Goal: Information Seeking & Learning: Learn about a topic

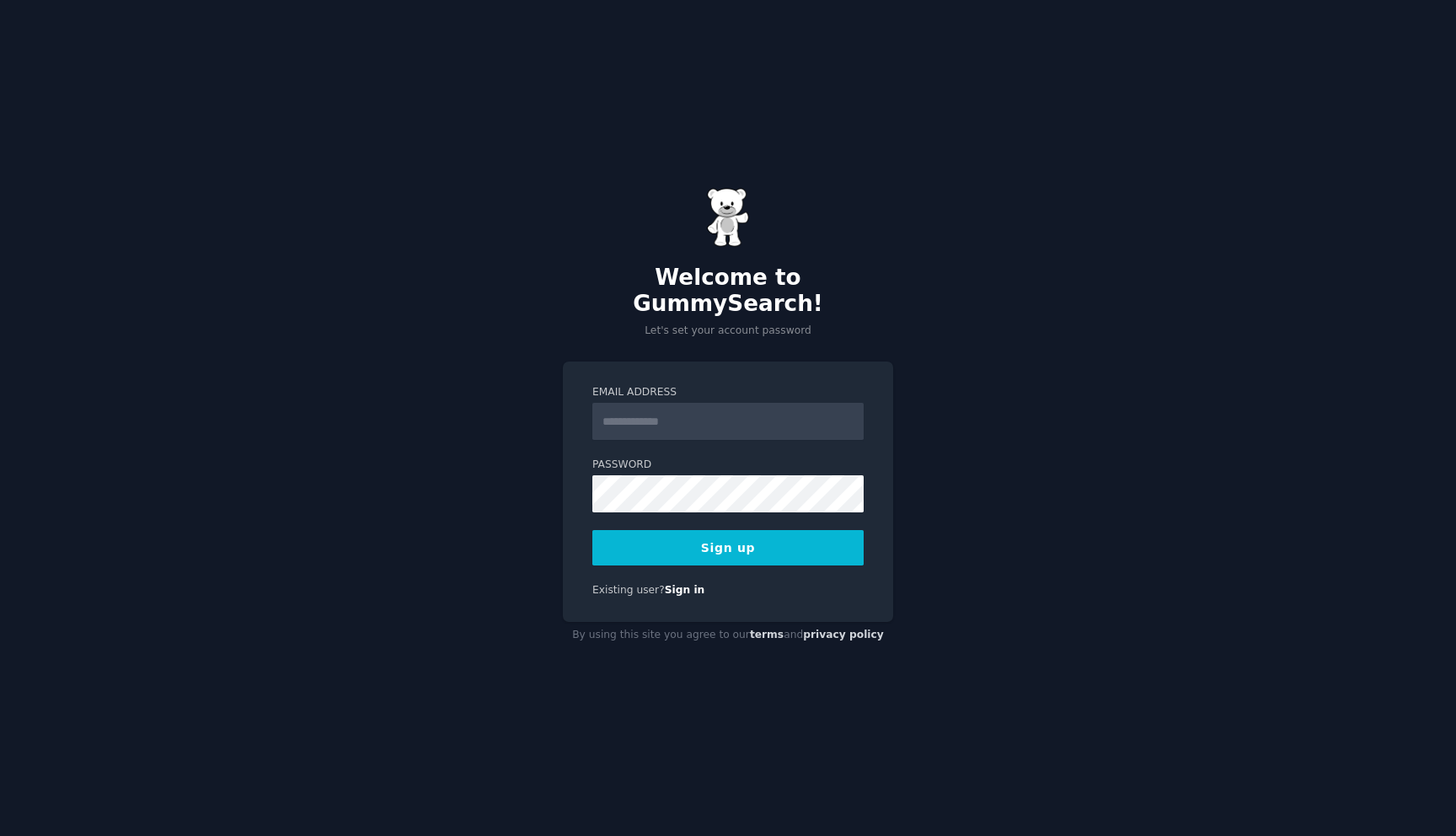
click at [690, 418] on input "Email Address" at bounding box center [728, 421] width 271 height 37
type input "**********"
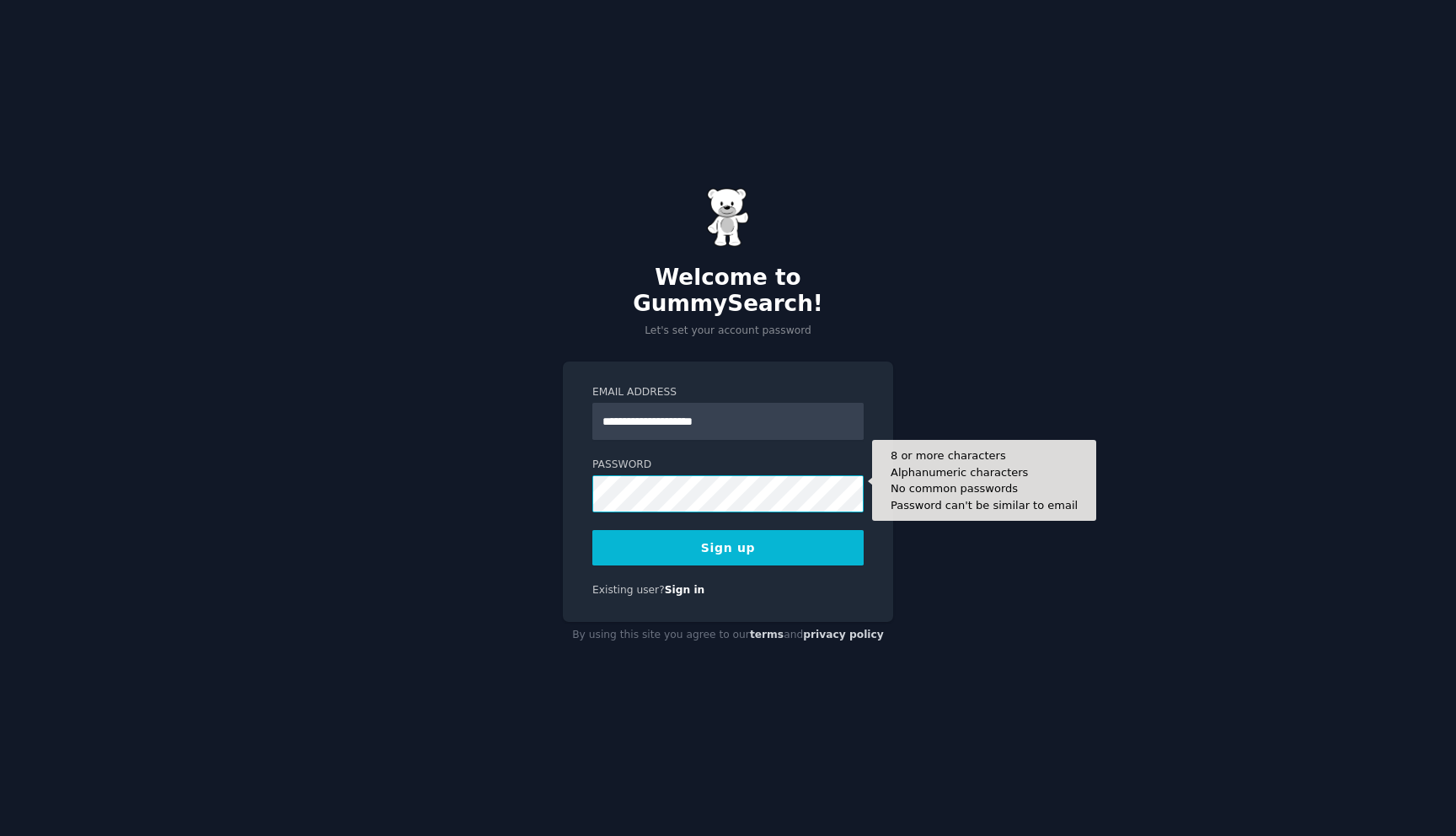
click at [592, 530] on button "Sign up" at bounding box center [728, 548] width 271 height 35
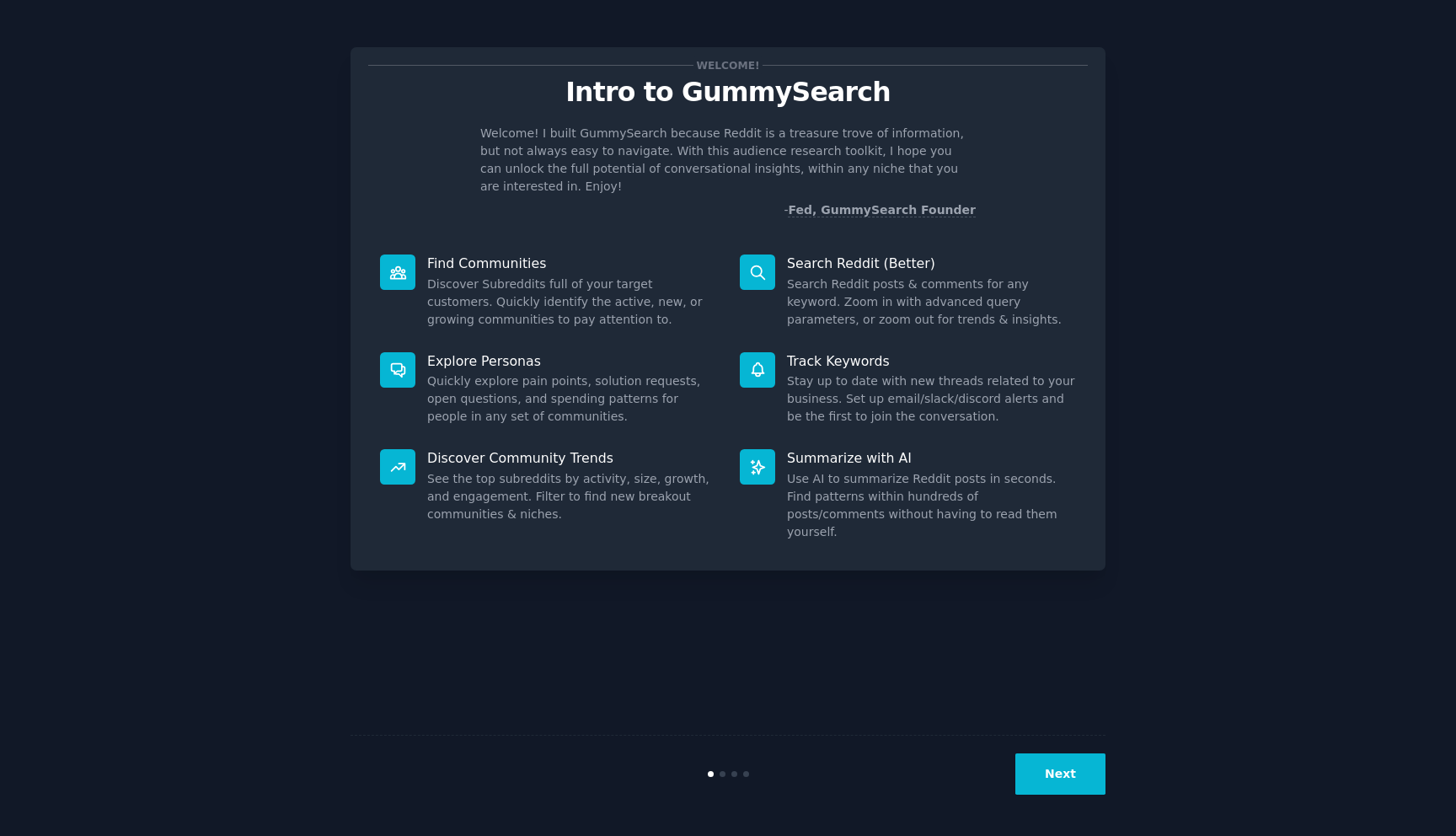
click at [1036, 790] on button "Next" at bounding box center [1060, 774] width 90 height 42
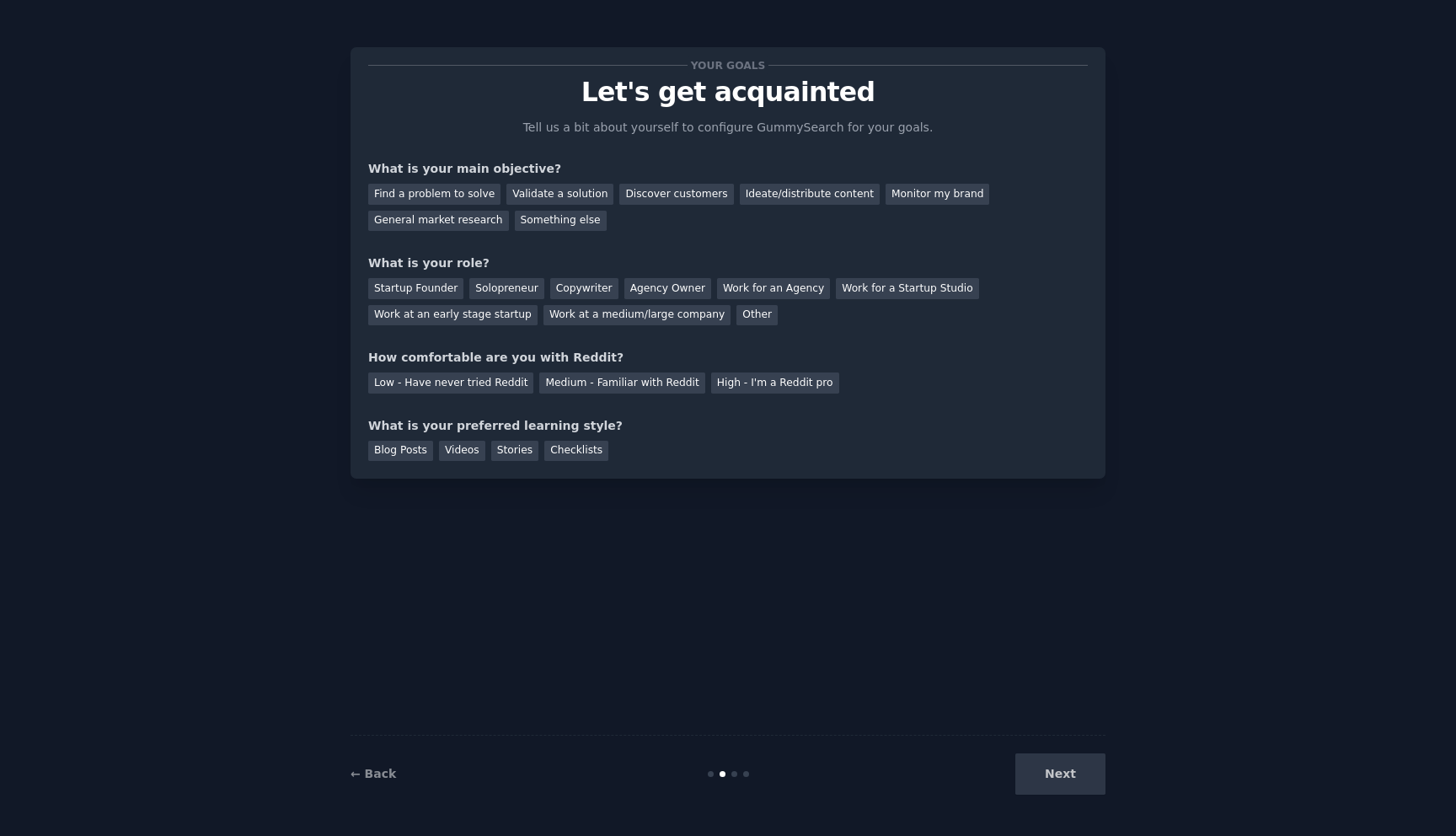
click at [1036, 790] on div "Next" at bounding box center [980, 774] width 252 height 42
click at [1050, 789] on div "Next" at bounding box center [980, 774] width 252 height 42
click at [465, 186] on div "Find a problem to solve" at bounding box center [433, 195] width 132 height 21
click at [471, 218] on div "General market research" at bounding box center [438, 221] width 140 height 21
click at [474, 191] on div "Find a problem to solve" at bounding box center [433, 195] width 132 height 21
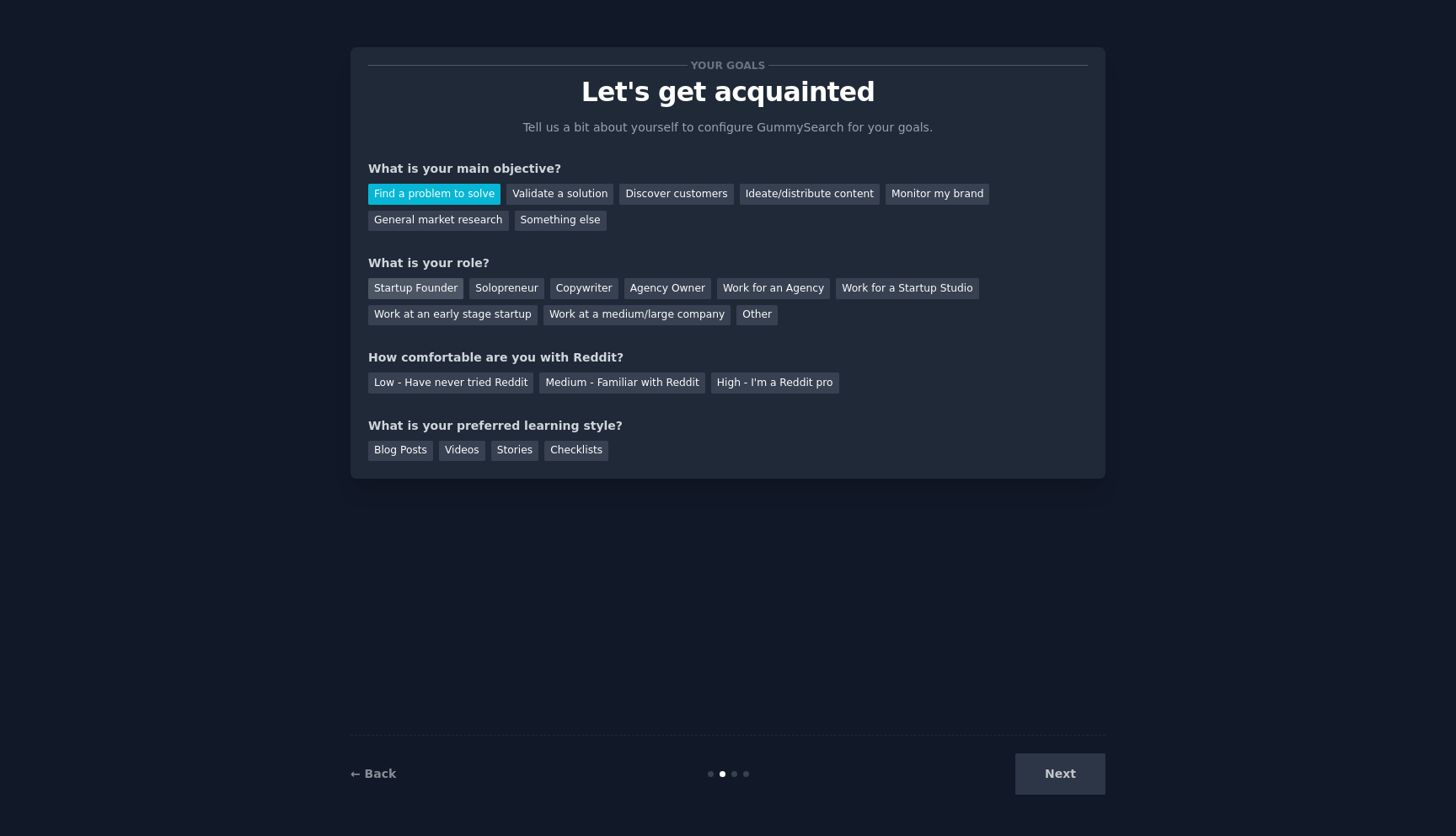
click at [429, 283] on div "Startup Founder" at bounding box center [415, 288] width 95 height 21
click at [736, 314] on div "Other" at bounding box center [757, 316] width 42 height 21
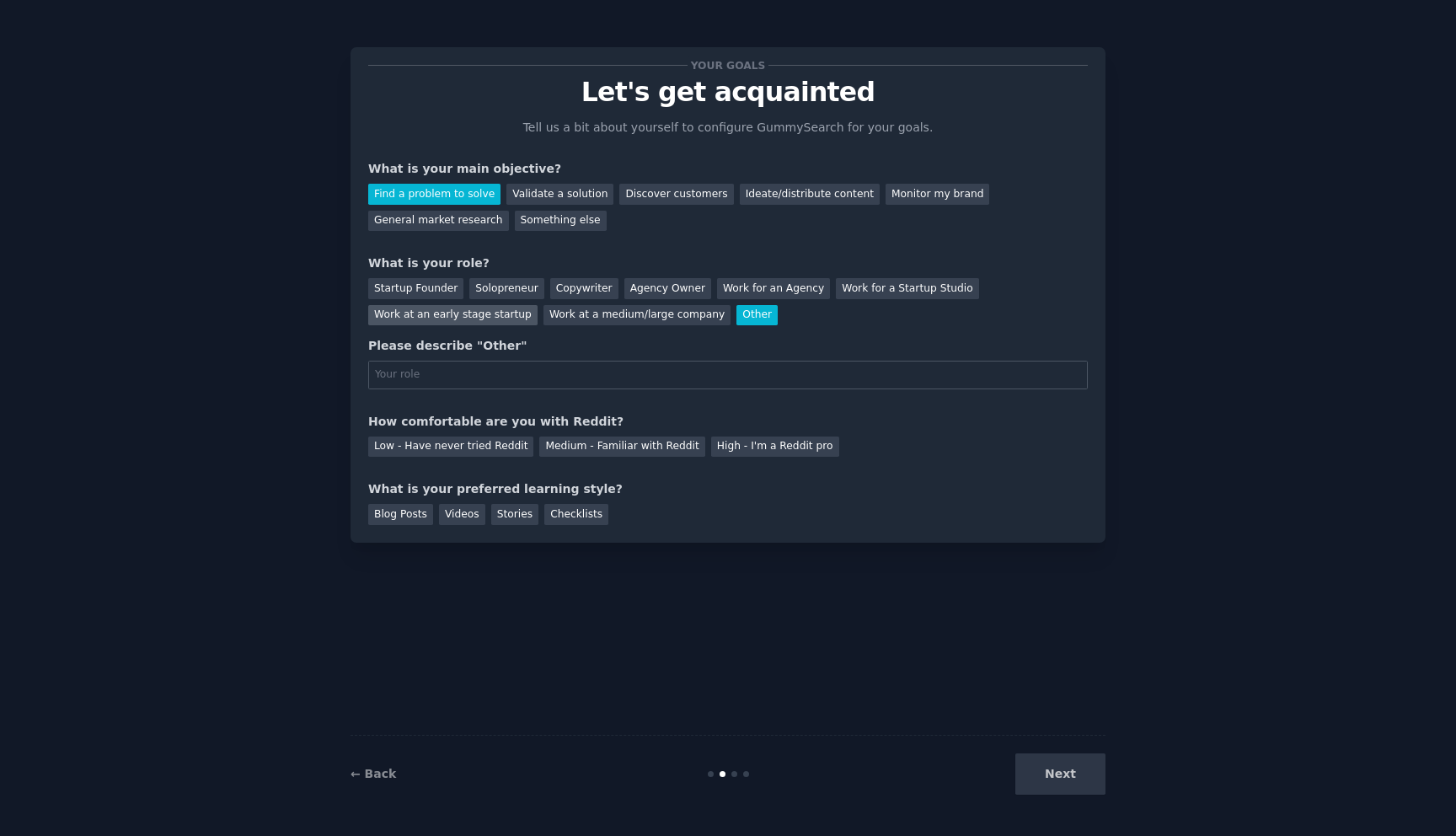
click at [501, 316] on div "Work at an early stage startup" at bounding box center [452, 316] width 170 height 21
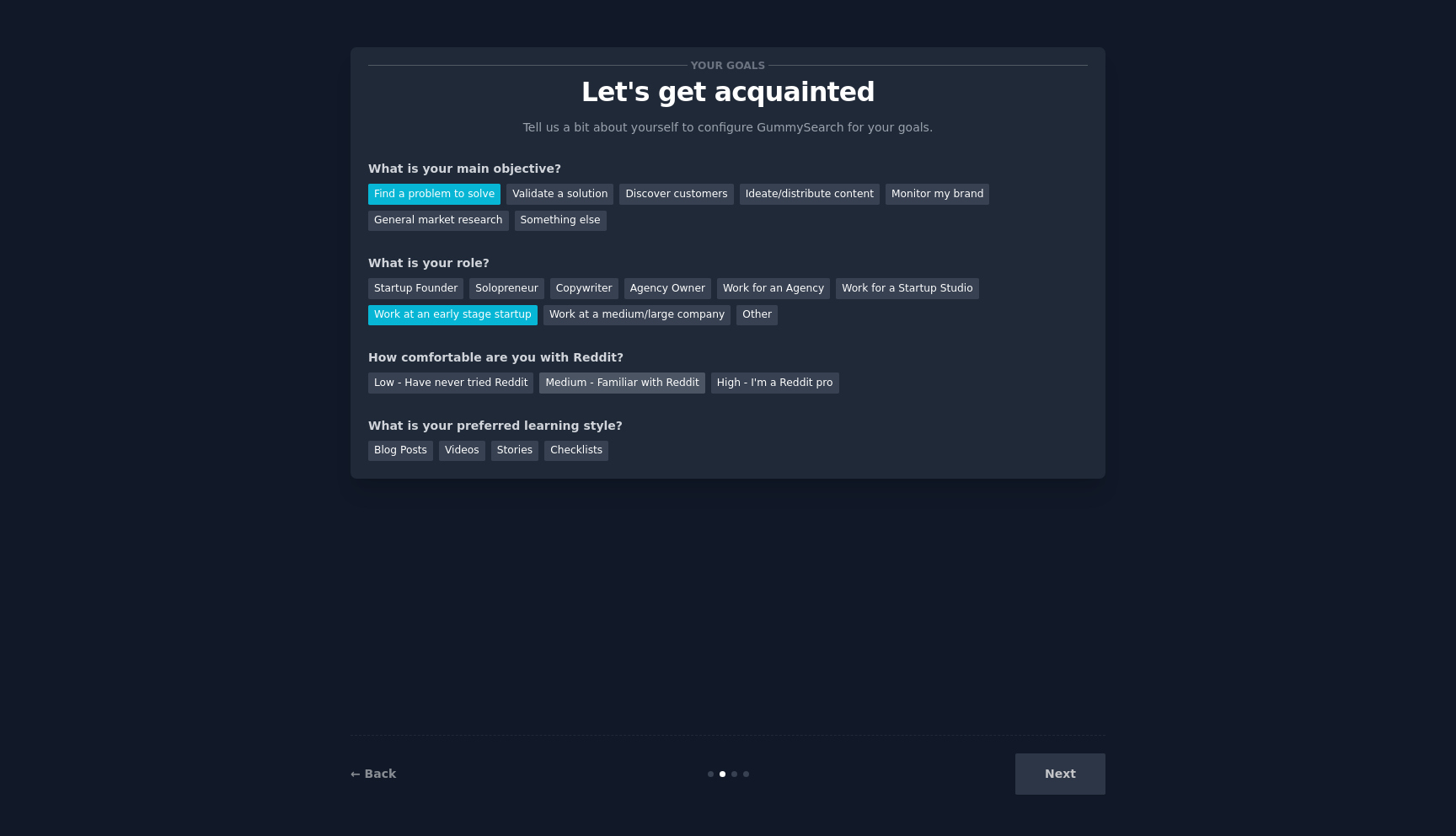
click at [569, 387] on div "Medium - Familiar with Reddit" at bounding box center [621, 383] width 165 height 21
click at [453, 448] on div "Videos" at bounding box center [462, 452] width 46 height 21
click at [501, 449] on div "Stories" at bounding box center [515, 452] width 47 height 21
click at [461, 446] on div "Videos" at bounding box center [462, 452] width 46 height 21
click at [1020, 772] on button "Next" at bounding box center [1060, 774] width 90 height 42
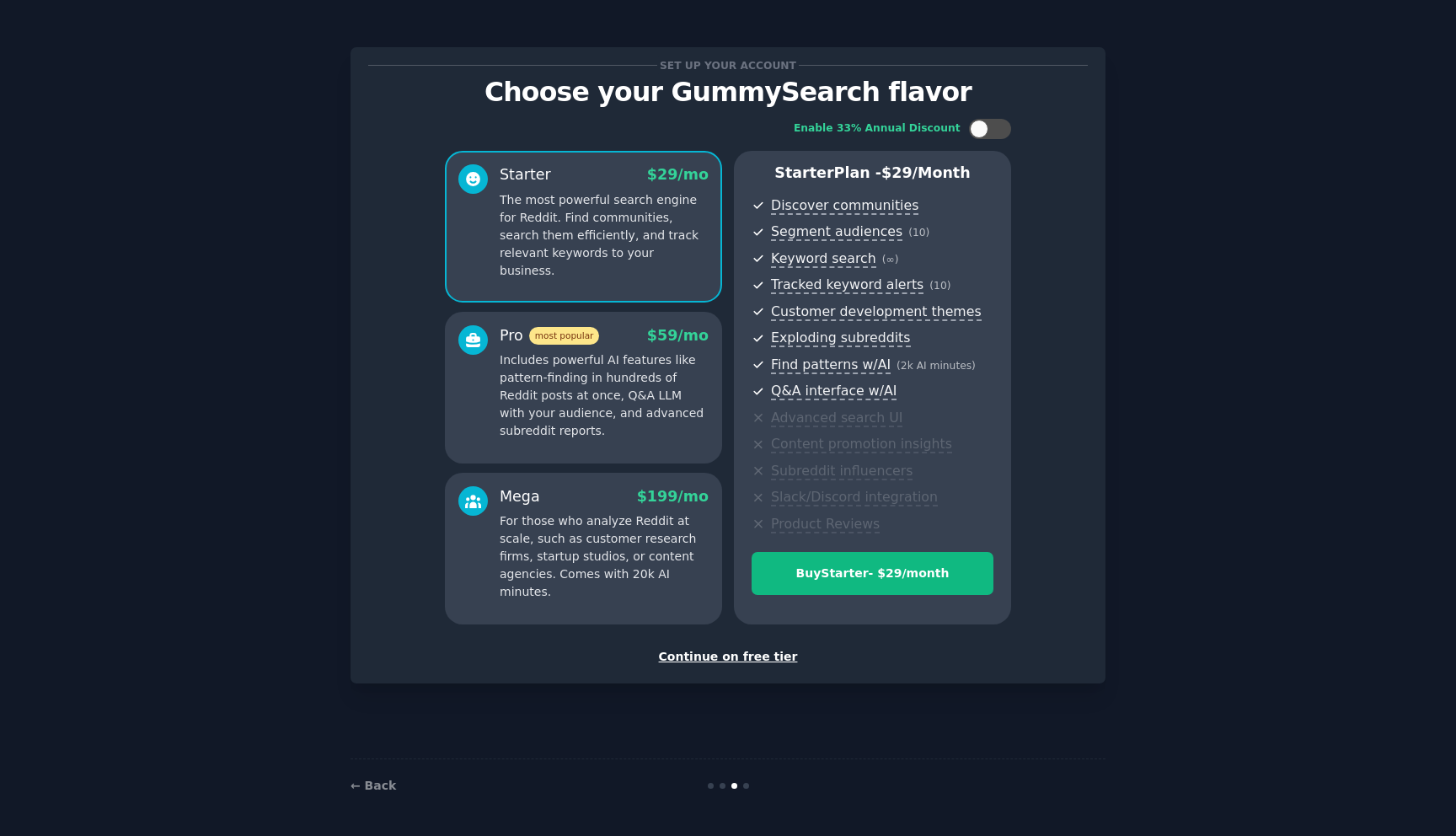
click at [735, 662] on div "Continue on free tier" at bounding box center [728, 657] width 720 height 18
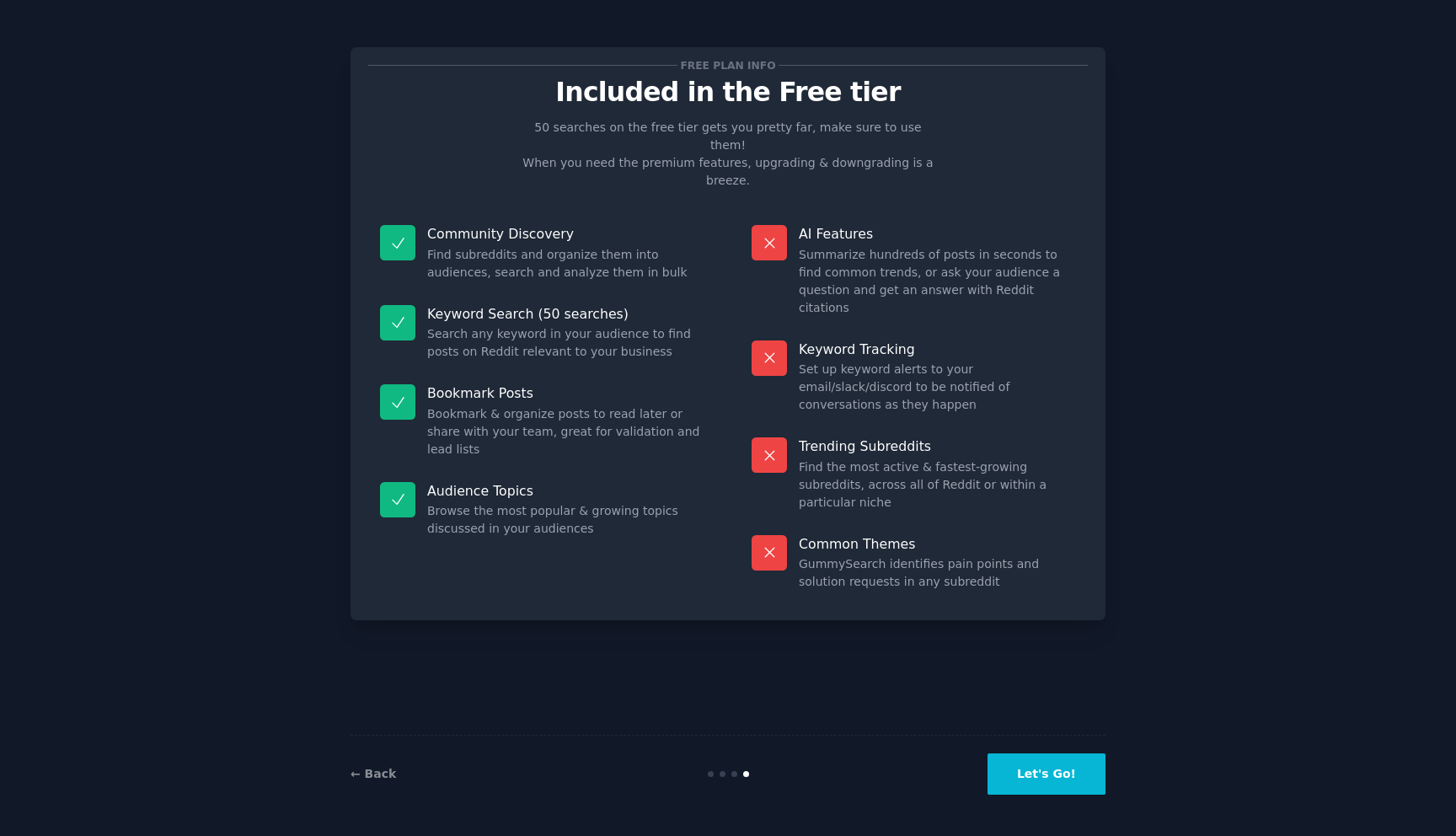
click at [1044, 761] on button "Let's Go!" at bounding box center [1046, 774] width 118 height 42
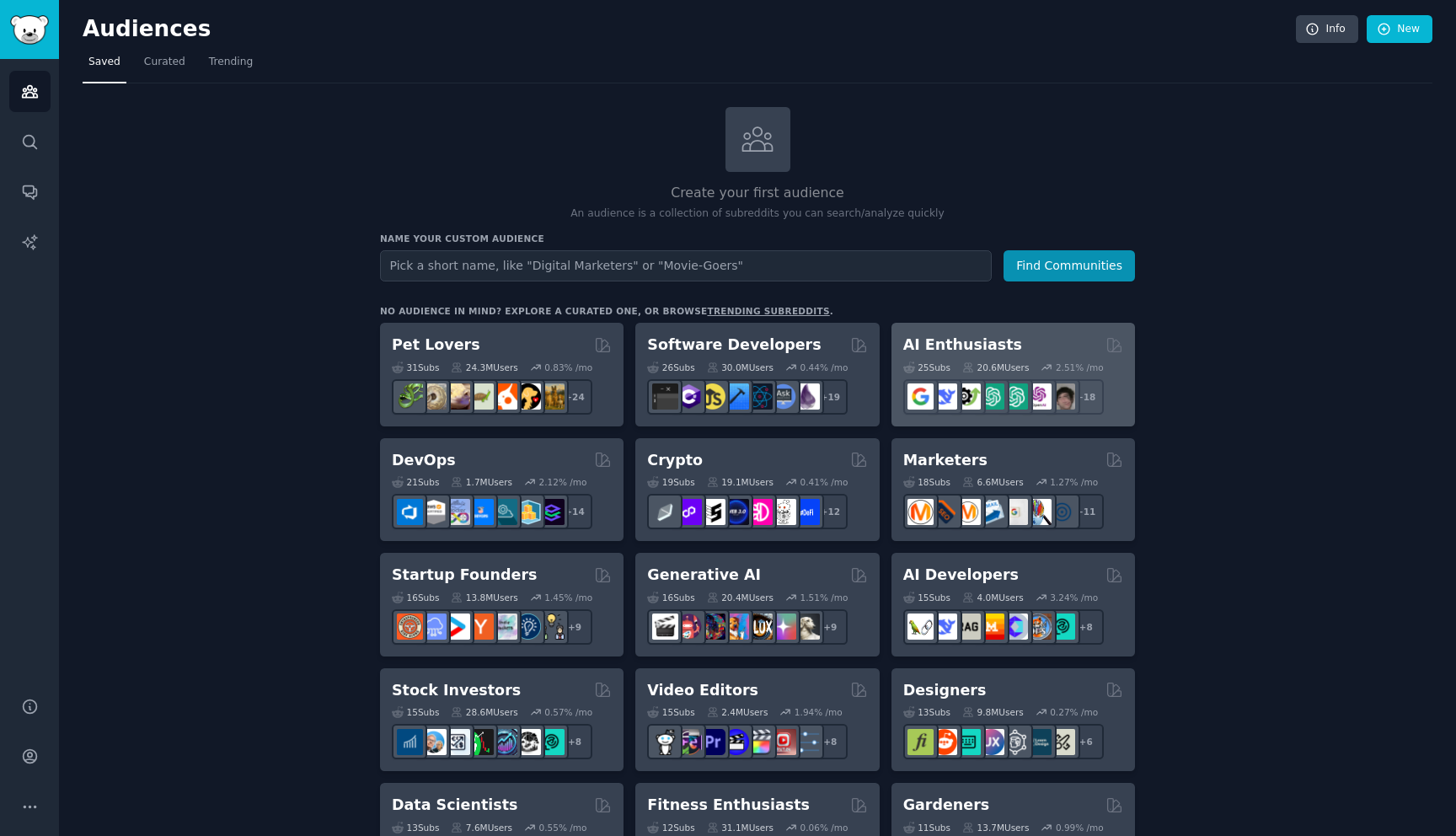
click at [944, 346] on h2 "AI Enthusiasts" at bounding box center [962, 345] width 119 height 21
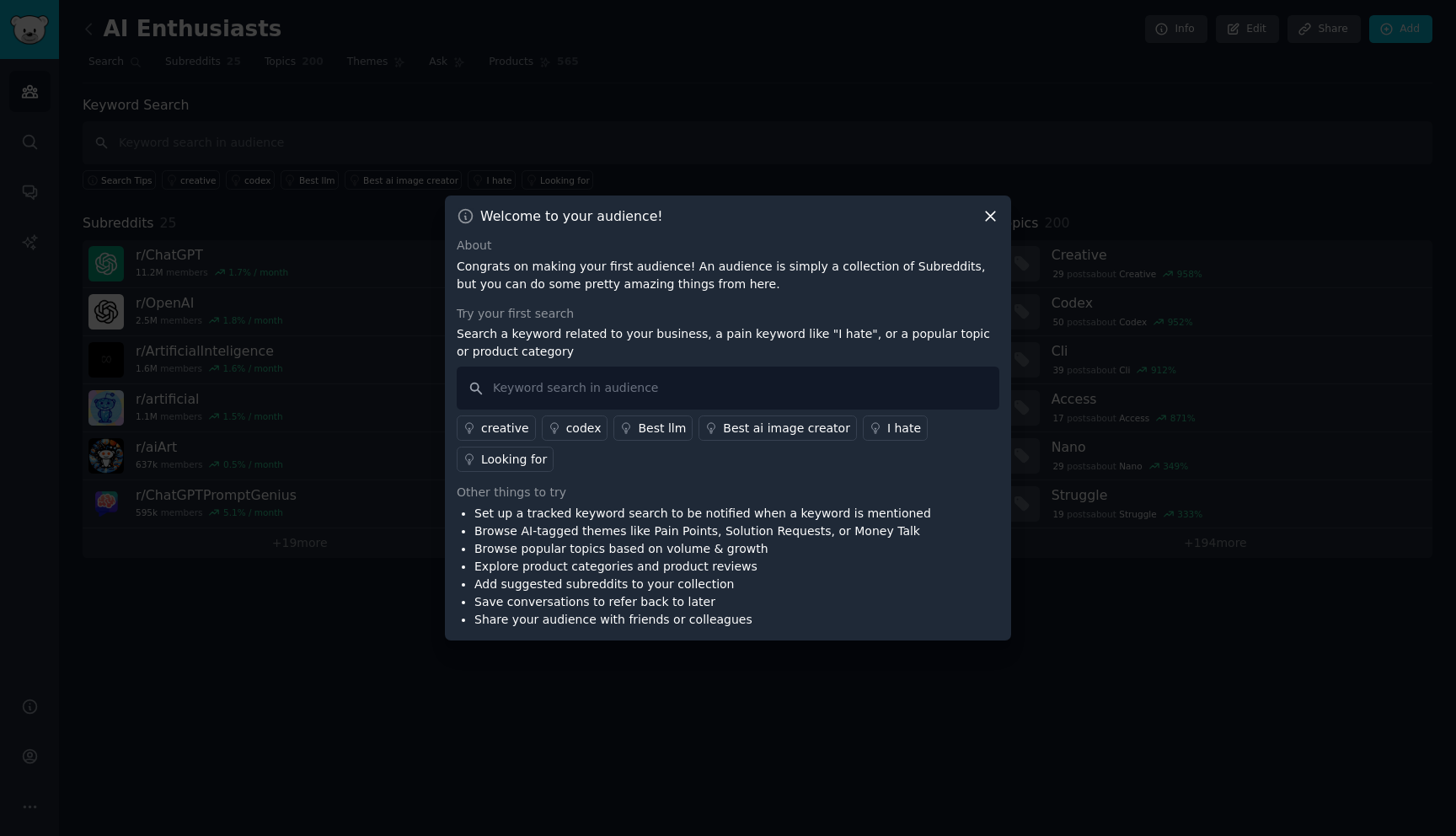
click at [987, 240] on div "About" at bounding box center [728, 246] width 543 height 18
click at [984, 226] on div "Welcome to your audience! About Congrats on making your first audience! An audi…" at bounding box center [728, 418] width 566 height 445
click at [988, 213] on icon at bounding box center [990, 215] width 18 height 18
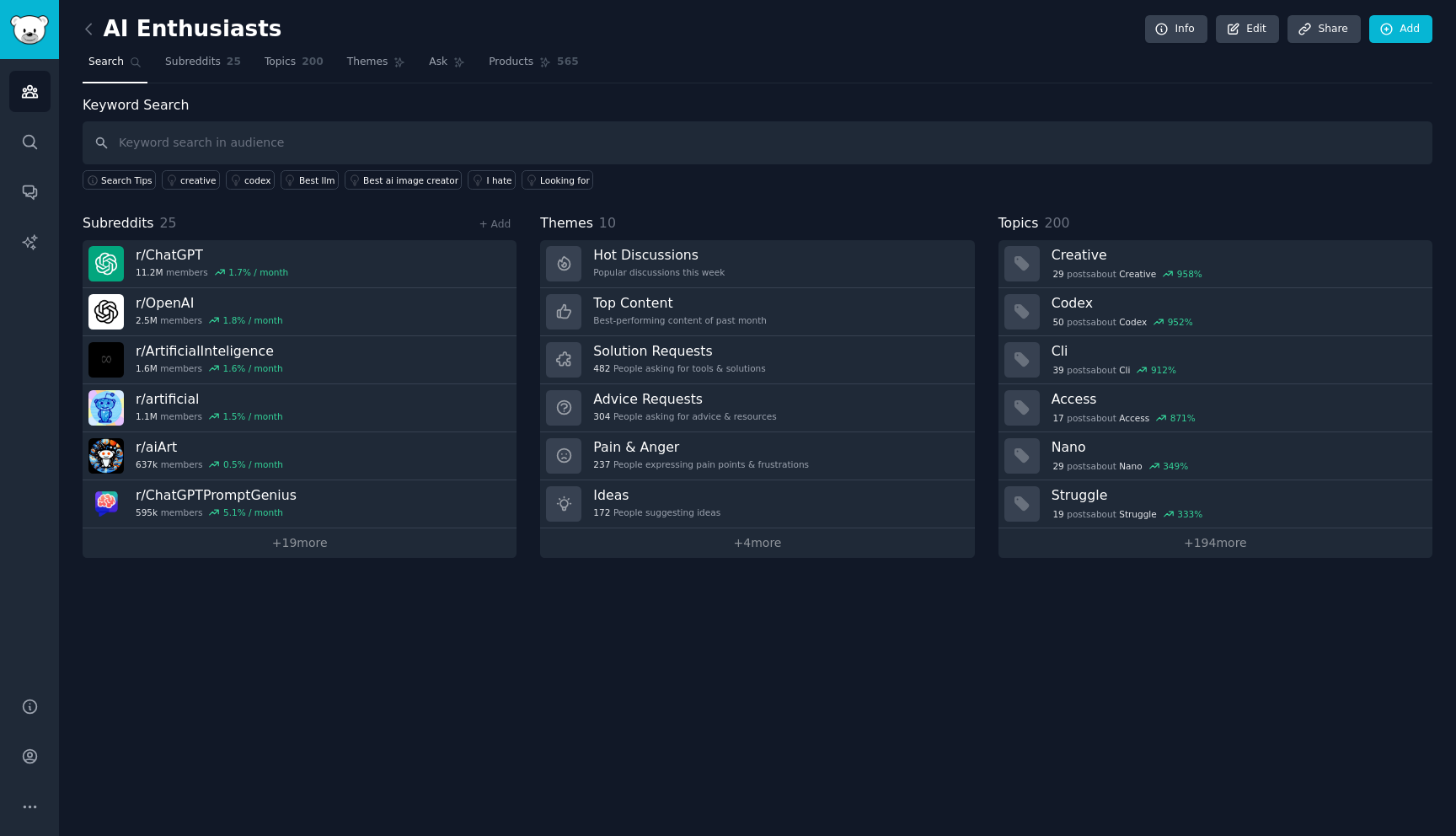
click at [93, 19] on link at bounding box center [93, 29] width 21 height 27
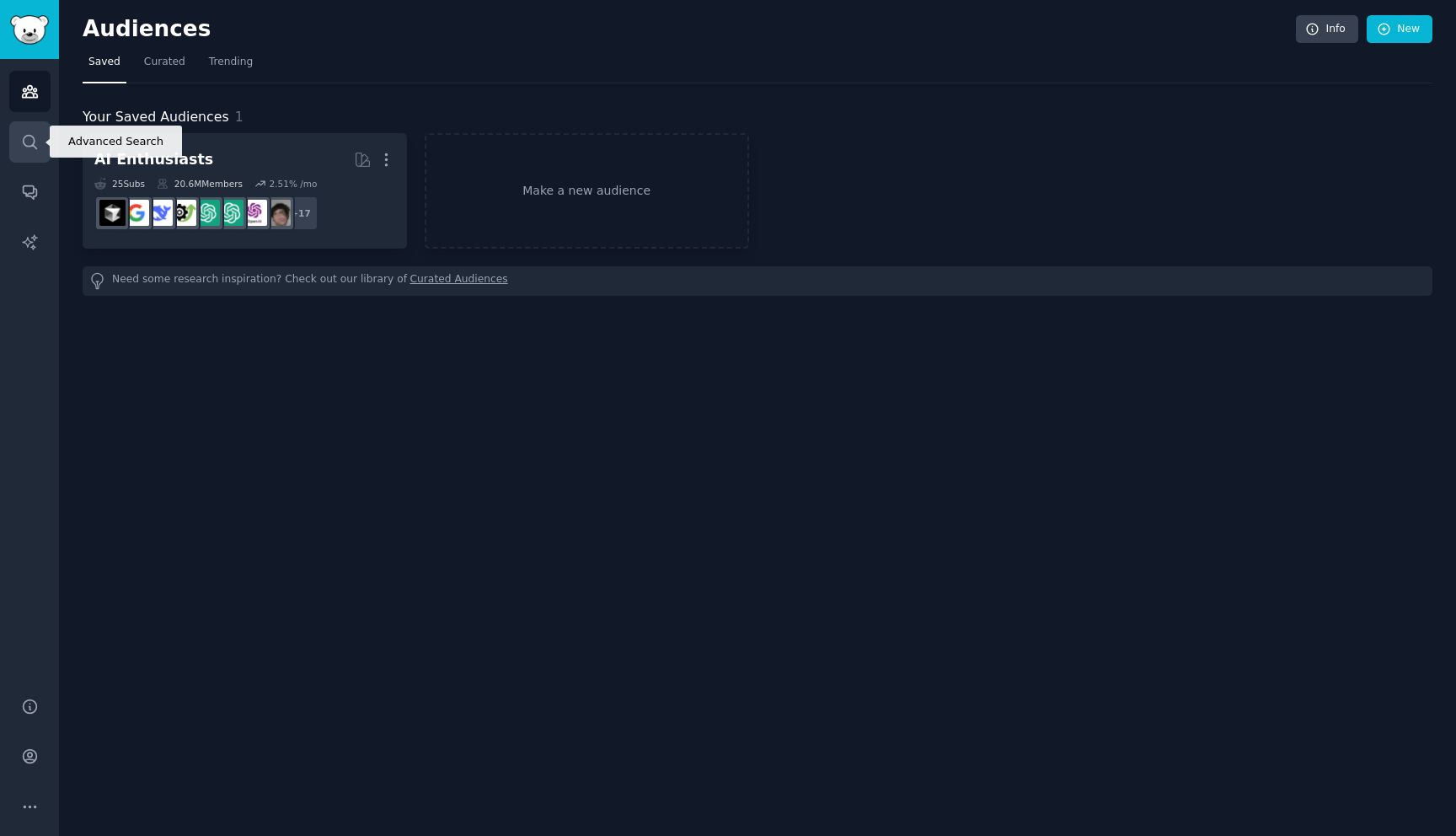
click at [29, 127] on link "Search" at bounding box center [30, 142] width 42 height 42
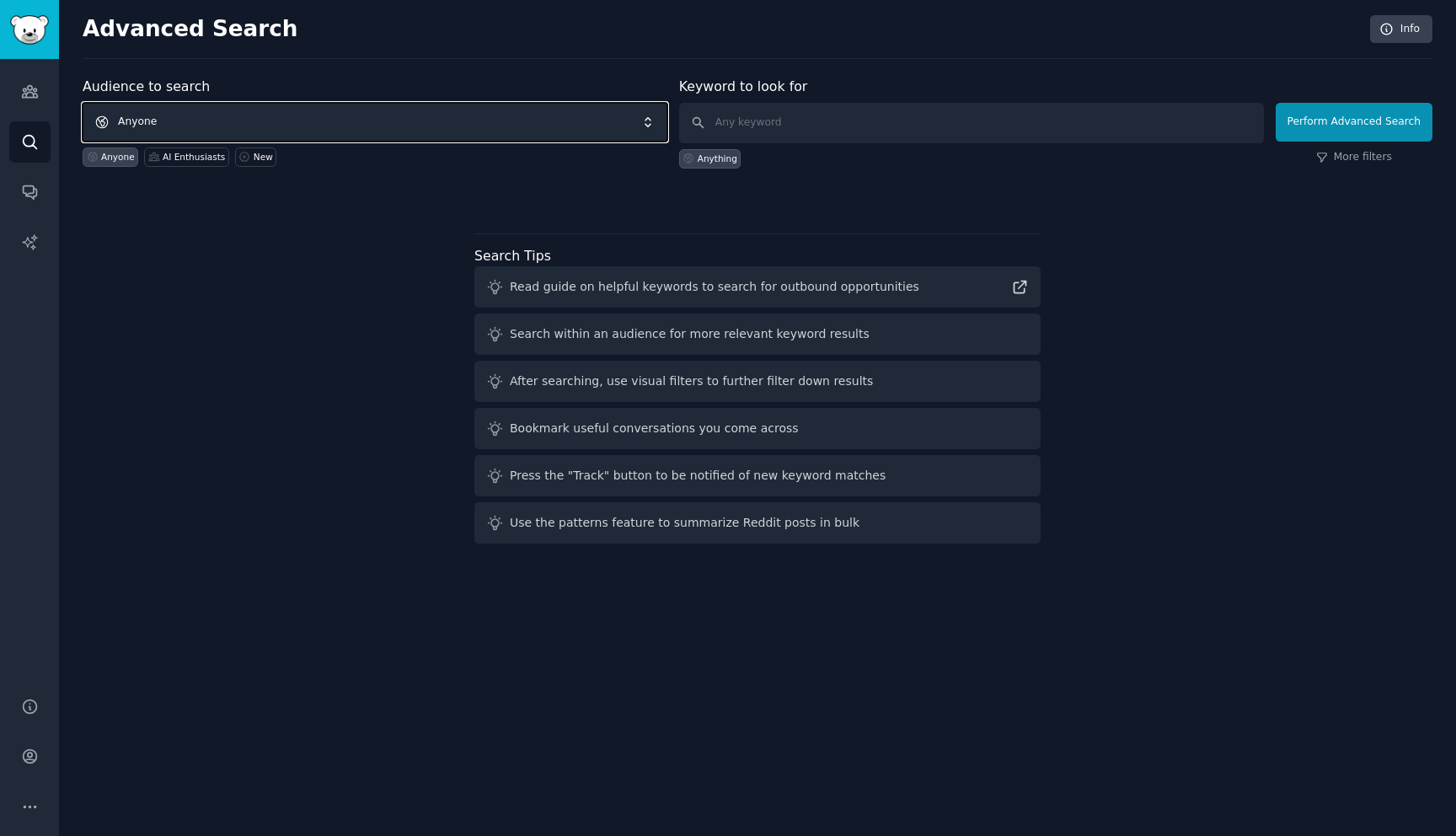
click at [500, 127] on span "Anyone" at bounding box center [375, 121] width 584 height 39
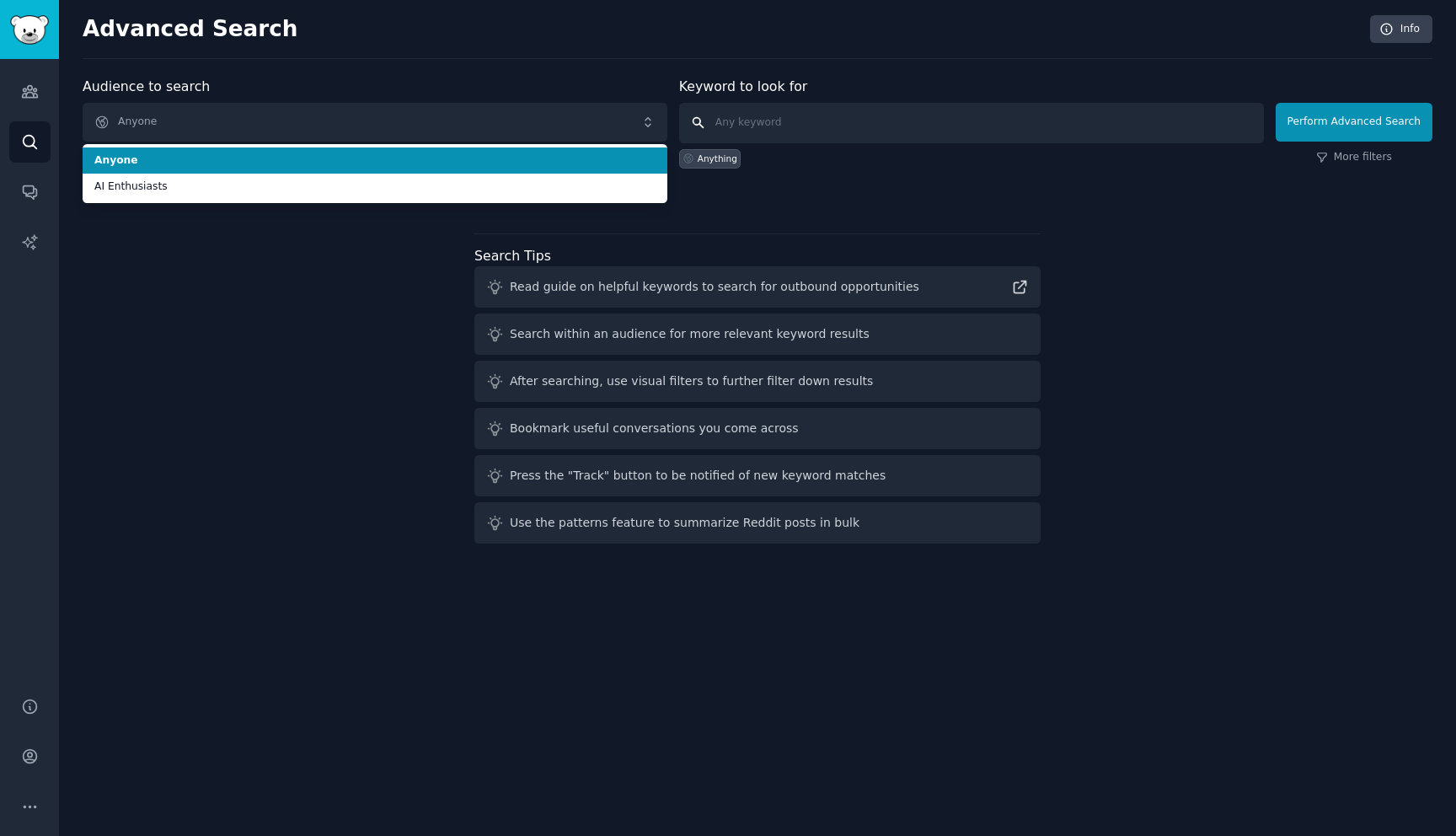
click at [801, 120] on input "text" at bounding box center [971, 122] width 584 height 41
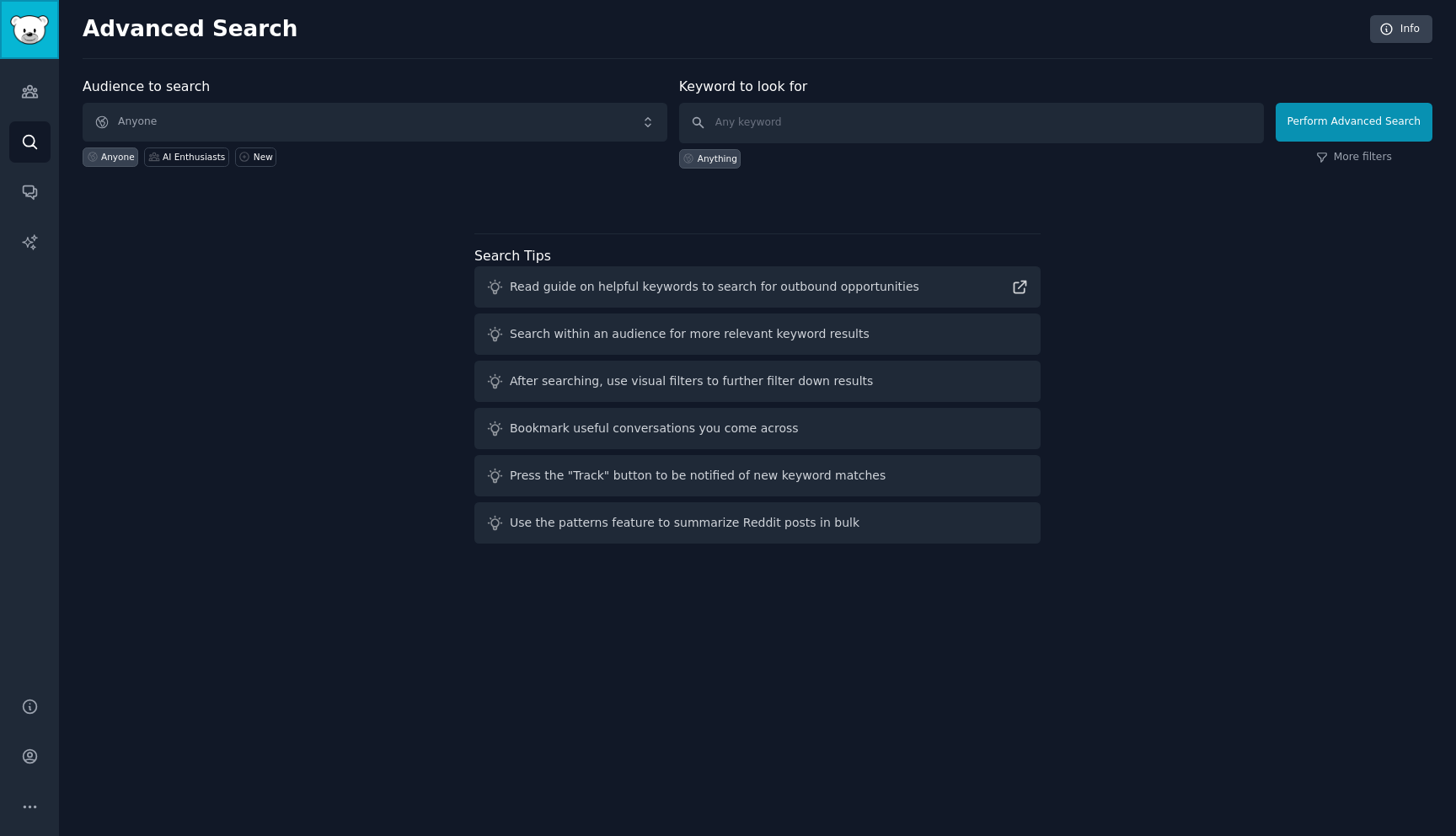
click at [32, 38] on img "Sidebar" at bounding box center [29, 29] width 39 height 29
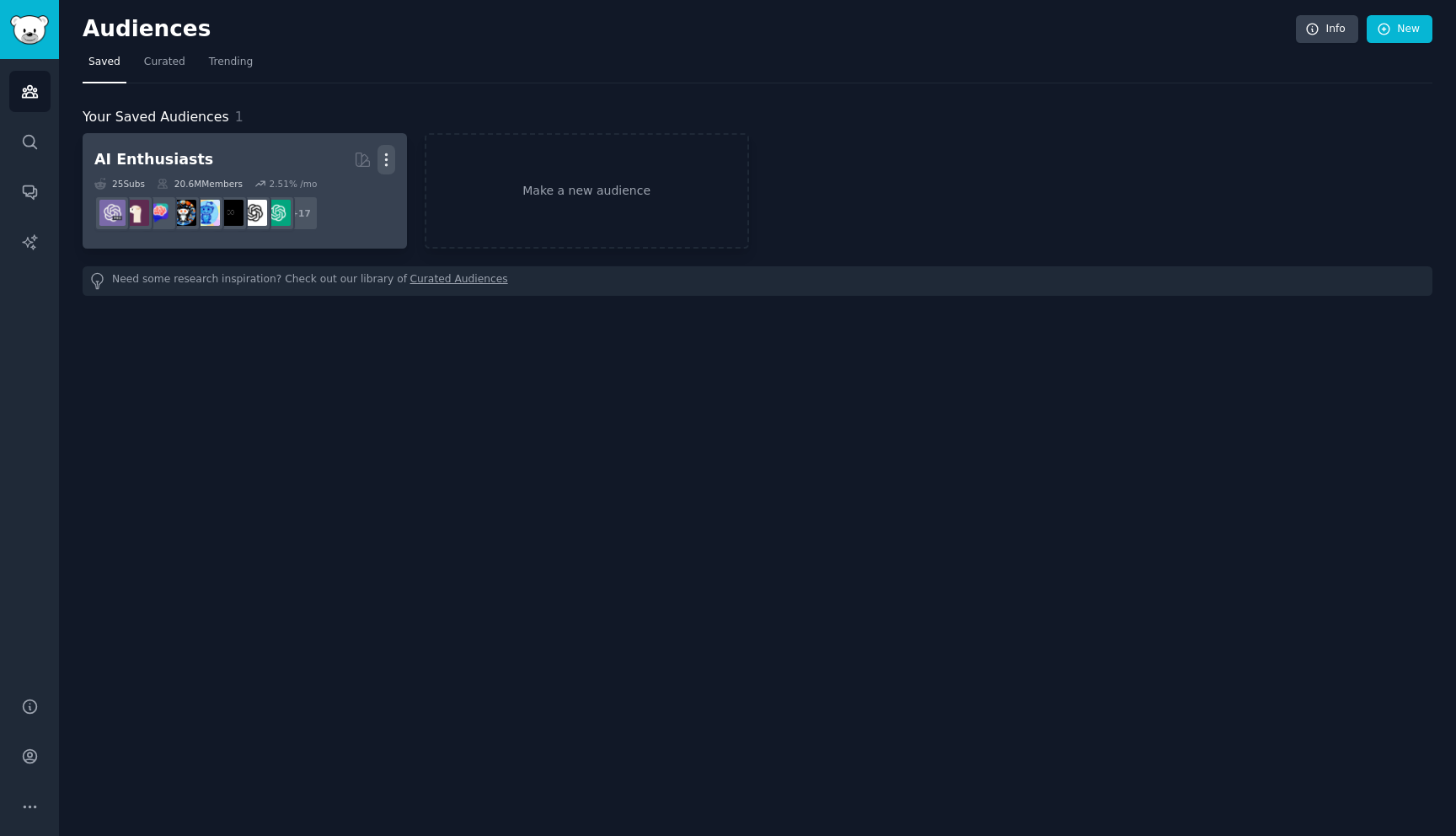
click at [391, 161] on icon "button" at bounding box center [386, 159] width 18 height 18
click at [348, 195] on p "Delete" at bounding box center [340, 195] width 39 height 18
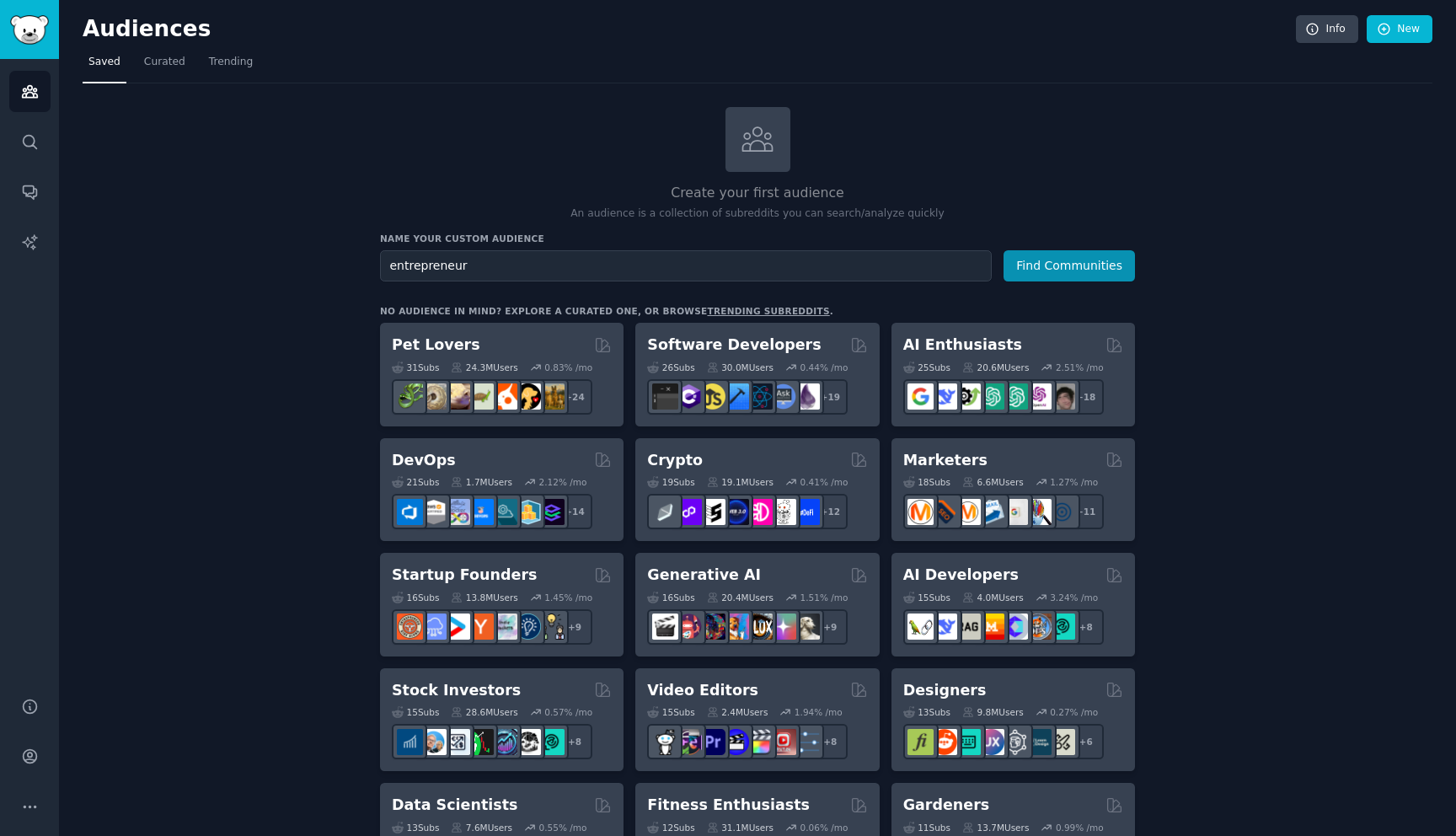
type input "entrepreneur"
click at [1004, 251] on button "Find Communities" at bounding box center [1069, 266] width 132 height 31
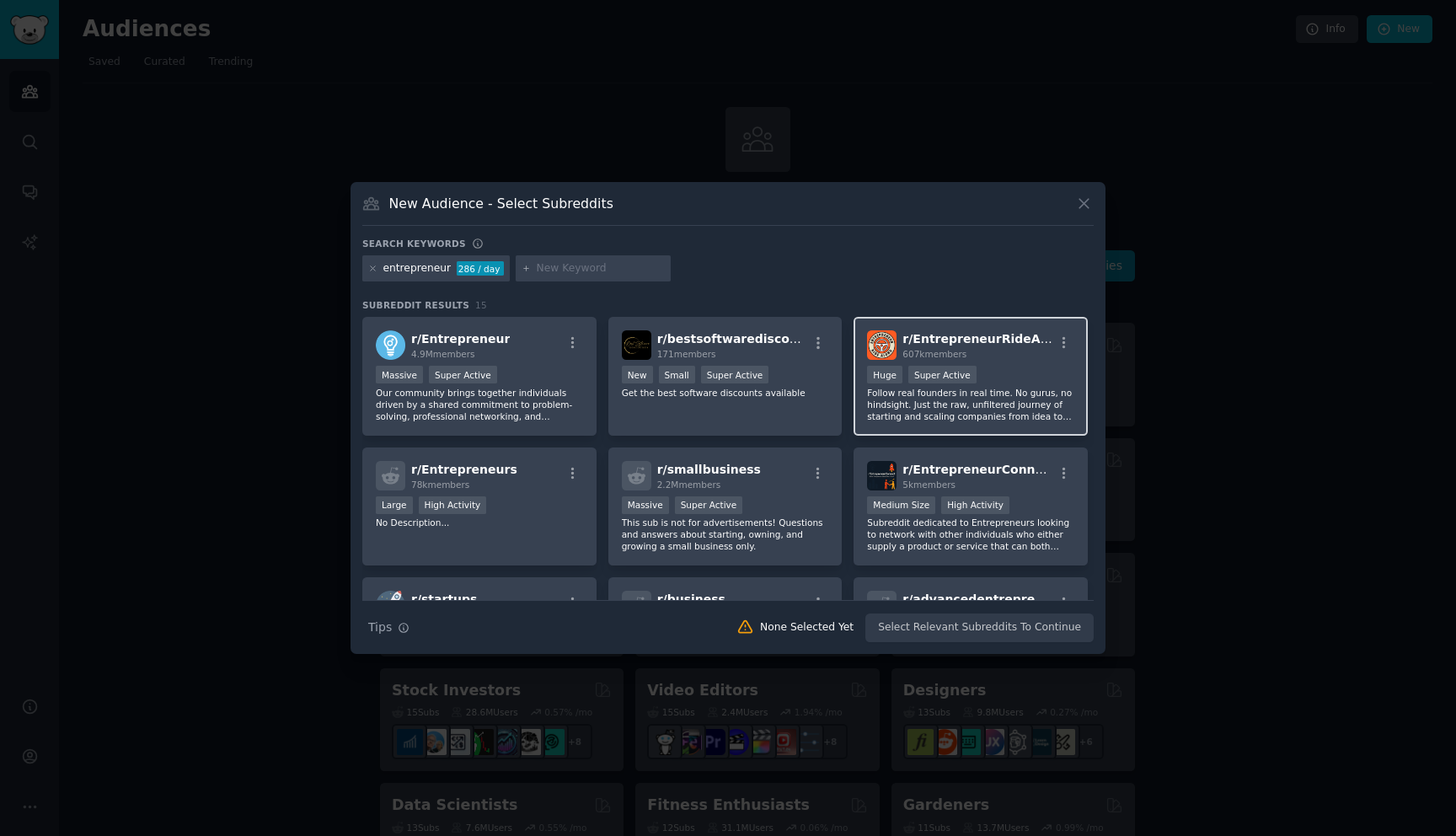
click at [1018, 339] on span "r/ EntrepreneurRideAlong" at bounding box center [986, 339] width 167 height 13
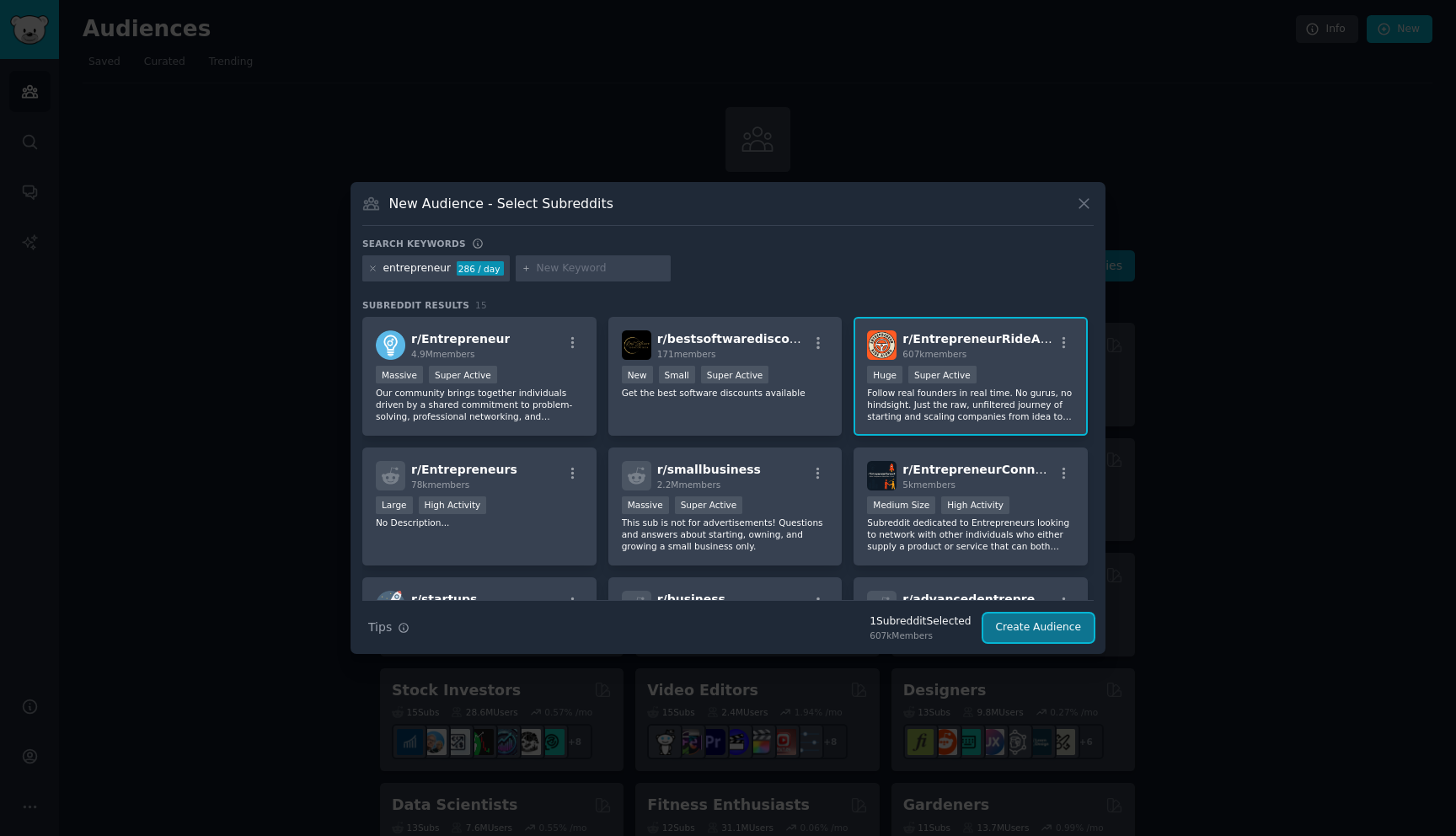
click at [1044, 618] on button "Create Audience" at bounding box center [1039, 628] width 111 height 28
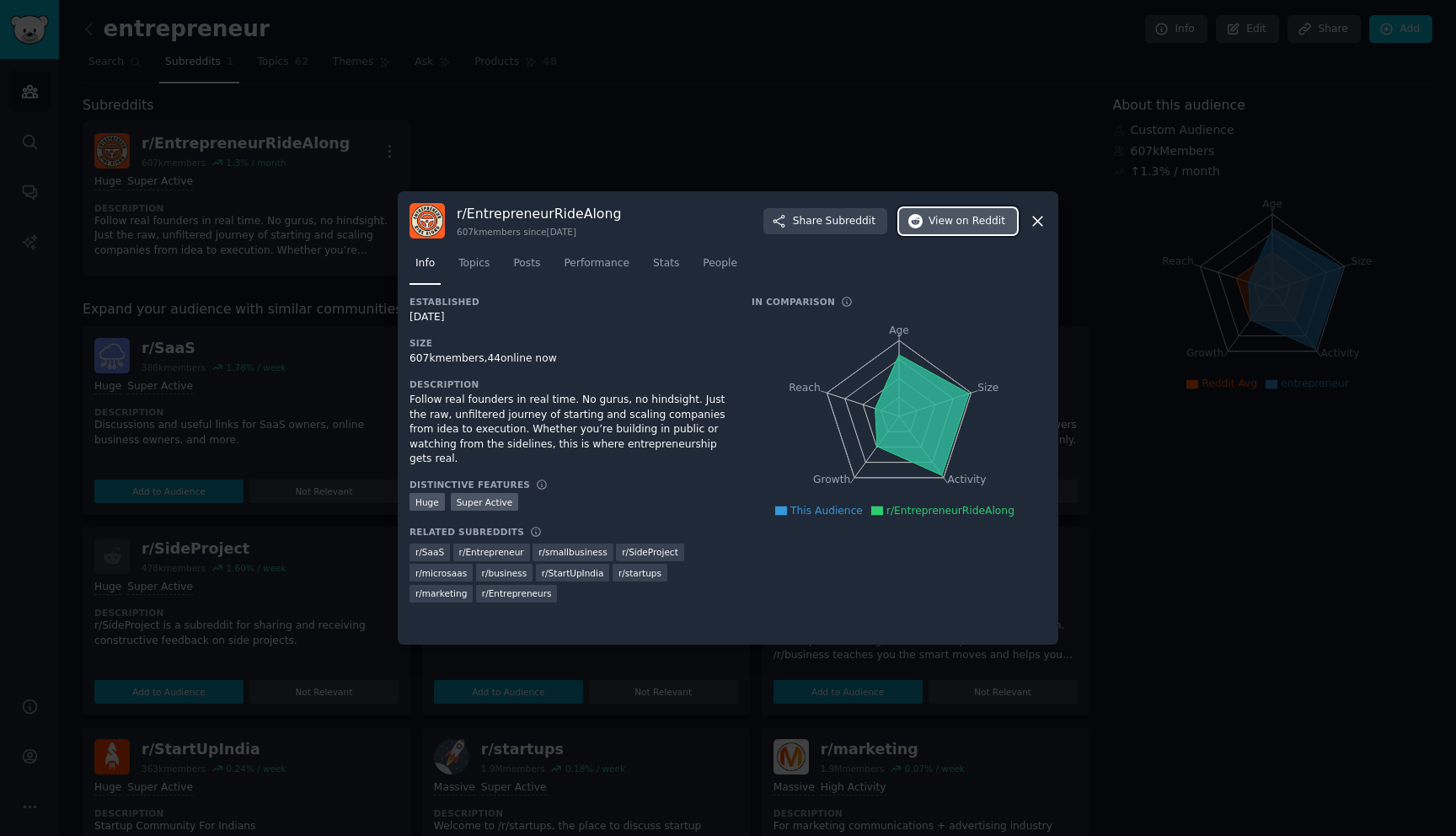
click at [944, 222] on span "View on Reddit" at bounding box center [967, 222] width 77 height 15
click at [1170, 215] on div at bounding box center [728, 418] width 1456 height 836
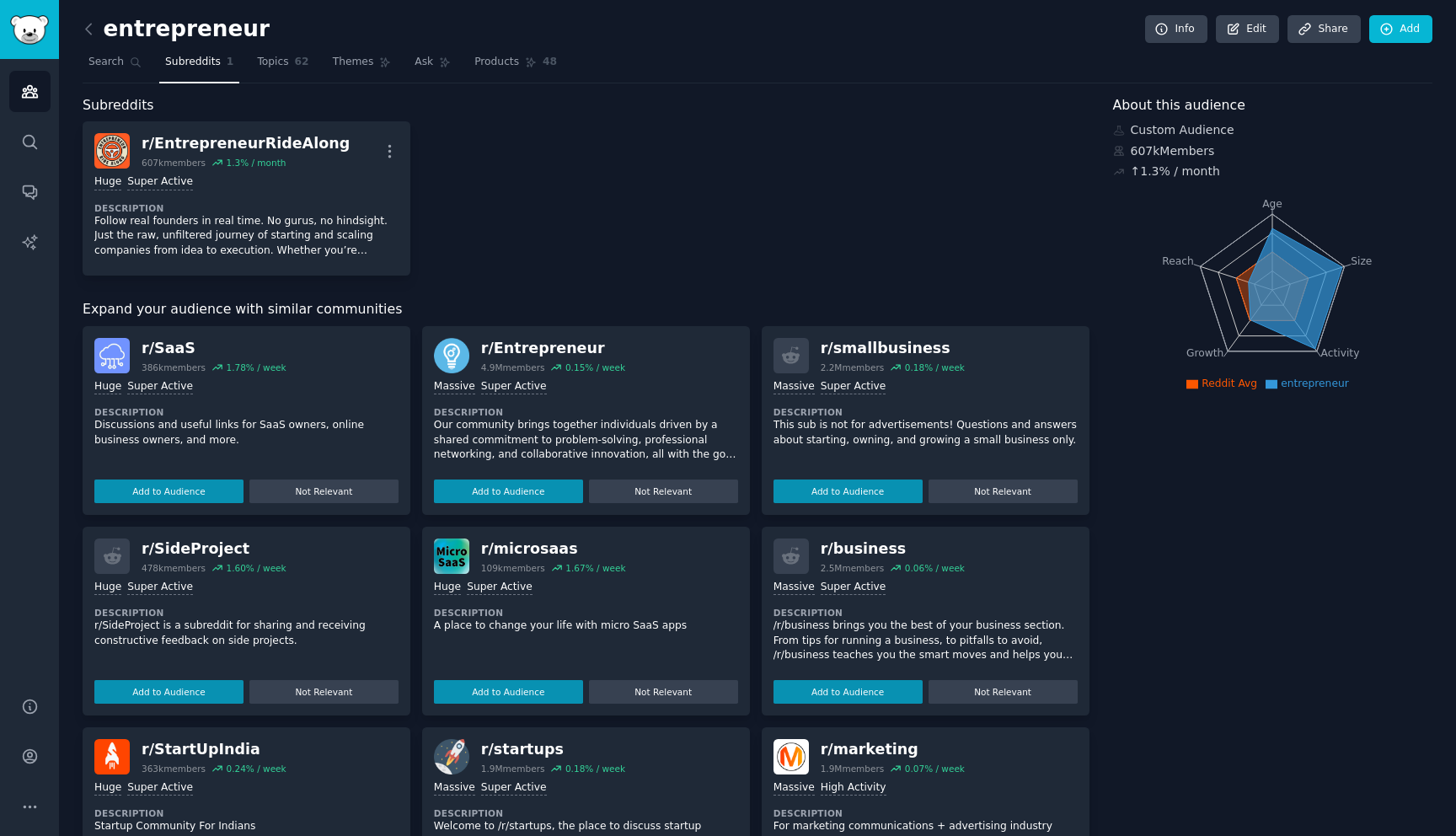
click at [555, 343] on div "r/ Entrepreneur" at bounding box center [553, 348] width 144 height 21
click at [553, 349] on div "r/ Entrepreneur" at bounding box center [553, 348] width 144 height 21
click at [554, 349] on div "r/ Entrepreneur" at bounding box center [553, 348] width 144 height 21
click at [444, 364] on img at bounding box center [451, 355] width 35 height 35
click at [460, 351] on img at bounding box center [451, 355] width 35 height 35
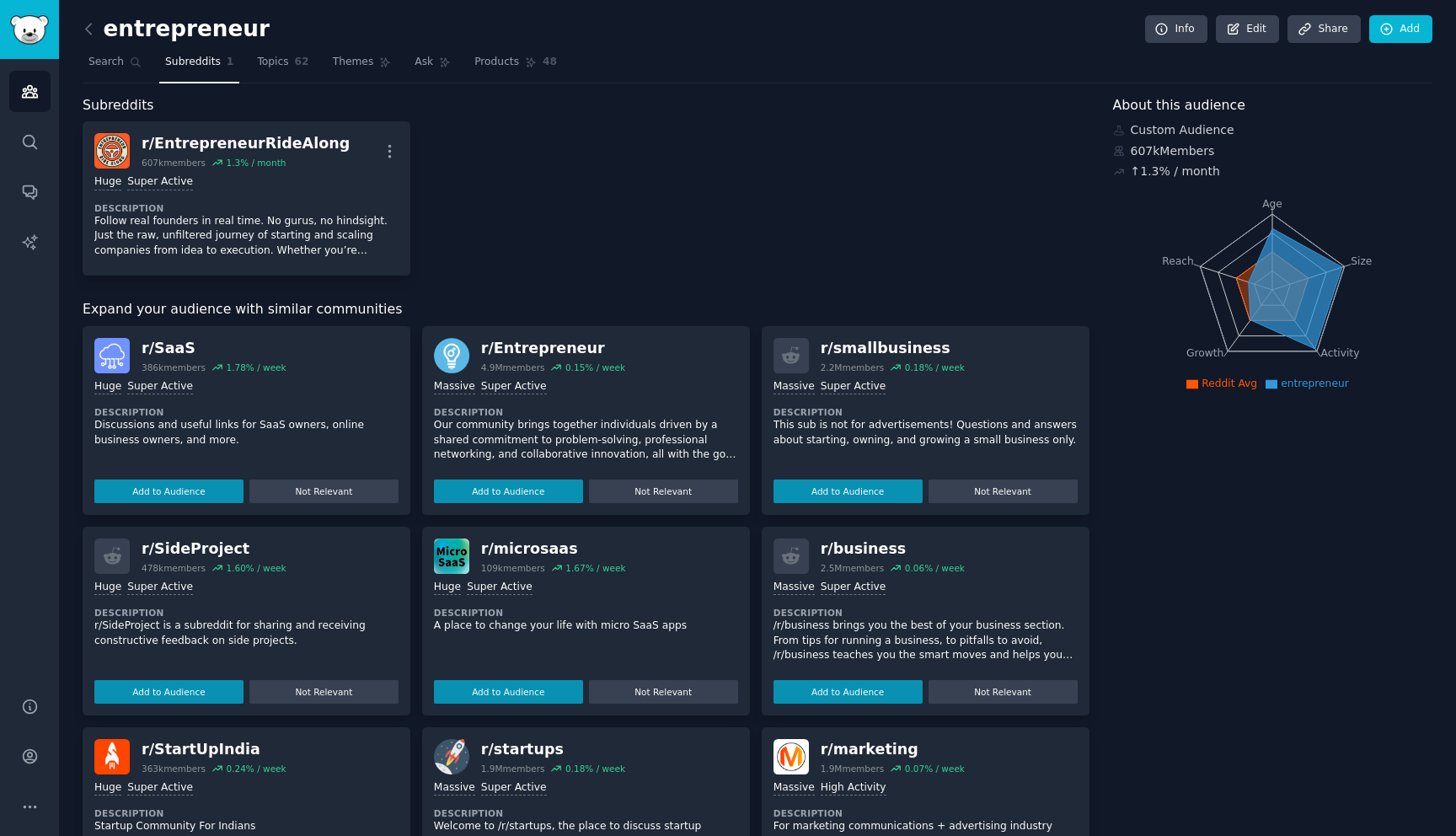
click at [520, 351] on div "r/ Entrepreneur" at bounding box center [553, 348] width 144 height 21
click at [569, 485] on button "Add to Audience" at bounding box center [507, 491] width 149 height 24
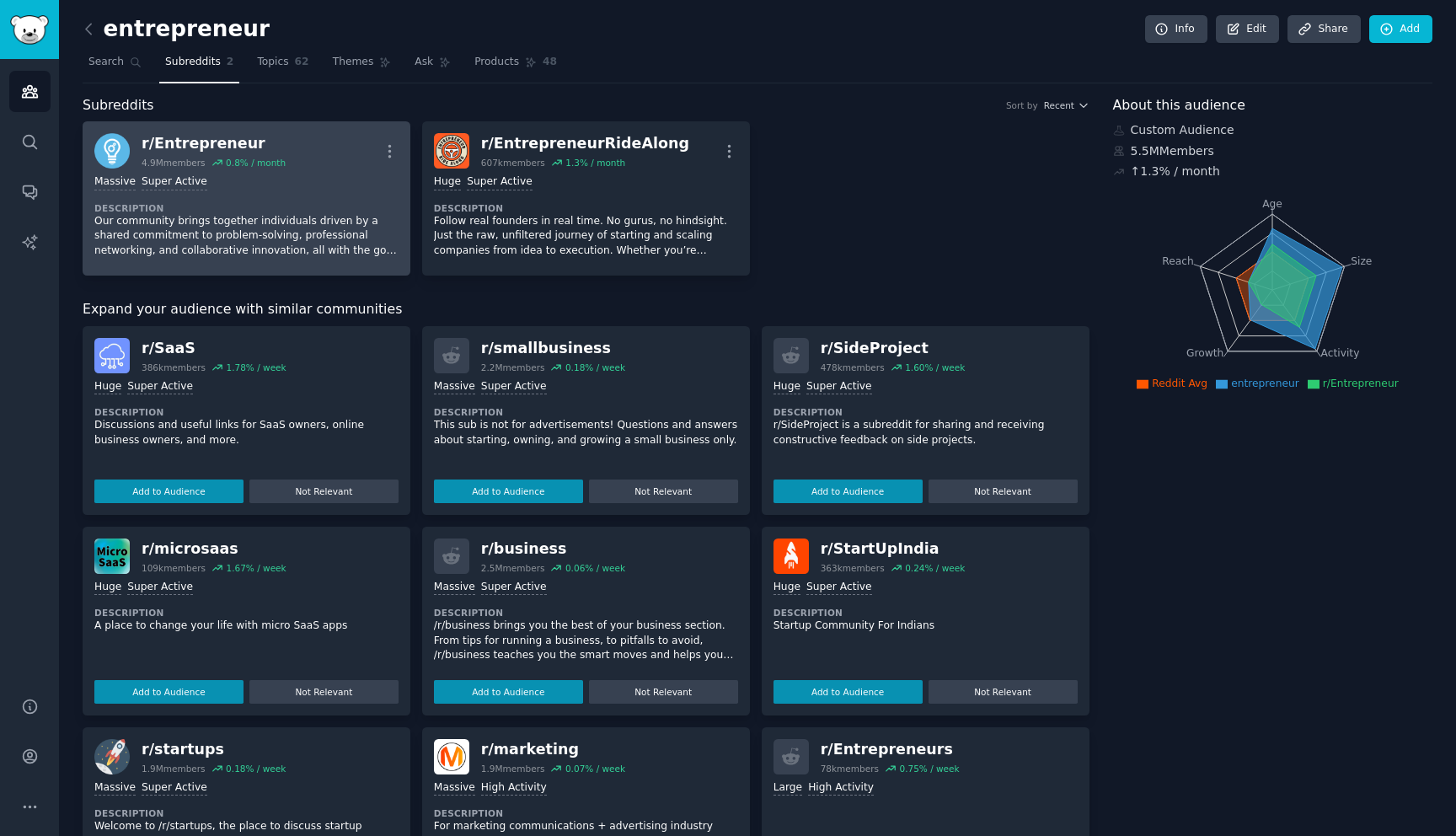
click at [400, 156] on link "r/ Entrepreneur 4.9M members 0.8 % / month More Massive Super Active Descriptio…" at bounding box center [247, 198] width 328 height 155
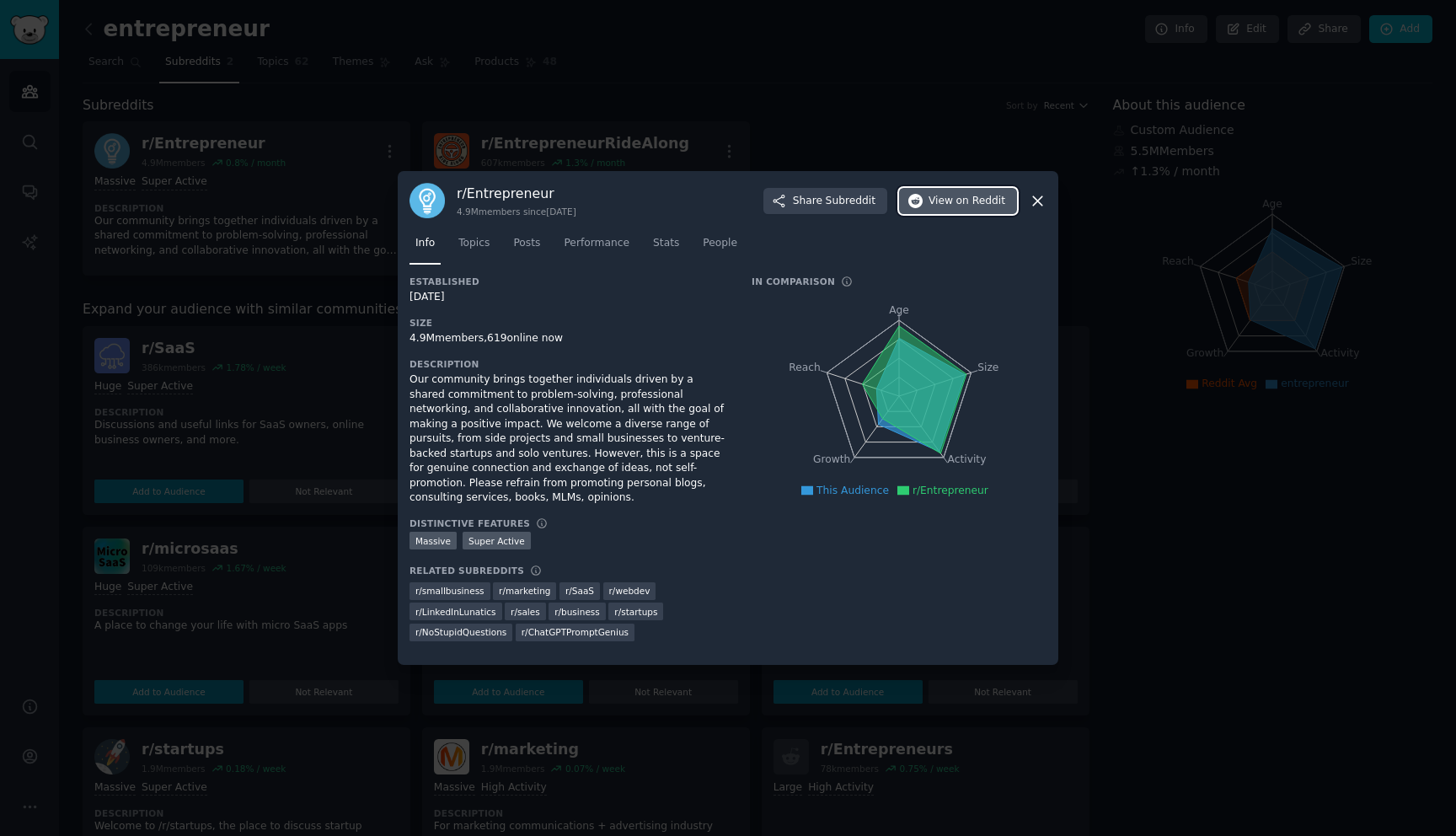
click at [942, 197] on span "View on Reddit" at bounding box center [967, 201] width 77 height 15
click at [1043, 198] on icon at bounding box center [1037, 201] width 18 height 18
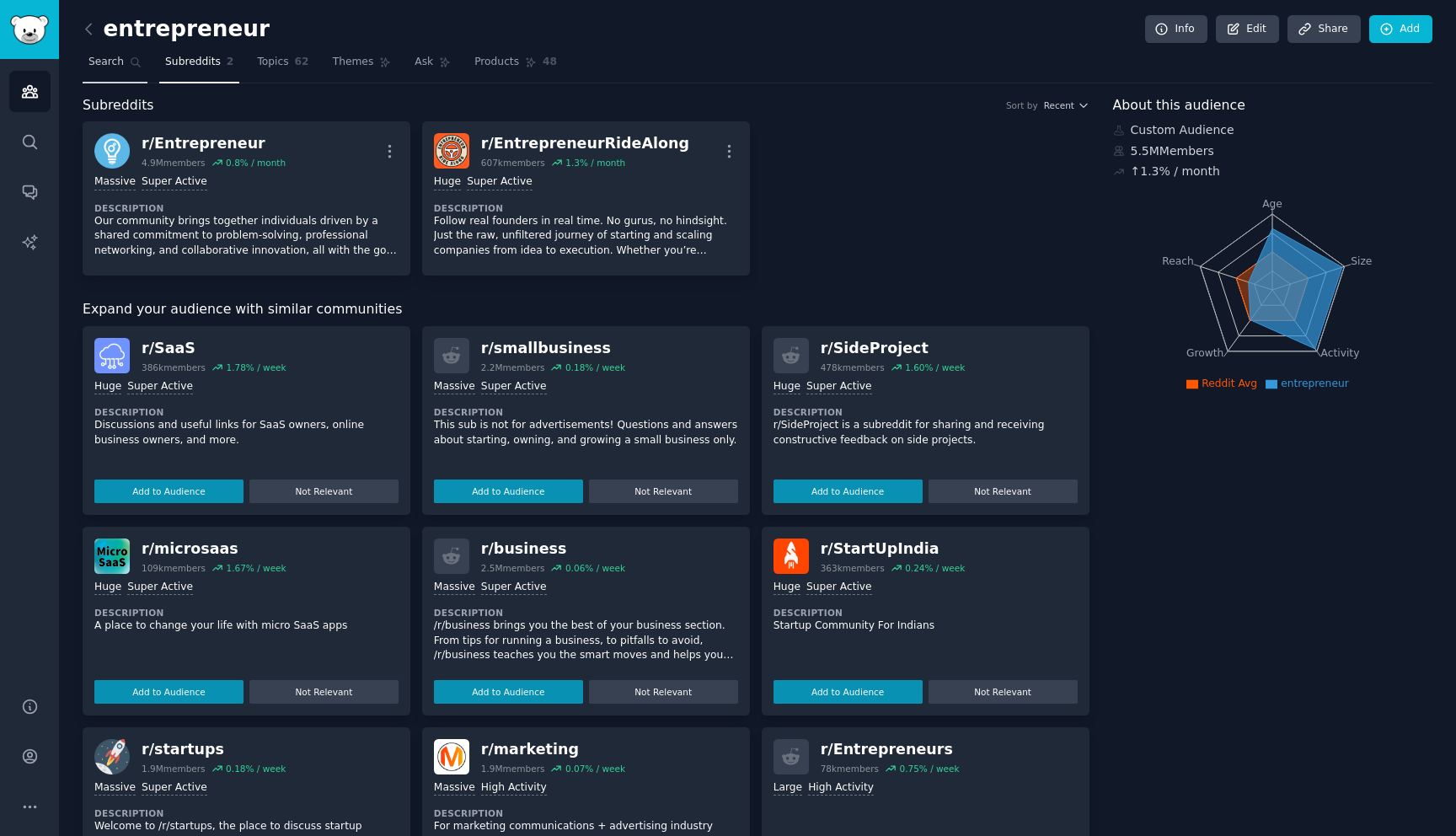
click at [96, 55] on span "Search" at bounding box center [105, 63] width 35 height 15
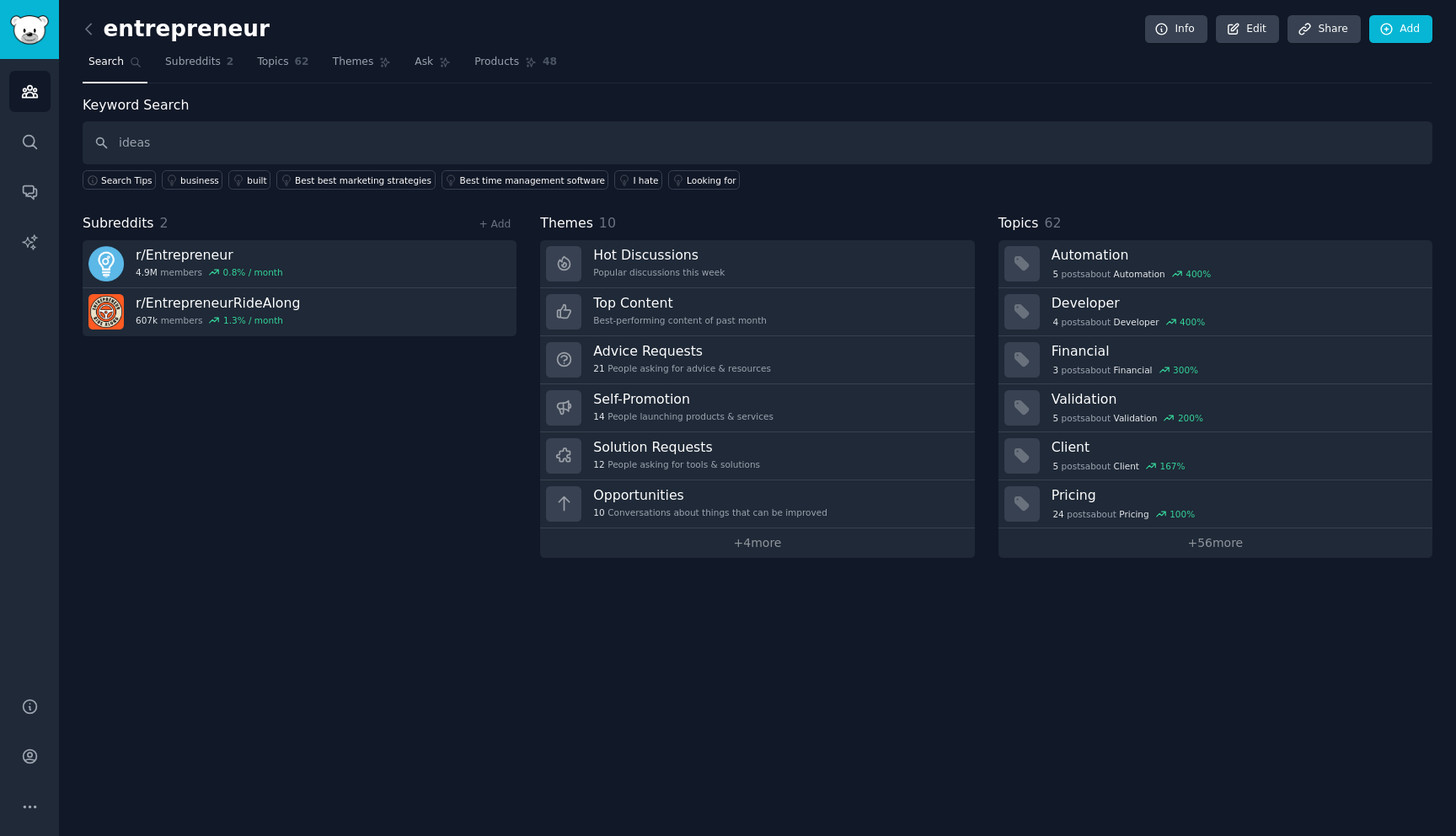
type input "ideas"
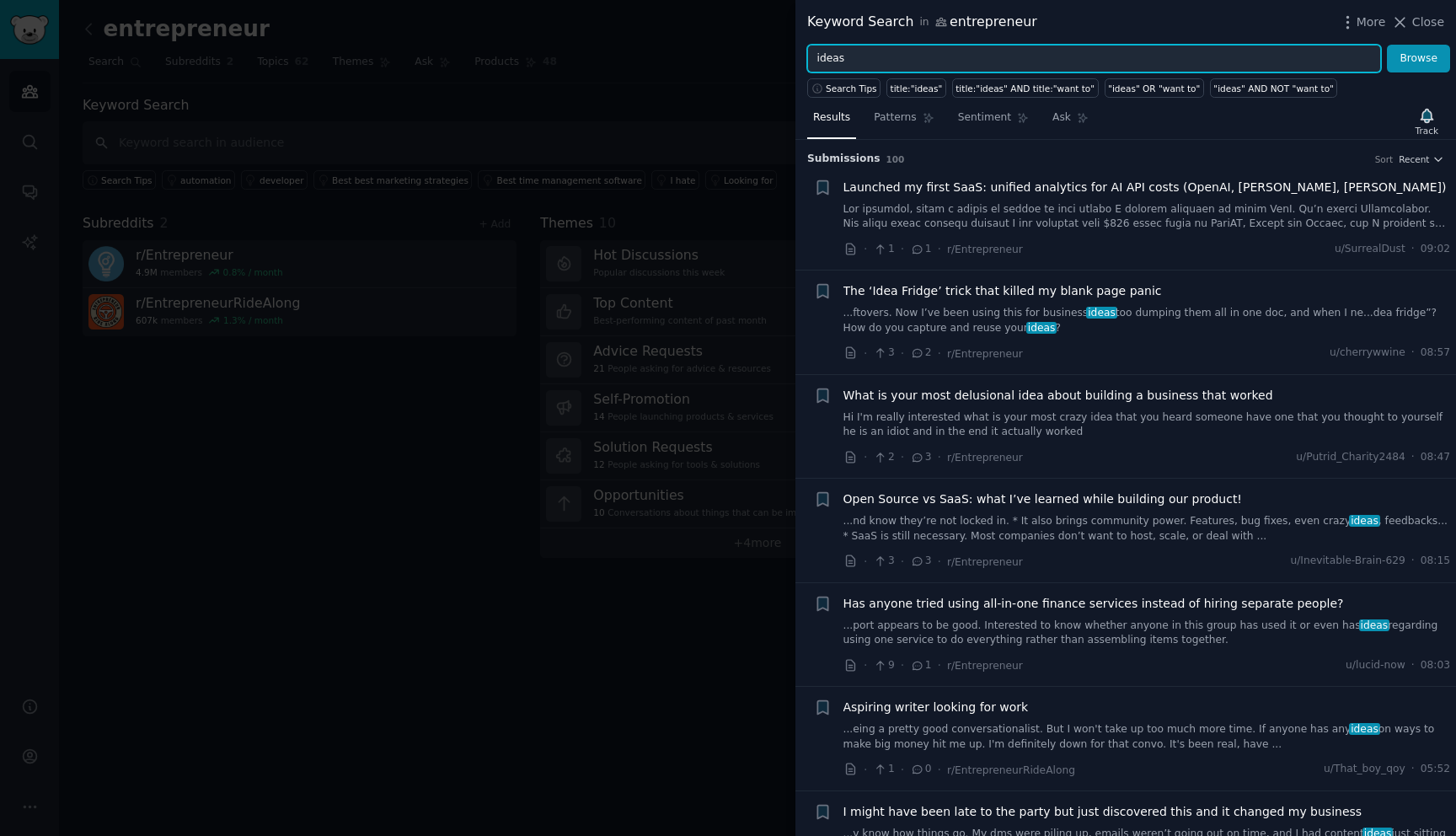
click at [913, 49] on input "ideas" at bounding box center [1094, 59] width 574 height 28
type input "pain points"
click at [1387, 45] on button "Browse" at bounding box center [1418, 59] width 64 height 28
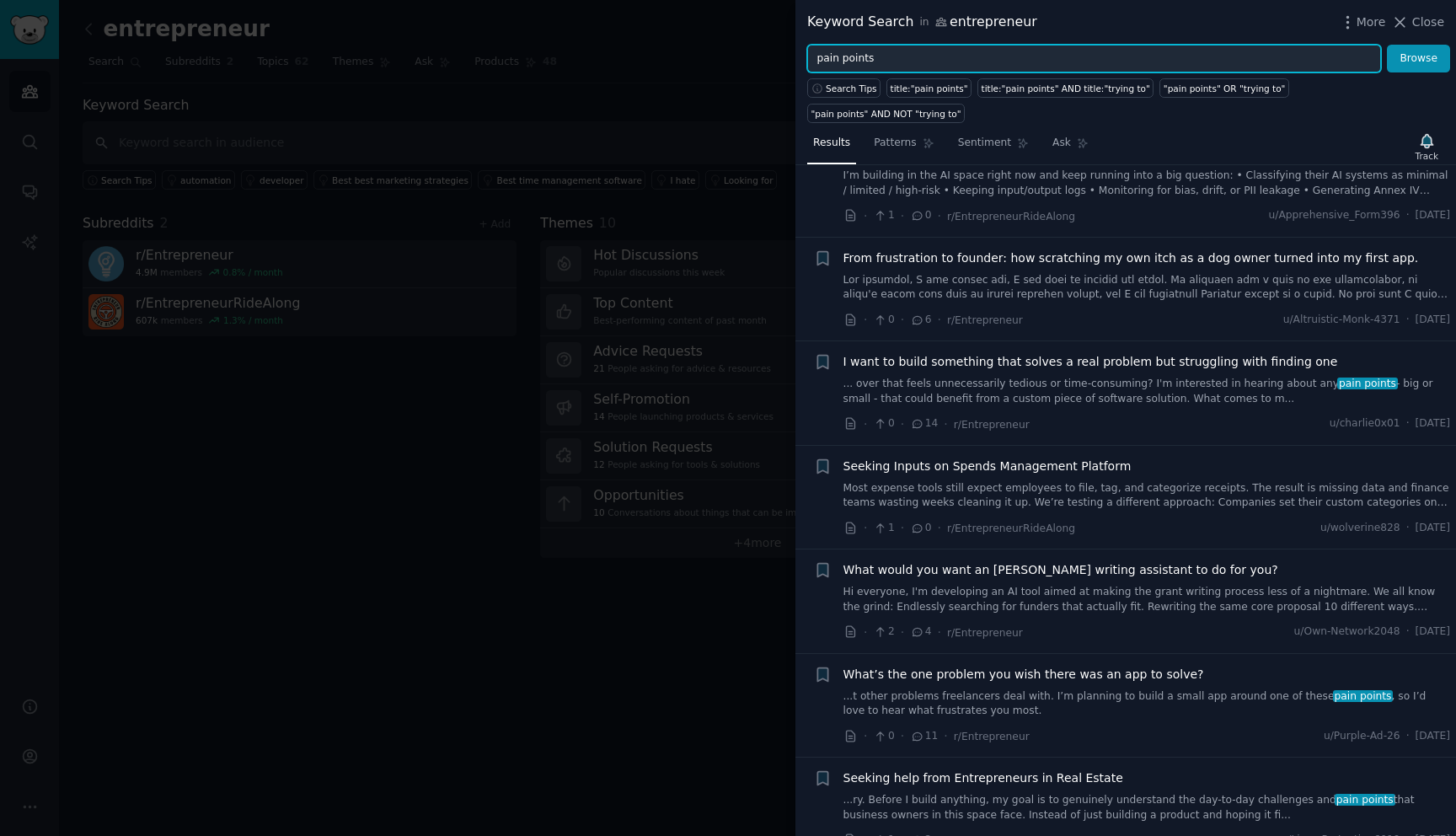
scroll to position [1462, 0]
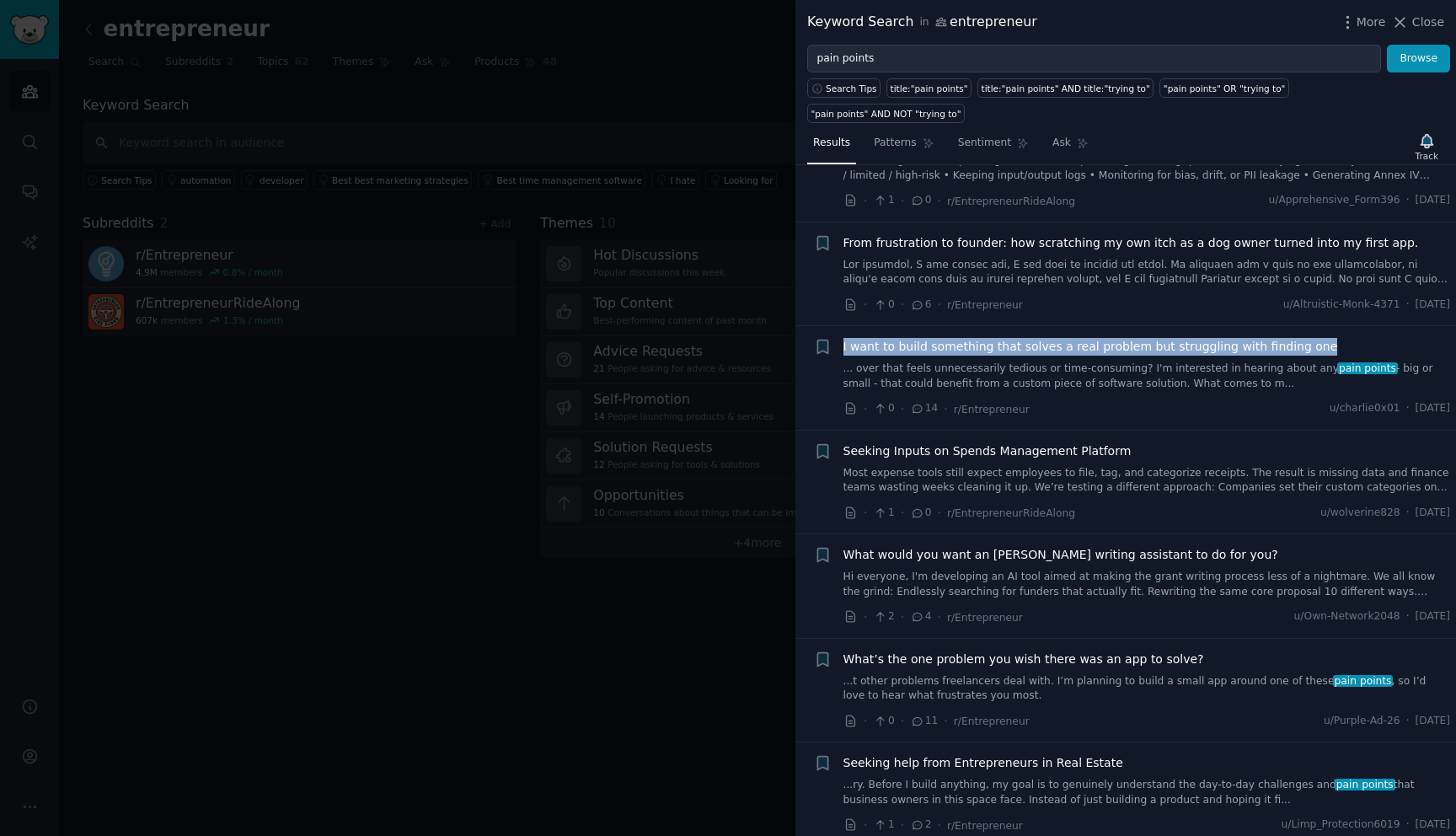
click at [1087, 338] on span "I want to build something that solves a real problem but struggling with findin…" at bounding box center [1090, 346] width 494 height 18
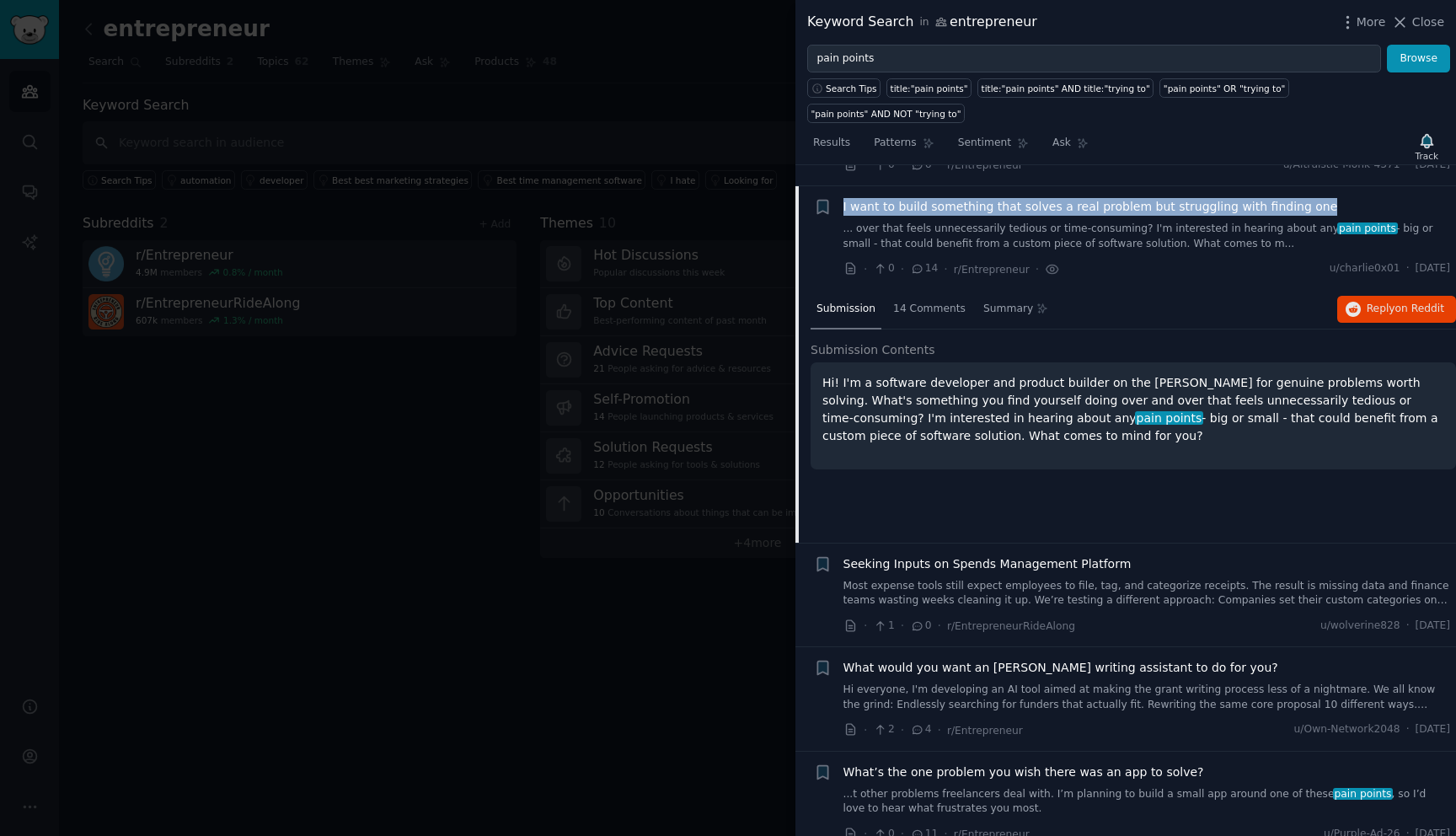
scroll to position [1624, 0]
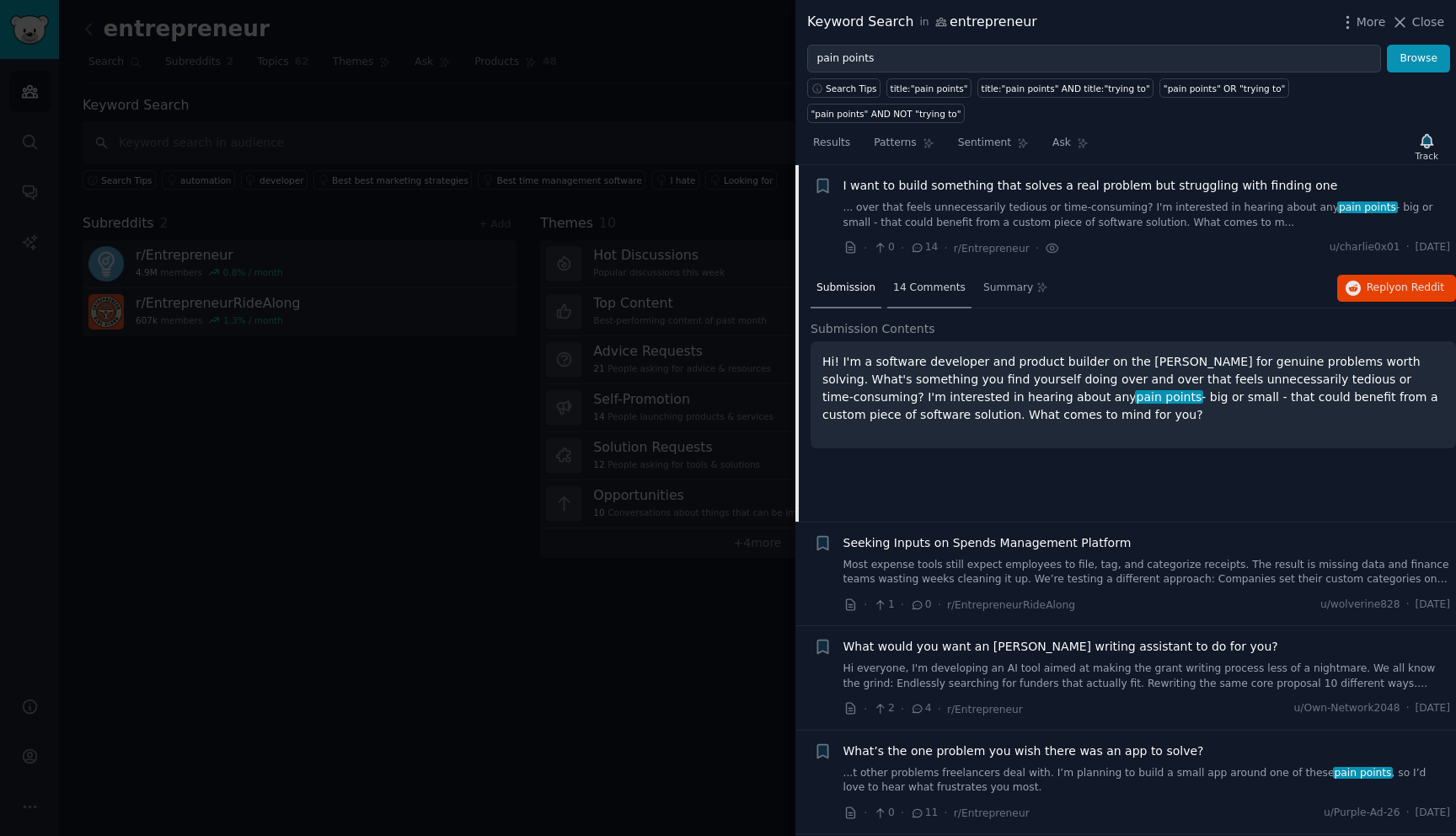
click at [946, 281] on span "14 Comments" at bounding box center [929, 288] width 72 height 15
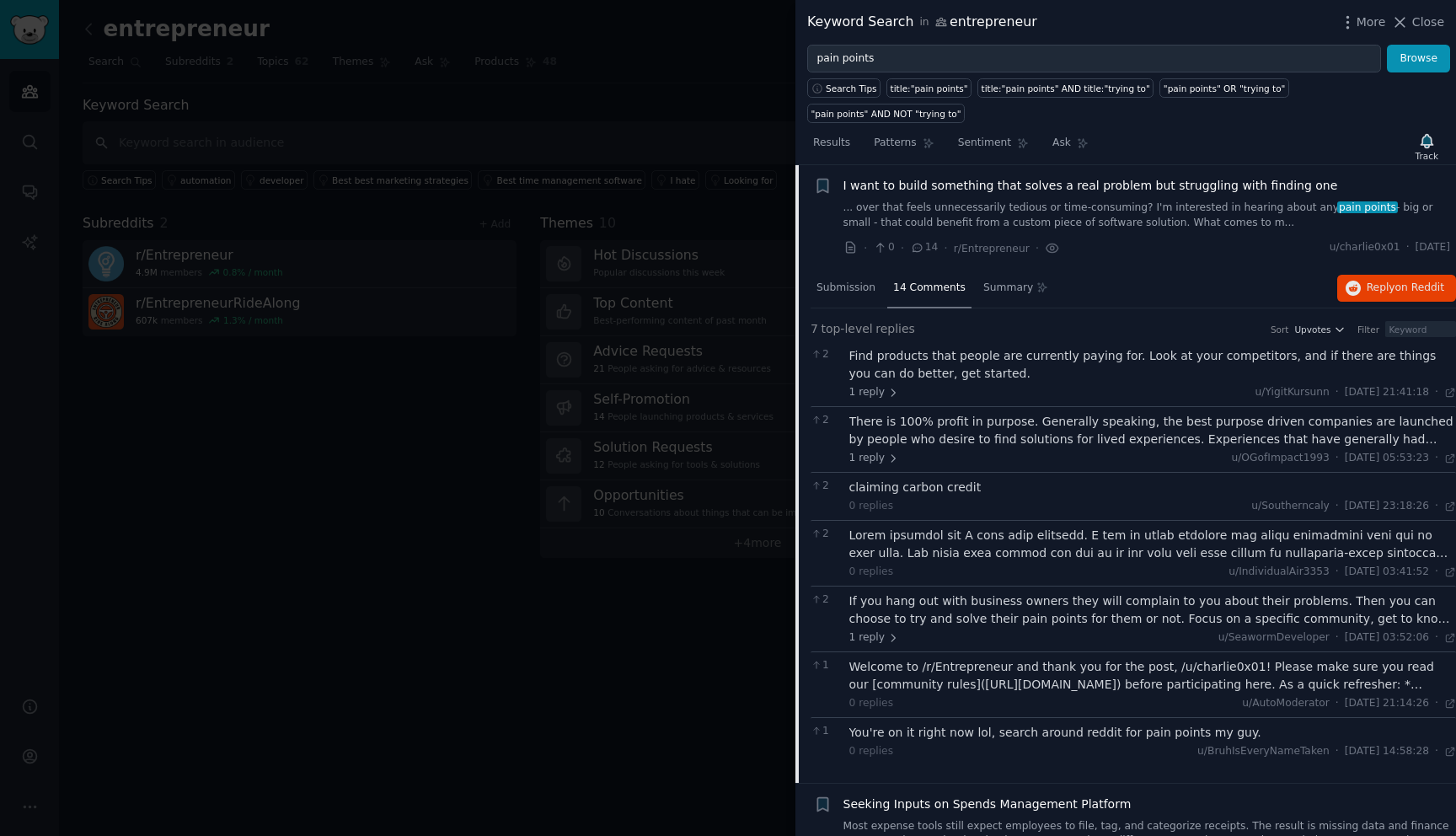
click at [931, 478] on div "claiming carbon credit" at bounding box center [1152, 487] width 607 height 18
click at [907, 478] on div "claiming carbon credit" at bounding box center [1152, 487] width 607 height 18
click at [918, 478] on div "claiming carbon credit" at bounding box center [1152, 487] width 607 height 18
click at [847, 281] on span "Submission" at bounding box center [846, 288] width 59 height 15
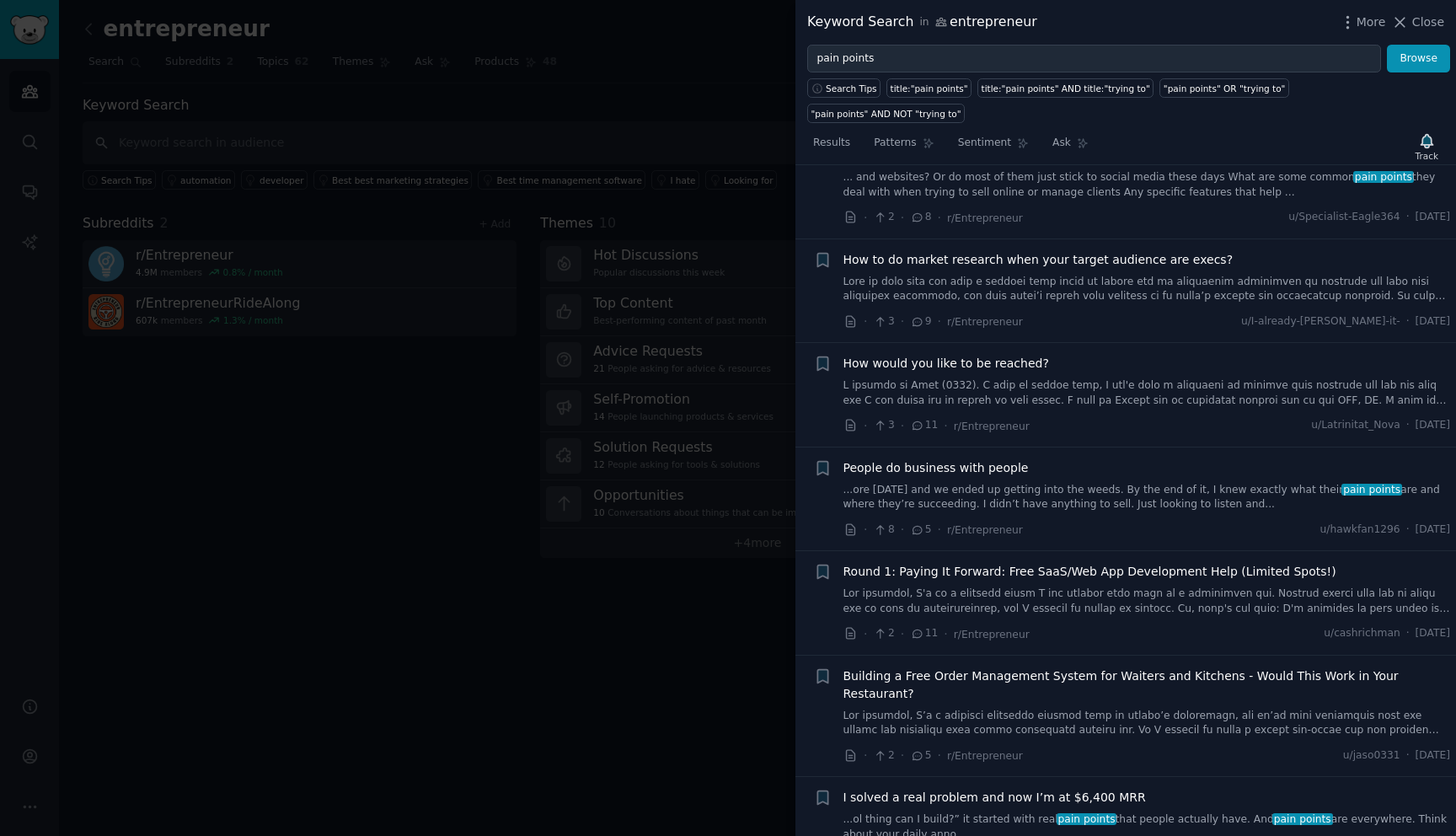
scroll to position [7310, 0]
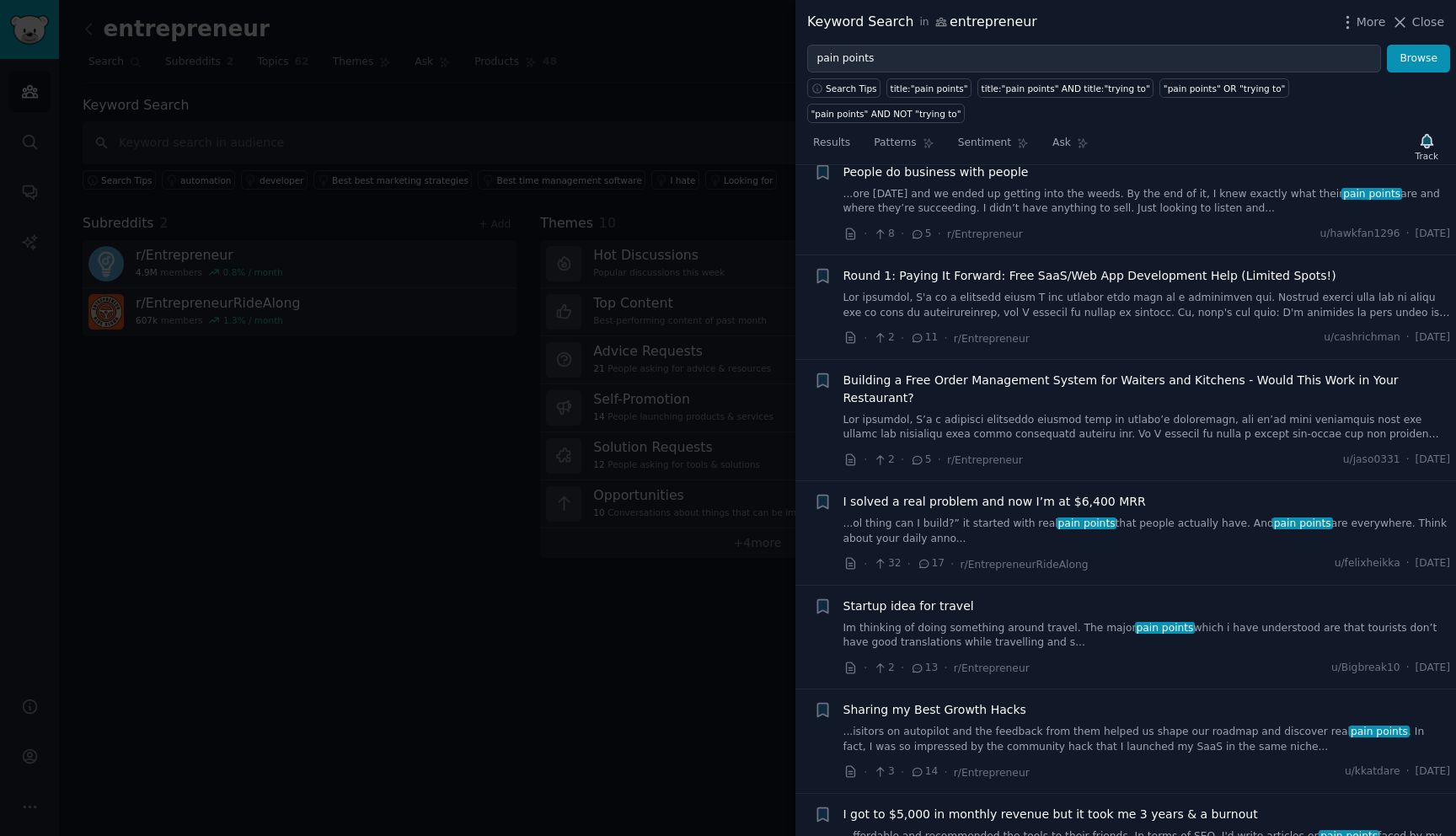
click at [1118, 493] on span "I solved a real problem and now I’m at $6,400 MRR" at bounding box center [994, 502] width 303 height 18
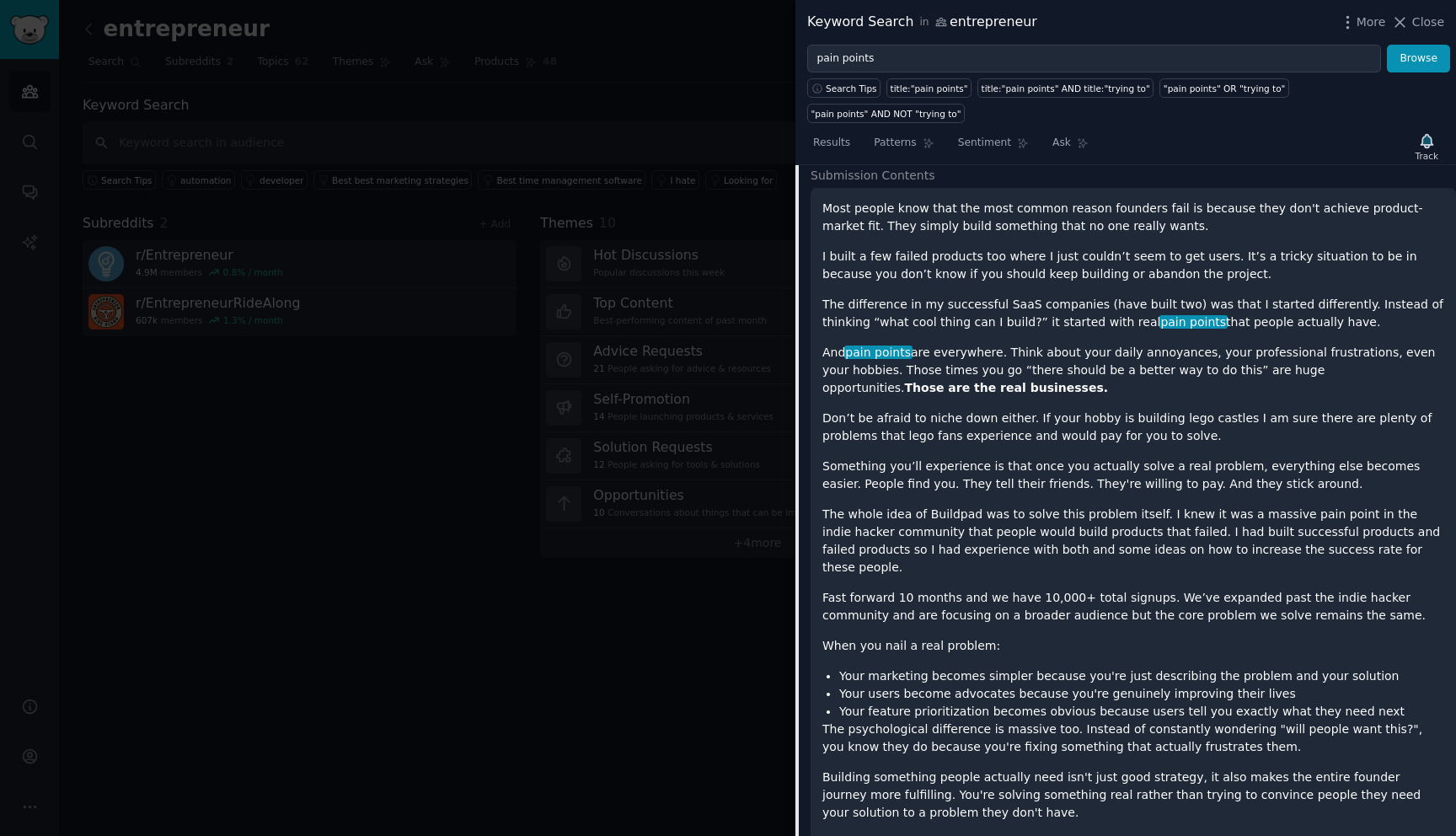
scroll to position [7972, 0]
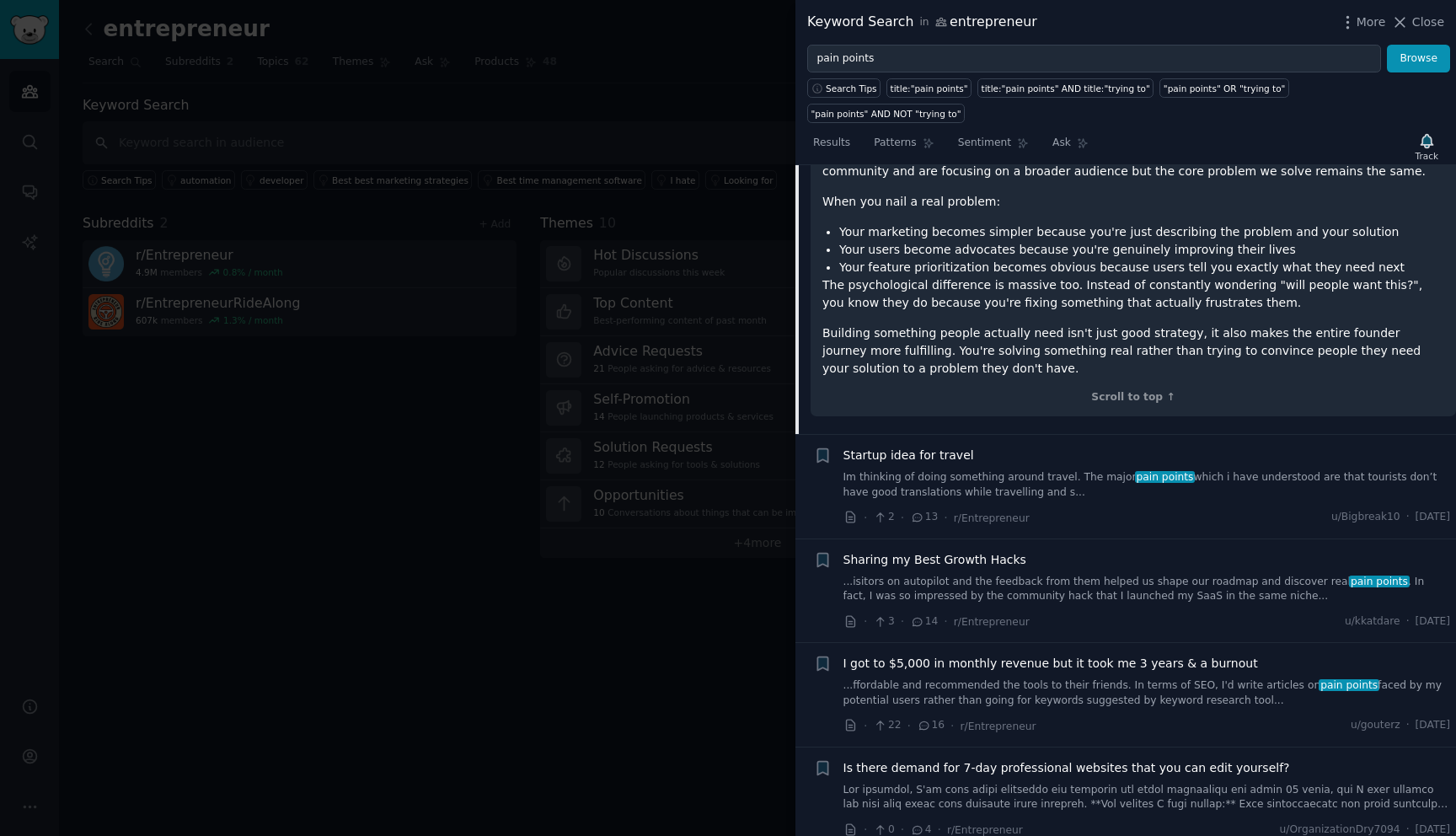
click at [877, 471] on link "Im thinking of doing something around travel. The major pain points which i hav…" at bounding box center [1147, 485] width 607 height 29
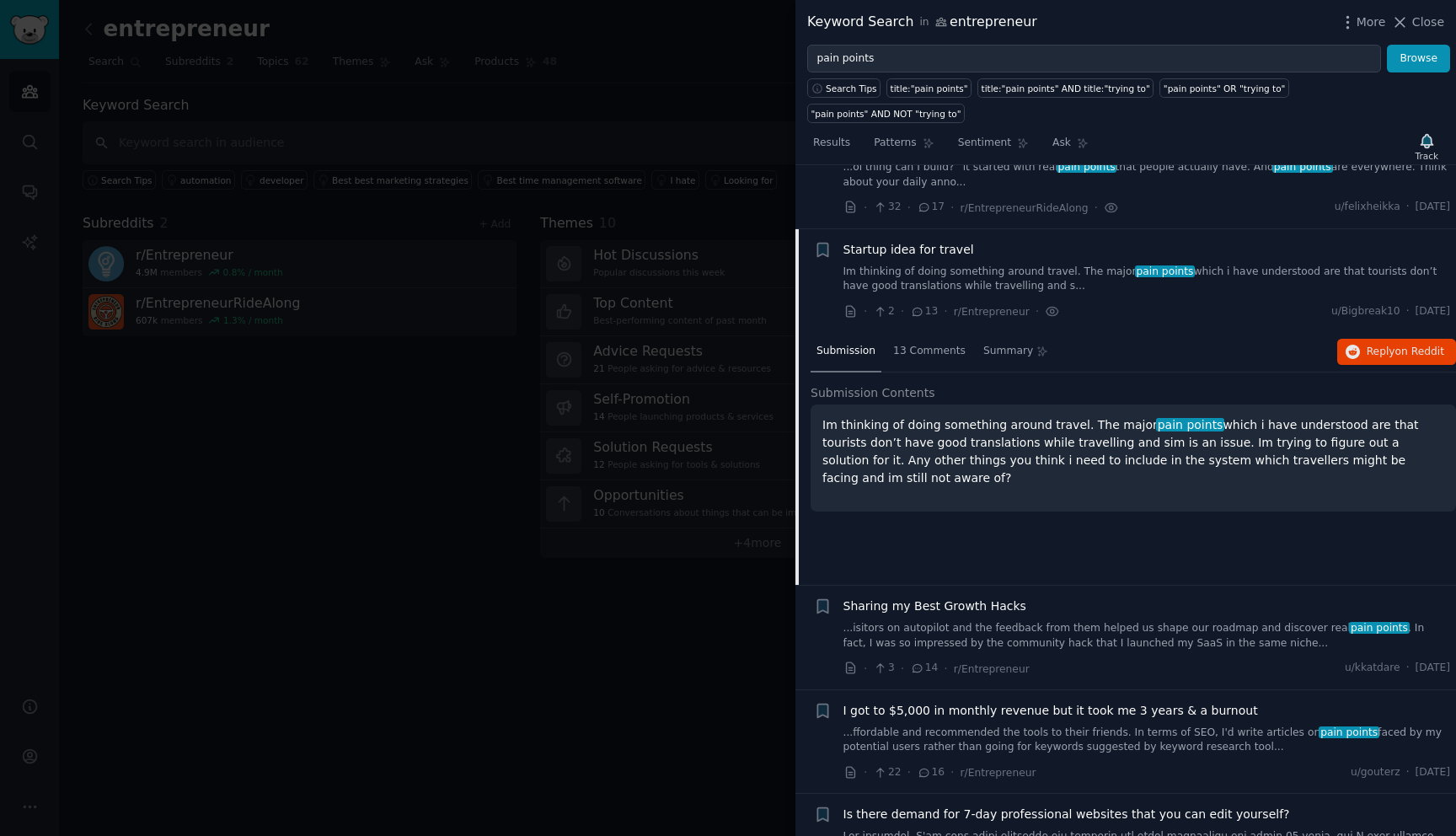
scroll to position [7406, 0]
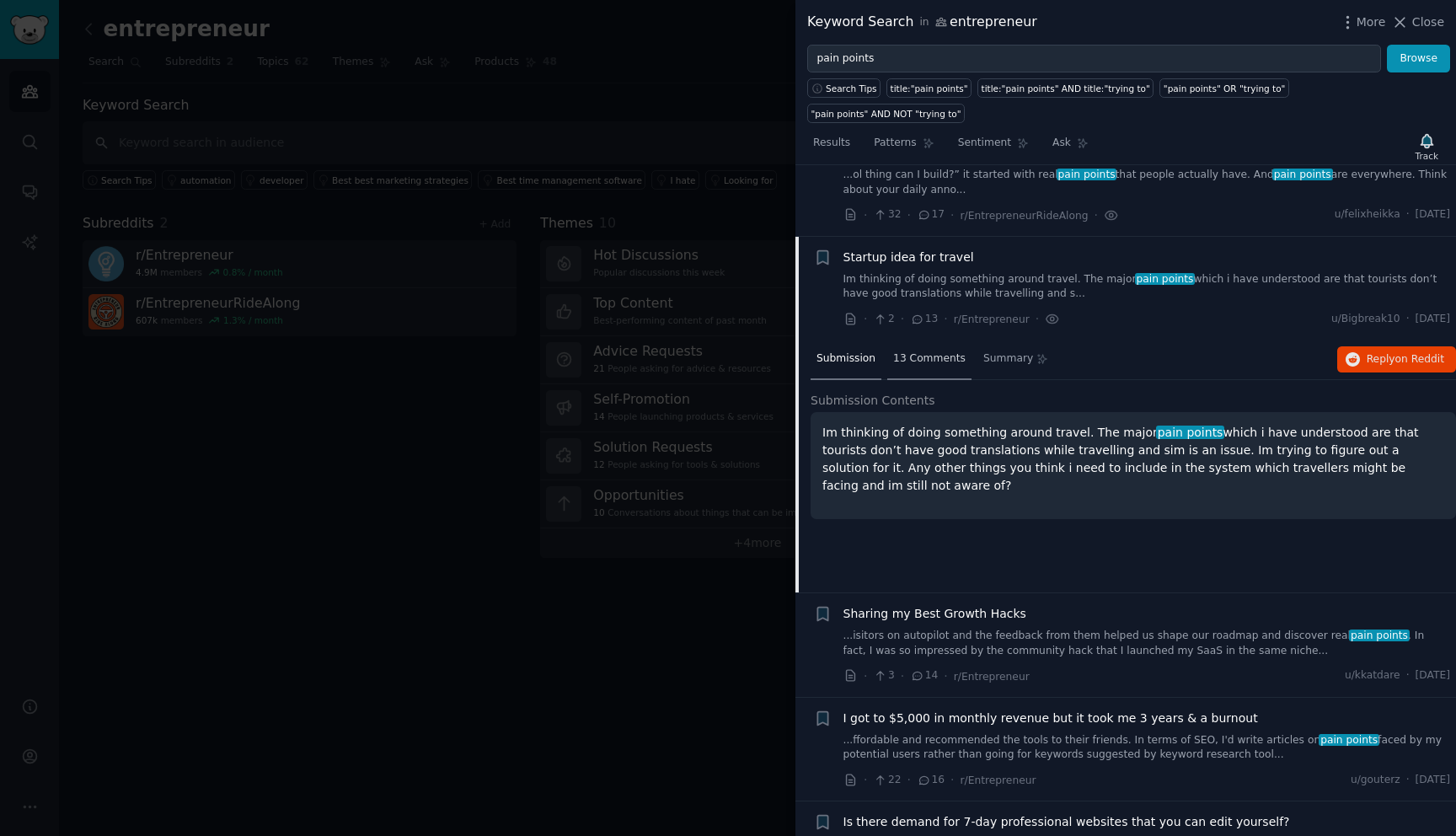
click at [922, 351] on span "13 Comments" at bounding box center [929, 359] width 72 height 15
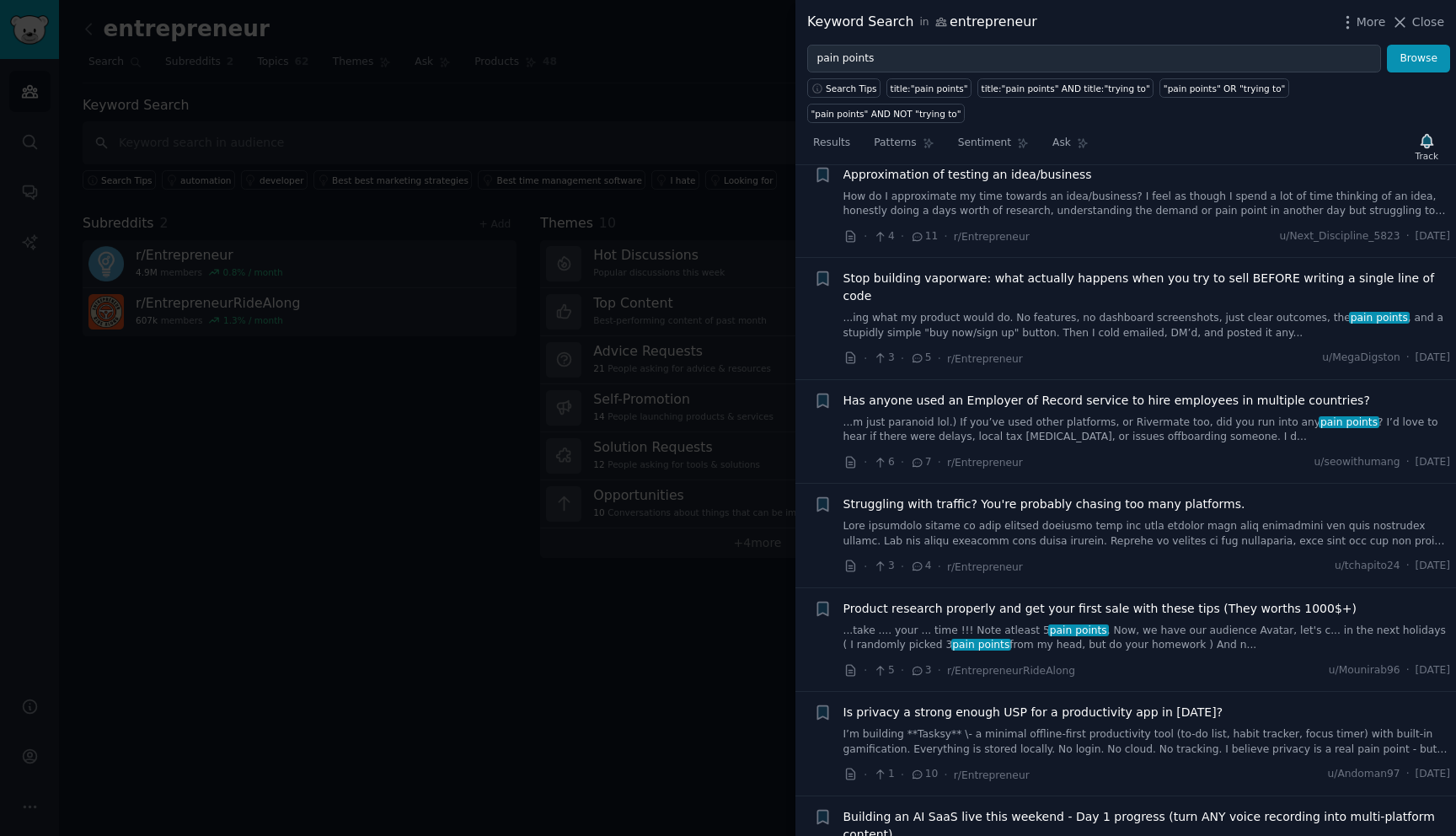
scroll to position [5054, 0]
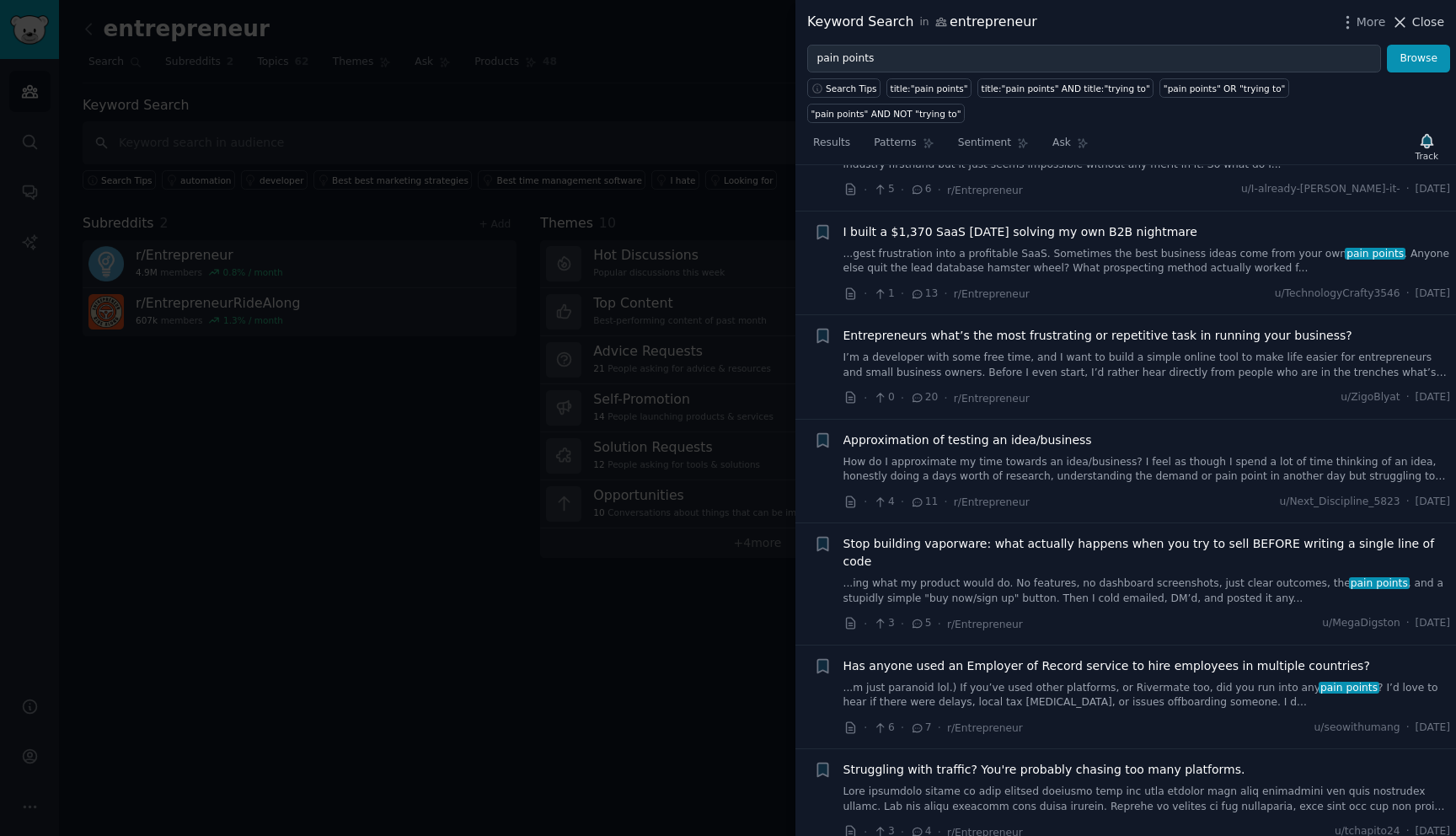
click at [1407, 27] on icon at bounding box center [1399, 22] width 18 height 18
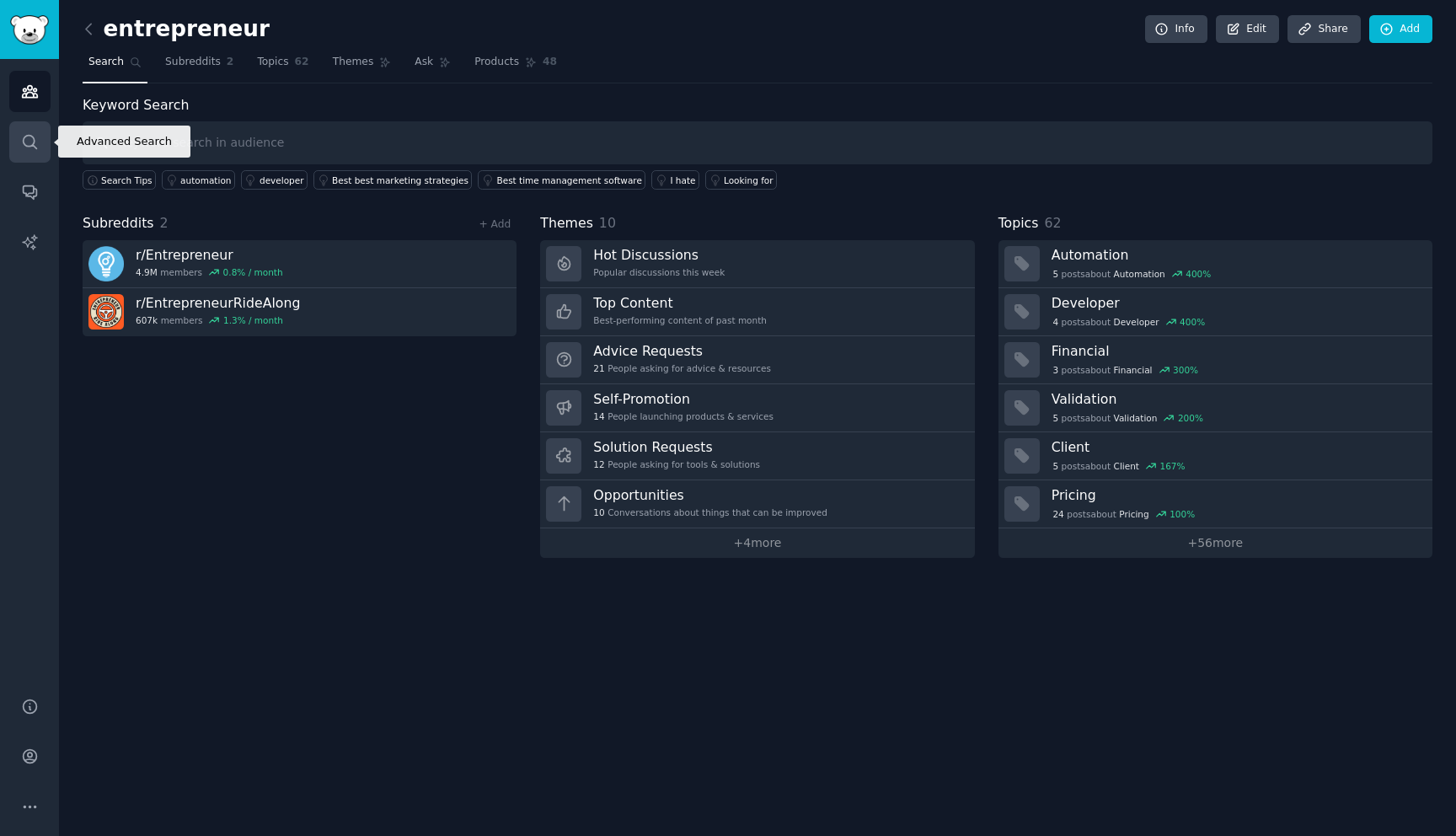
click at [29, 141] on icon "Sidebar" at bounding box center [29, 141] width 18 height 18
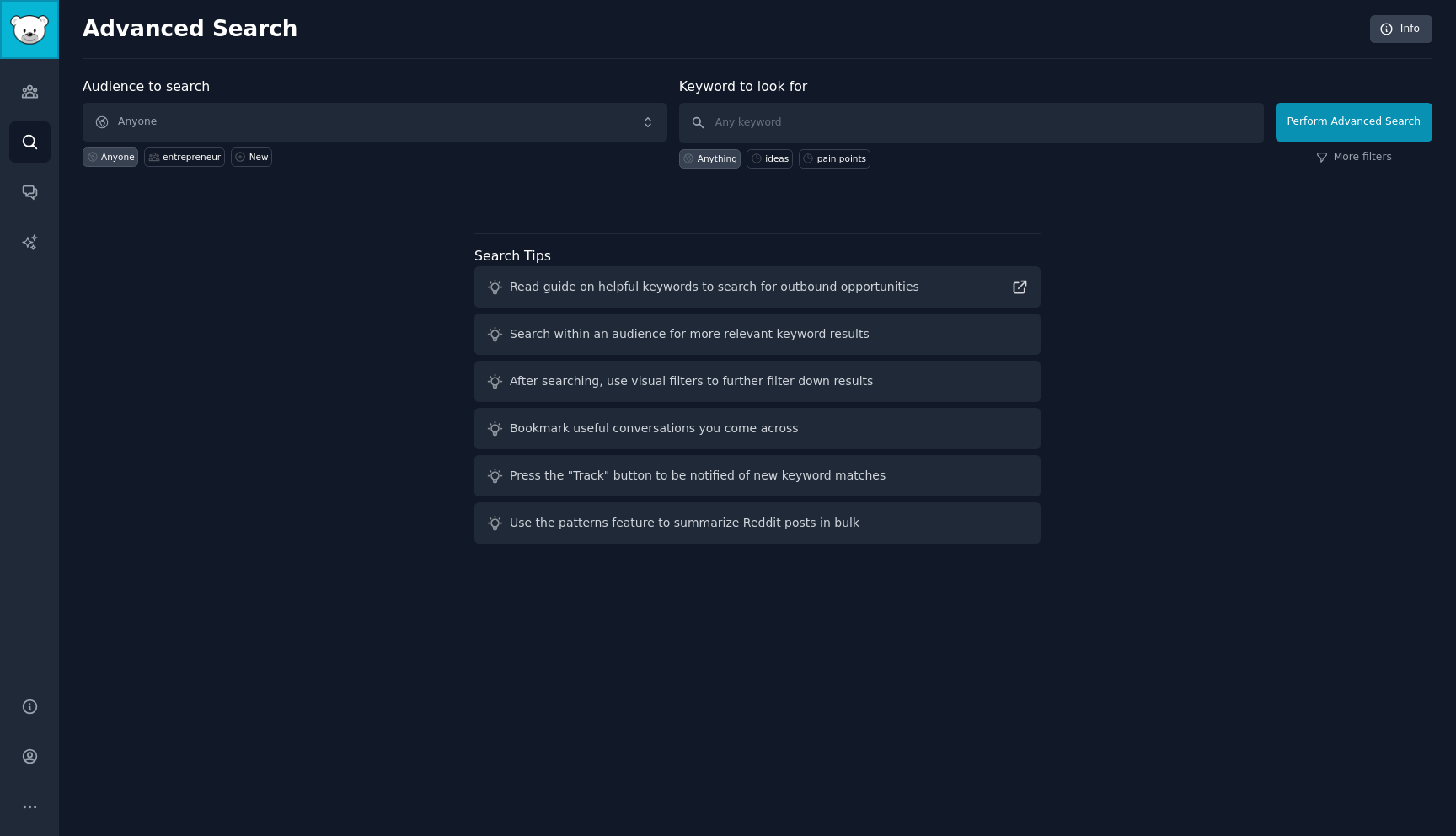
click at [40, 44] on link "Sidebar" at bounding box center [29, 29] width 59 height 59
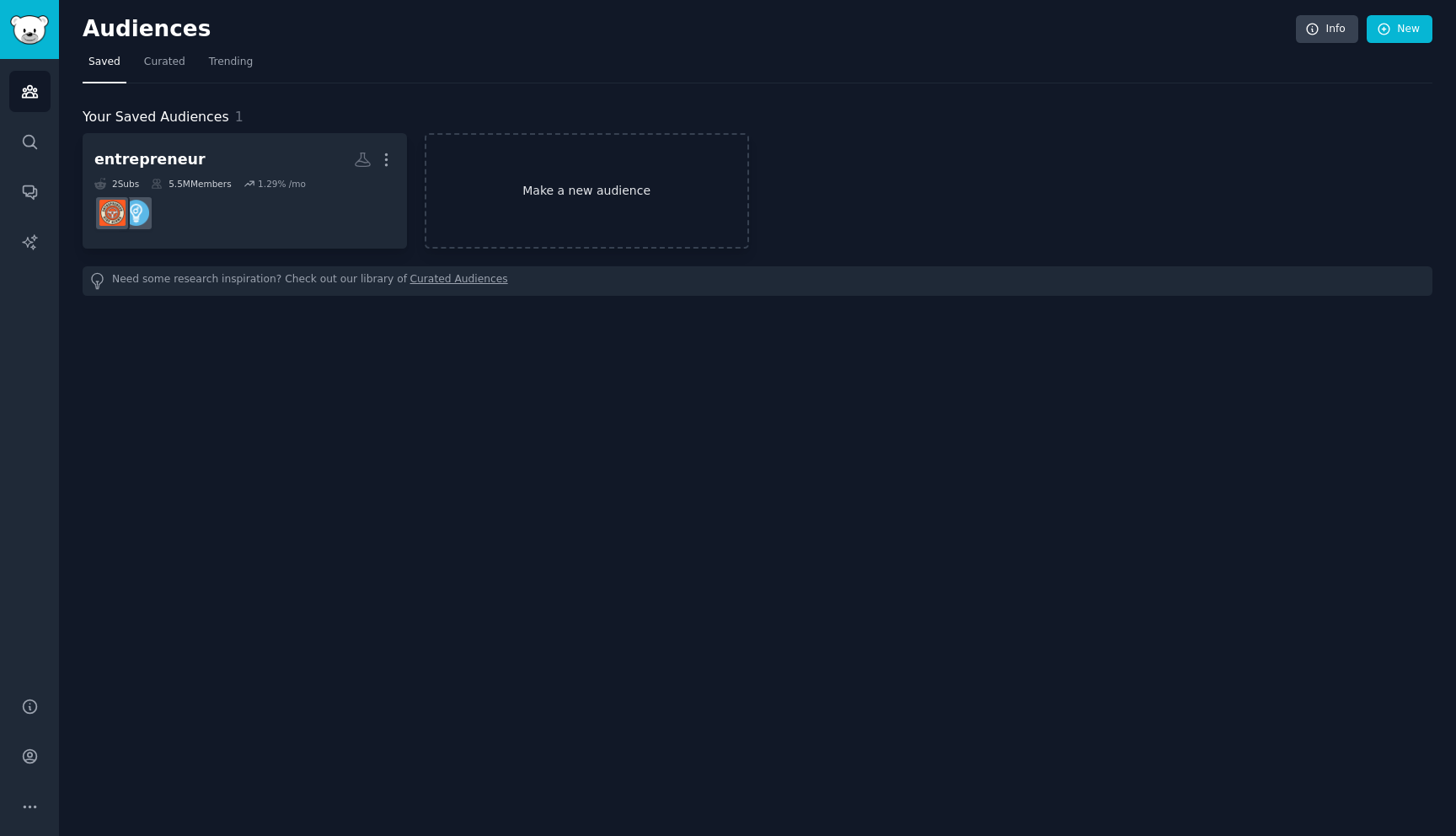
click at [589, 182] on link "Make a new audience" at bounding box center [587, 191] width 324 height 116
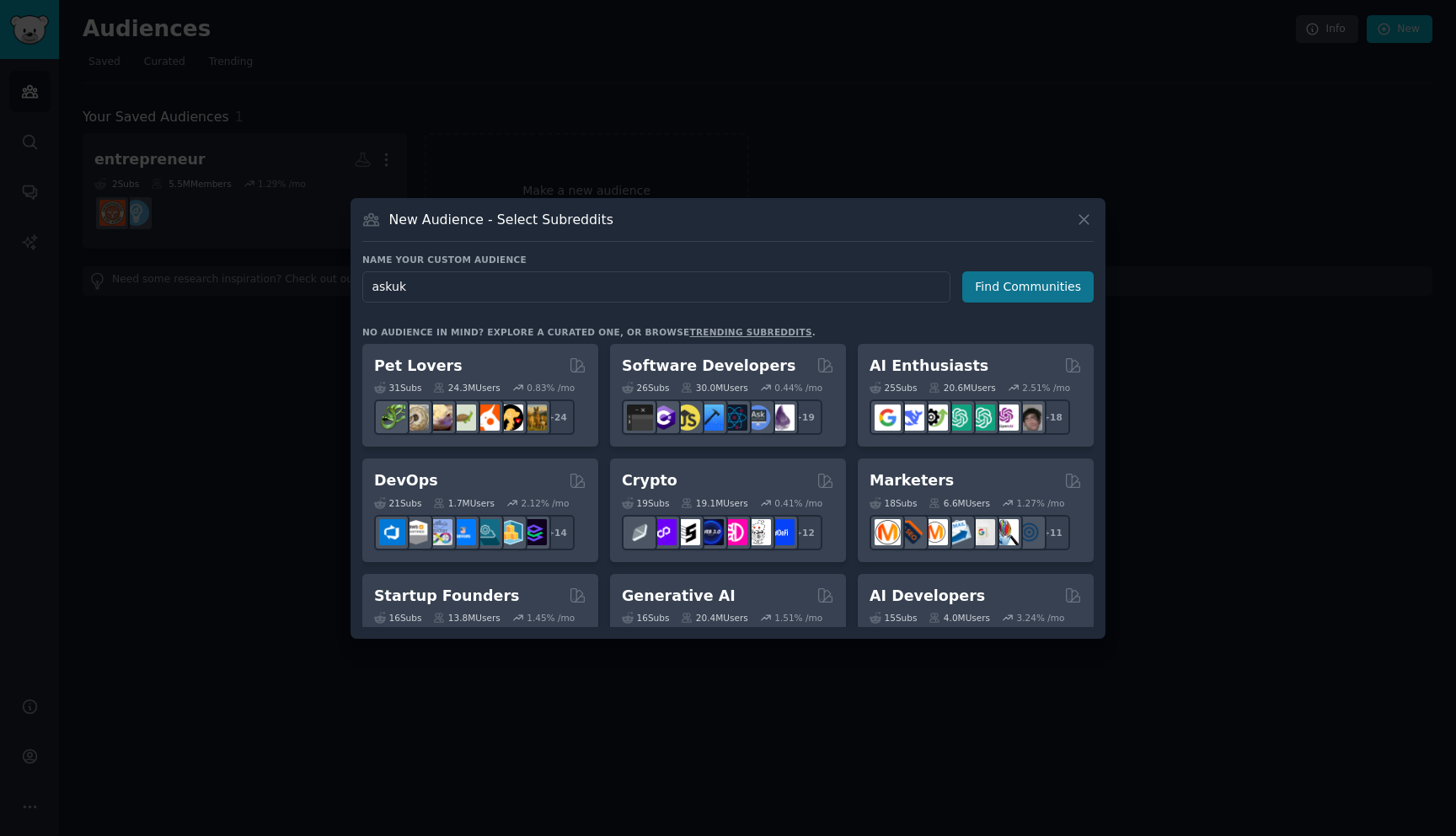
type input "askuk"
click at [1046, 293] on button "Find Communities" at bounding box center [1027, 287] width 132 height 31
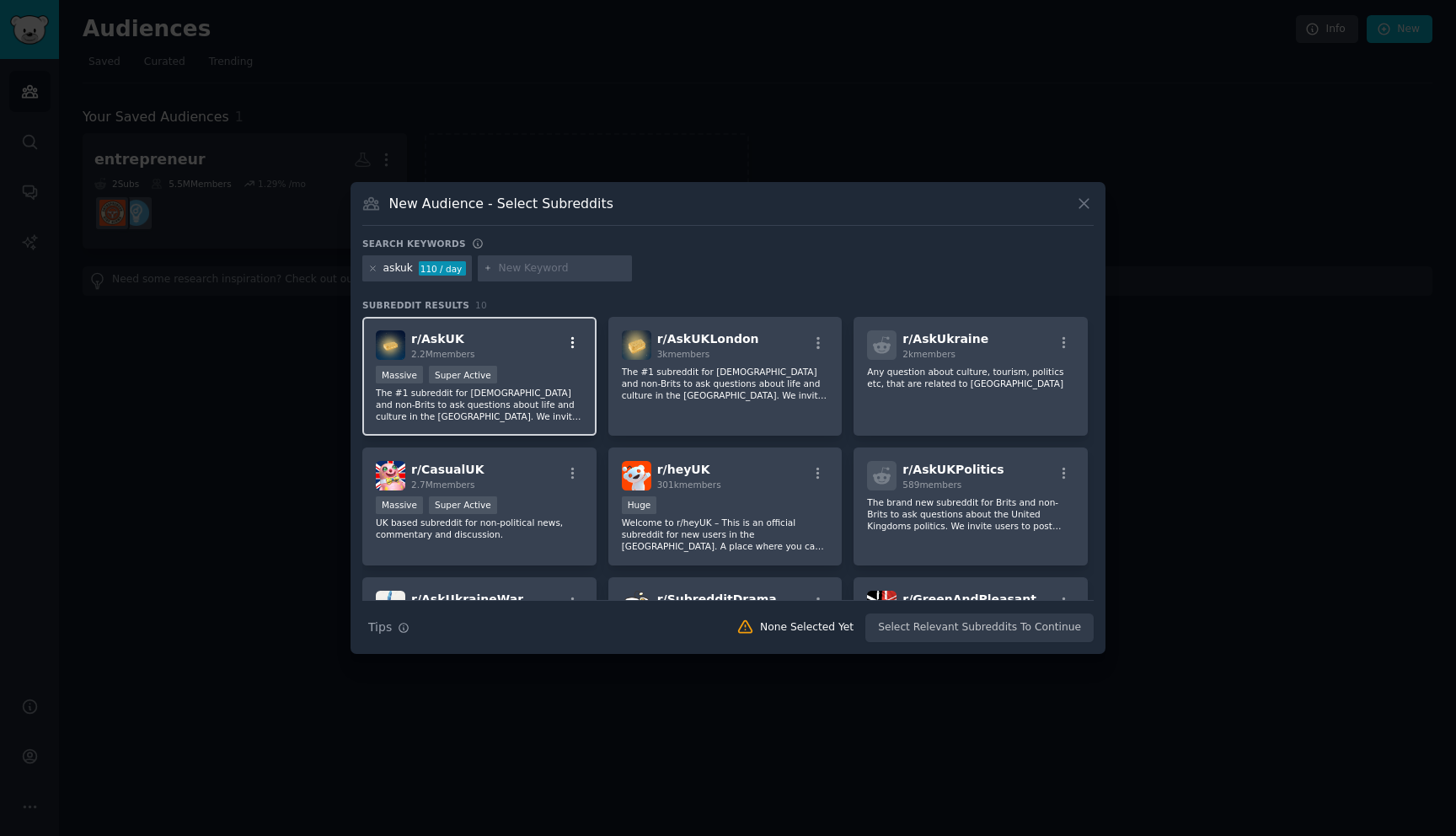
click at [575, 346] on icon "button" at bounding box center [573, 344] width 15 height 15
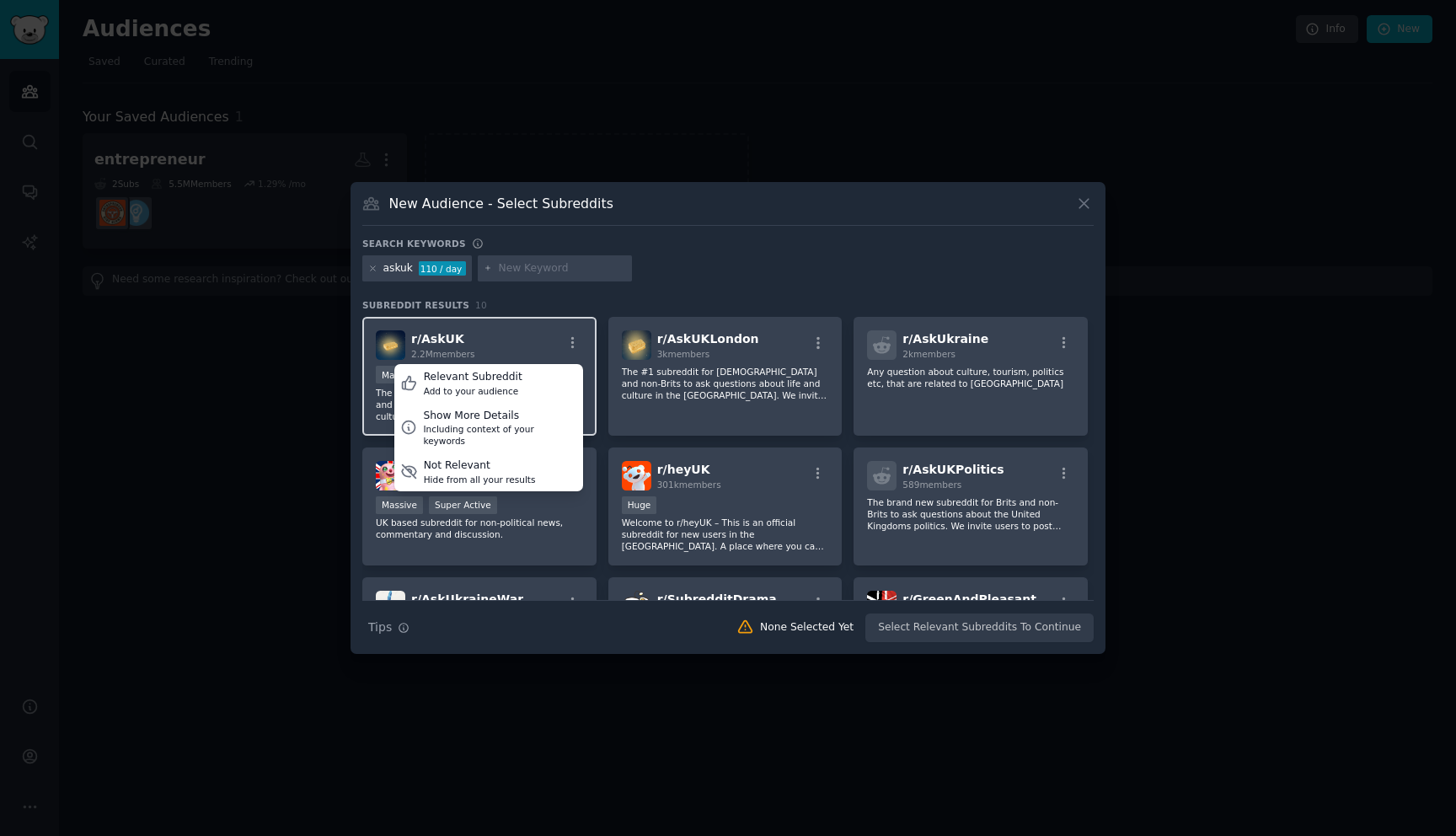
click at [558, 346] on div "r/ AskUK 2.2M members Relevant Subreddit Add to your audience Show More Details…" at bounding box center [479, 344] width 207 height 29
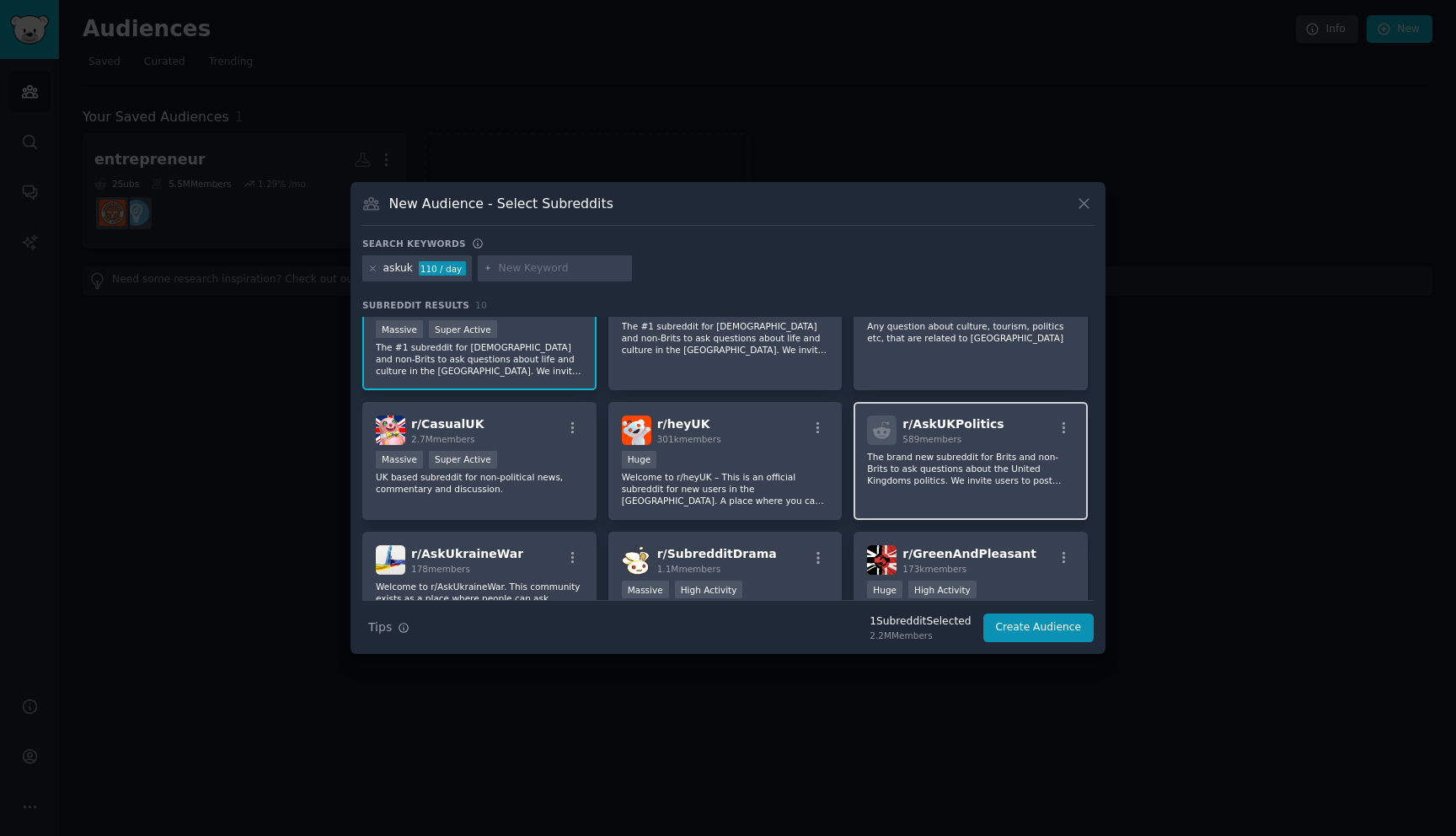
scroll to position [48, 0]
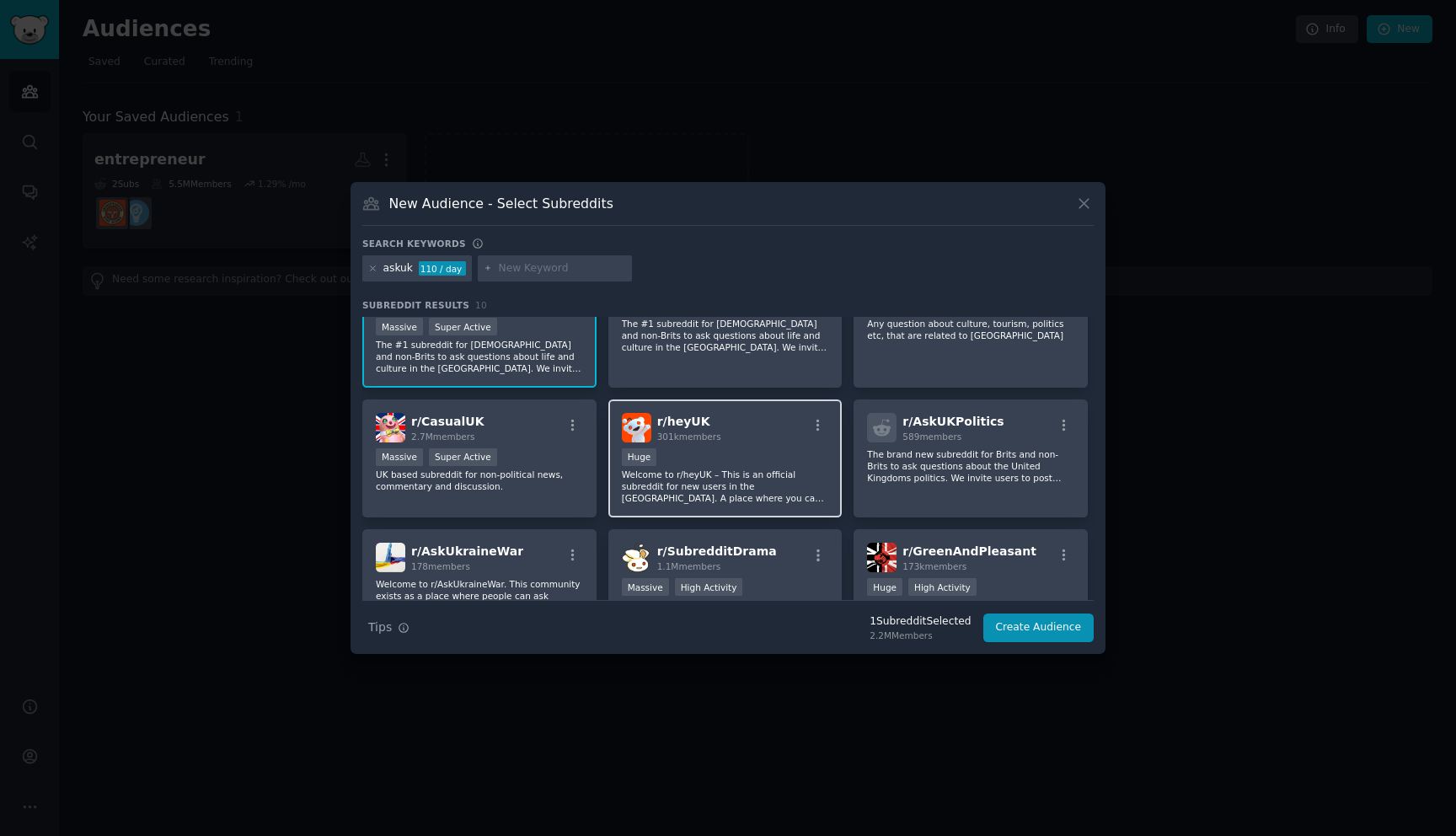
click at [760, 447] on div "r/ heyUK 301k members Huge Welcome to r/heyUK – This is an official subreddit f…" at bounding box center [725, 458] width 234 height 119
click at [673, 399] on div "r/ heyUK 301k members Huge Welcome to r/heyUK – This is an official subreddit f…" at bounding box center [725, 458] width 234 height 119
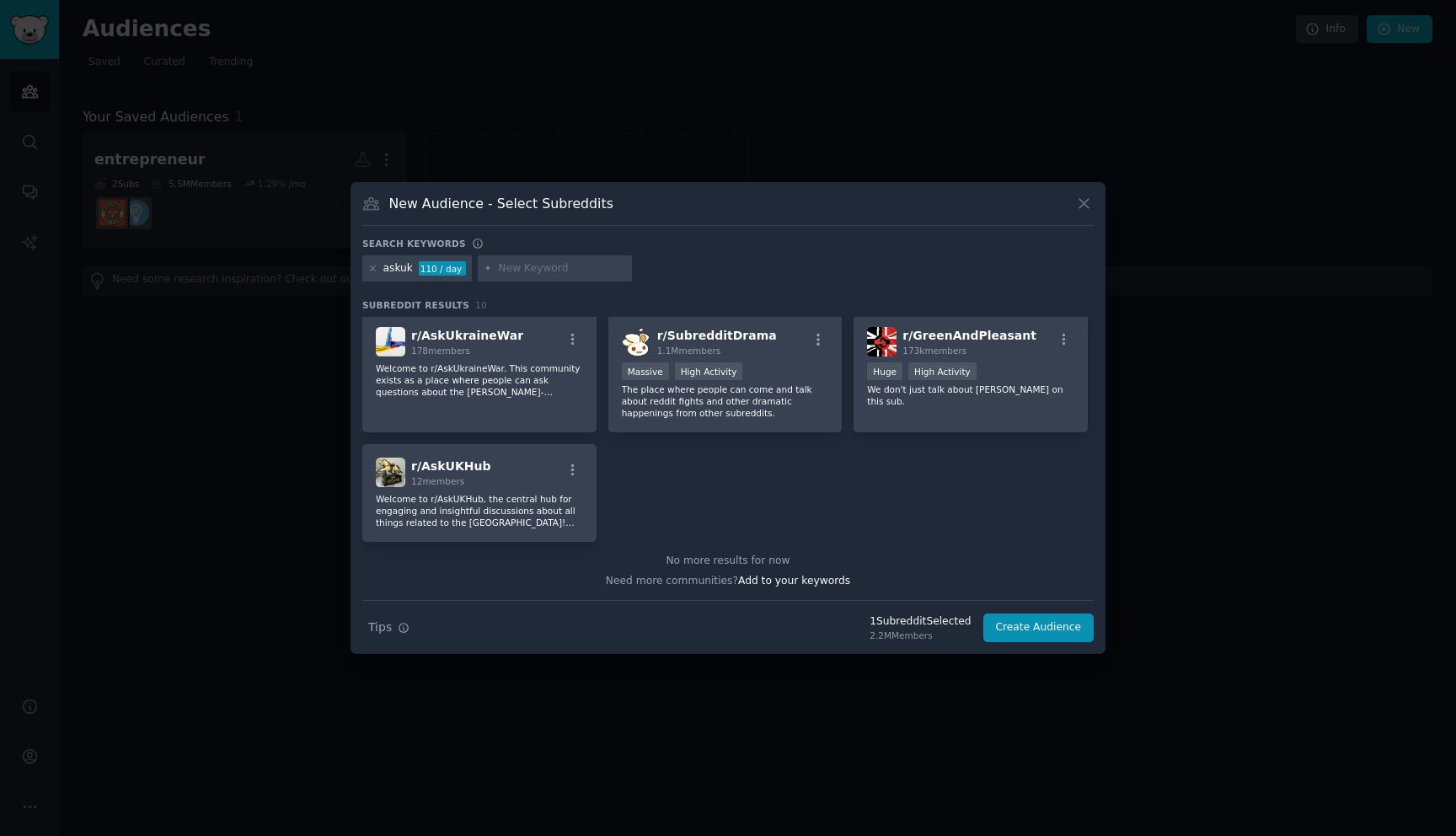
scroll to position [0, 0]
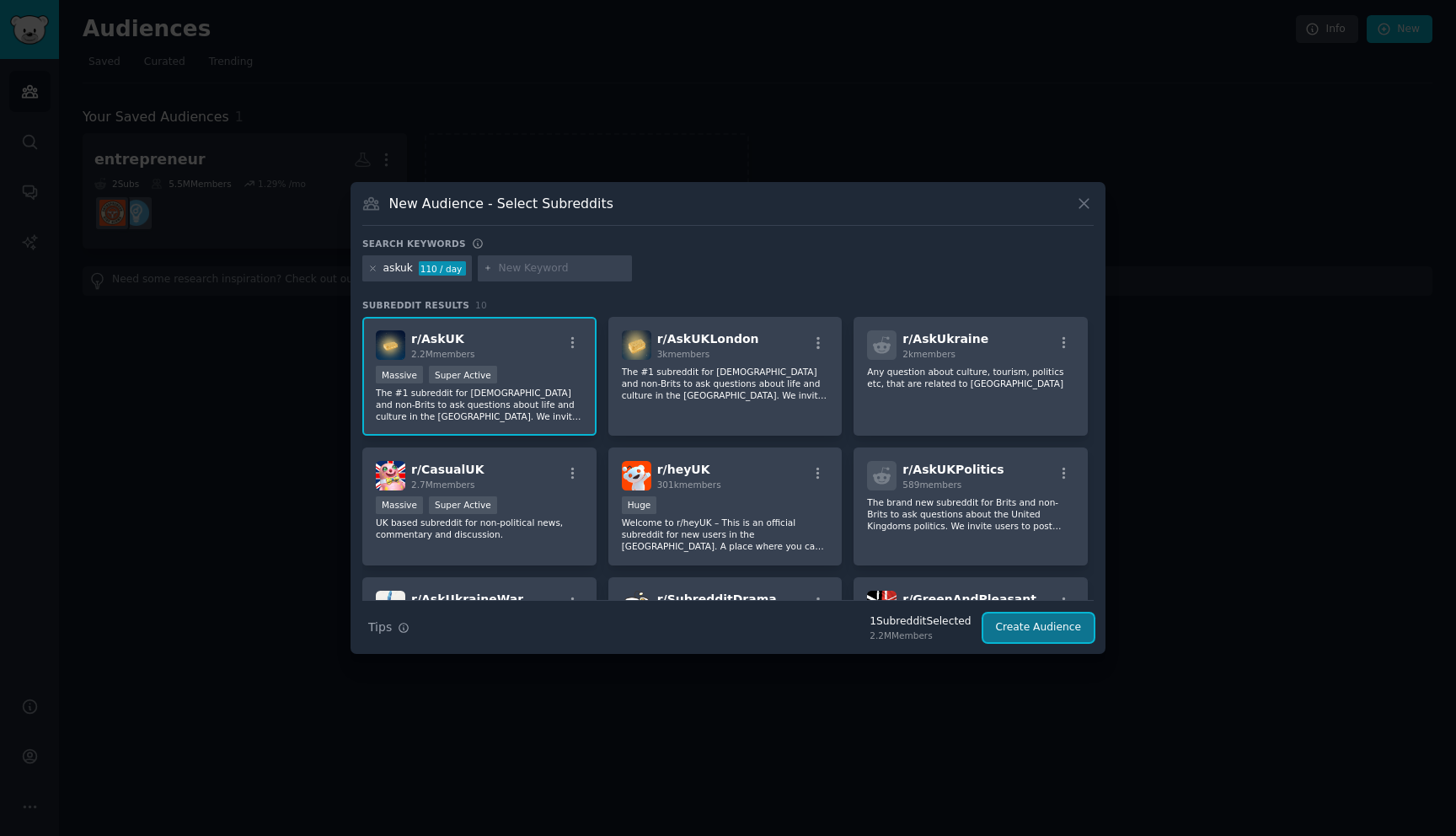
click at [1029, 622] on button "Create Audience" at bounding box center [1039, 628] width 111 height 28
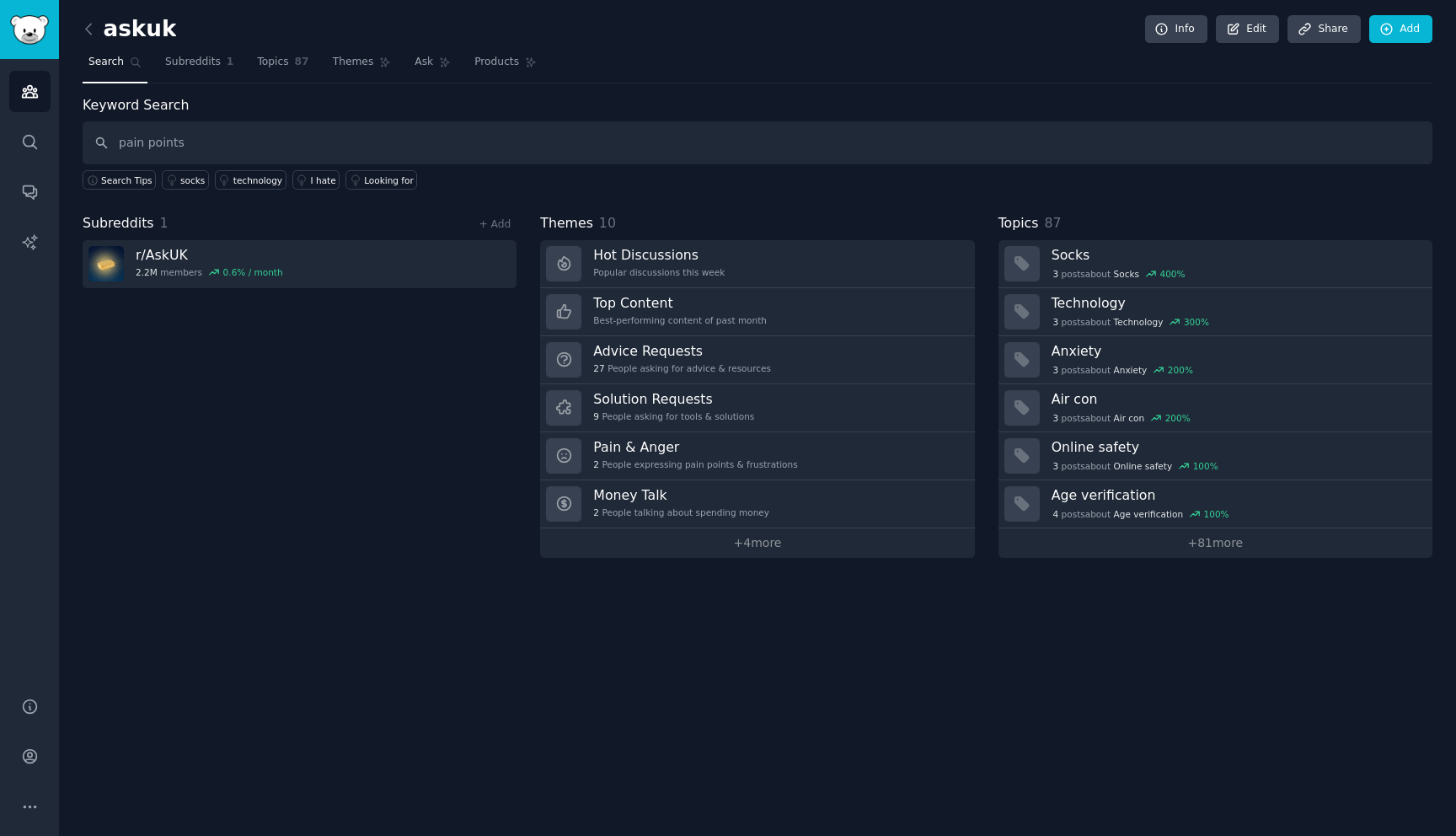
type input "pain points"
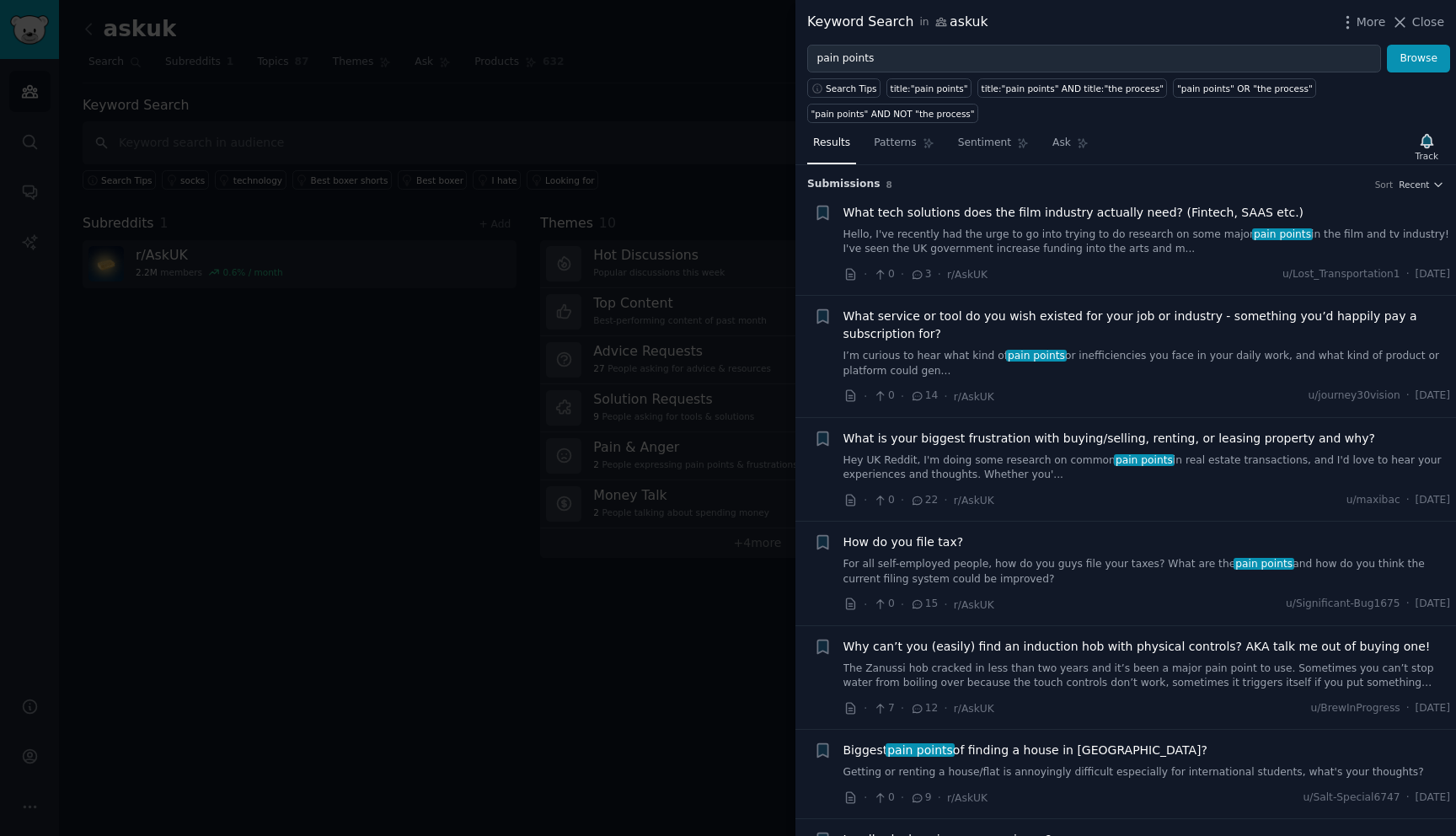
click at [820, 472] on div "+" at bounding box center [822, 470] width 18 height 80
click at [875, 464] on link "Hey UK Reddit, I'm doing some research on common pain points in real estate tra…" at bounding box center [1147, 468] width 607 height 29
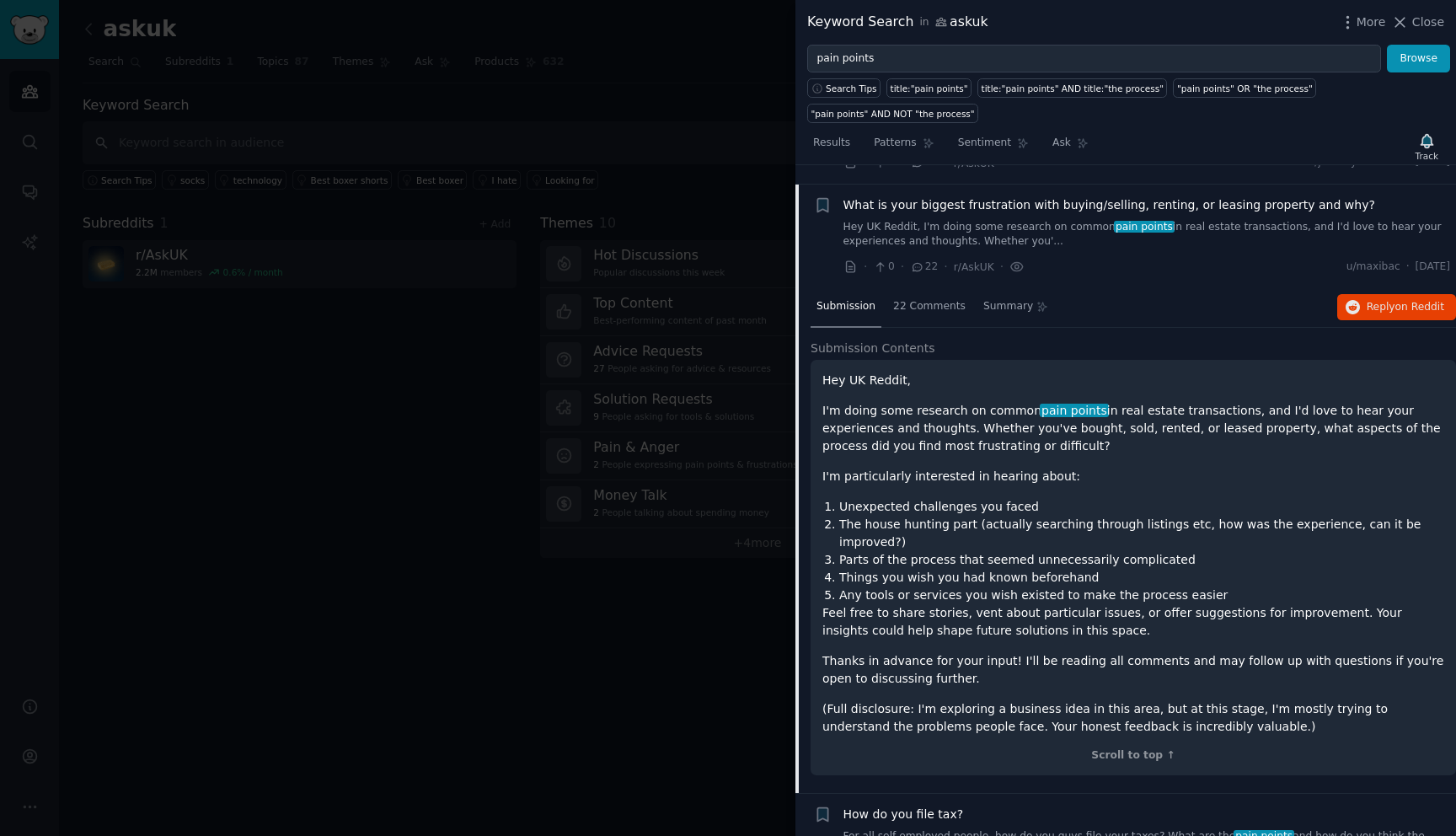
scroll to position [231, 0]
click at [930, 298] on div "22 Comments" at bounding box center [929, 310] width 84 height 41
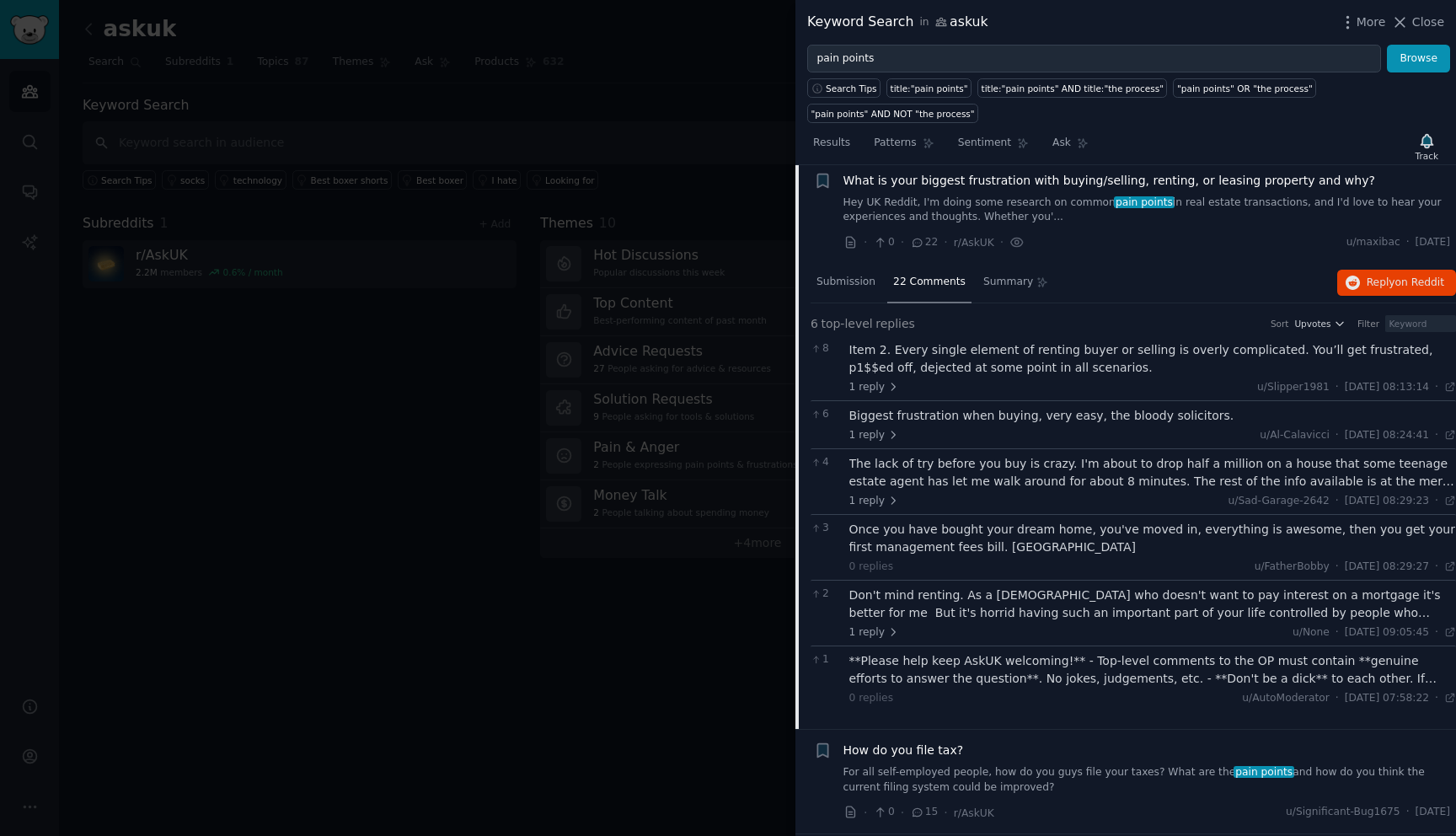
scroll to position [0, 0]
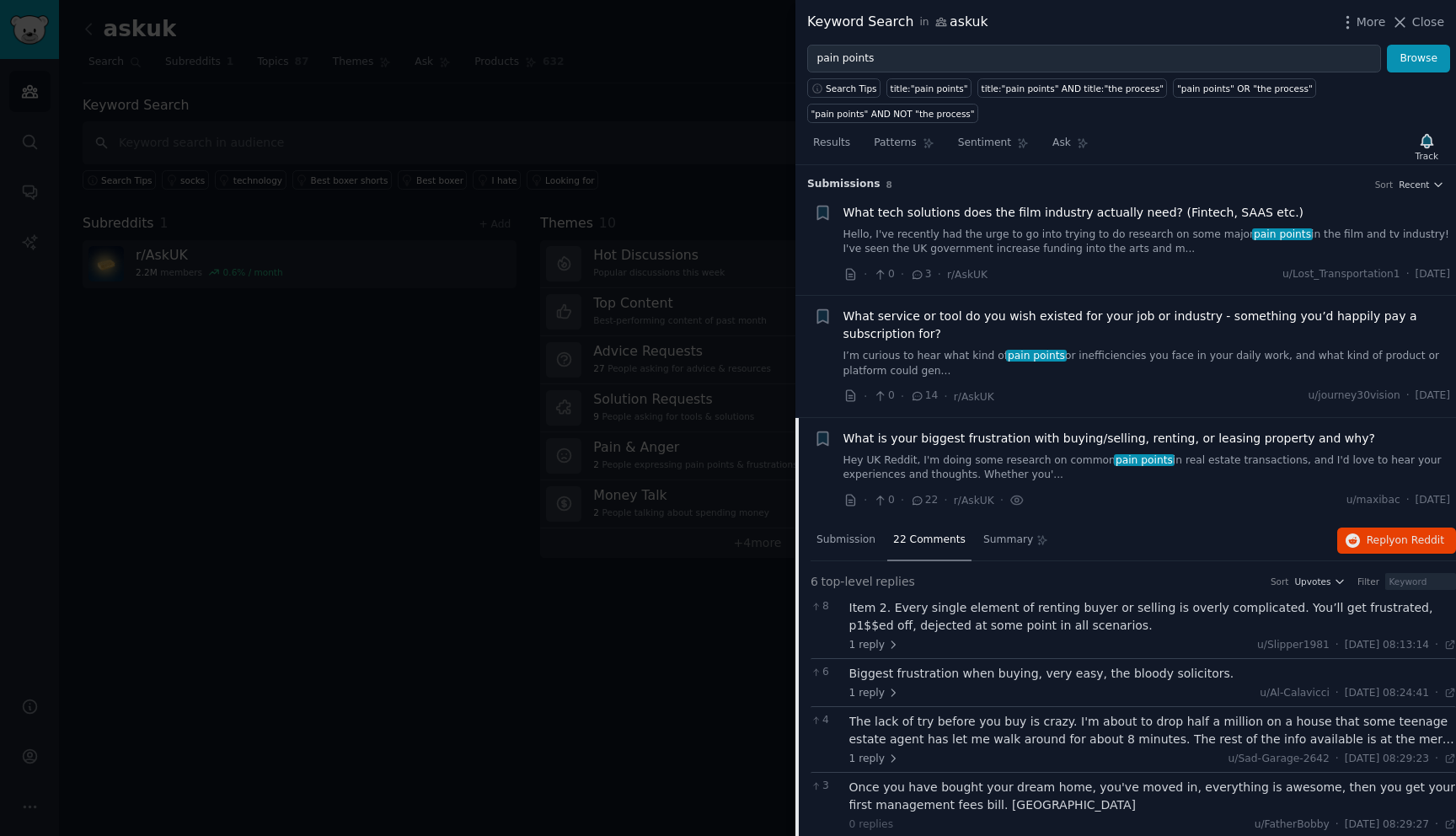
click at [1002, 253] on link "Hello, I've recently had the urge to go into trying to do research on some majo…" at bounding box center [1147, 242] width 607 height 29
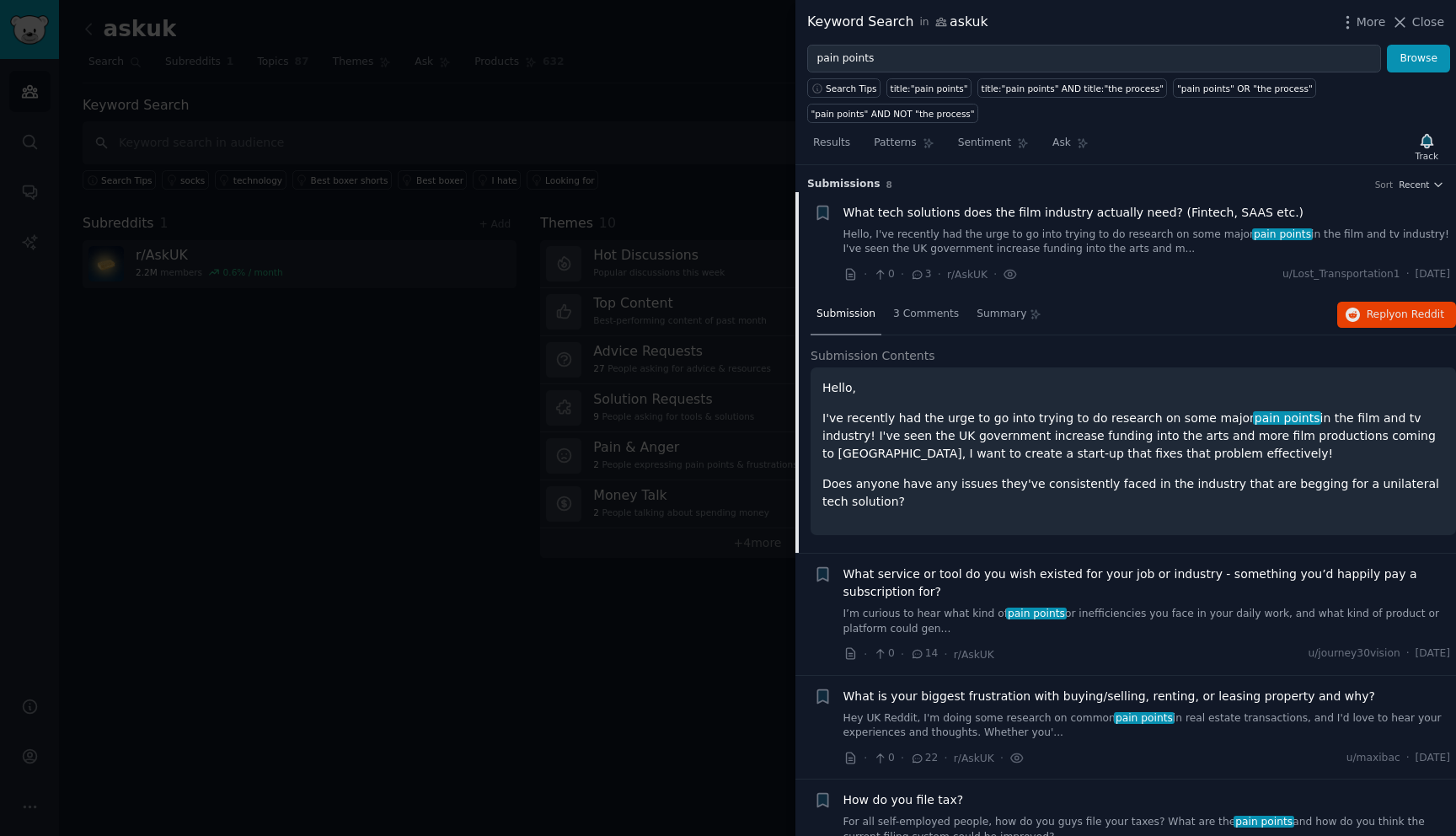
click at [1148, 616] on link "I’m curious to hear what kind of pain points or inefficiencies you face in your…" at bounding box center [1147, 622] width 607 height 29
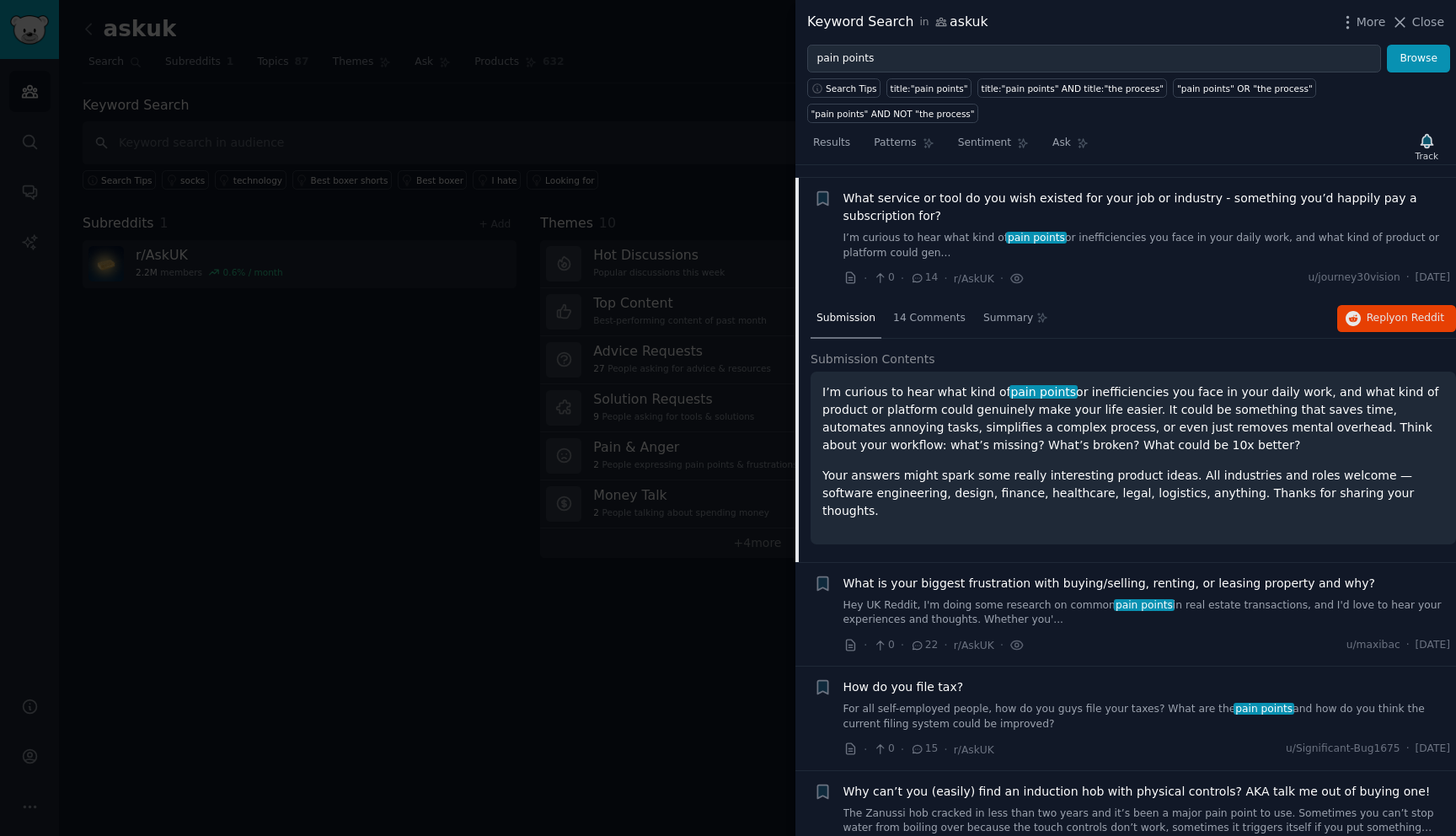
scroll to position [131, 0]
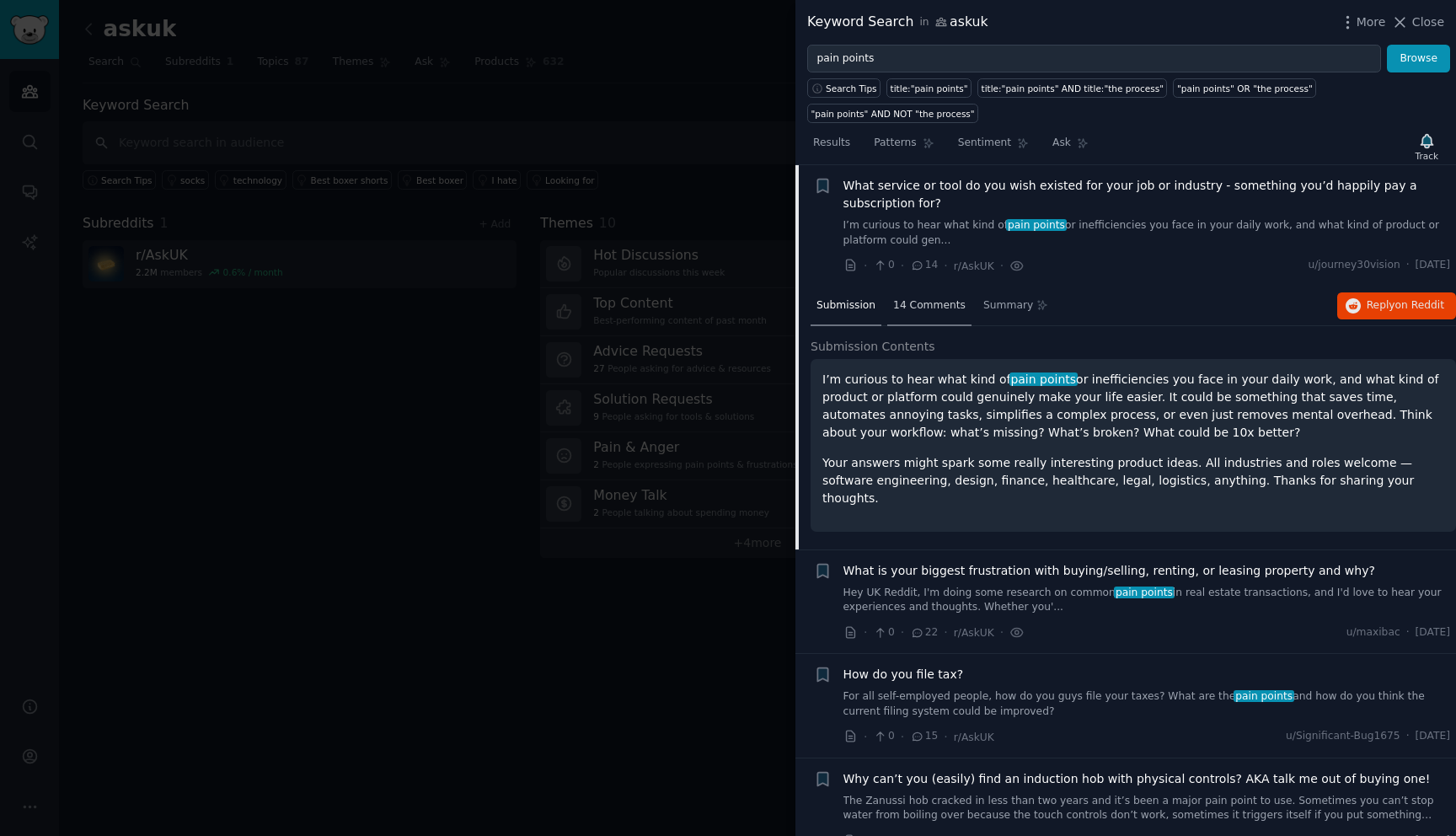
click at [915, 304] on span "14 Comments" at bounding box center [929, 306] width 72 height 15
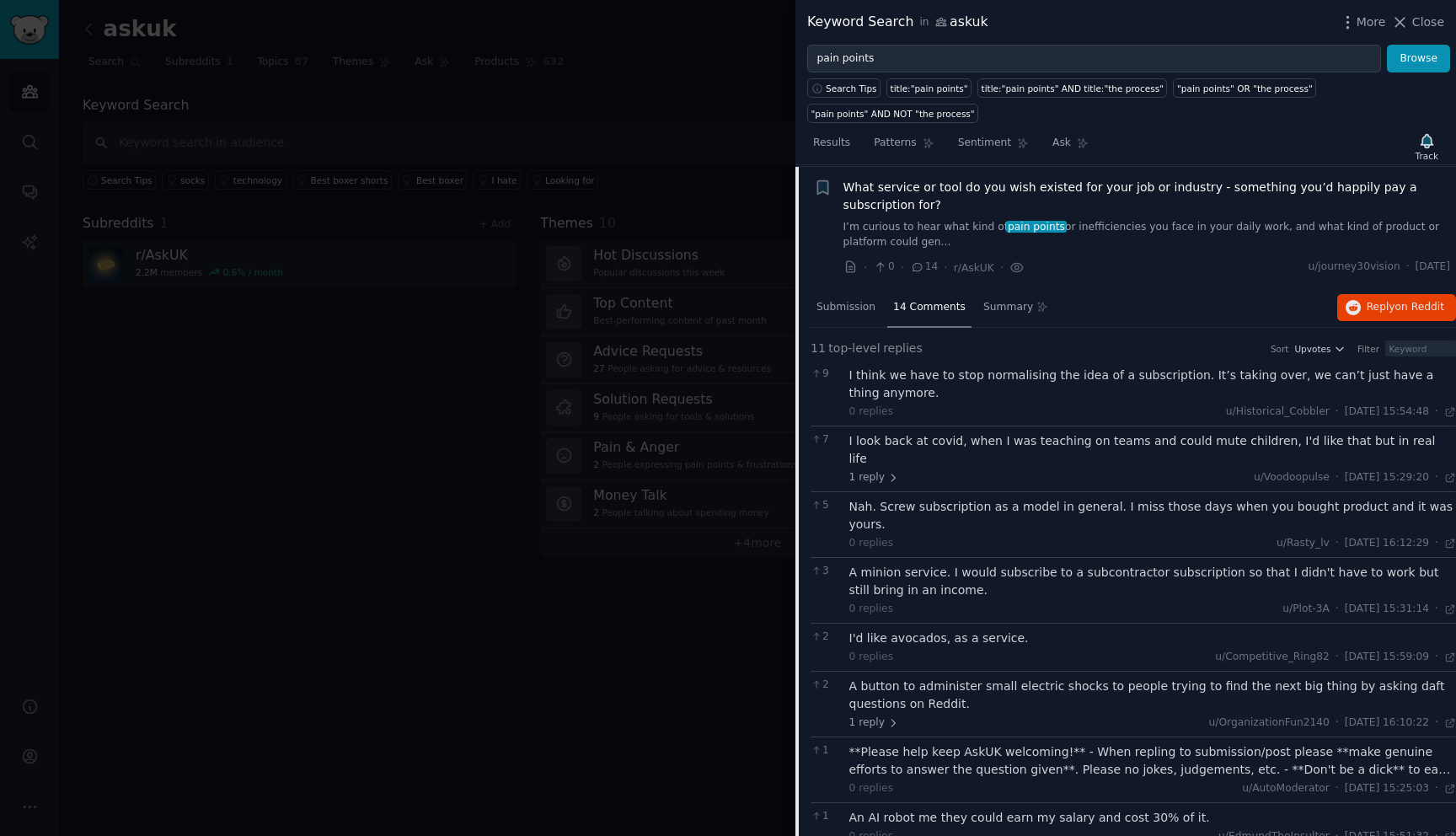
scroll to position [0, 0]
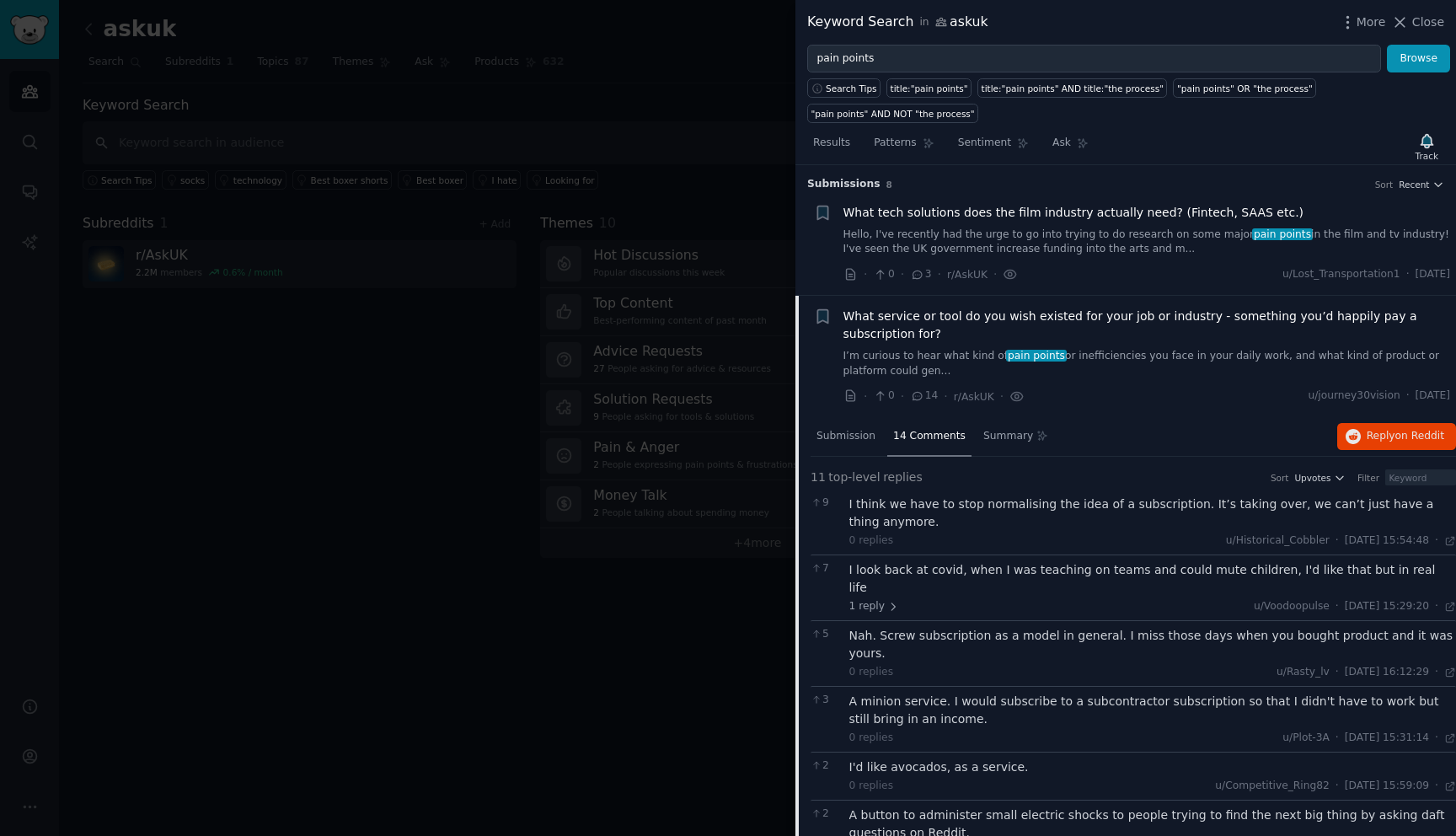
click at [568, 458] on div at bounding box center [728, 418] width 1456 height 836
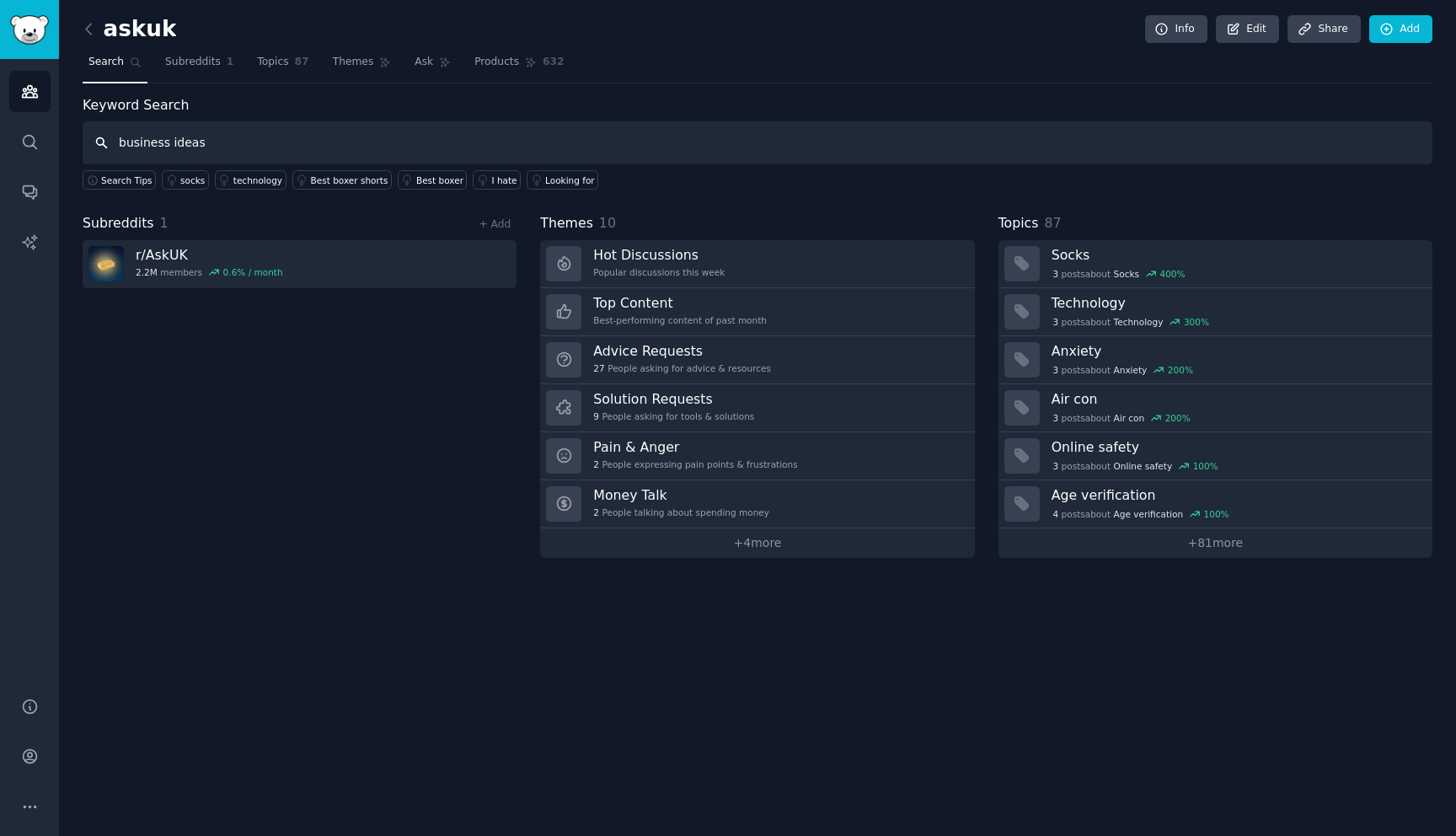
type input "business ideas"
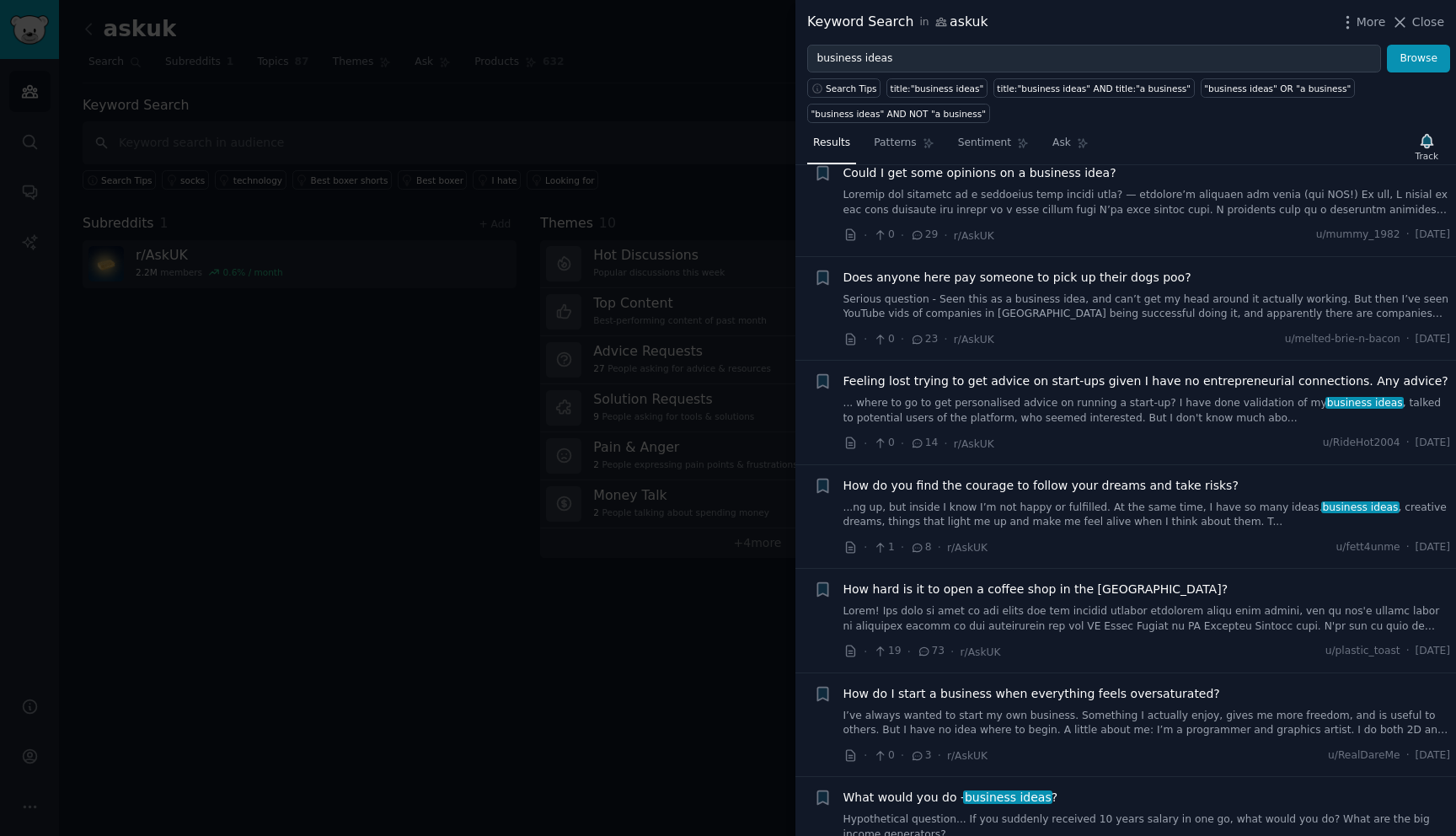
scroll to position [418, 0]
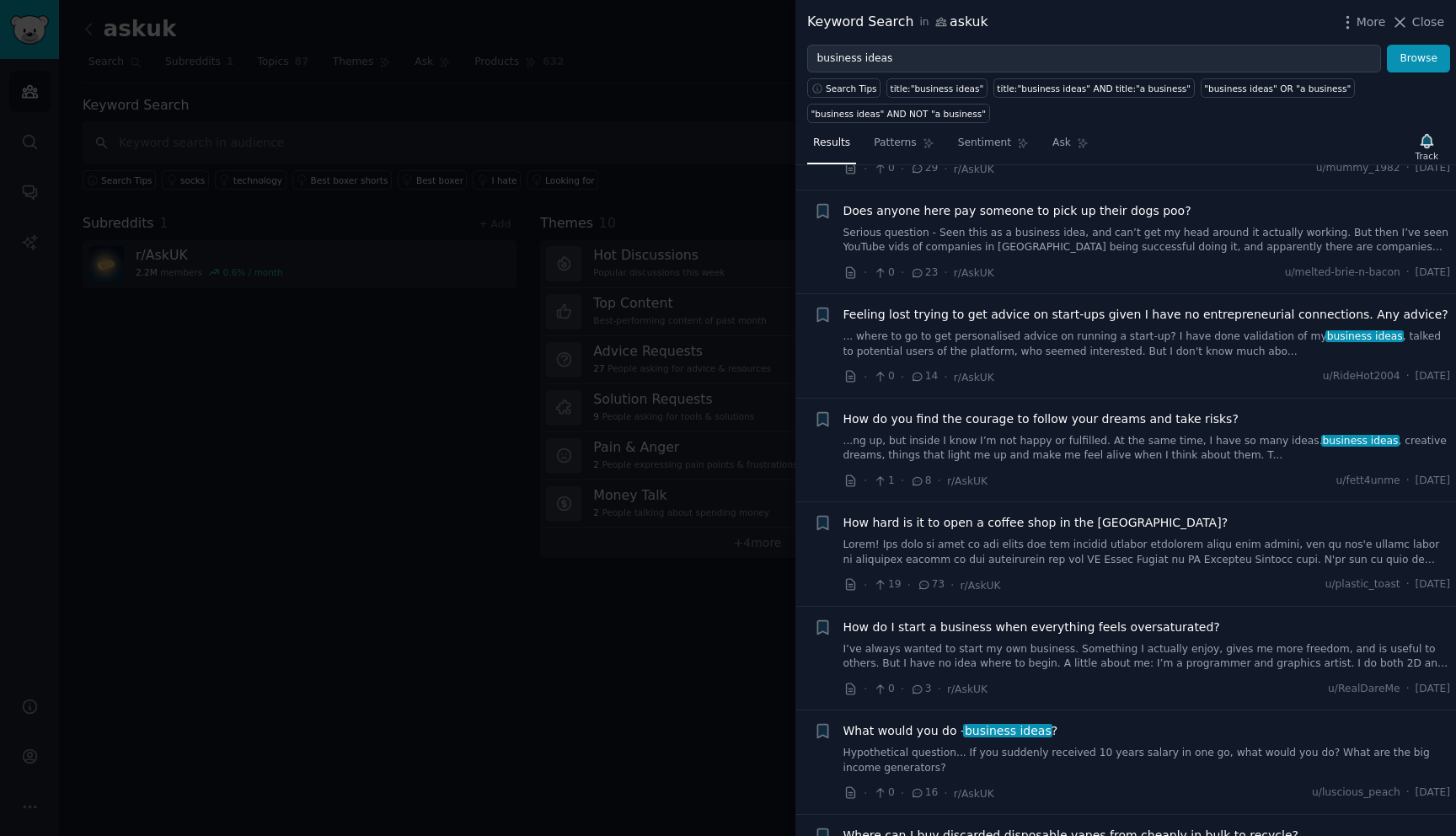
click at [1068, 763] on link "Hypothetical question... If you suddenly received 10 years salary in one go, wh…" at bounding box center [1147, 760] width 607 height 29
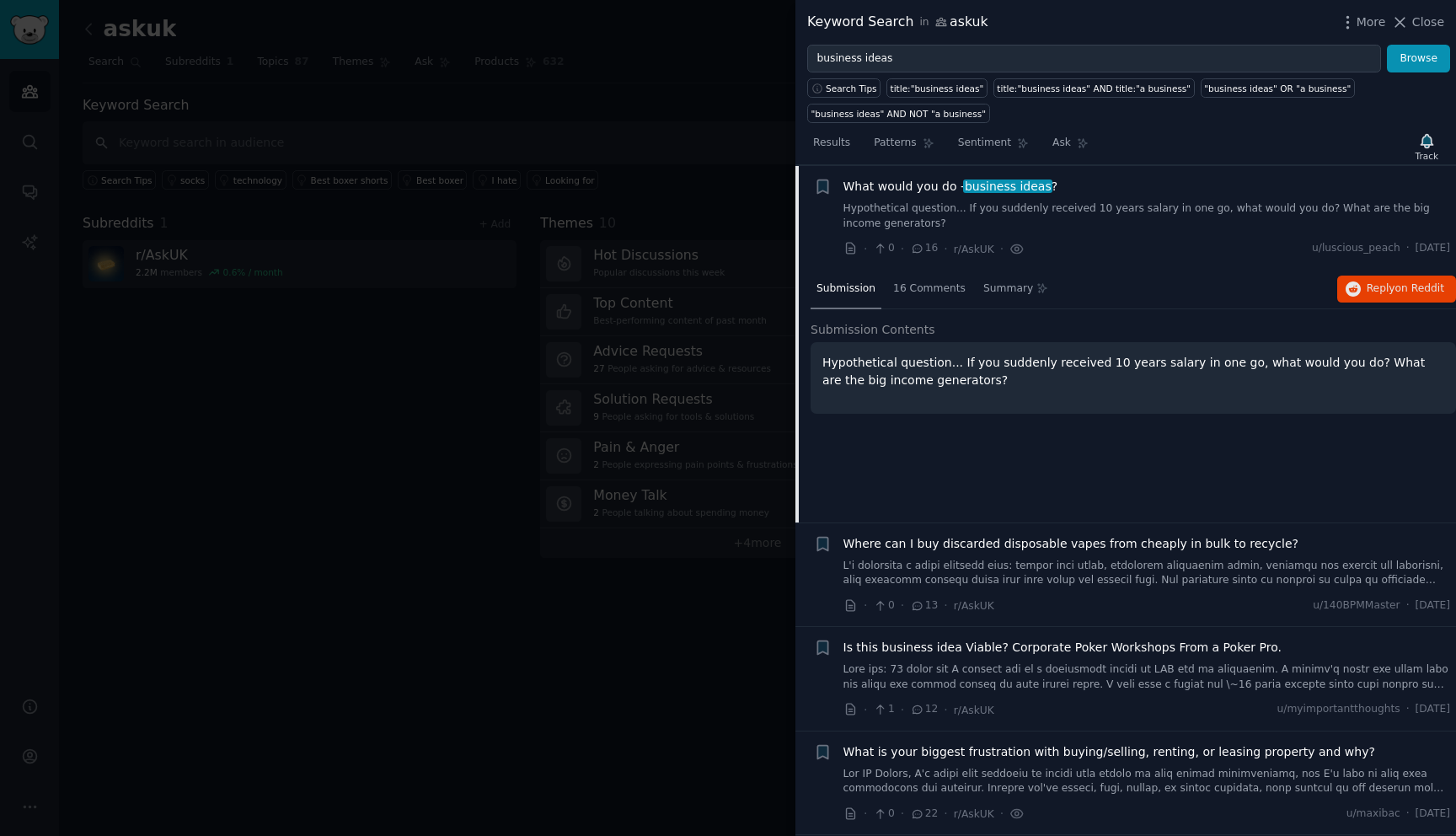
scroll to position [963, 0]
click at [912, 307] on div "16 Comments" at bounding box center [929, 288] width 84 height 41
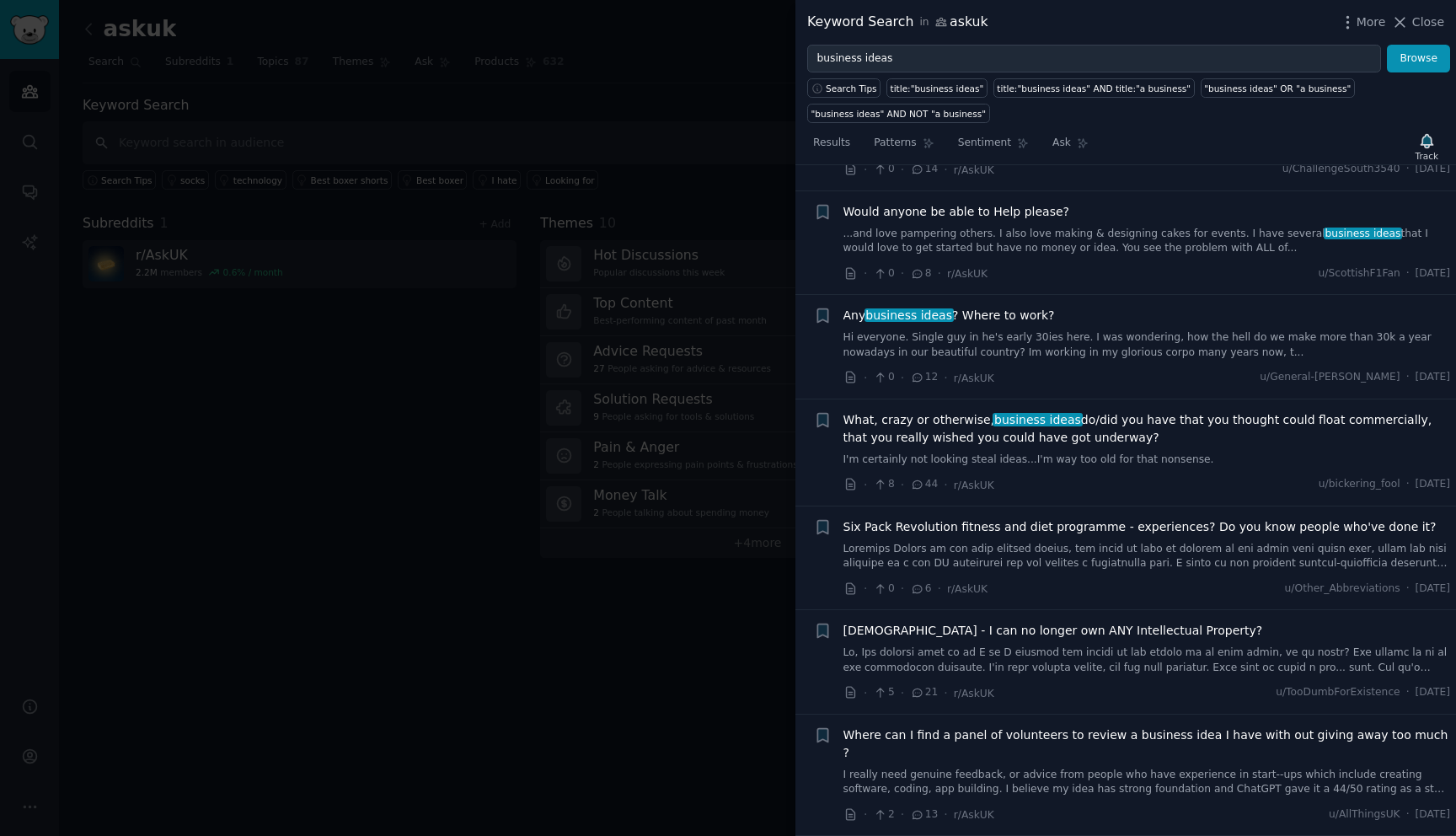
scroll to position [2113, 0]
click at [705, 408] on div at bounding box center [728, 418] width 1456 height 836
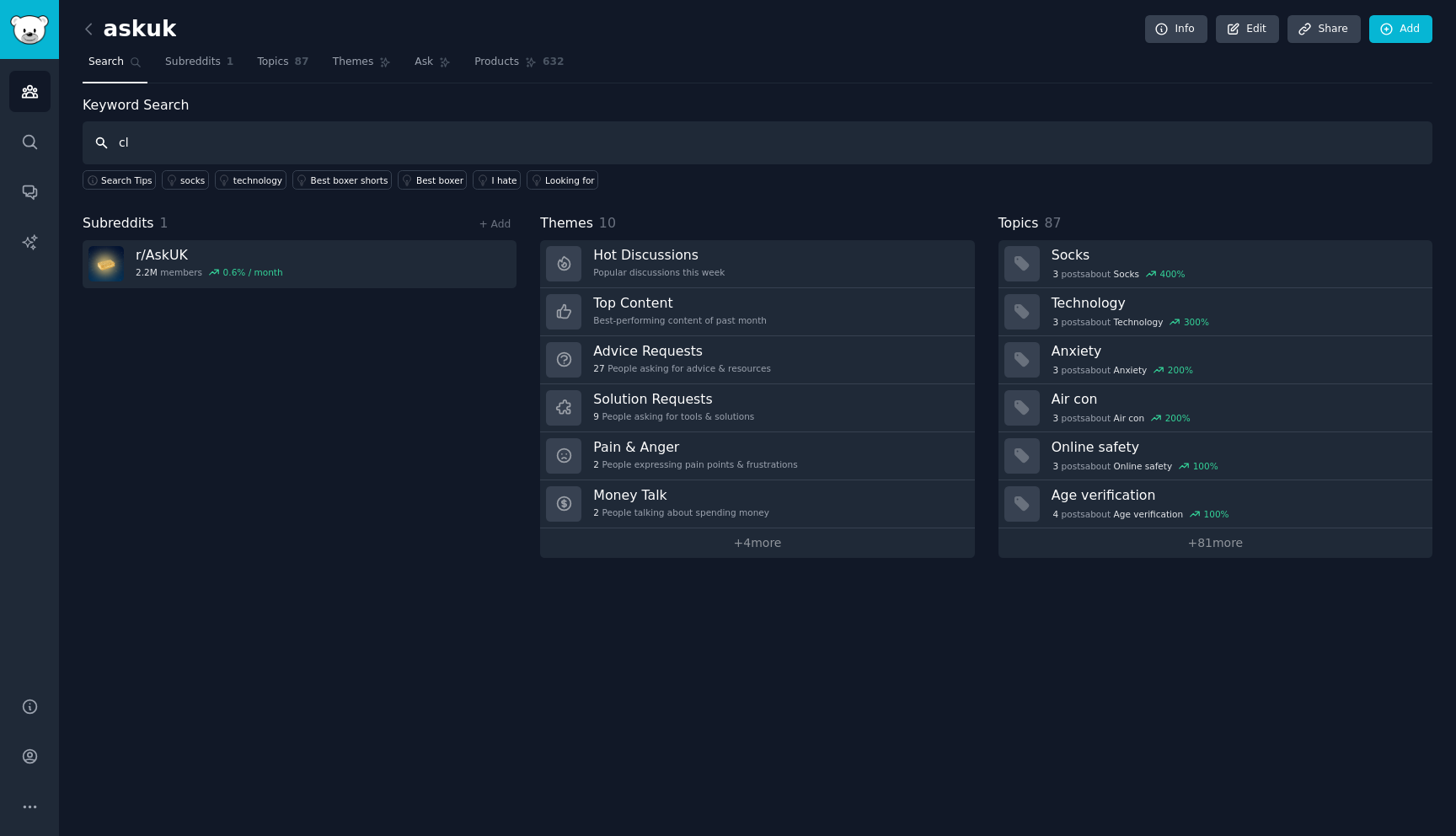
type input "c"
type input "baby clothing subscription"
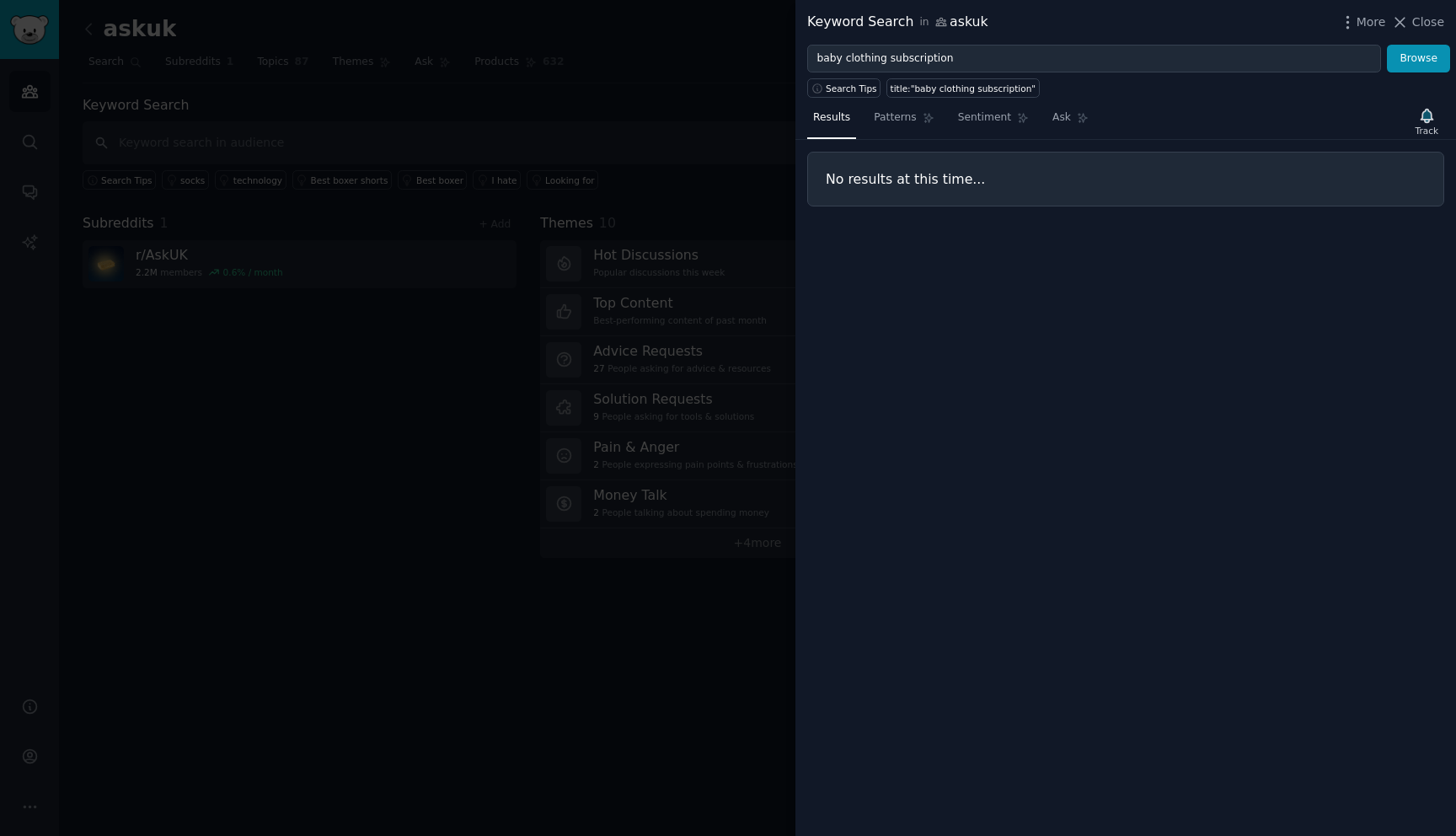
click at [161, 85] on div at bounding box center [728, 418] width 1456 height 836
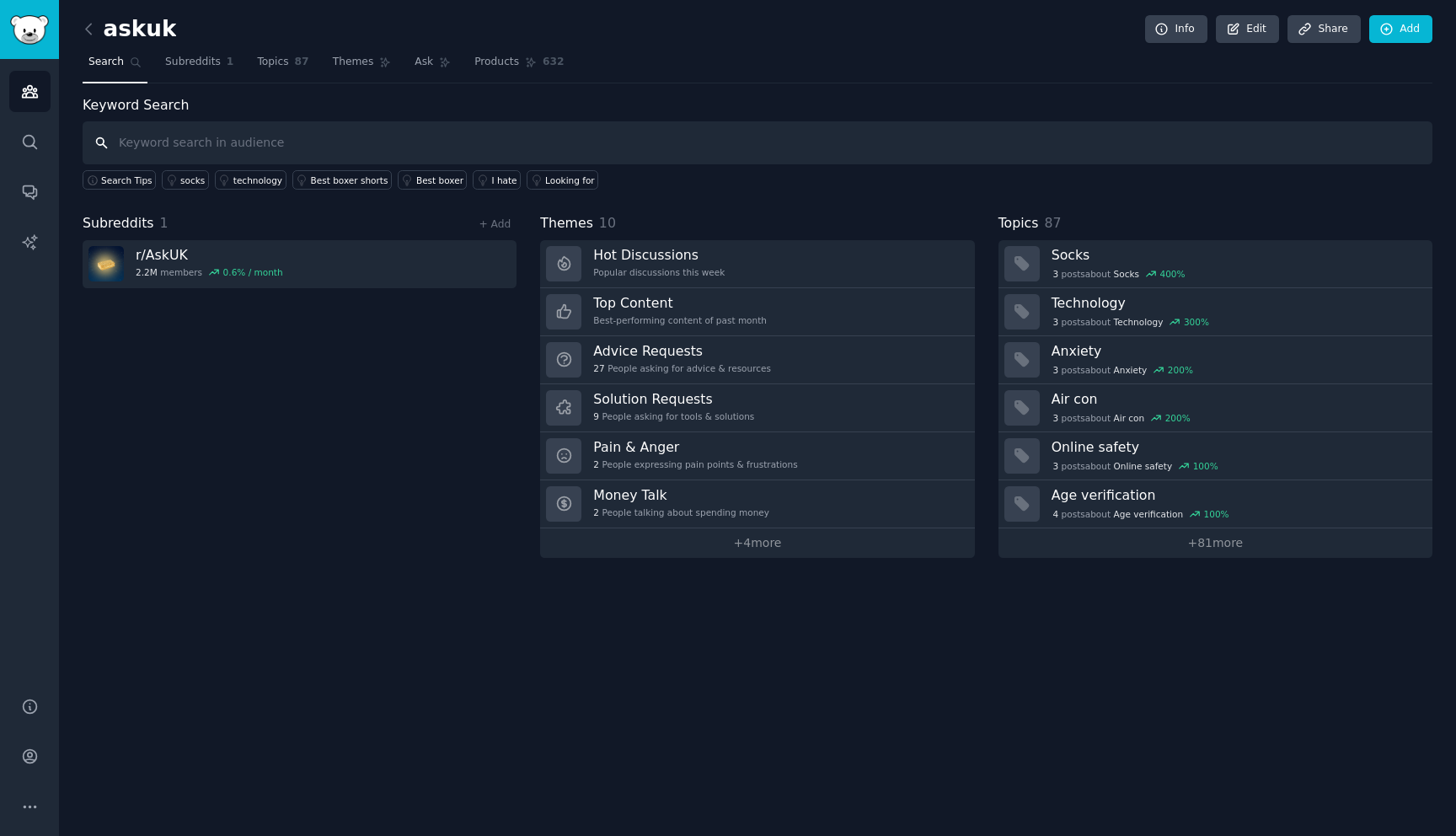
click at [214, 138] on input "text" at bounding box center [757, 142] width 1350 height 43
type input "baby clothing"
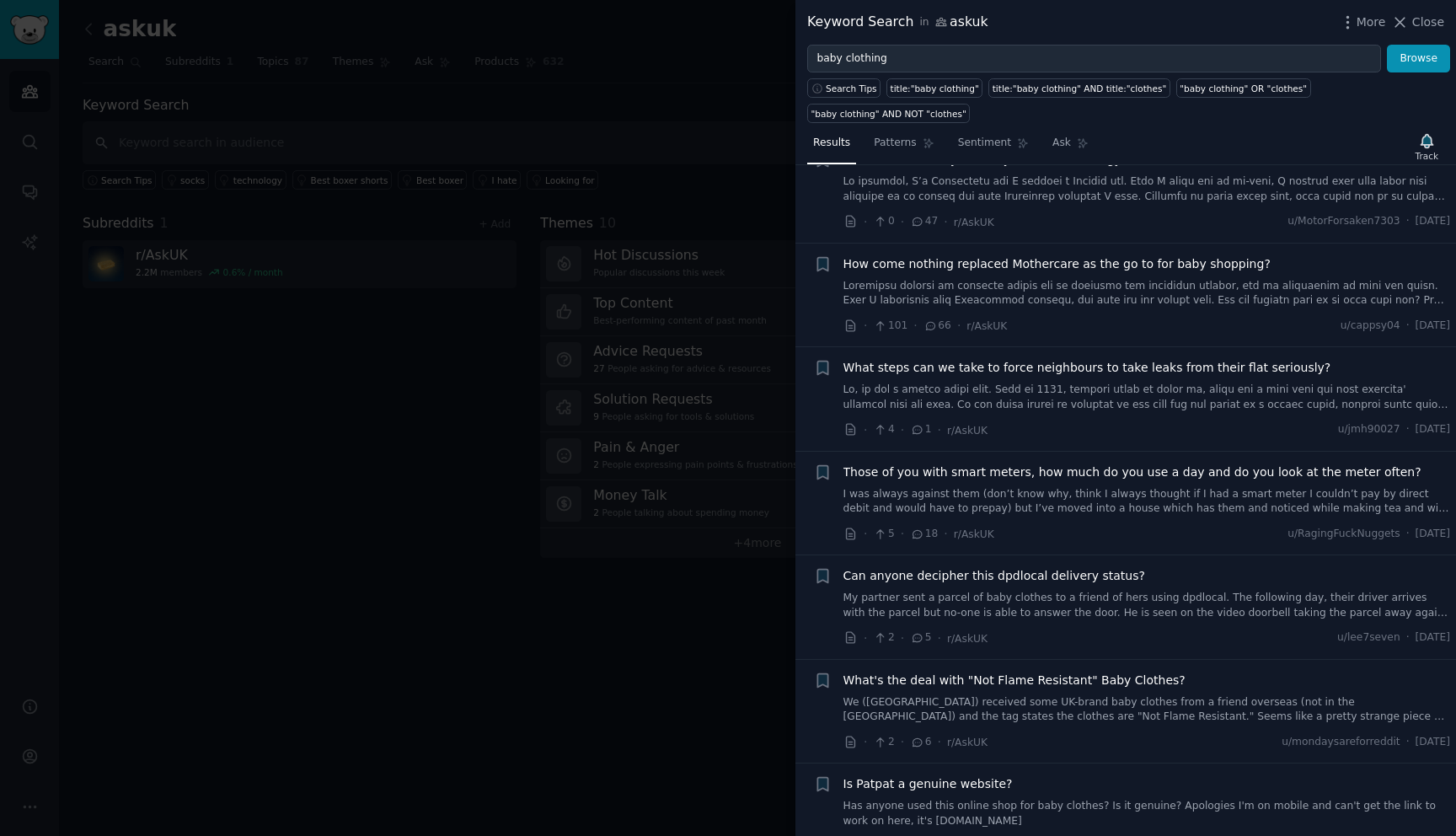
scroll to position [396, 0]
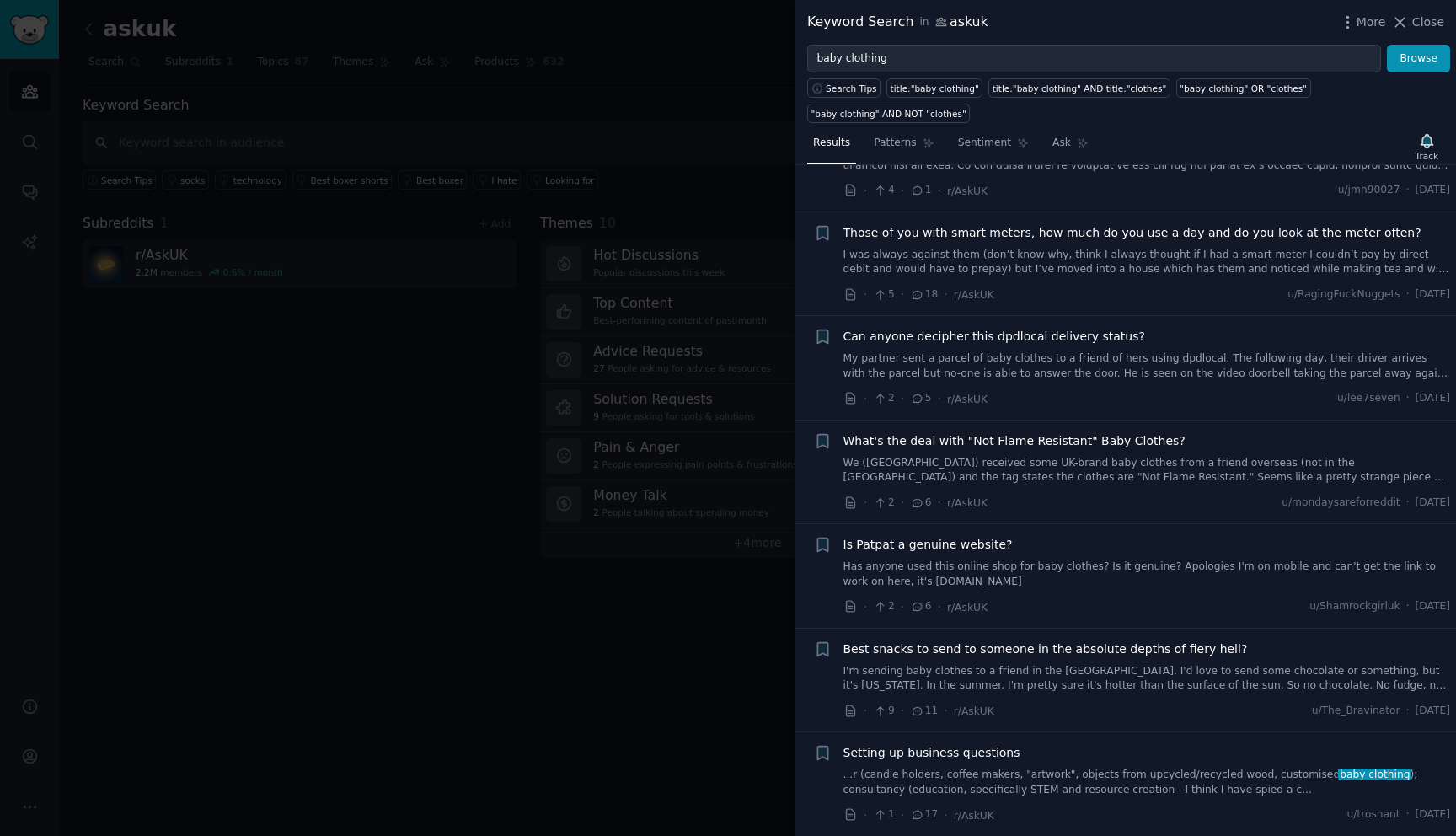
click at [979, 750] on span "Setting up business questions" at bounding box center [931, 752] width 177 height 18
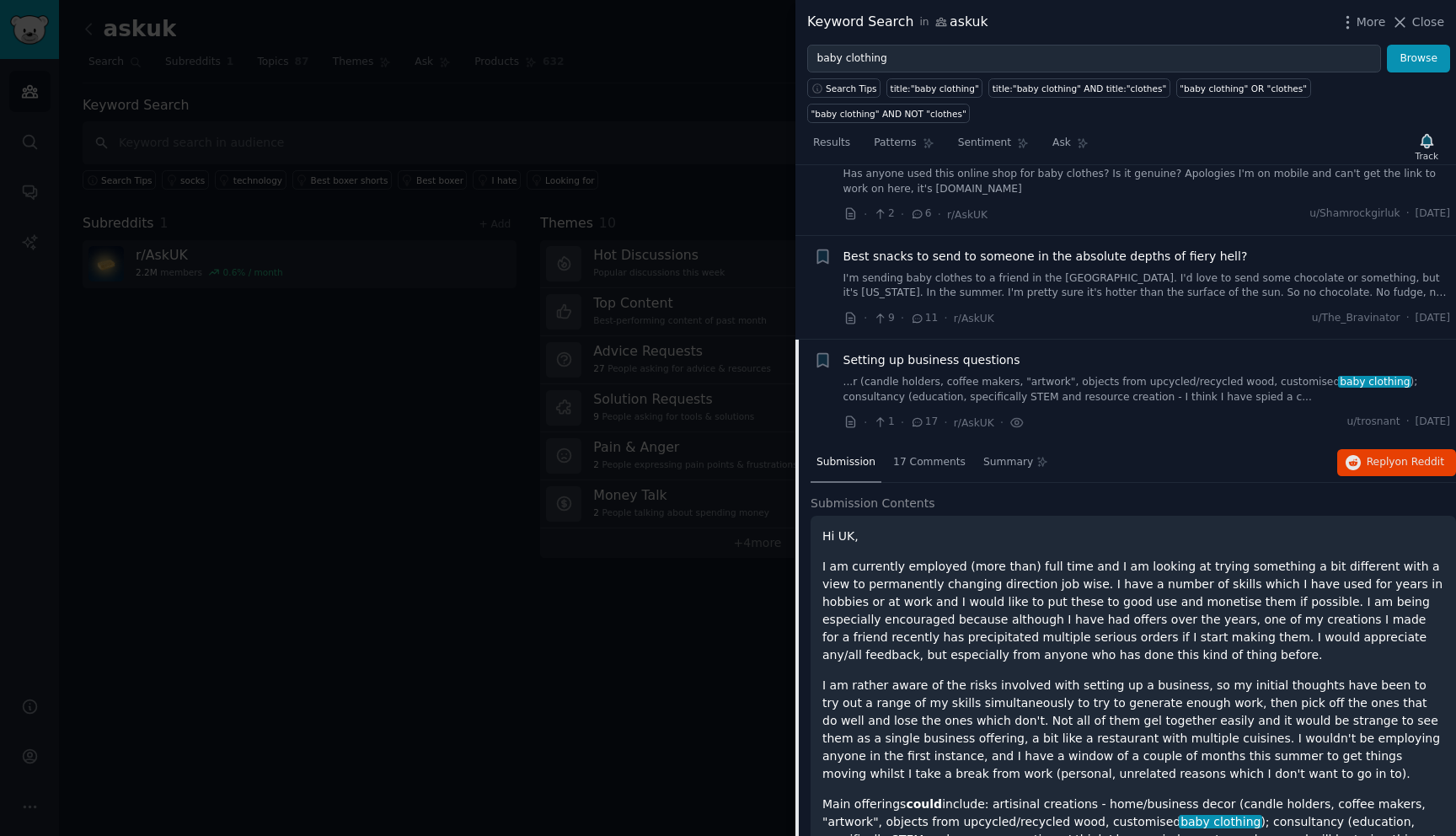
scroll to position [492, 0]
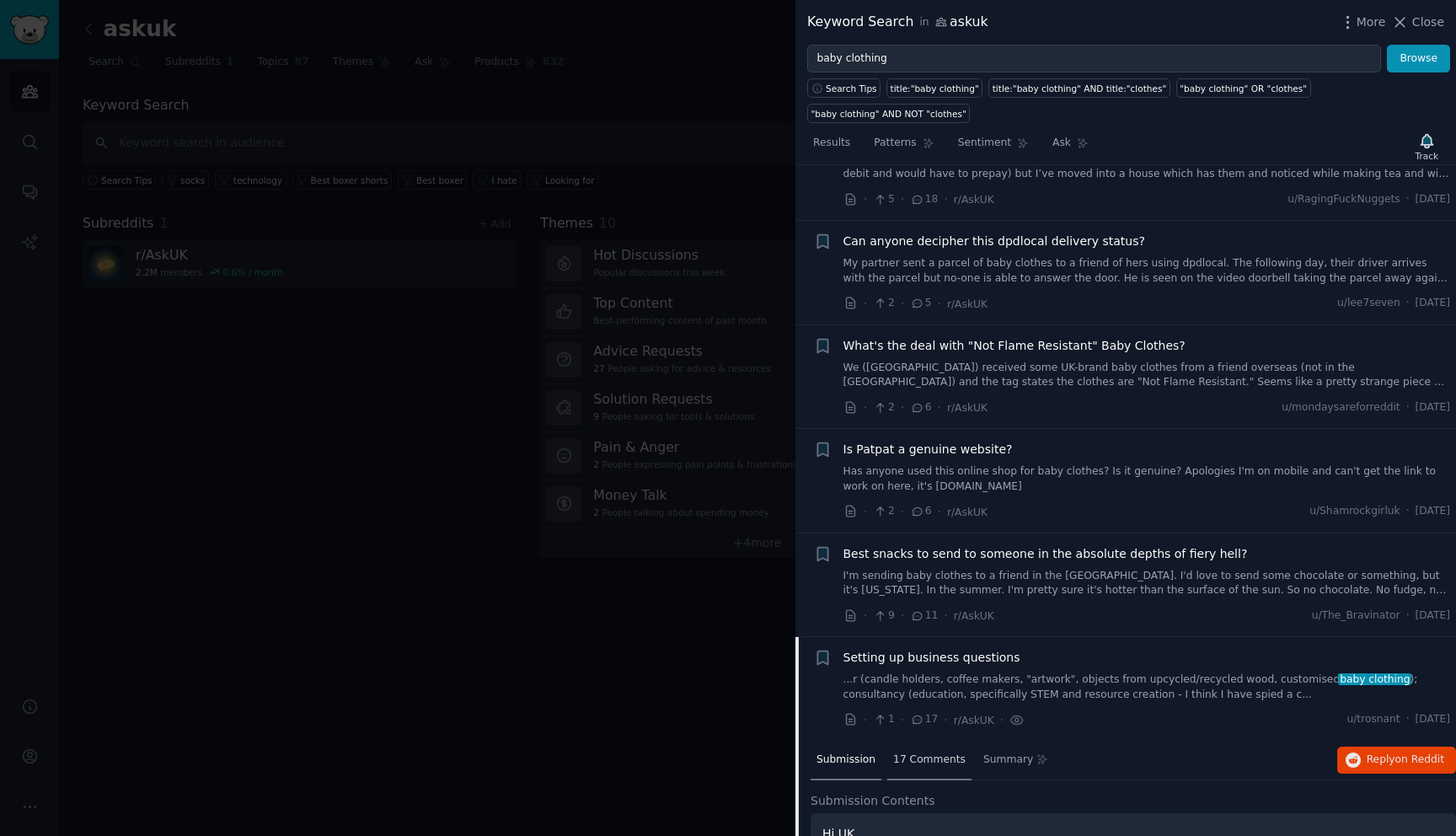
click at [947, 765] on span "17 Comments" at bounding box center [929, 760] width 72 height 15
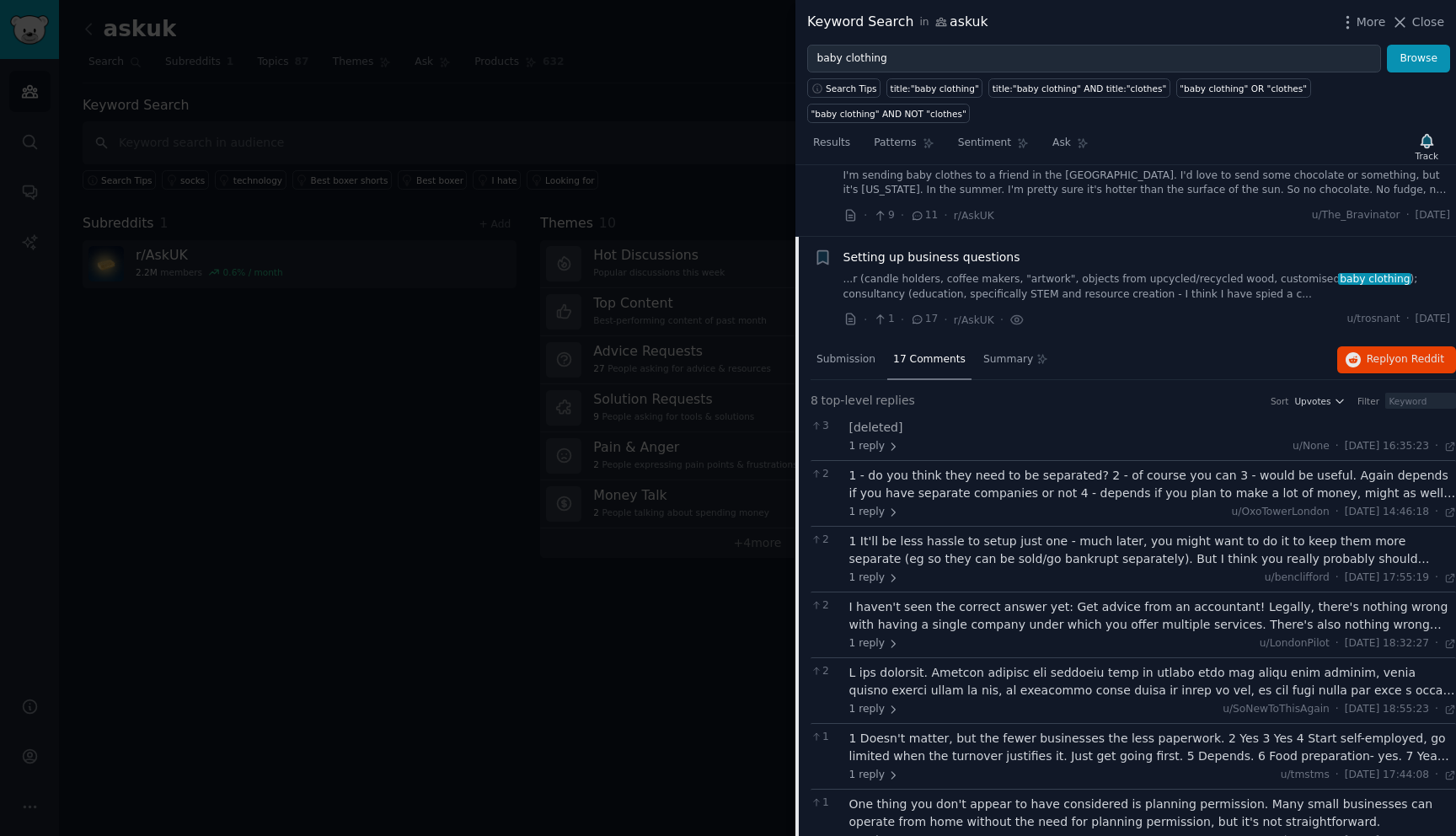
scroll to position [994, 0]
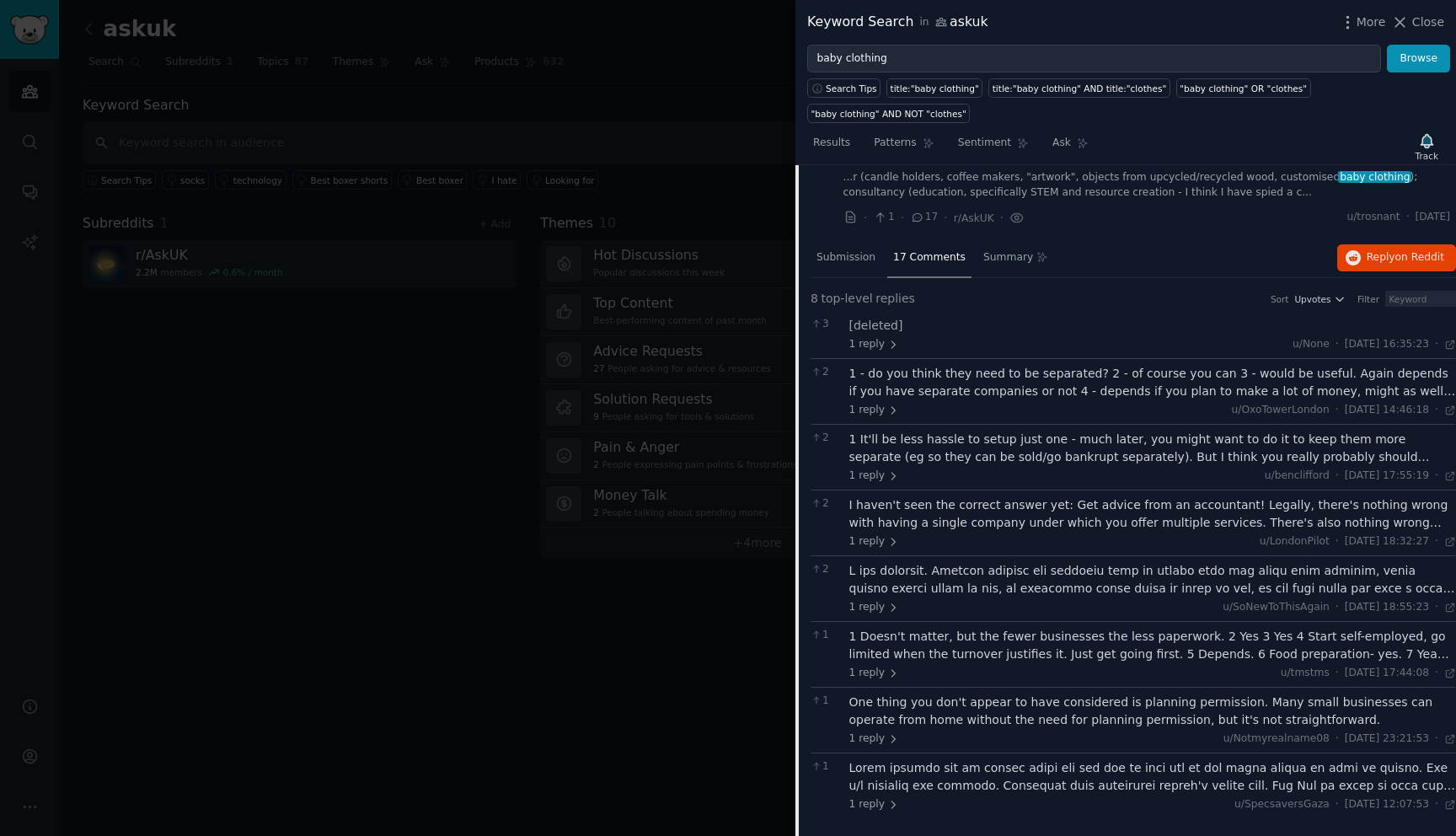
click at [433, 585] on div at bounding box center [728, 418] width 1456 height 836
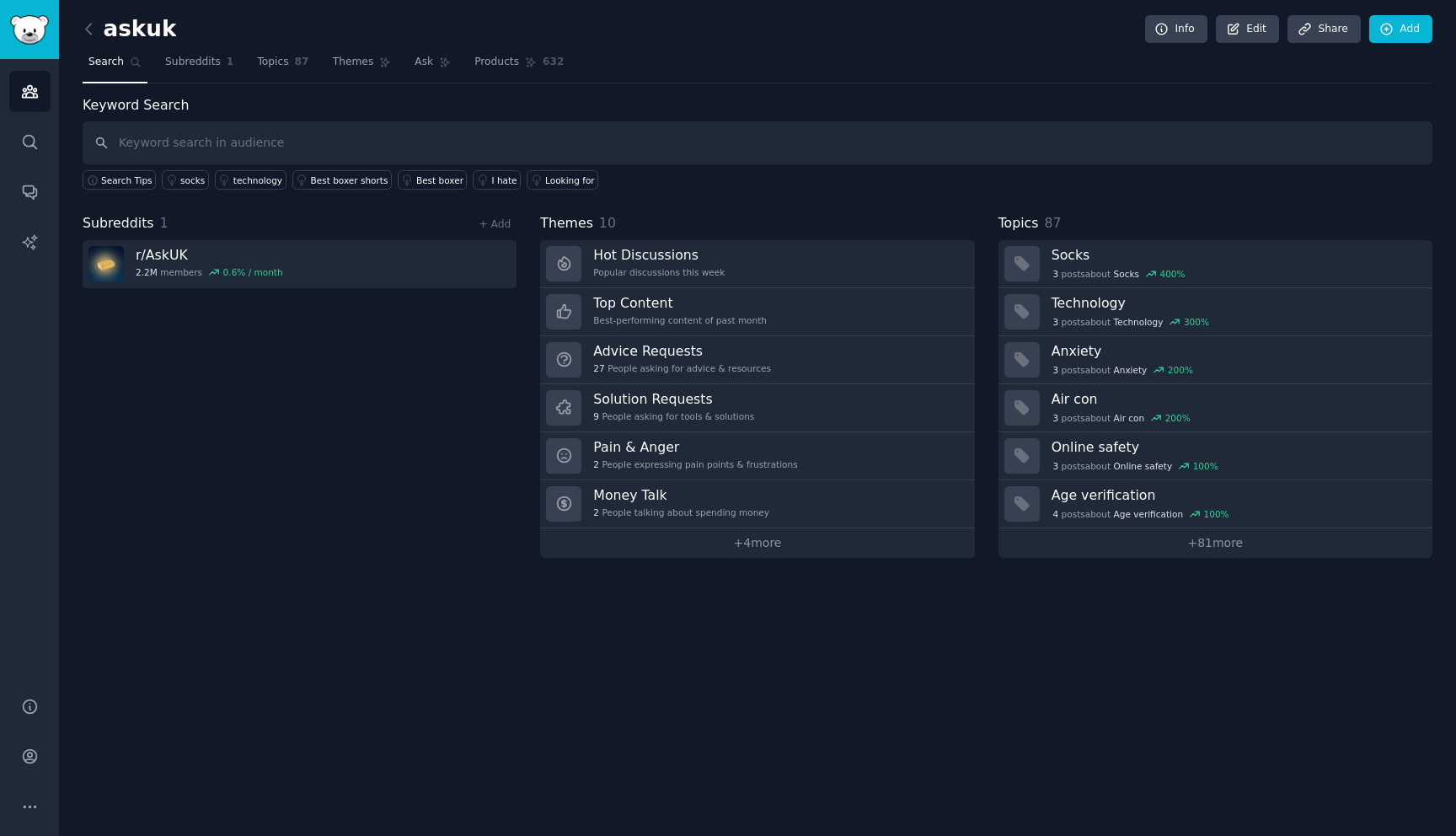
click at [94, 51] on link "Search" at bounding box center [115, 66] width 65 height 34
click at [29, 39] on img "Sidebar" at bounding box center [29, 29] width 39 height 29
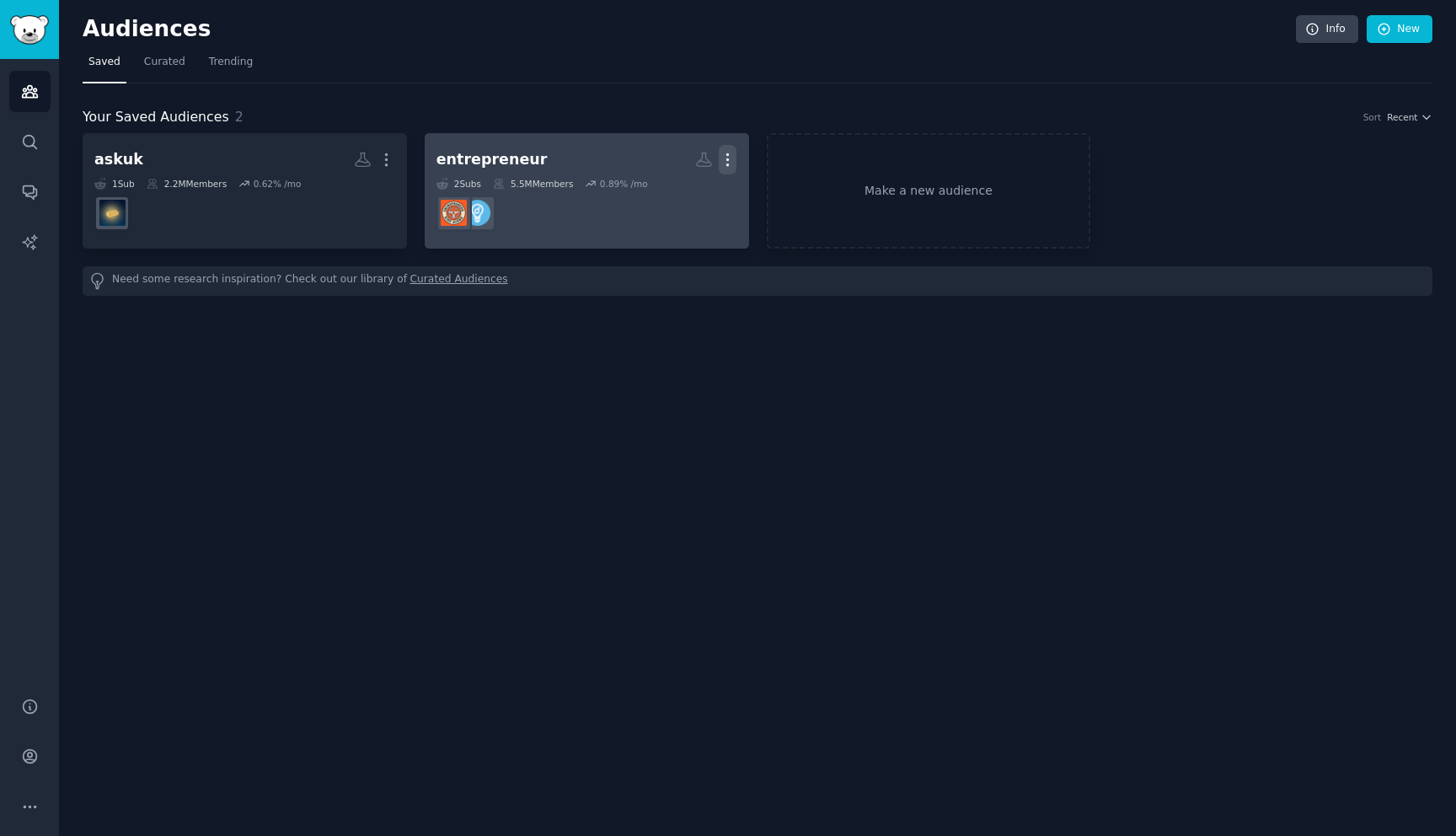
click at [726, 165] on icon "button" at bounding box center [728, 159] width 18 height 18
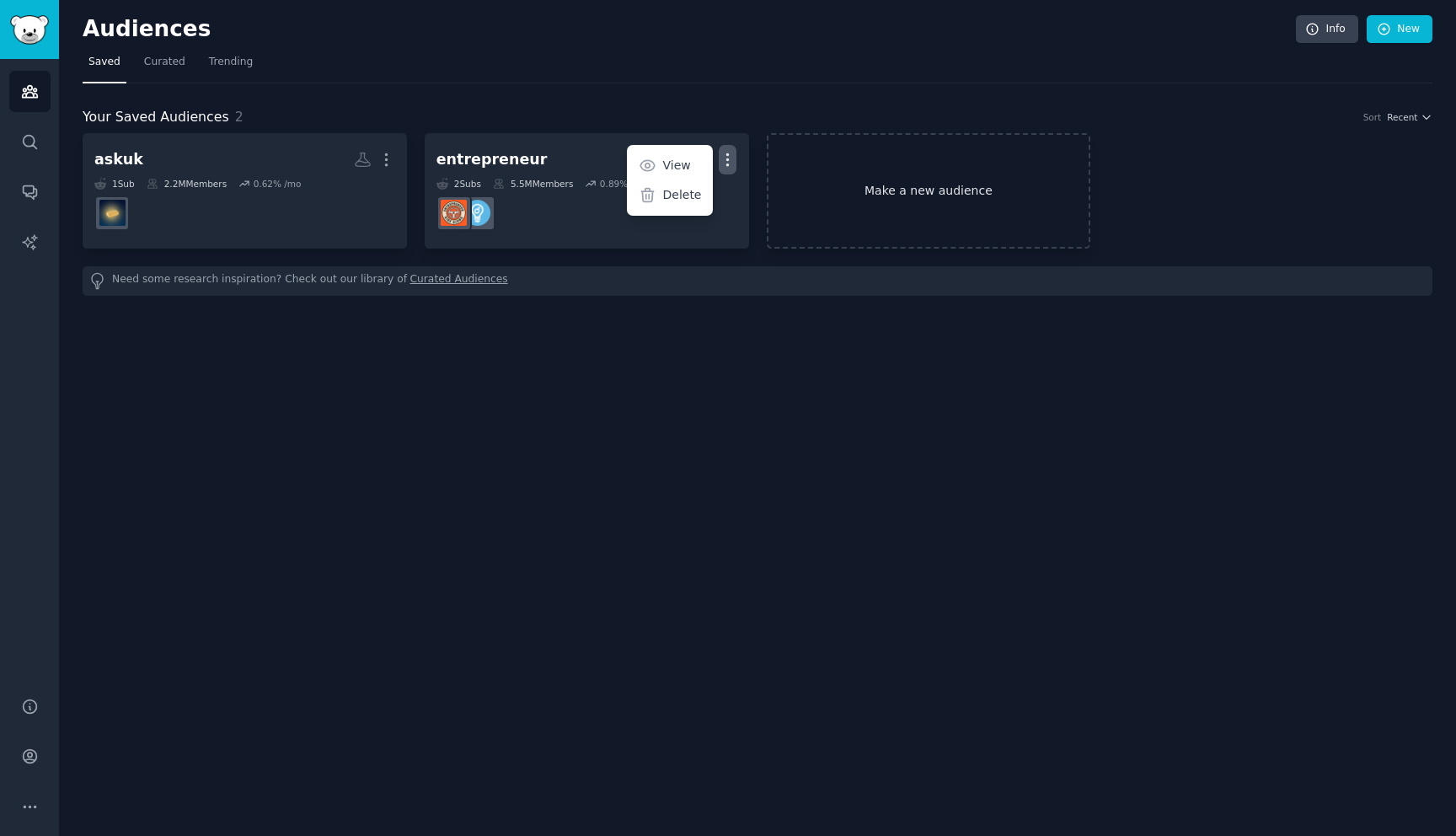
click at [904, 187] on link "Make a new audience" at bounding box center [929, 191] width 324 height 116
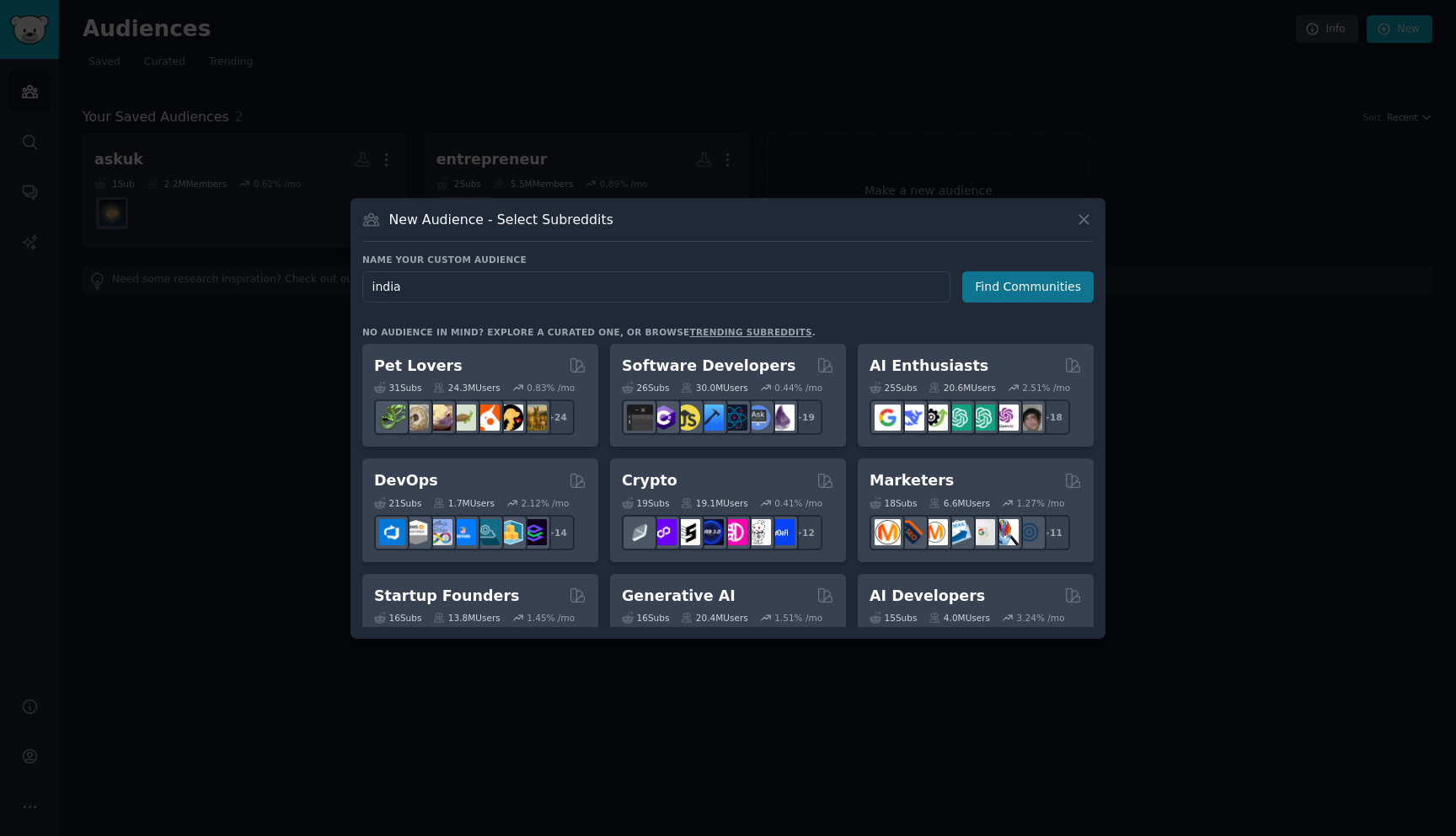
type input "india"
click at [1060, 290] on button "Find Communities" at bounding box center [1027, 287] width 132 height 31
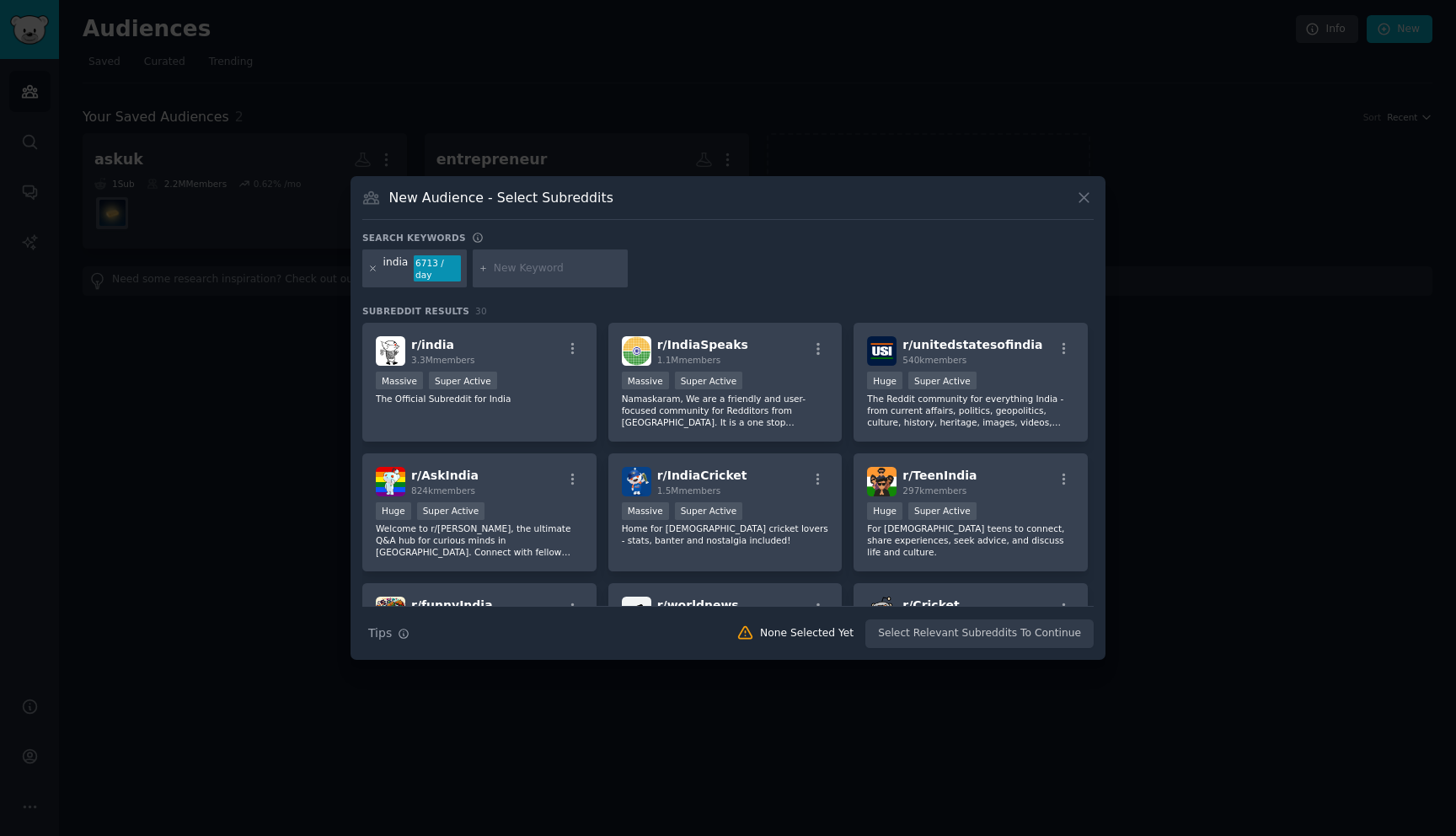
click at [375, 271] on icon at bounding box center [373, 269] width 9 height 9
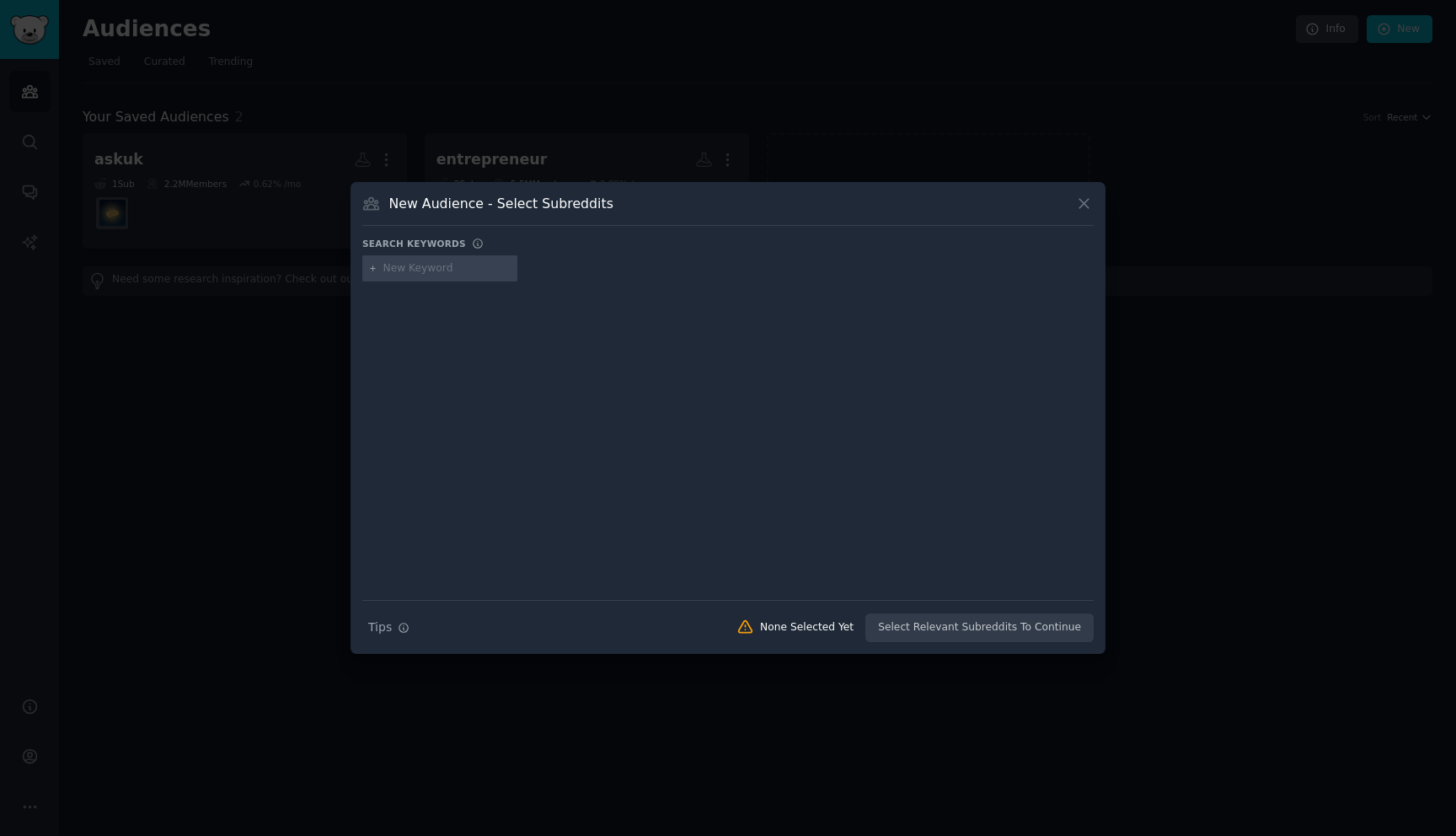
click at [402, 274] on input "text" at bounding box center [447, 269] width 128 height 15
type input "home"
click at [548, 275] on div "home" at bounding box center [728, 271] width 731 height 33
click at [887, 624] on div "Search Tips Tips None Selected Yet Select Relevant Subreddits To Continue" at bounding box center [728, 621] width 731 height 42
click at [902, 627] on div "Search Tips Tips None Selected Yet Select Relevant Subreddits To Continue" at bounding box center [728, 621] width 731 height 42
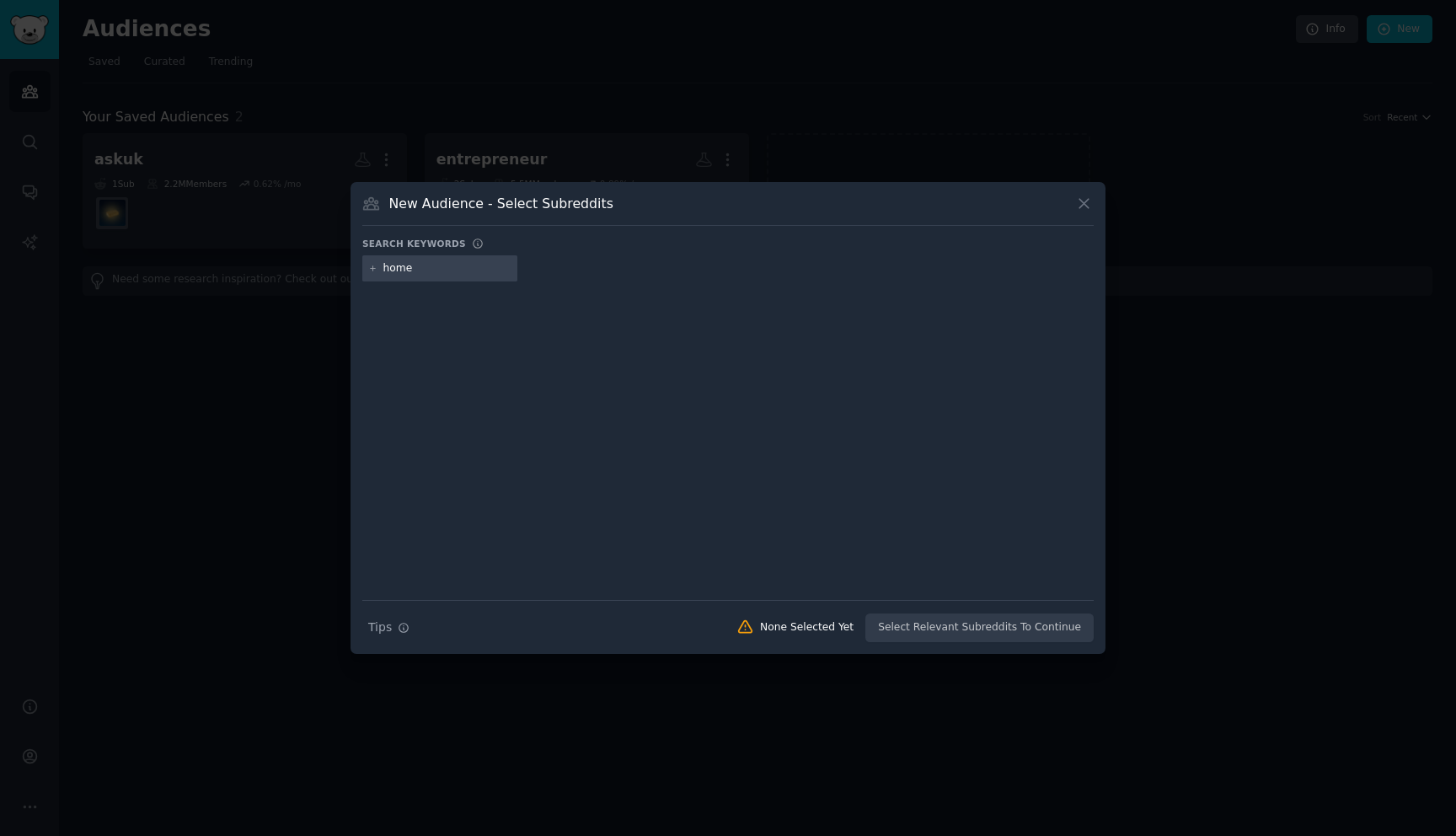
click at [1102, 205] on div "New Audience - Select Subreddits Search keywords home Search Tips Tips None Sel…" at bounding box center [728, 418] width 755 height 473
click at [1089, 207] on icon at bounding box center [1083, 203] width 18 height 18
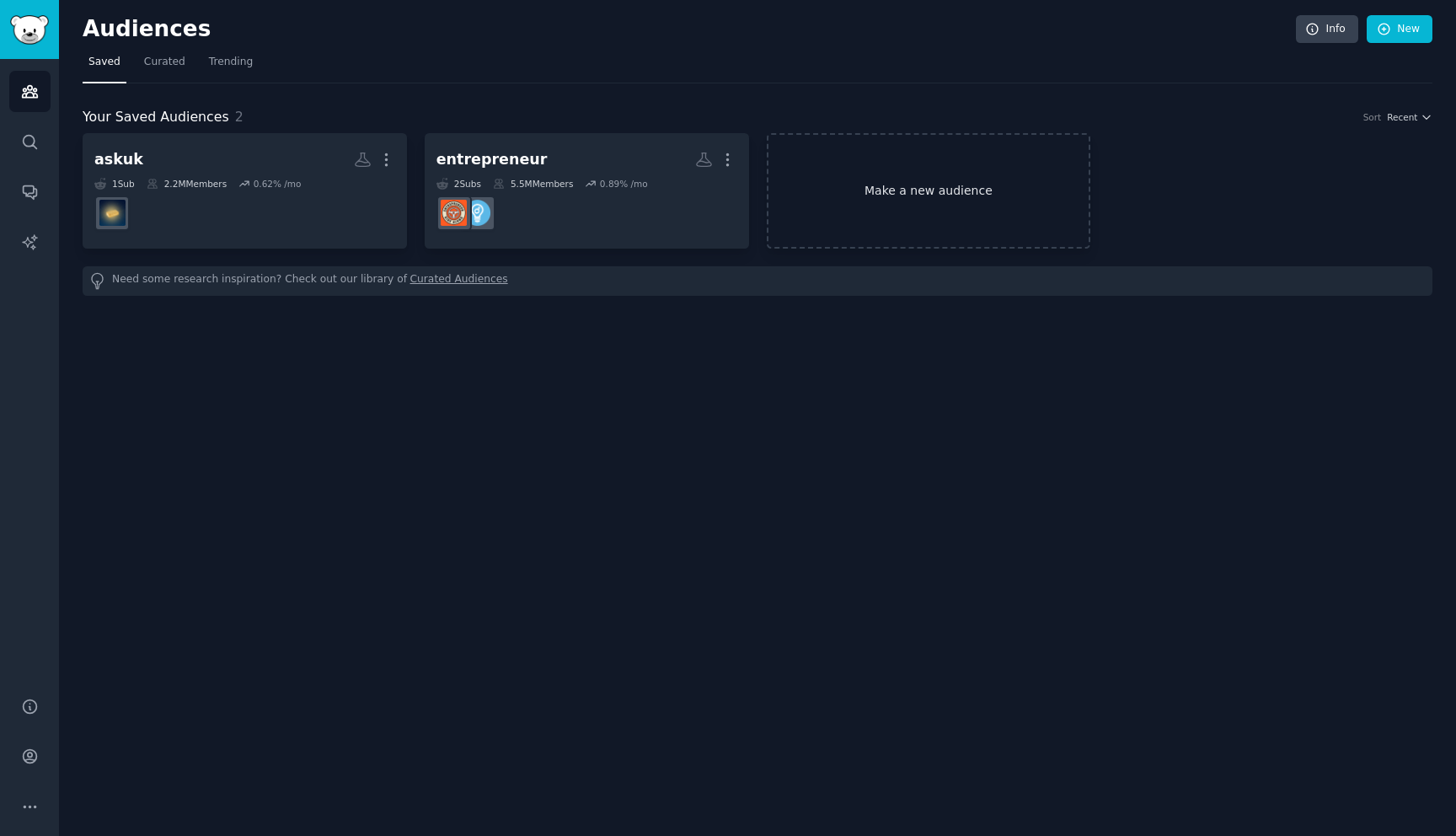
click at [865, 189] on link "Make a new audience" at bounding box center [929, 191] width 324 height 116
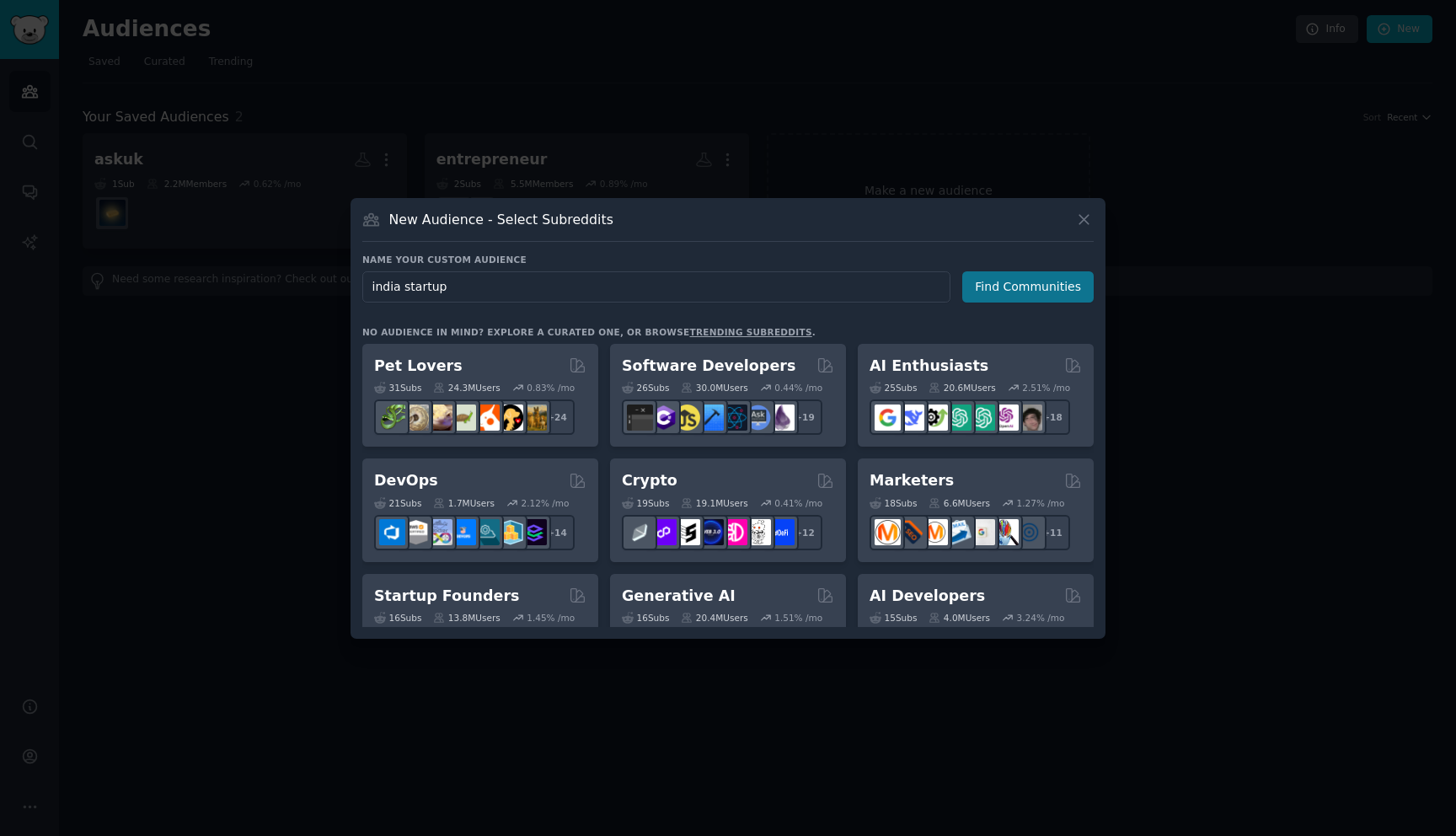
type input "india startup"
click at [1018, 278] on button "Find Communities" at bounding box center [1027, 287] width 132 height 31
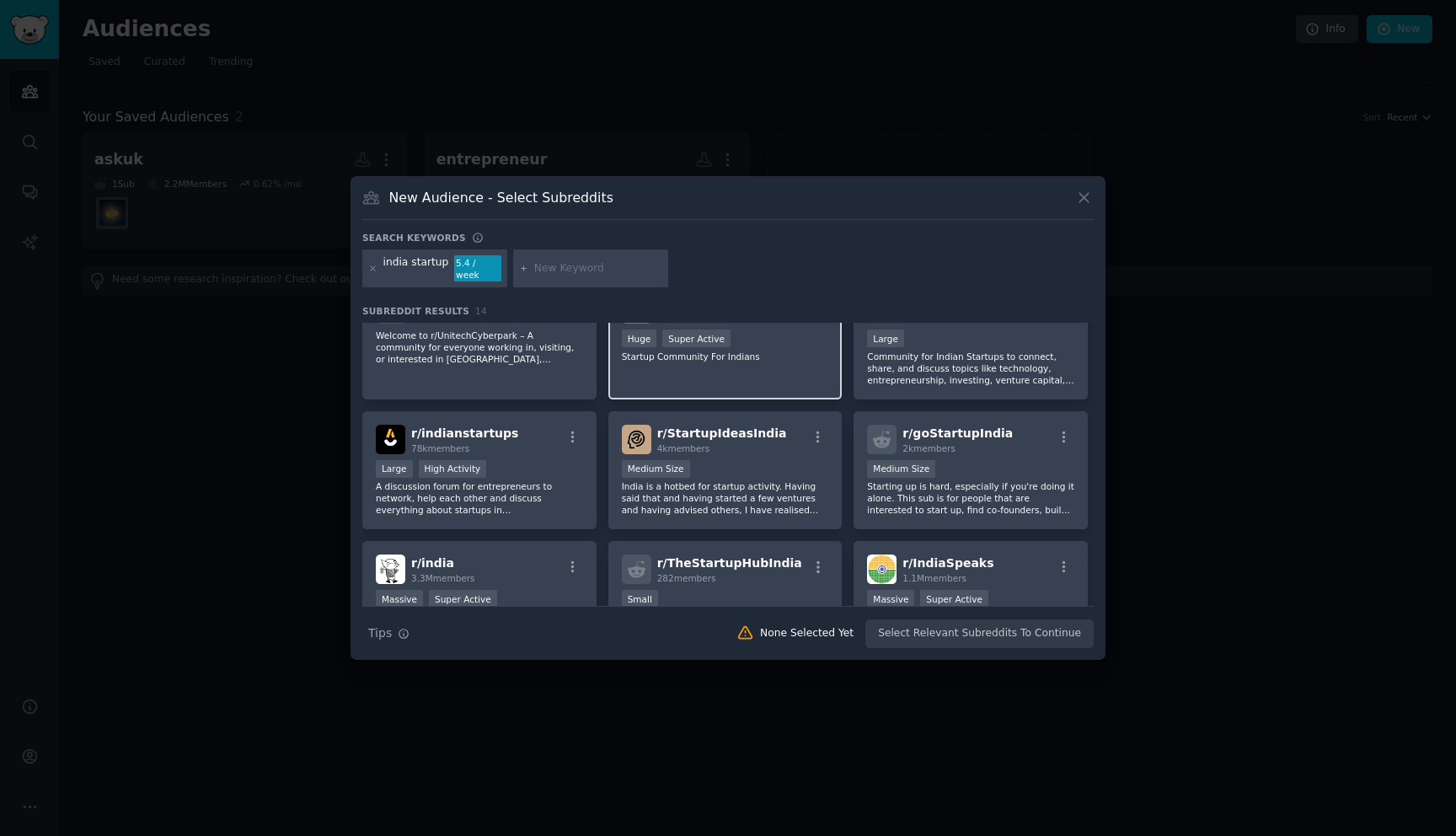
scroll to position [146, 0]
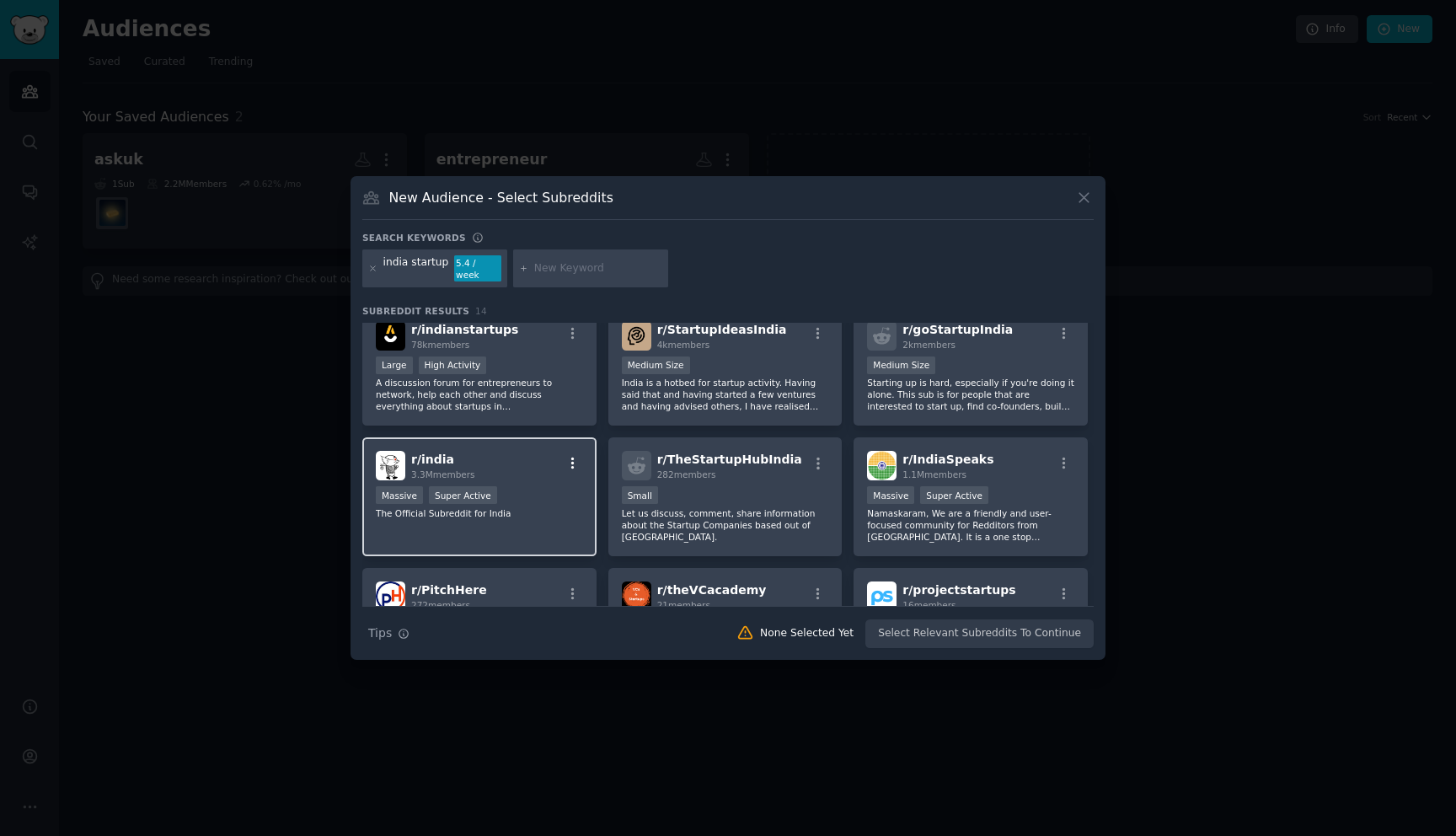
click at [576, 456] on icon "button" at bounding box center [573, 464] width 15 height 15
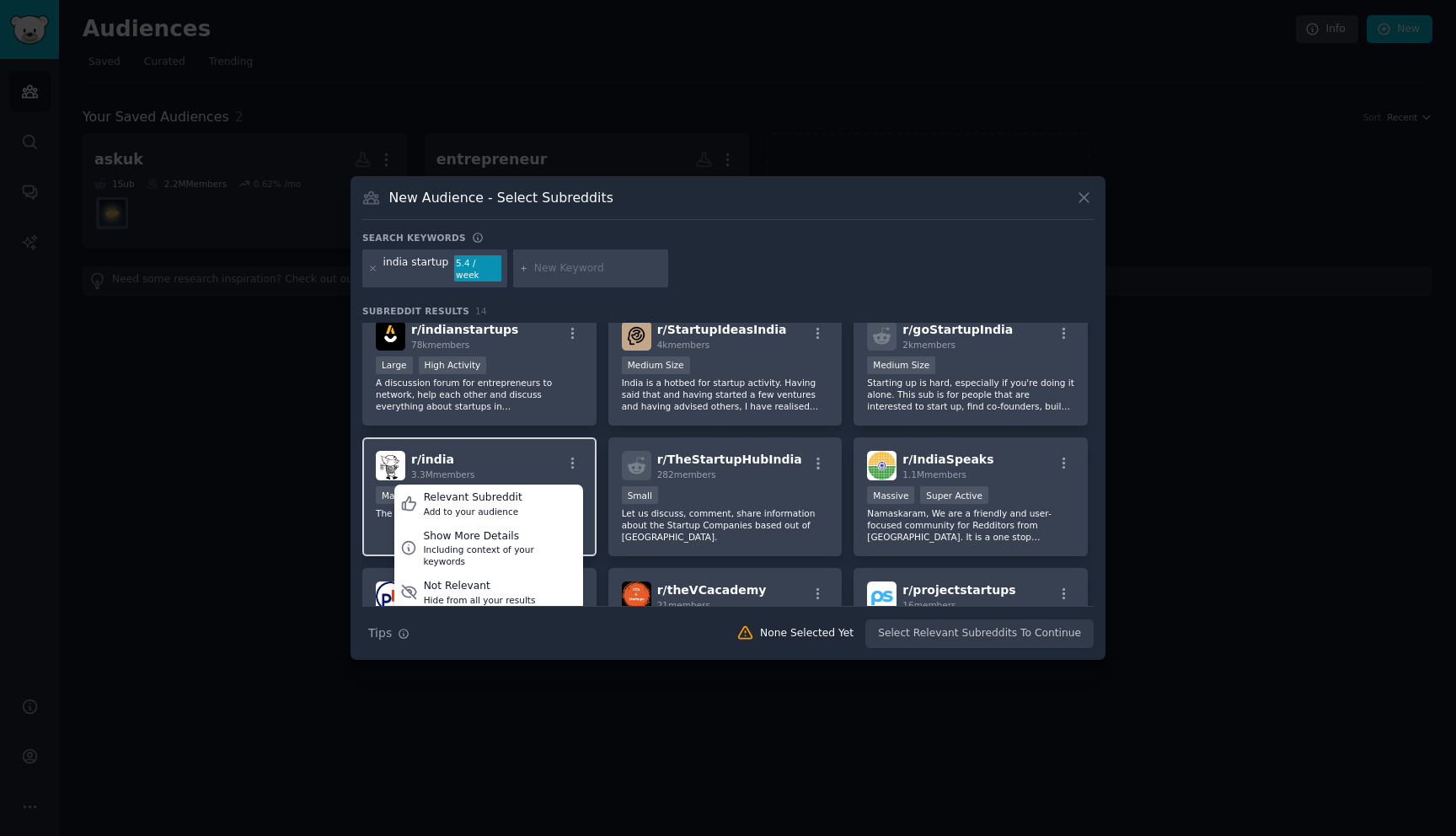
click at [504, 458] on div "r/ india 3.3M members Relevant Subreddit Add to your audience Show More Details…" at bounding box center [479, 465] width 207 height 29
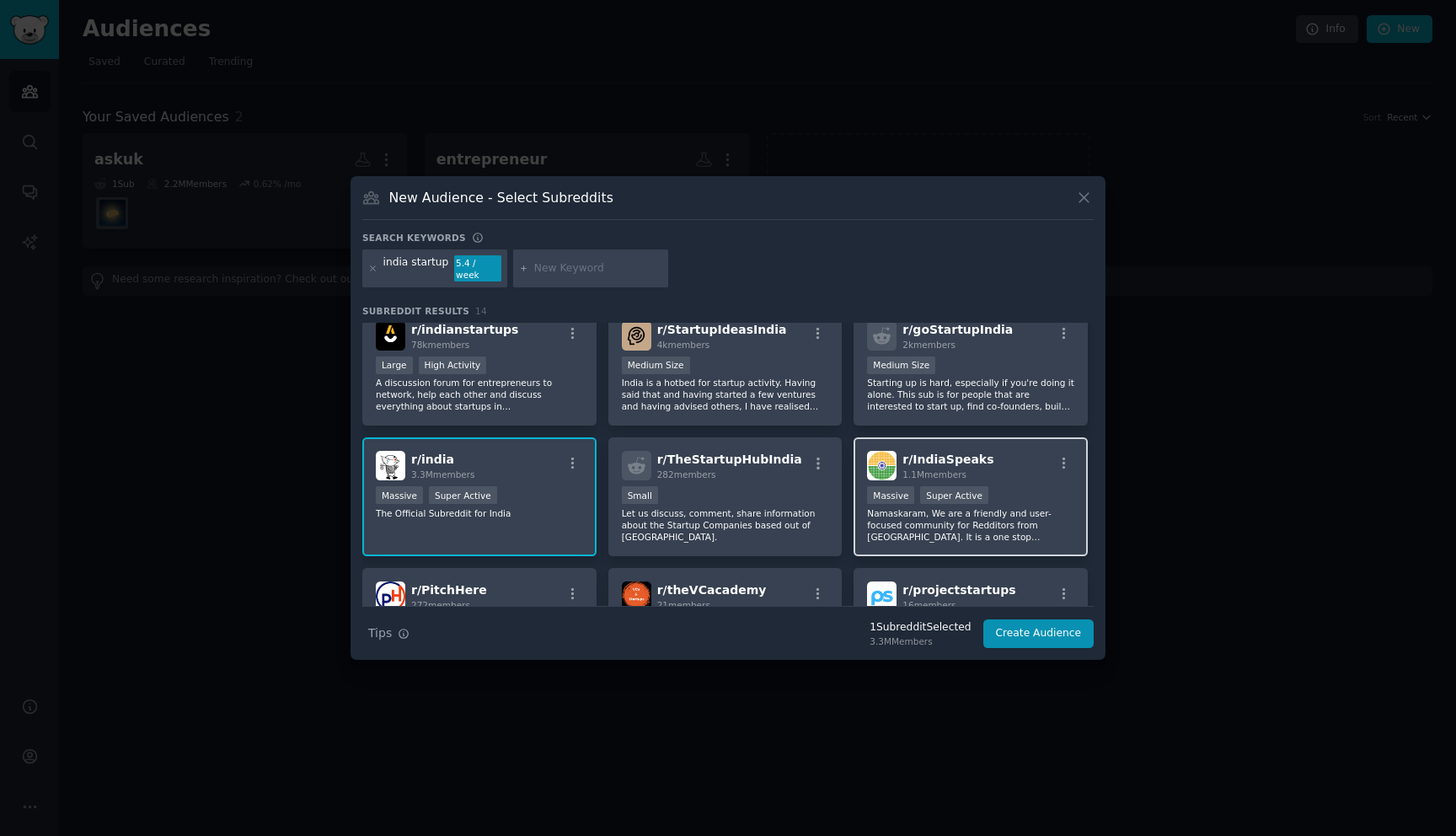
click at [976, 469] on div "1.1M members" at bounding box center [948, 474] width 91 height 11
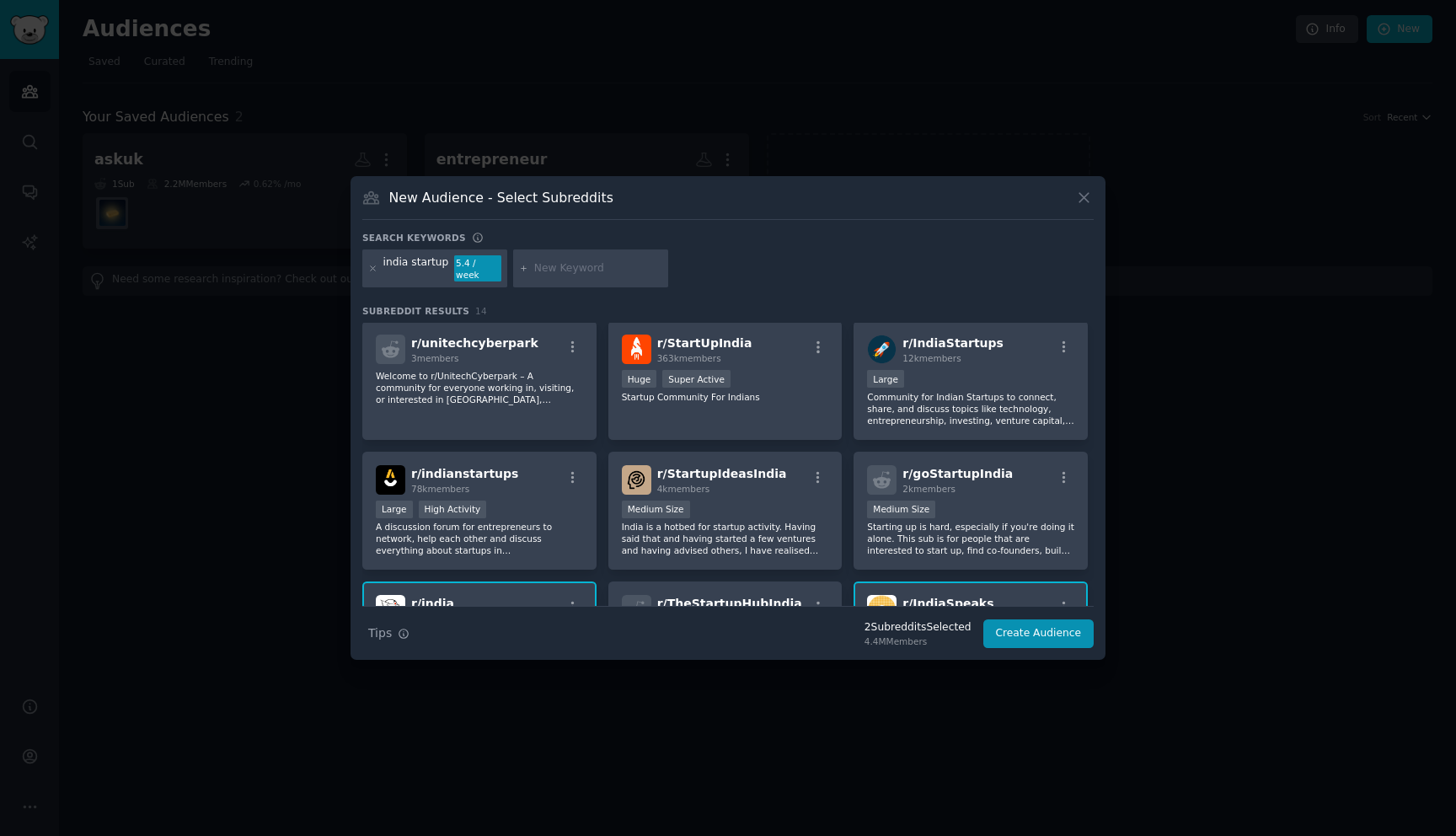
scroll to position [0, 0]
click at [734, 385] on div "Huge Super Active" at bounding box center [725, 382] width 207 height 21
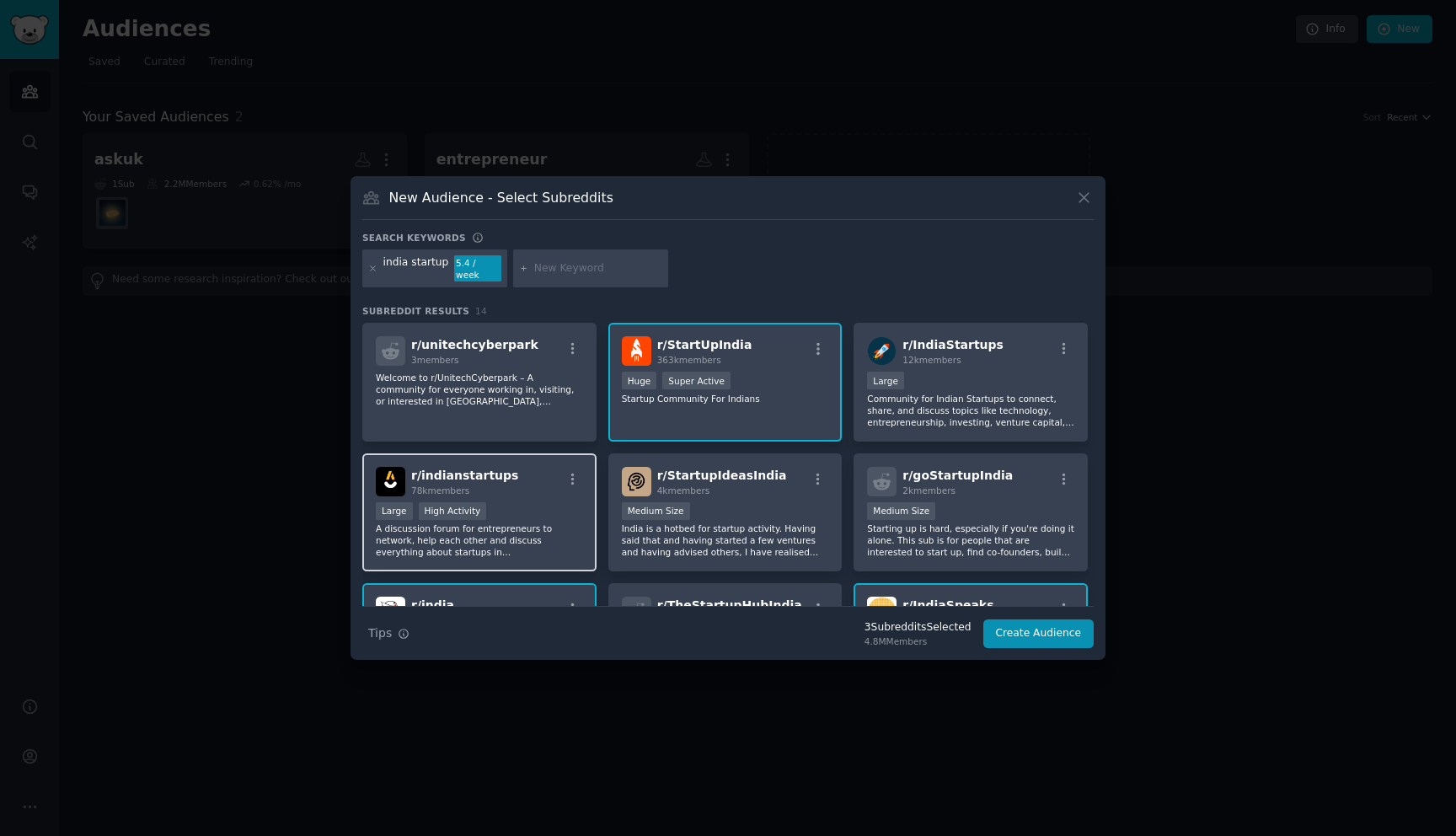
click at [572, 484] on div at bounding box center [572, 481] width 21 height 20
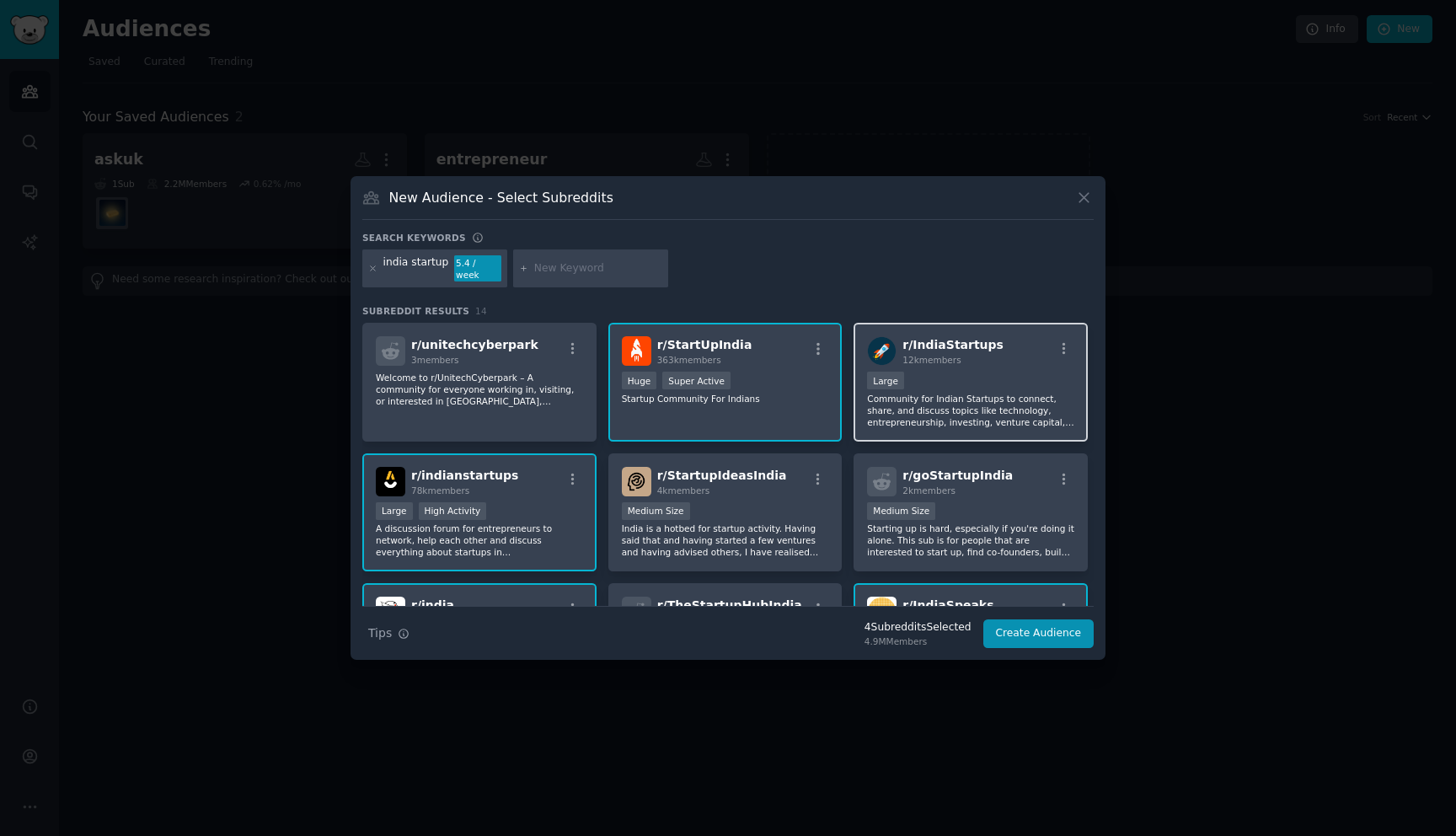
click at [993, 362] on div "r/ IndiaStartups 12k members 10,000 - 100,000 members Large Community for India…" at bounding box center [970, 381] width 234 height 119
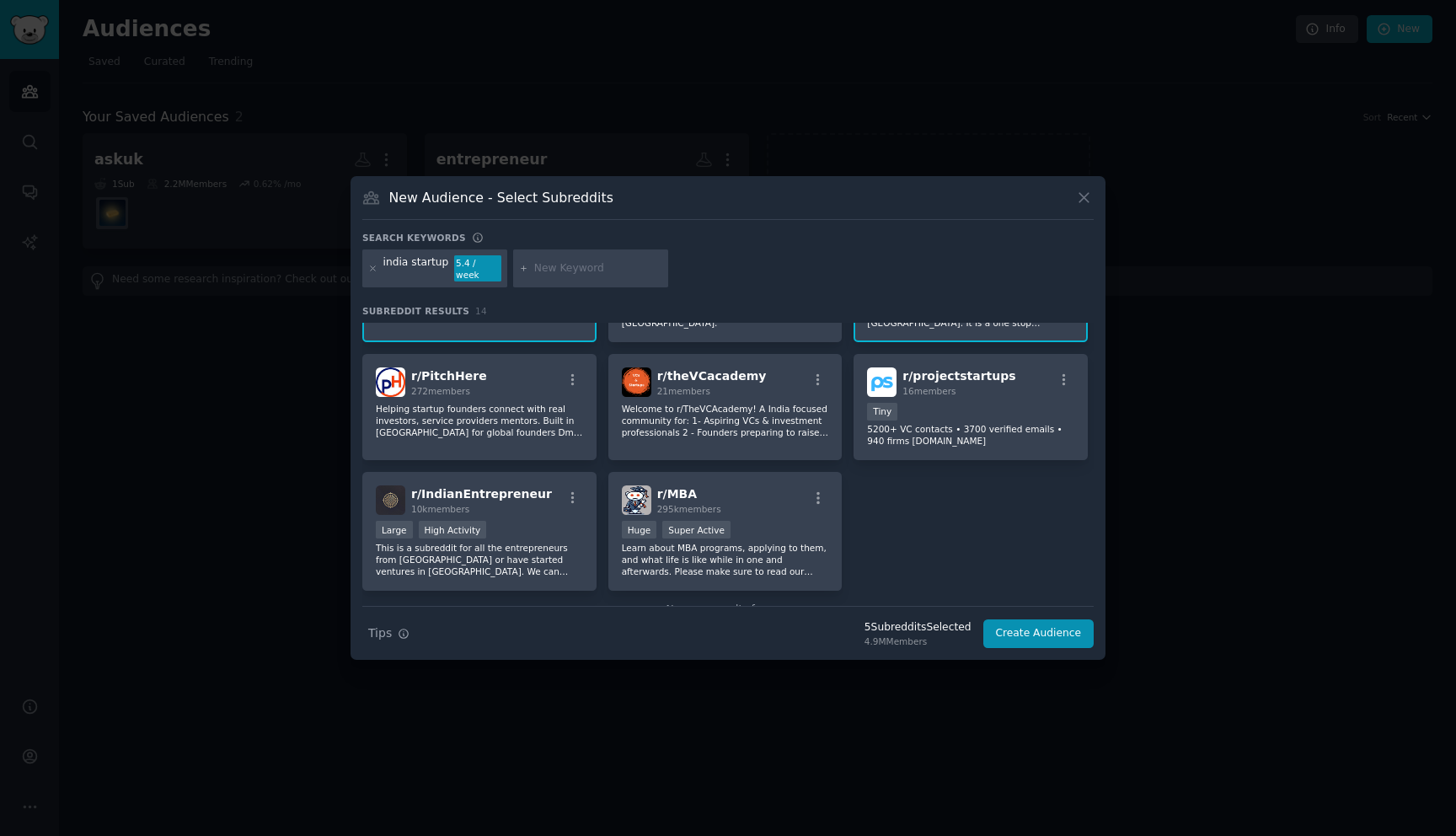
scroll to position [362, 0]
click at [584, 518] on div "r/ IndianEntrepreneur 10k members Large High Activity This is a subreddit for a…" at bounding box center [479, 529] width 234 height 119
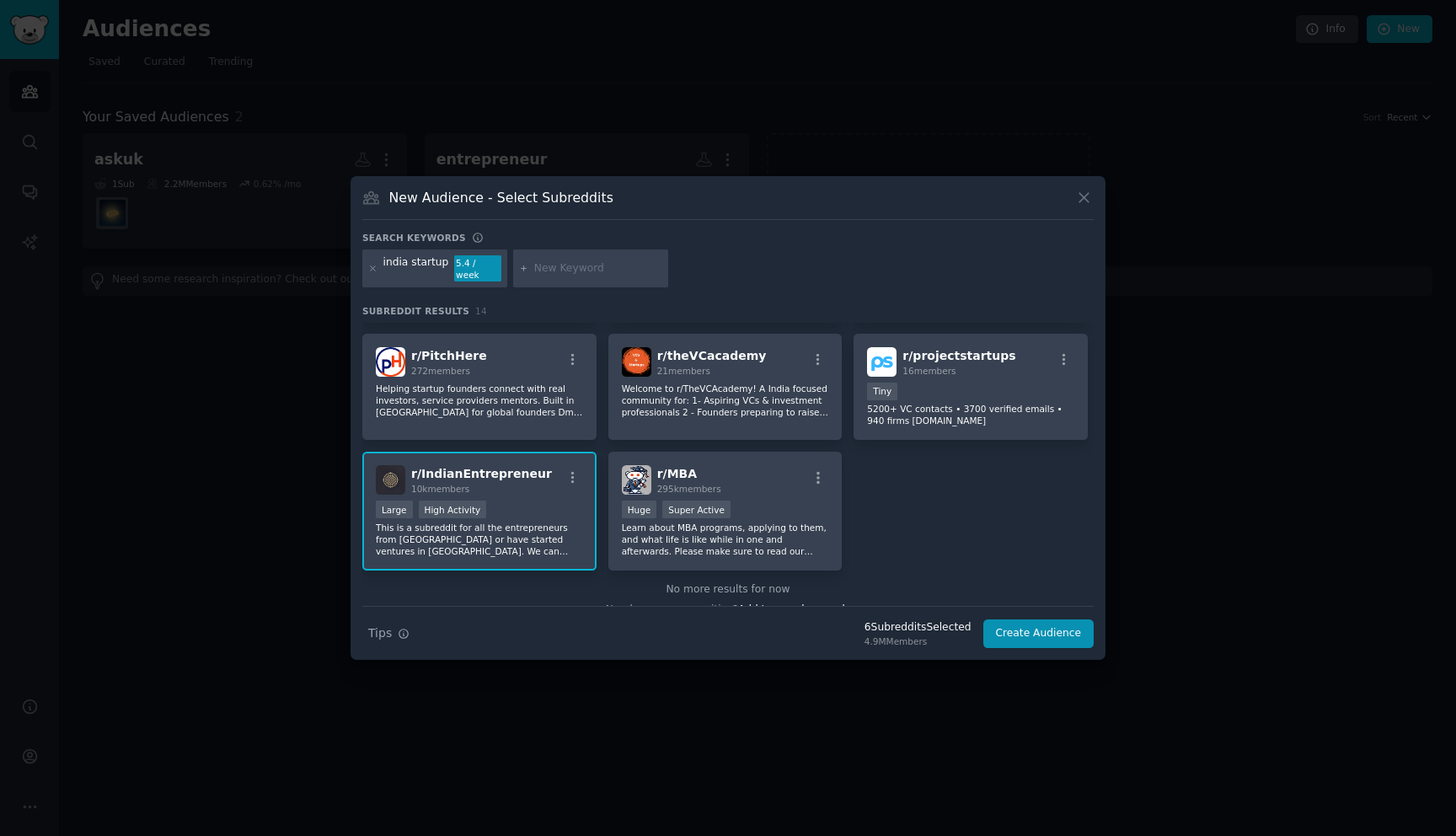
scroll to position [372, 0]
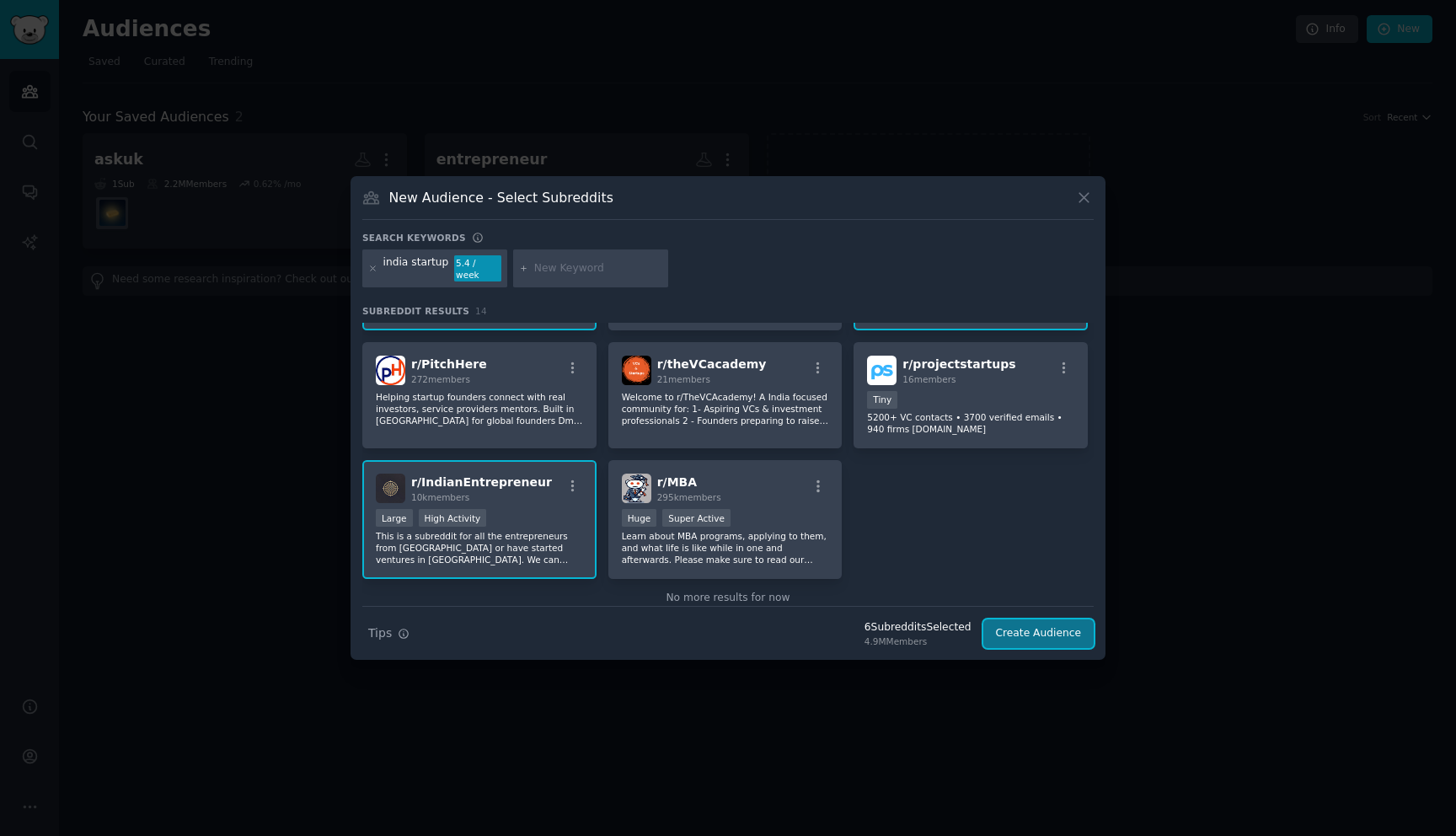
click at [1067, 626] on button "Create Audience" at bounding box center [1039, 634] width 111 height 28
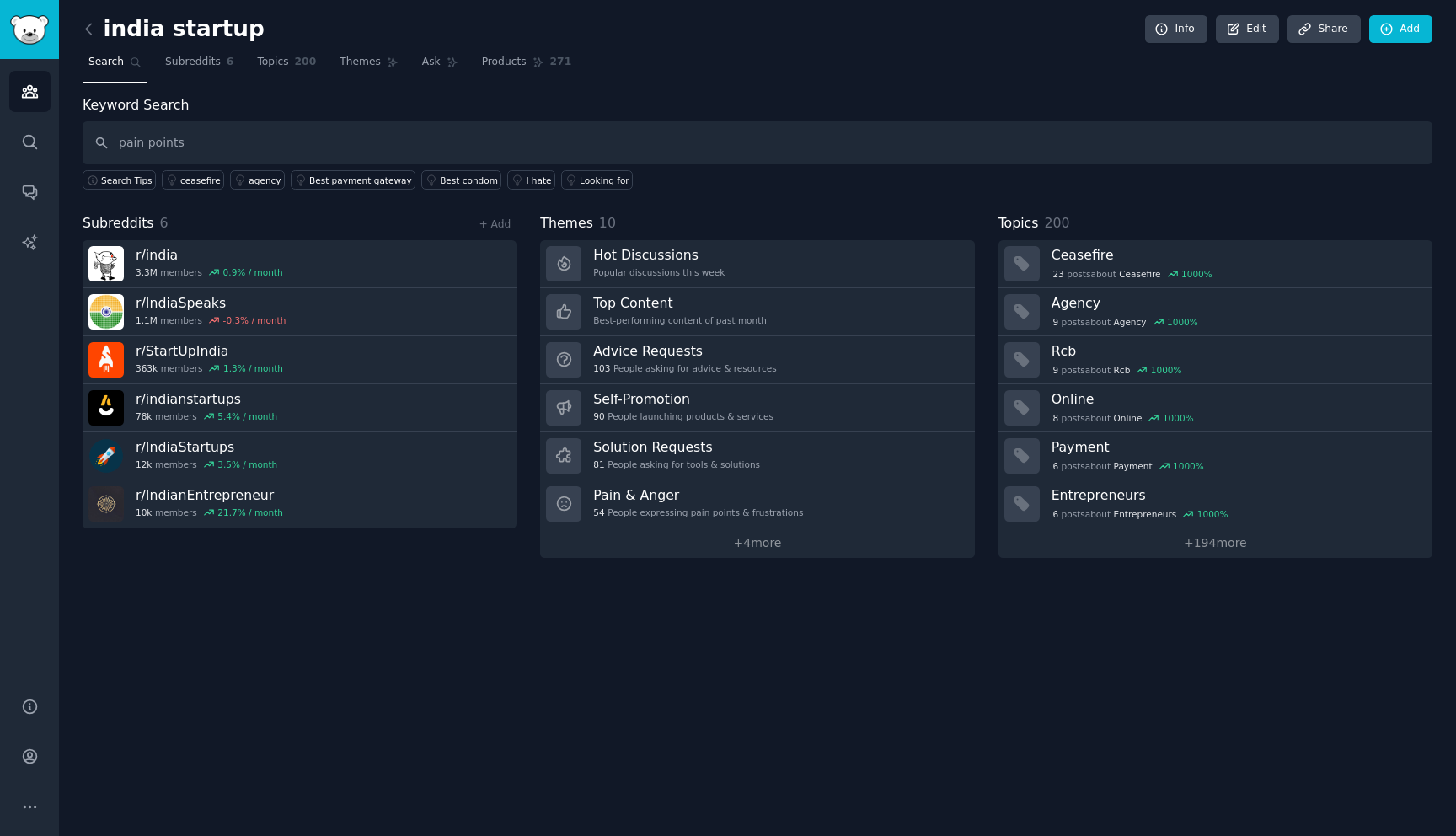
type input "pain points"
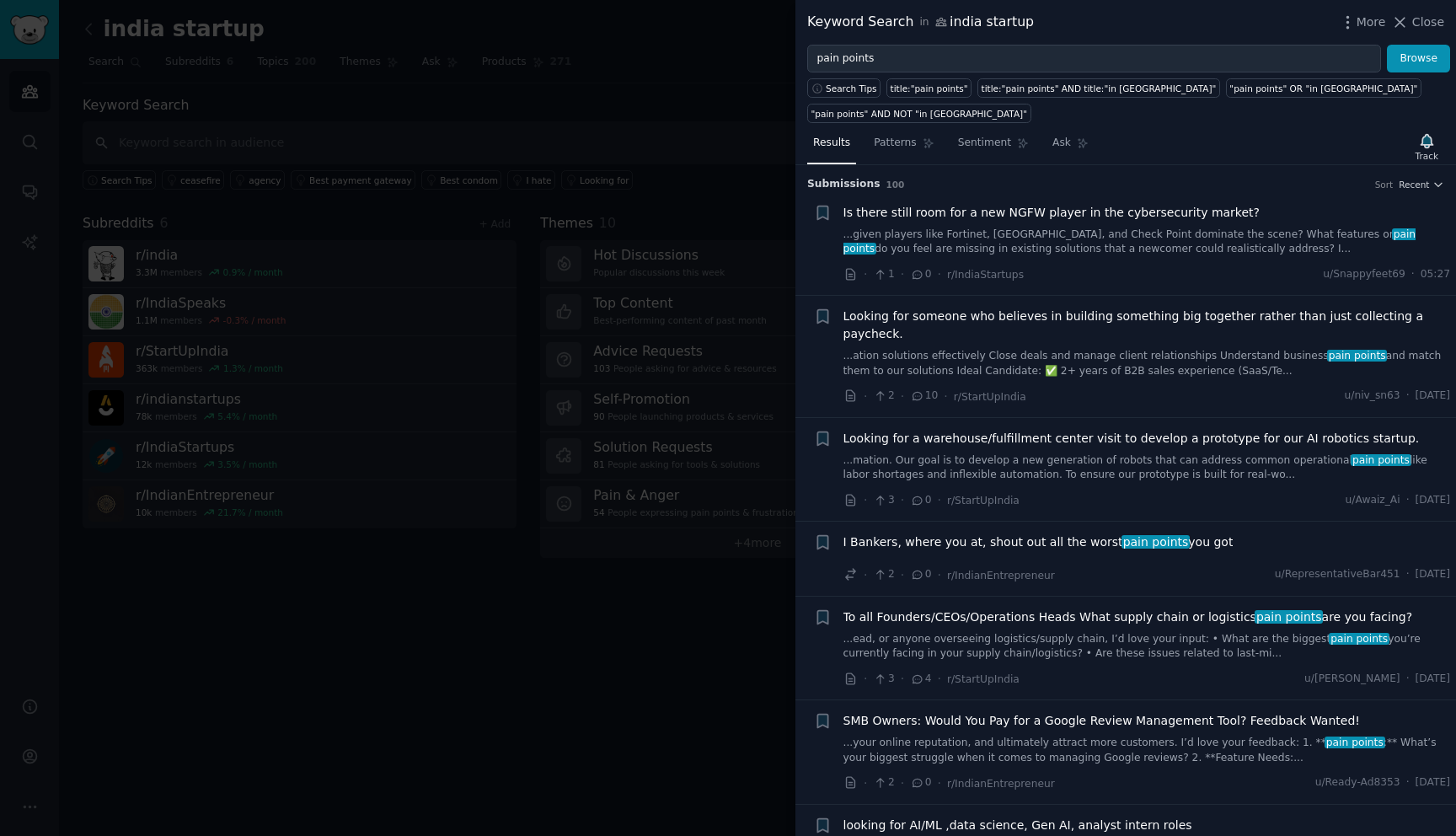
click at [1115, 632] on link "...ead, or anyone overseeing logistics/supply chain, I’d love your input: • Wha…" at bounding box center [1147, 646] width 607 height 29
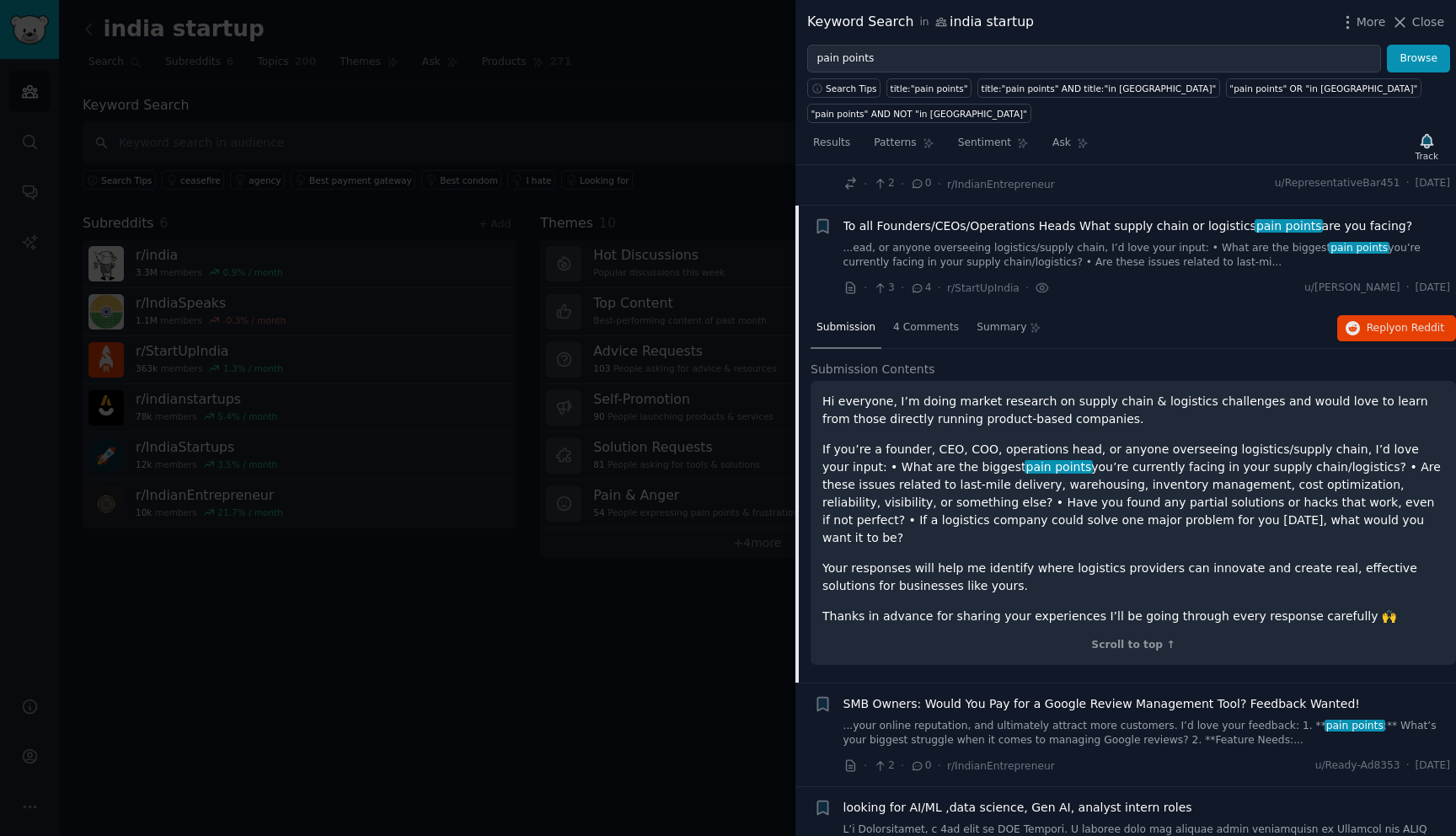
scroll to position [413, 0]
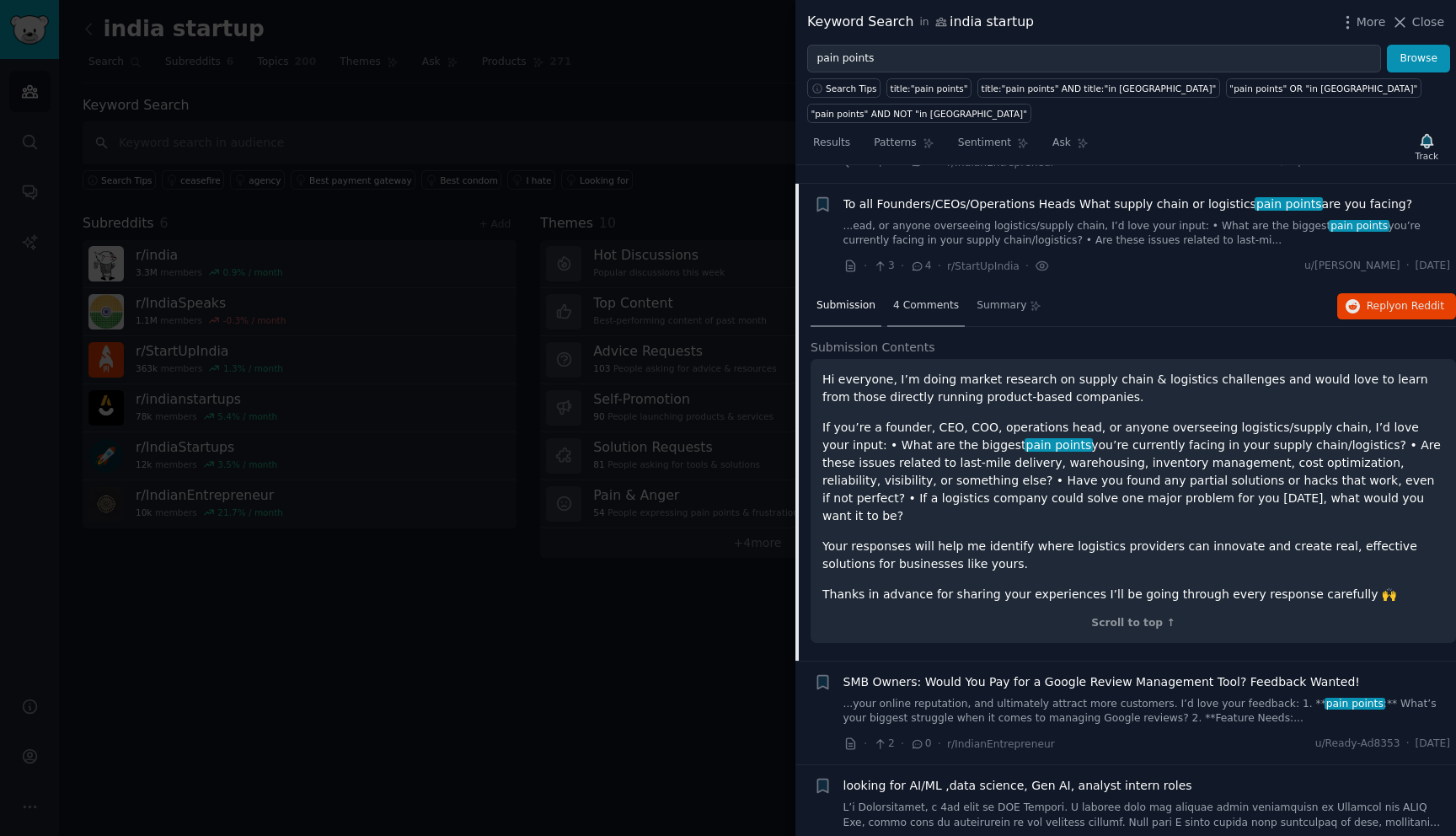
click at [940, 298] on span "4 Comments" at bounding box center [925, 306] width 65 height 15
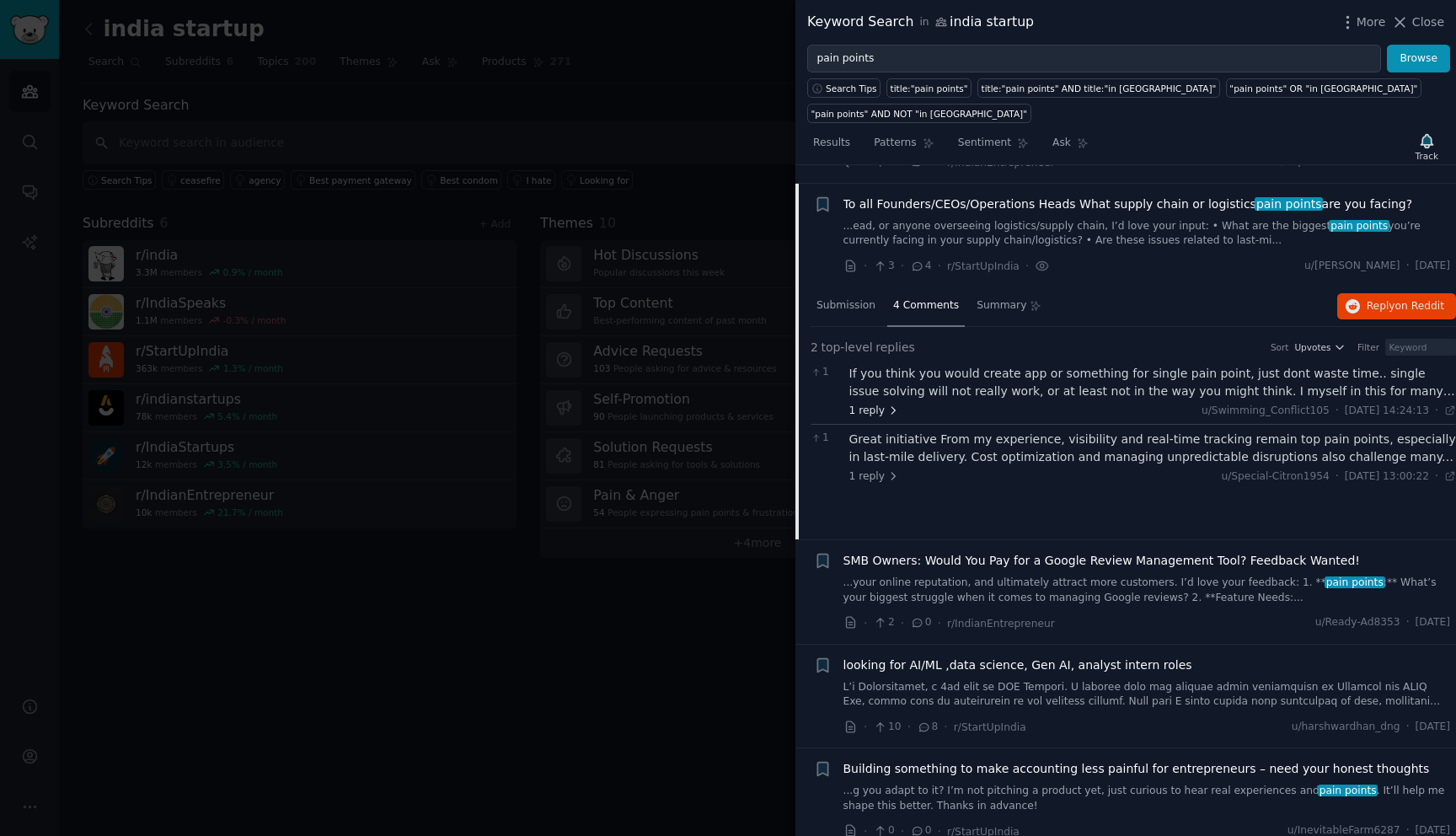
click at [881, 403] on span "1 reply" at bounding box center [874, 411] width 50 height 15
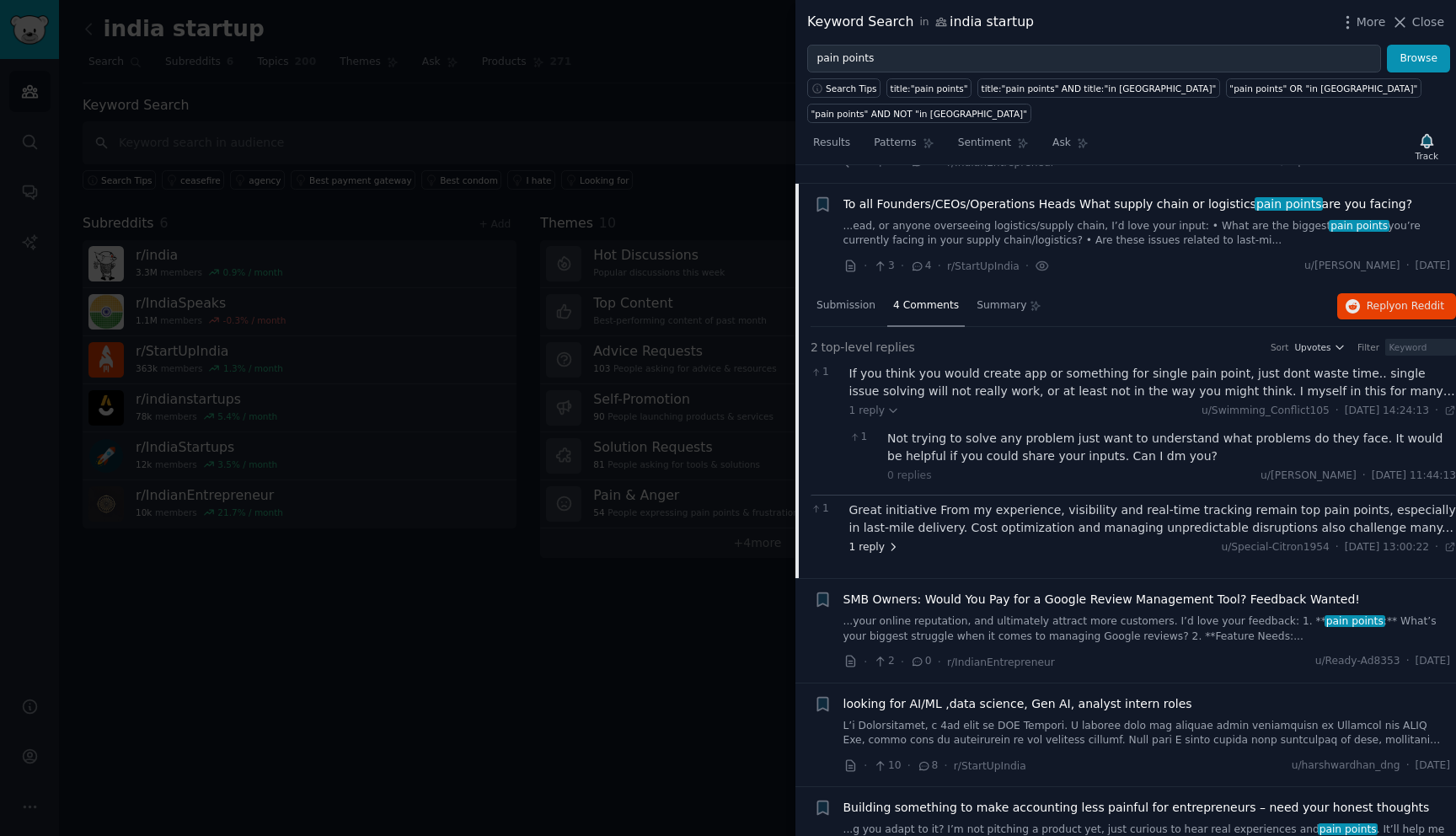
click at [871, 540] on span "1 reply" at bounding box center [874, 548] width 50 height 15
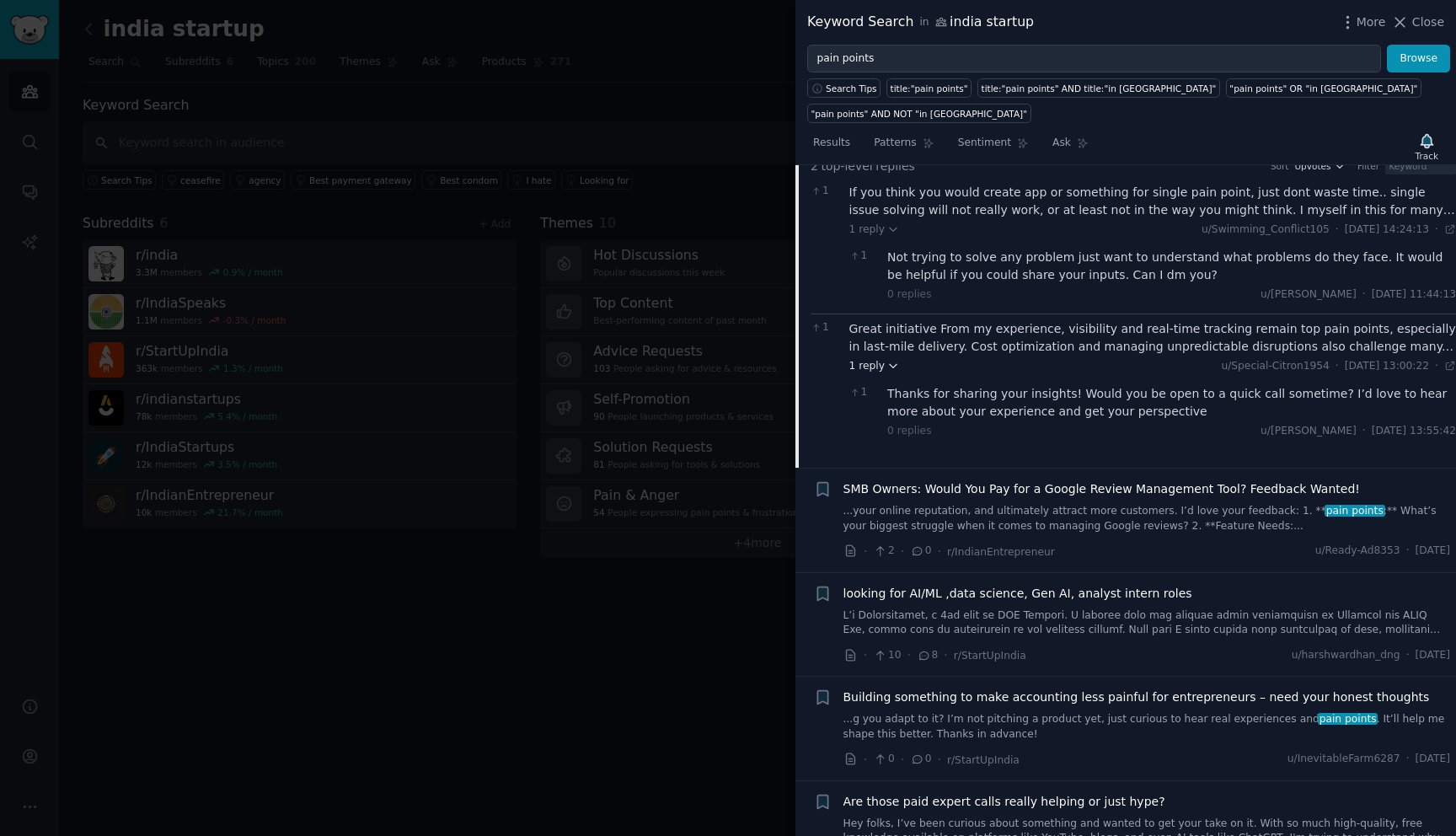
scroll to position [627, 0]
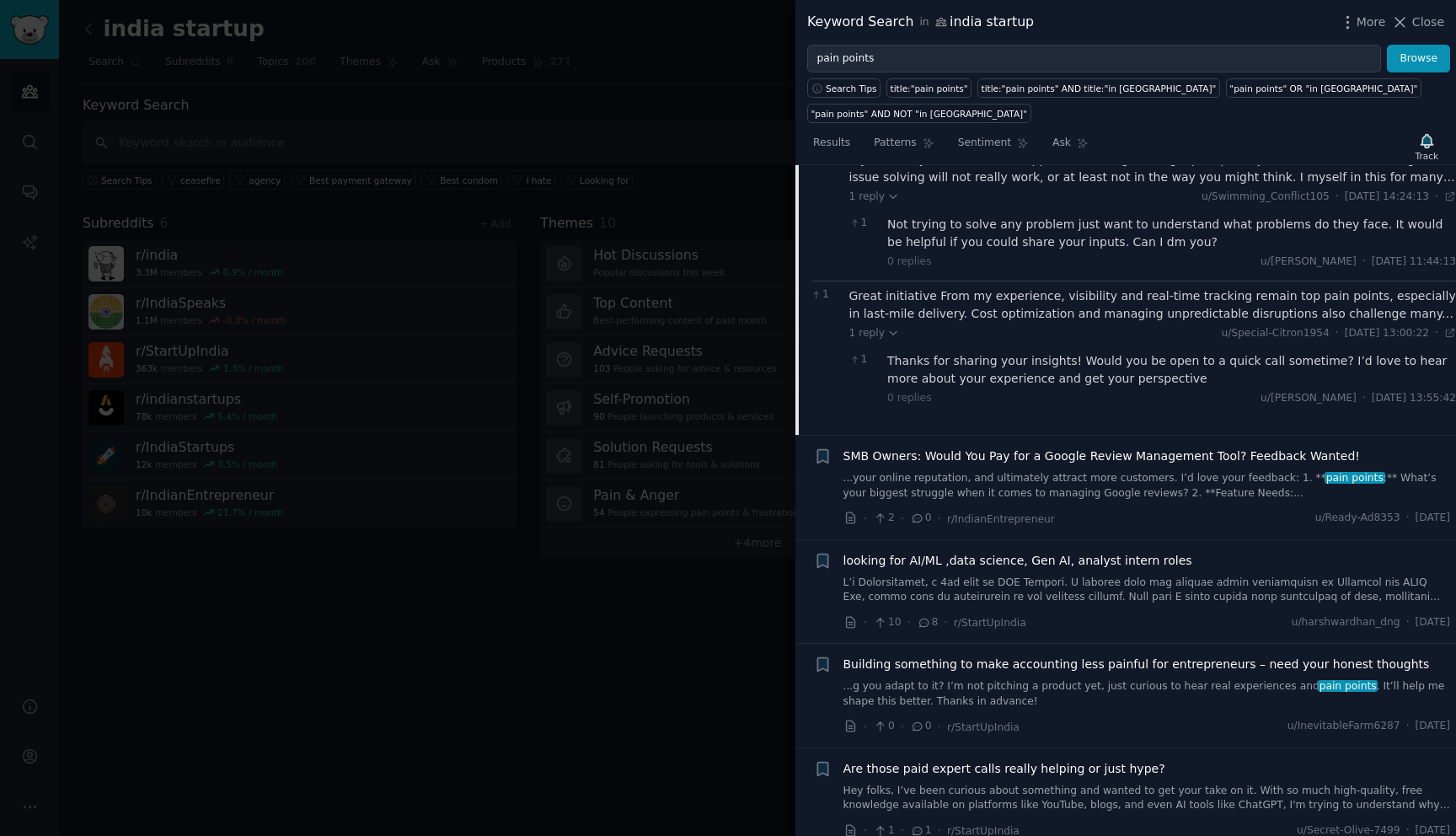
click at [1167, 679] on link "...g you adapt to it? I’m not pitching a product yet, just curious to hear real…" at bounding box center [1147, 694] width 607 height 29
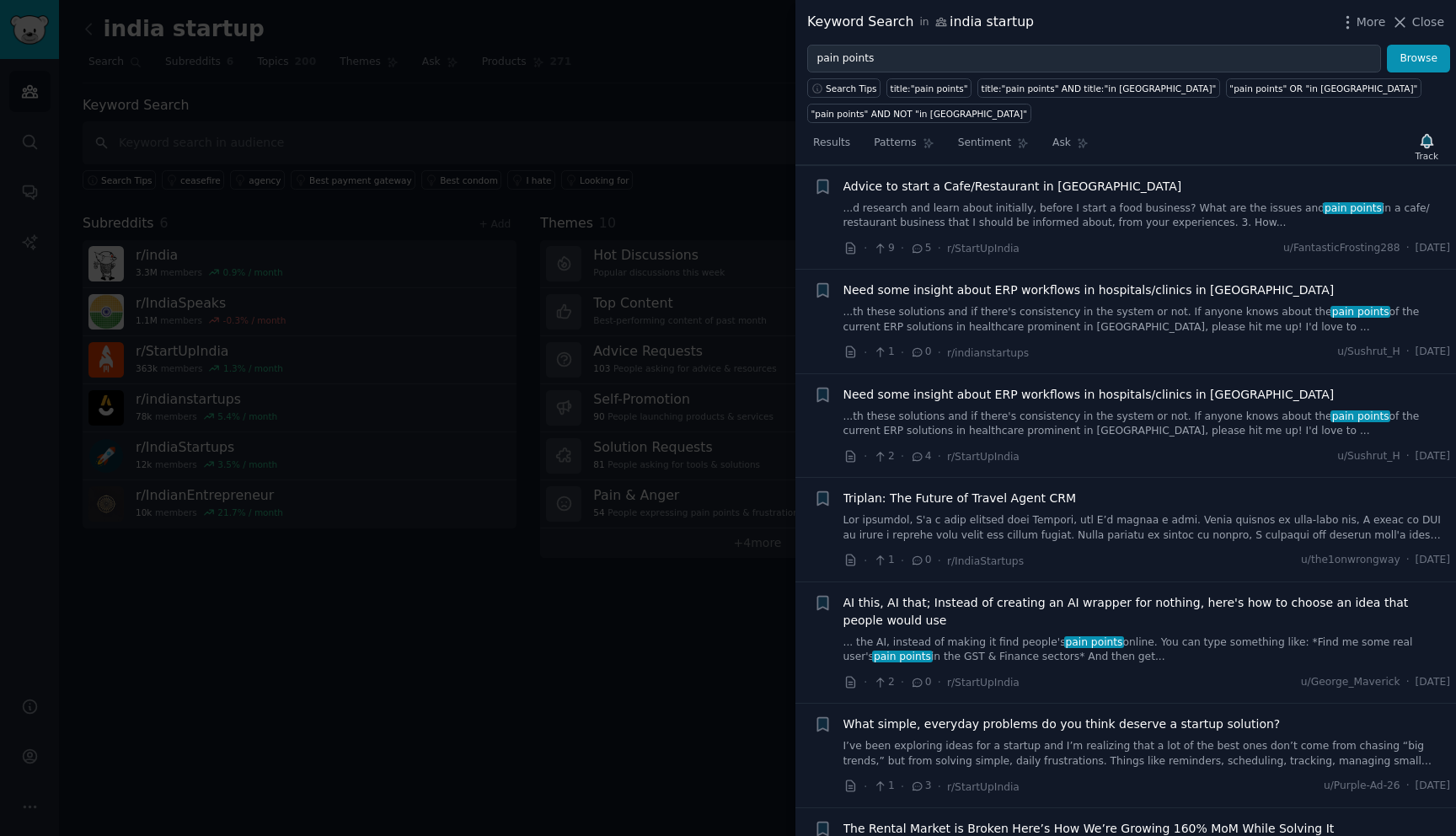
scroll to position [1829, 0]
click at [1166, 639] on link "... the AI, instead of making it find people's pain points online. You can type…" at bounding box center [1147, 653] width 607 height 29
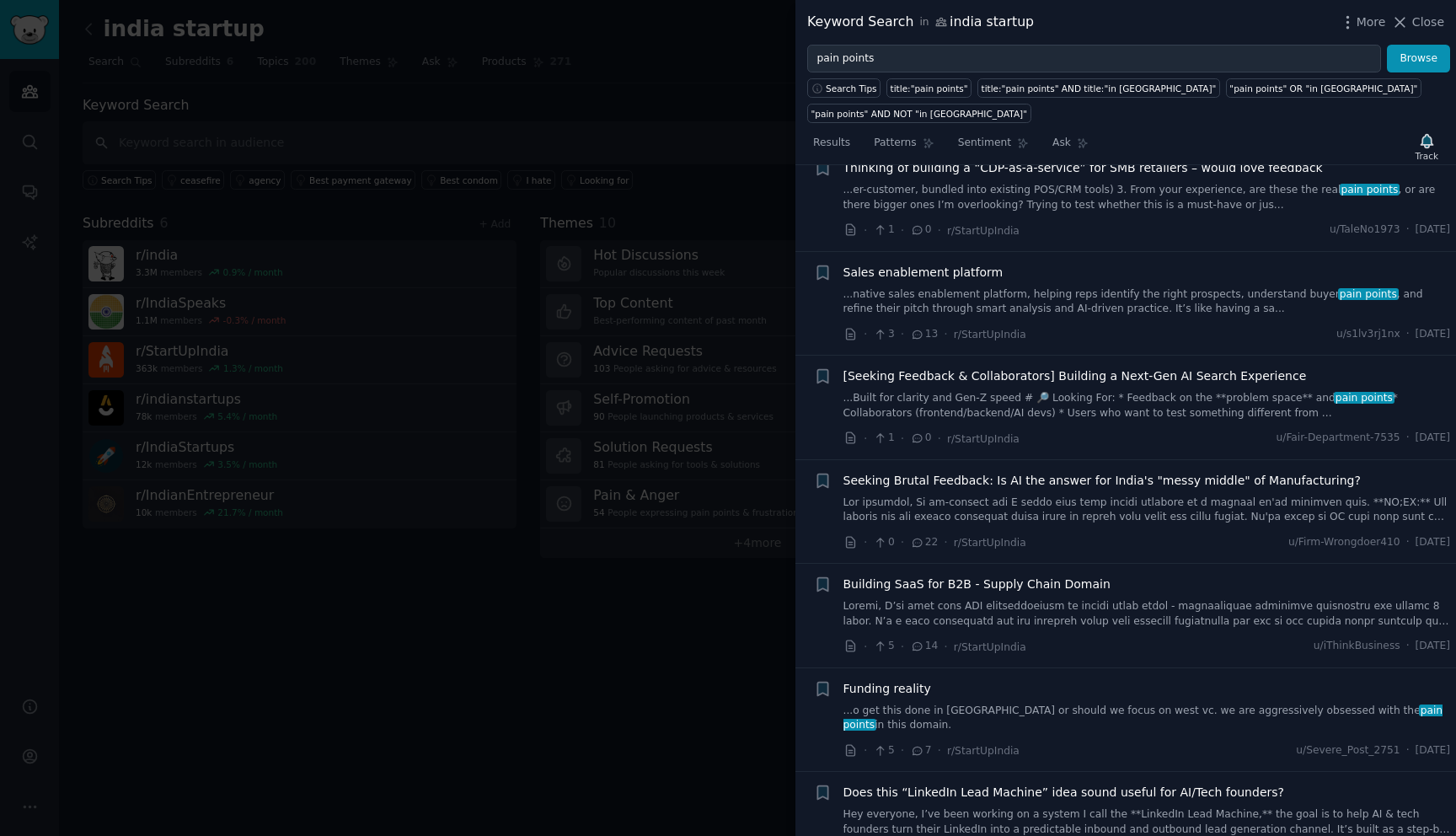
scroll to position [3286, 0]
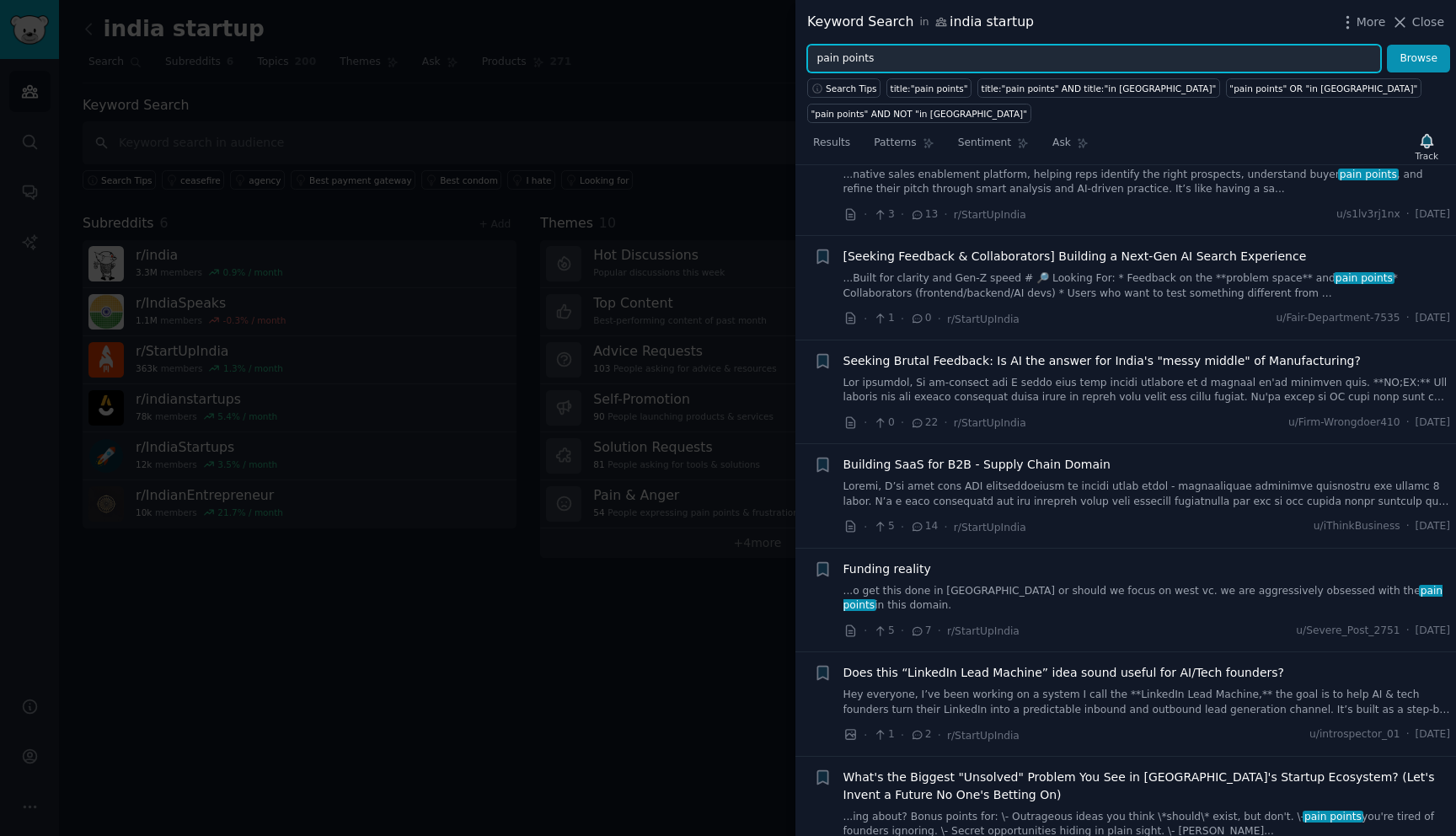
click at [840, 49] on input "pain points" at bounding box center [1094, 59] width 574 height 28
click at [1387, 45] on button "Browse" at bounding box center [1418, 59] width 64 height 28
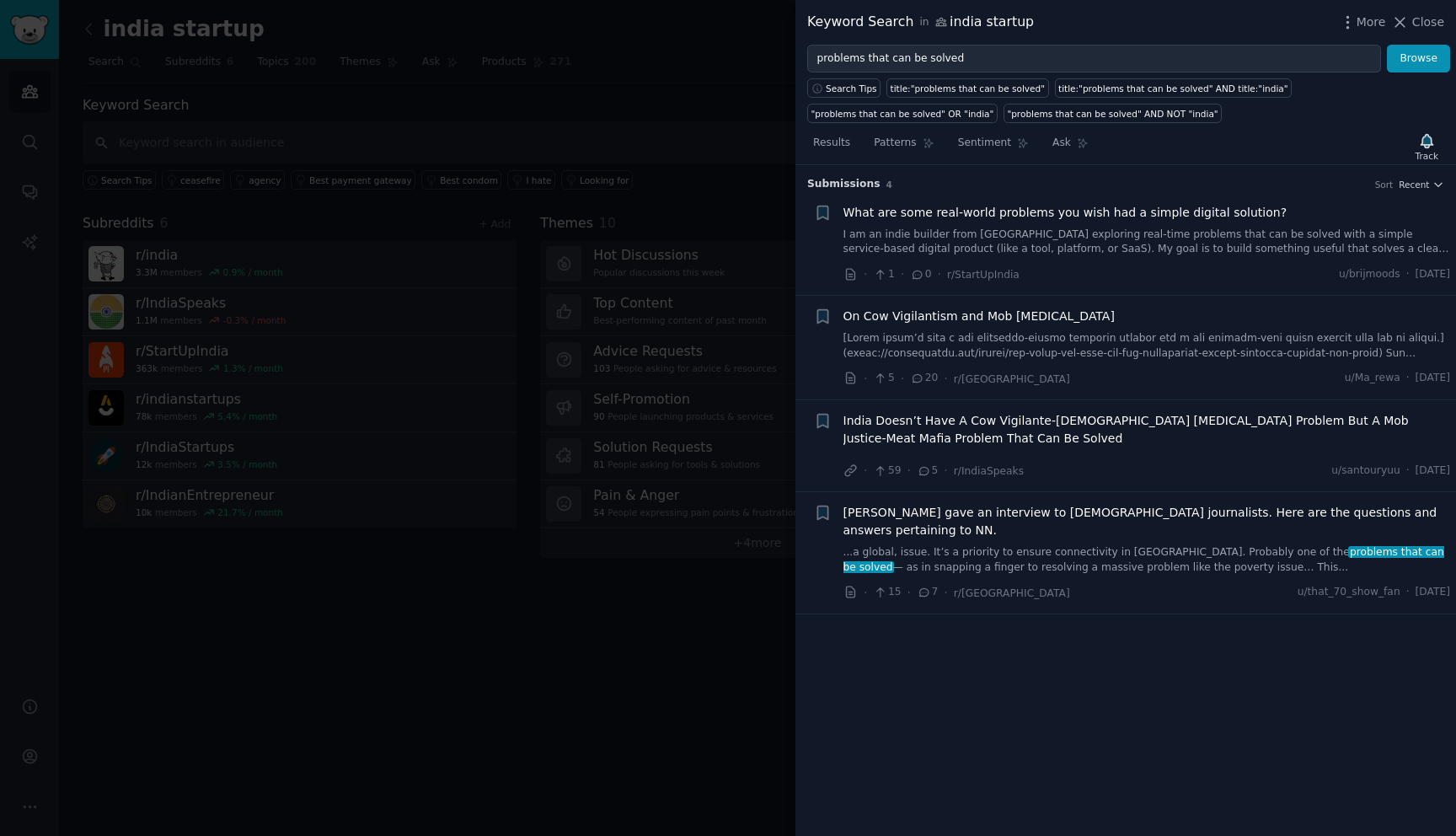
click at [1110, 240] on link "I am an indie builder from India exploring real-time problems that can be solve…" at bounding box center [1147, 242] width 607 height 29
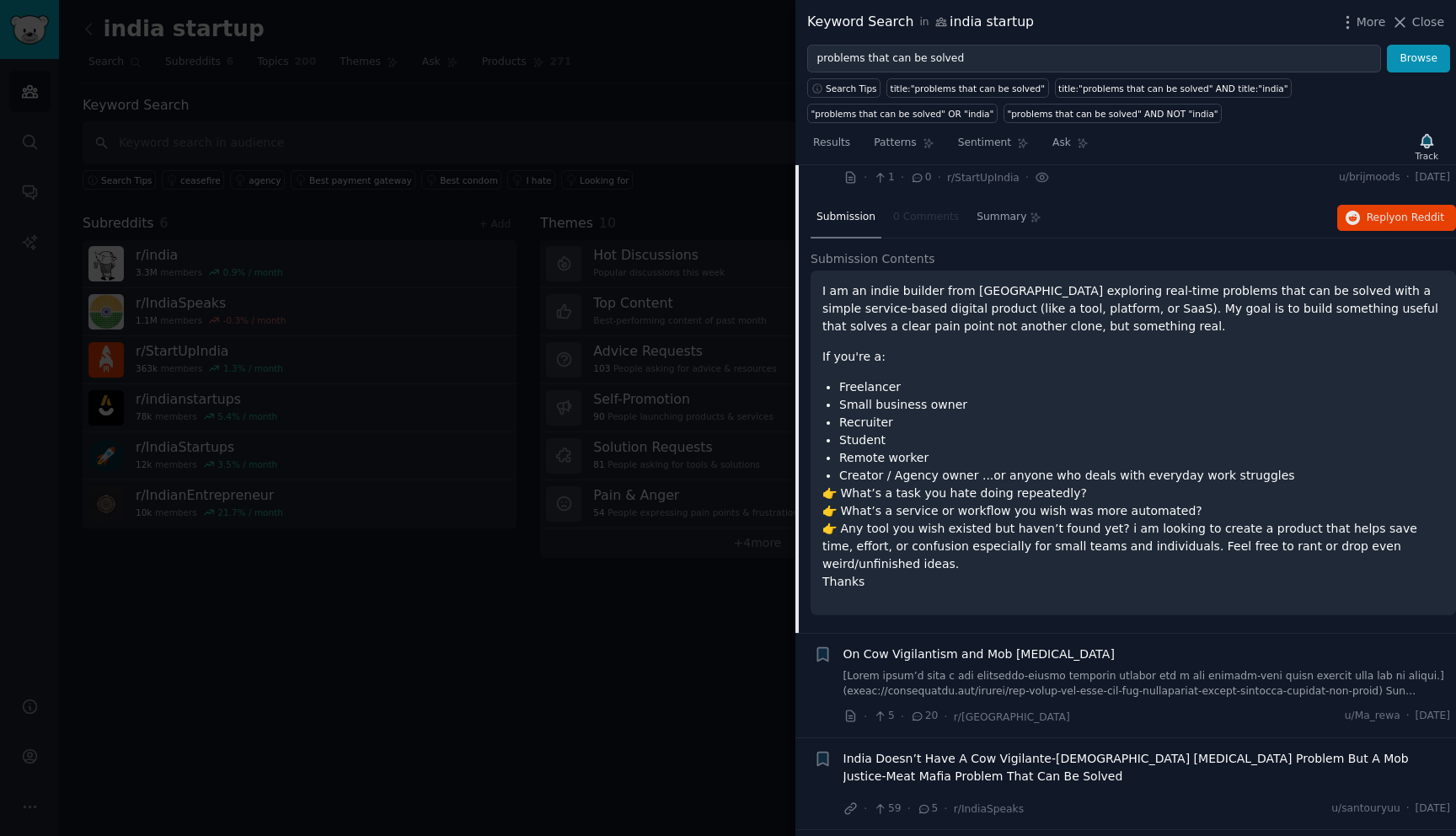
scroll to position [177, 0]
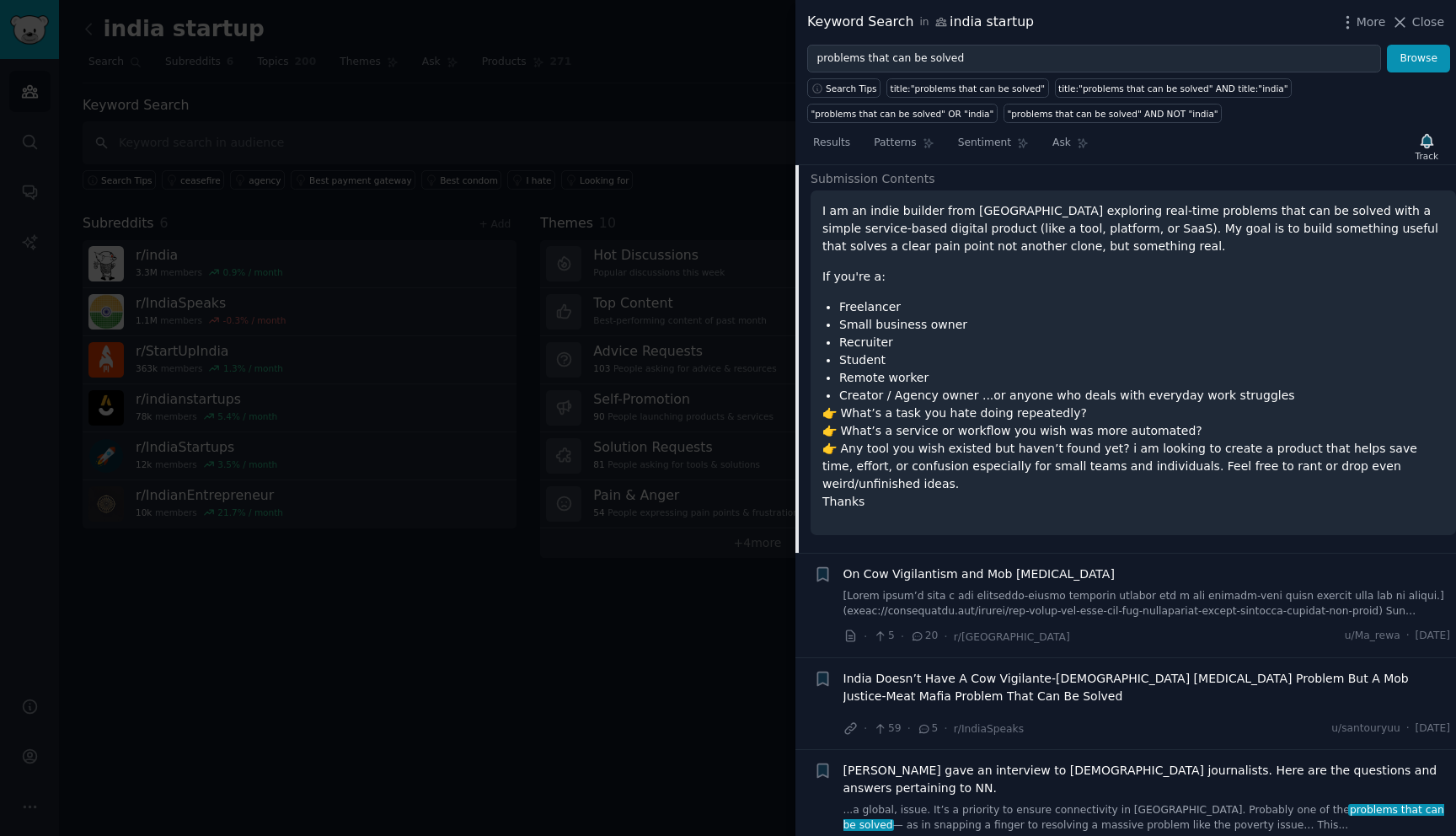
click at [1171, 766] on div "Zuckerberg gave an interview to Indian journalists. Here are the questions and …" at bounding box center [1147, 797] width 607 height 71
click at [912, 50] on input "problems that can be solved" at bounding box center [1094, 59] width 574 height 28
drag, startPoint x: 885, startPoint y: 55, endPoint x: 1055, endPoint y: 64, distance: 170.2
click at [1055, 64] on input "problems that can be solved" at bounding box center [1094, 59] width 574 height 28
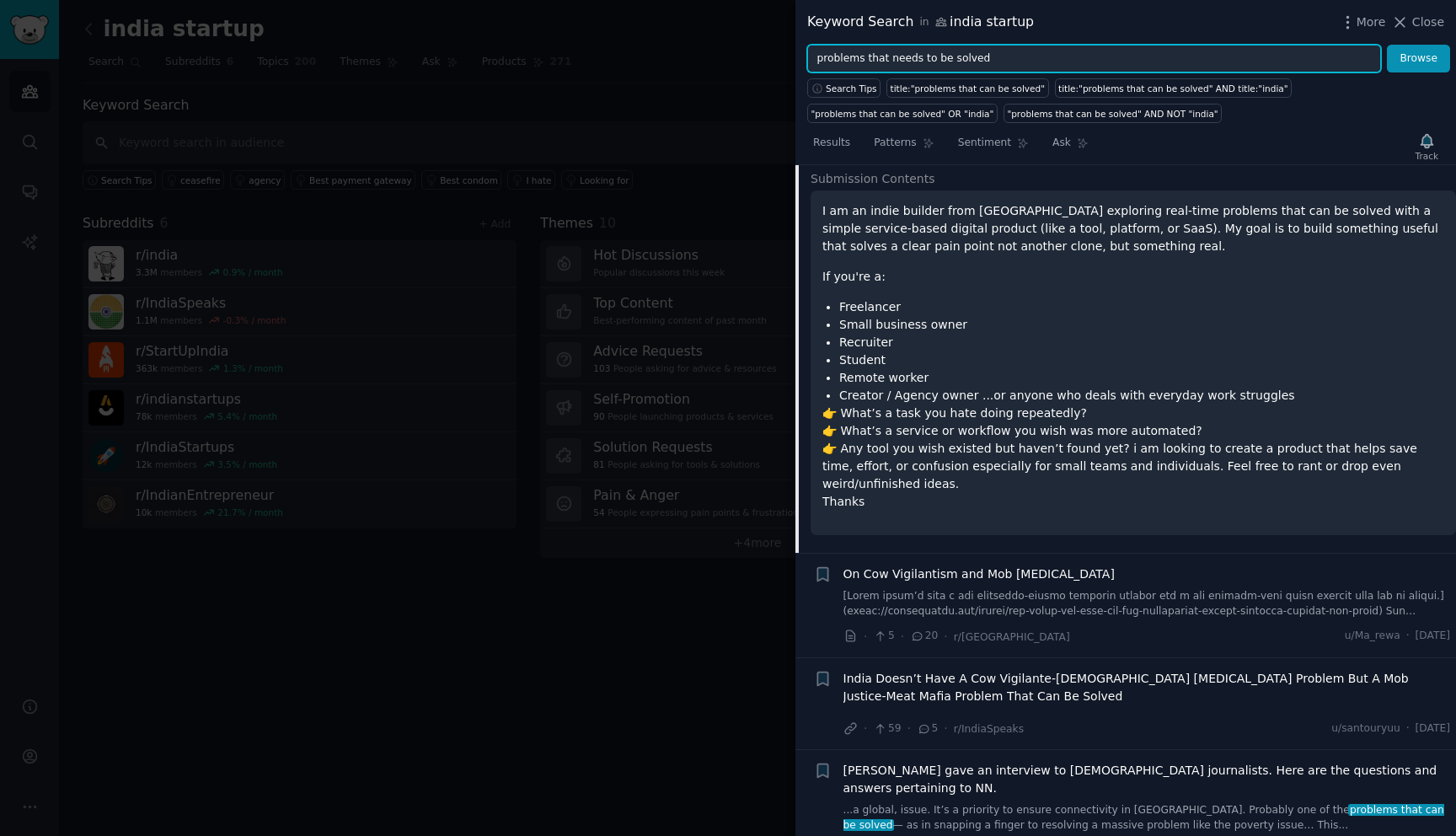
click at [1387, 45] on button "Browse" at bounding box center [1418, 59] width 64 height 28
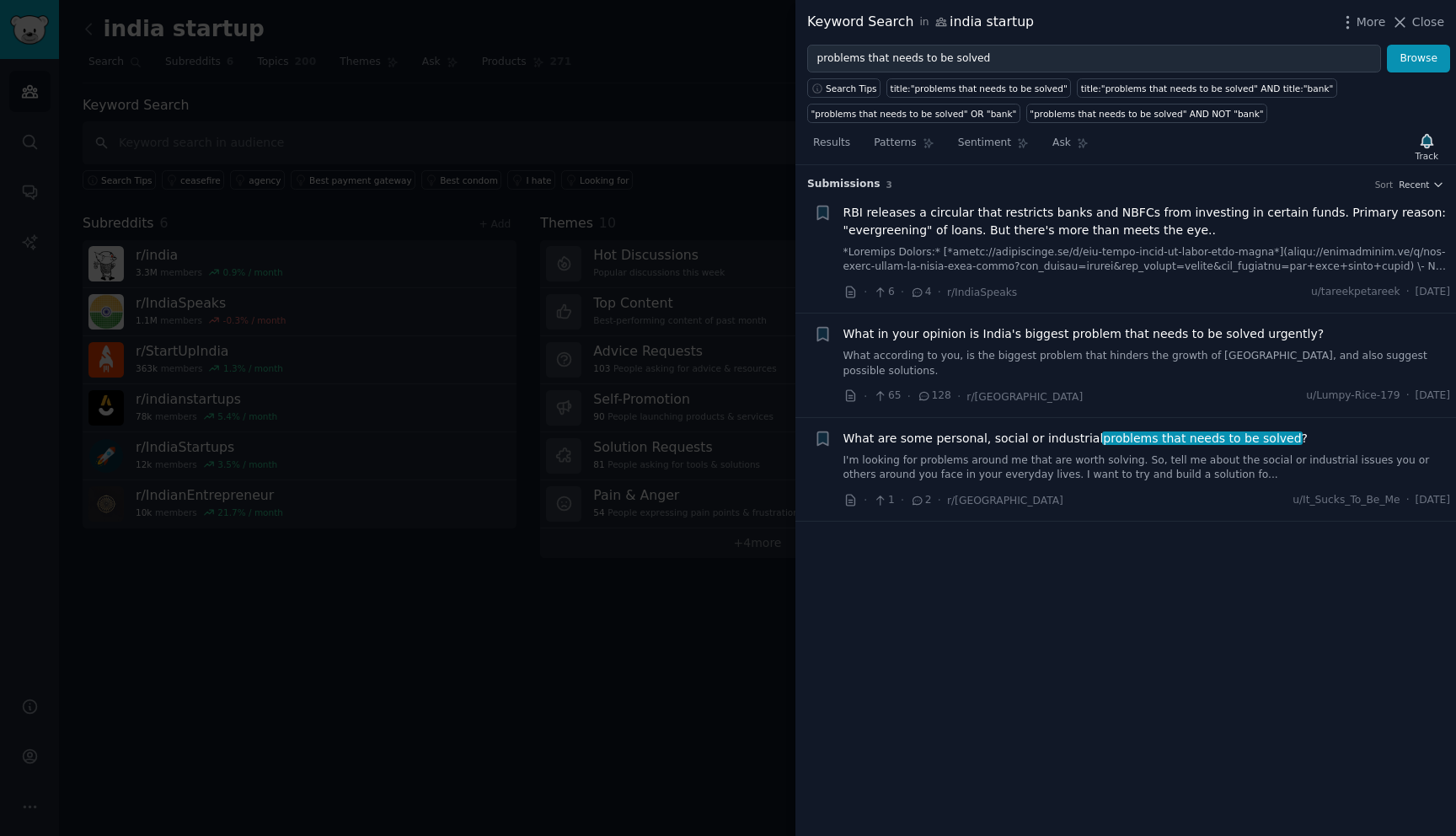
click at [1080, 456] on link "I'm looking for problems around me that are worth solving. So, tell me about th…" at bounding box center [1147, 468] width 607 height 29
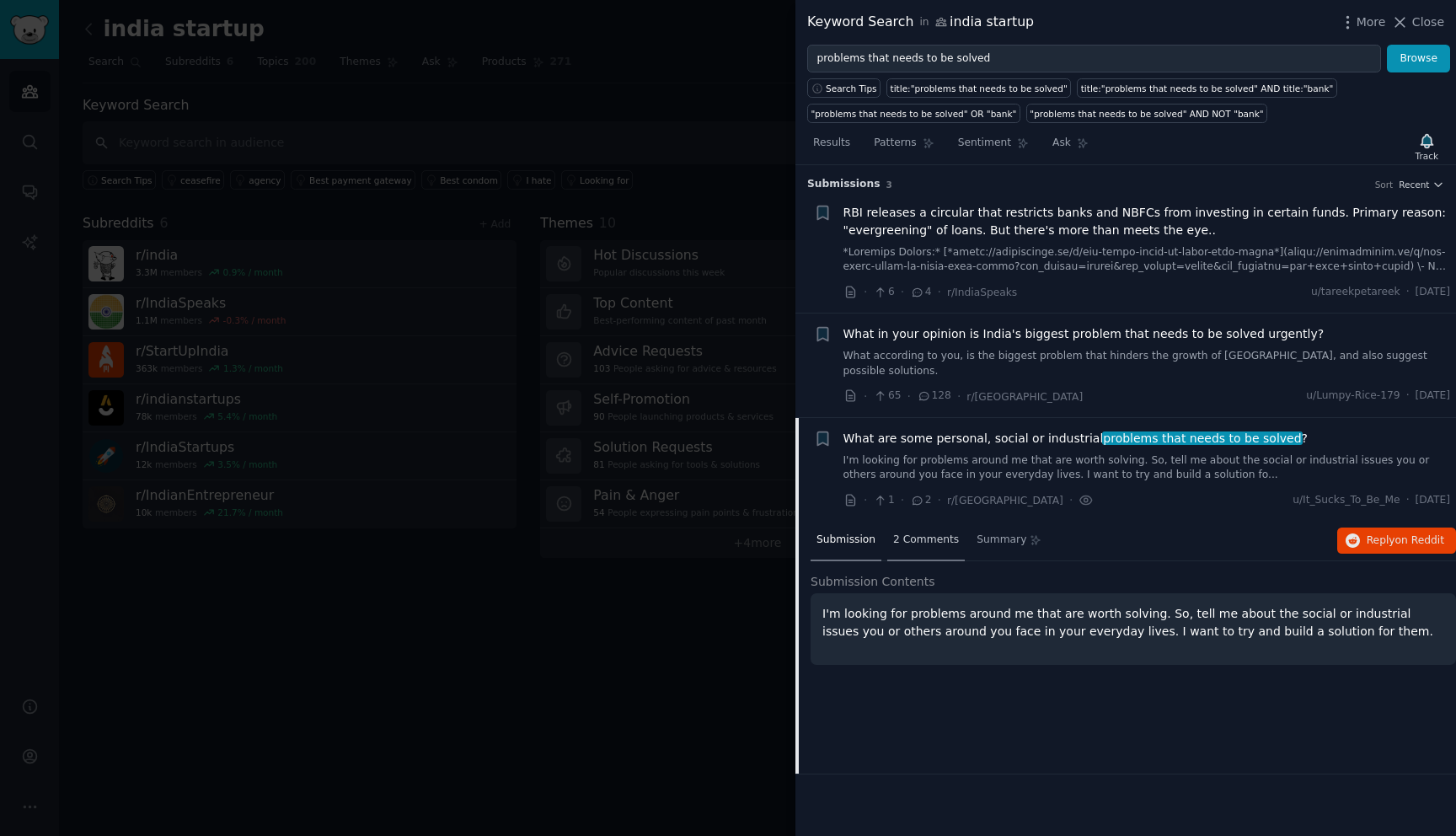
click at [934, 532] on span "2 Comments" at bounding box center [925, 540] width 65 height 15
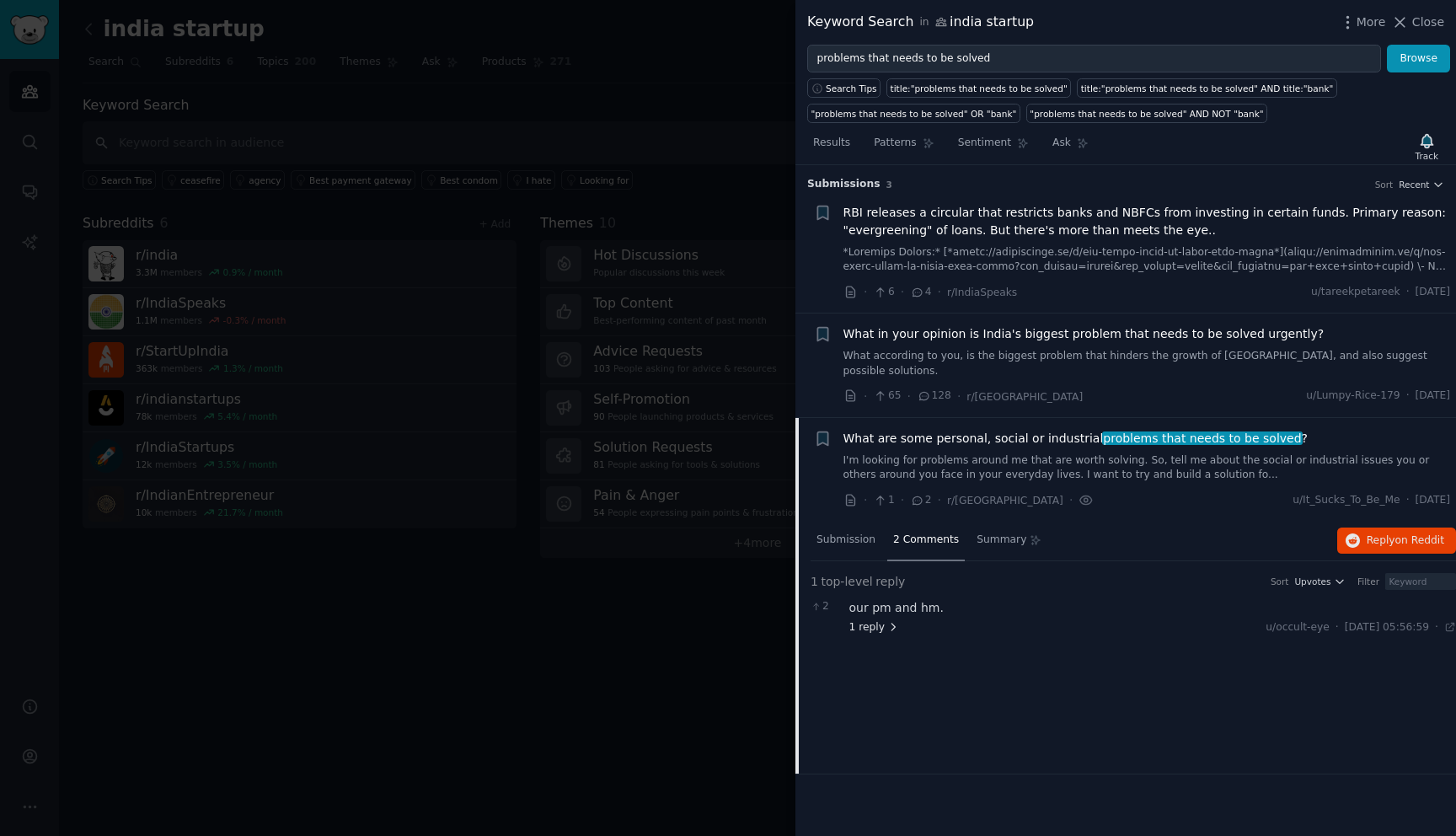
click at [878, 621] on span "1 reply" at bounding box center [874, 628] width 50 height 15
click at [877, 531] on div "Submission" at bounding box center [845, 541] width 71 height 41
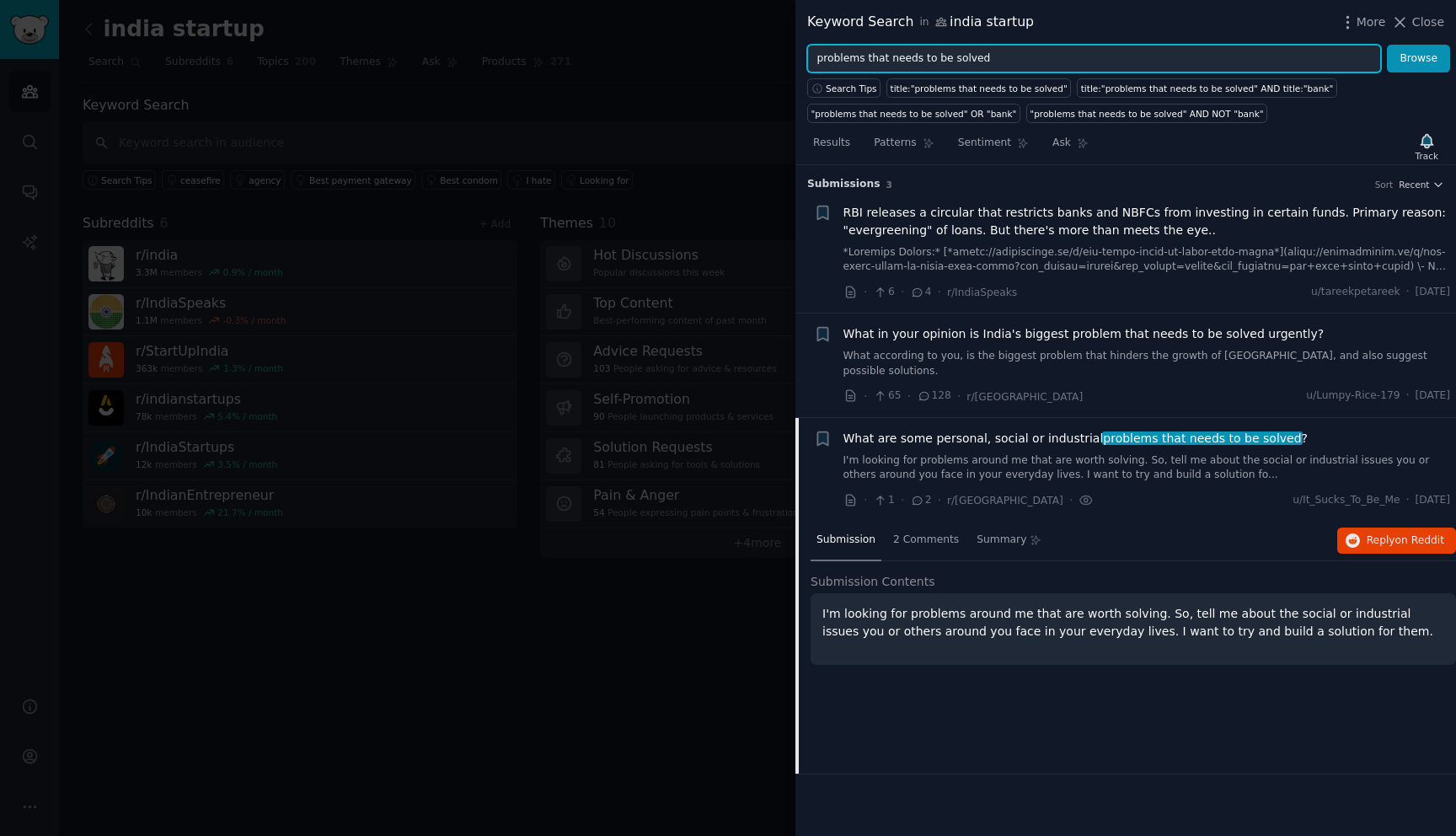
click at [1254, 58] on input "problems that needs to be solved" at bounding box center [1094, 59] width 574 height 28
type input "business ideas"
click at [1387, 45] on button "Browse" at bounding box center [1418, 59] width 64 height 28
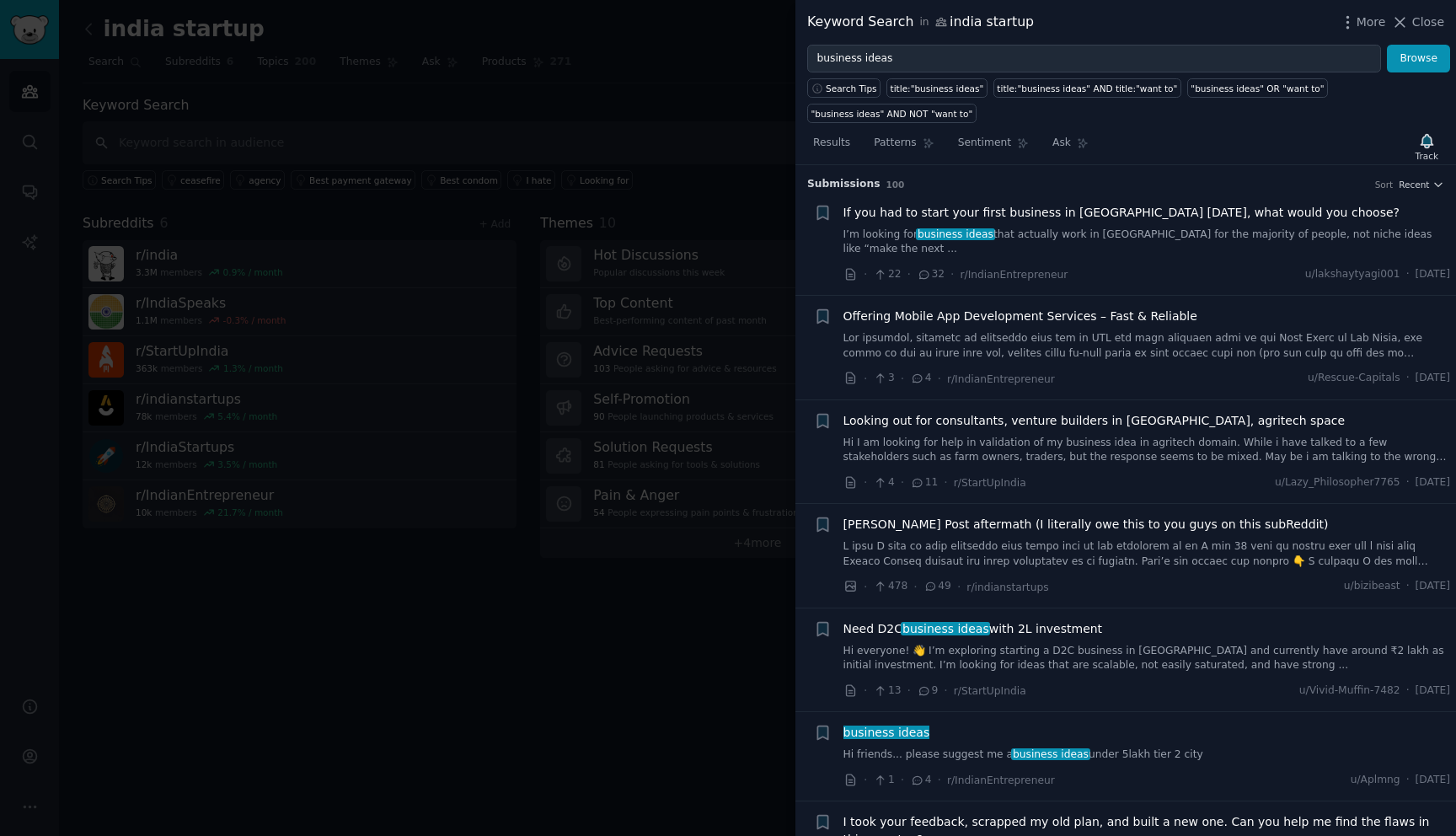
click at [1194, 243] on div "If you had to start your first business in India today, what would you choose? …" at bounding box center [1147, 244] width 607 height 80
click at [862, 233] on link "I’m looking for business ideas that actually work in India for the majority of …" at bounding box center [1147, 242] width 607 height 29
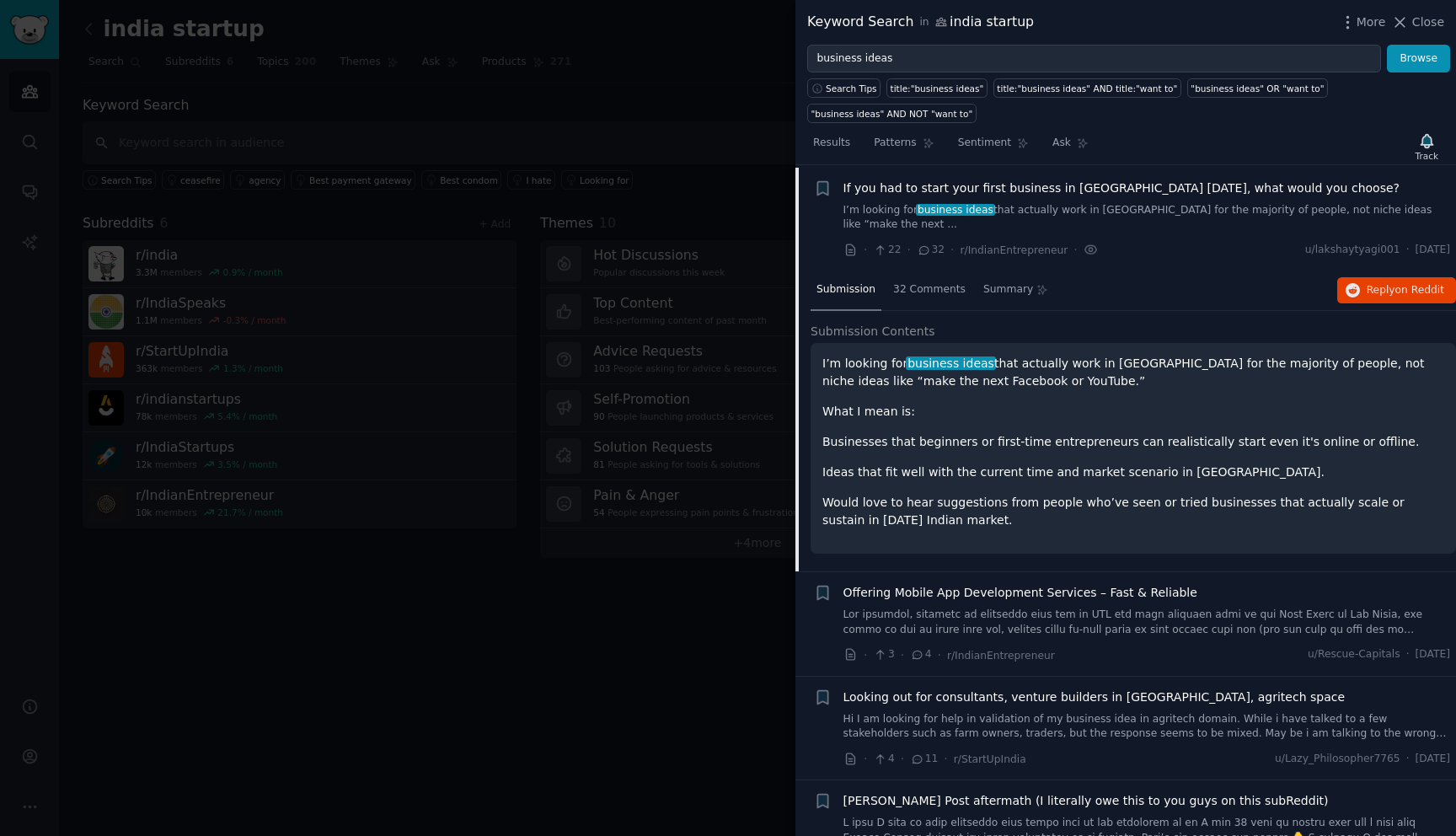
scroll to position [27, 0]
click at [906, 281] on span "32 Comments" at bounding box center [929, 288] width 72 height 15
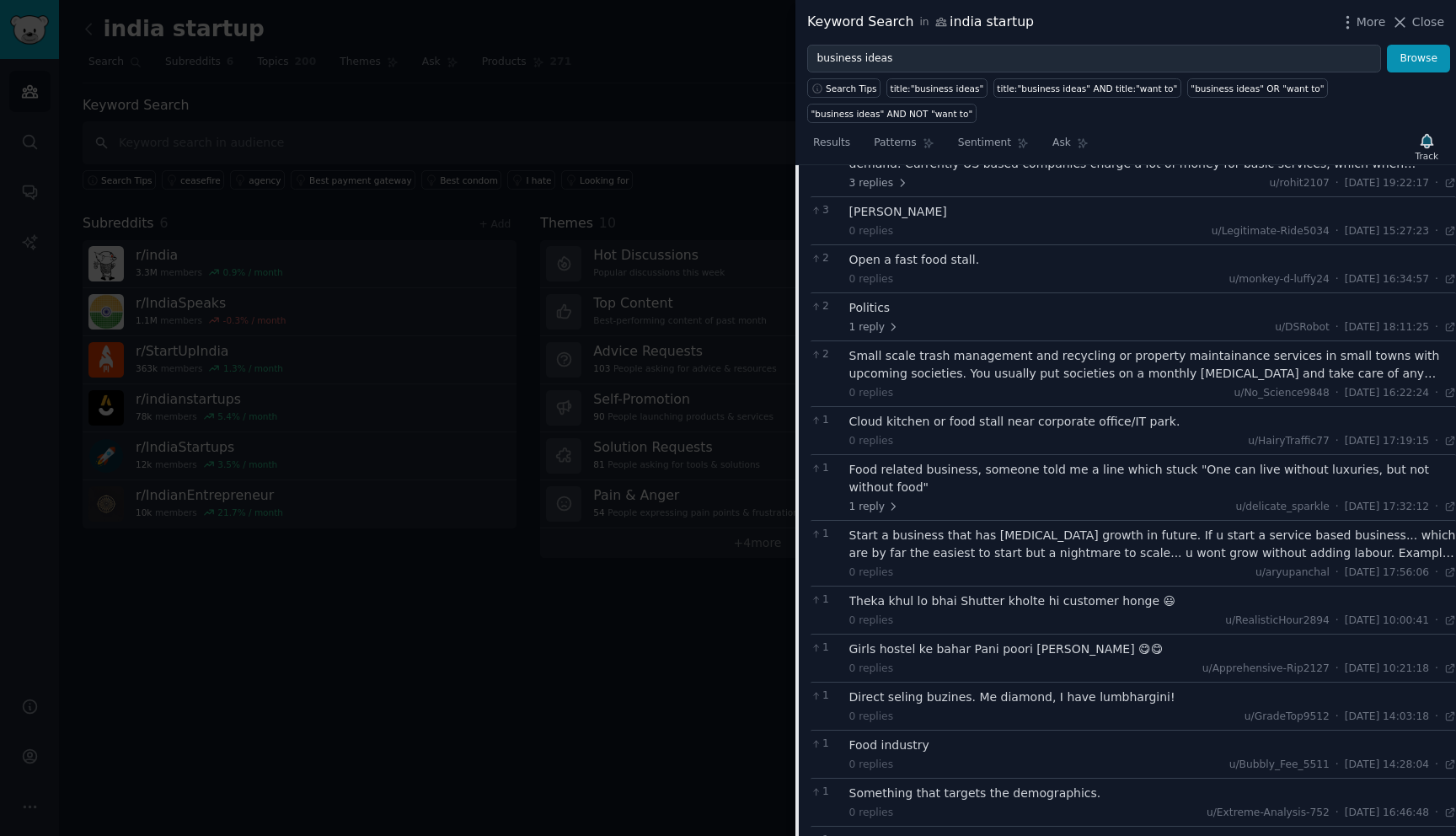
scroll to position [457, 0]
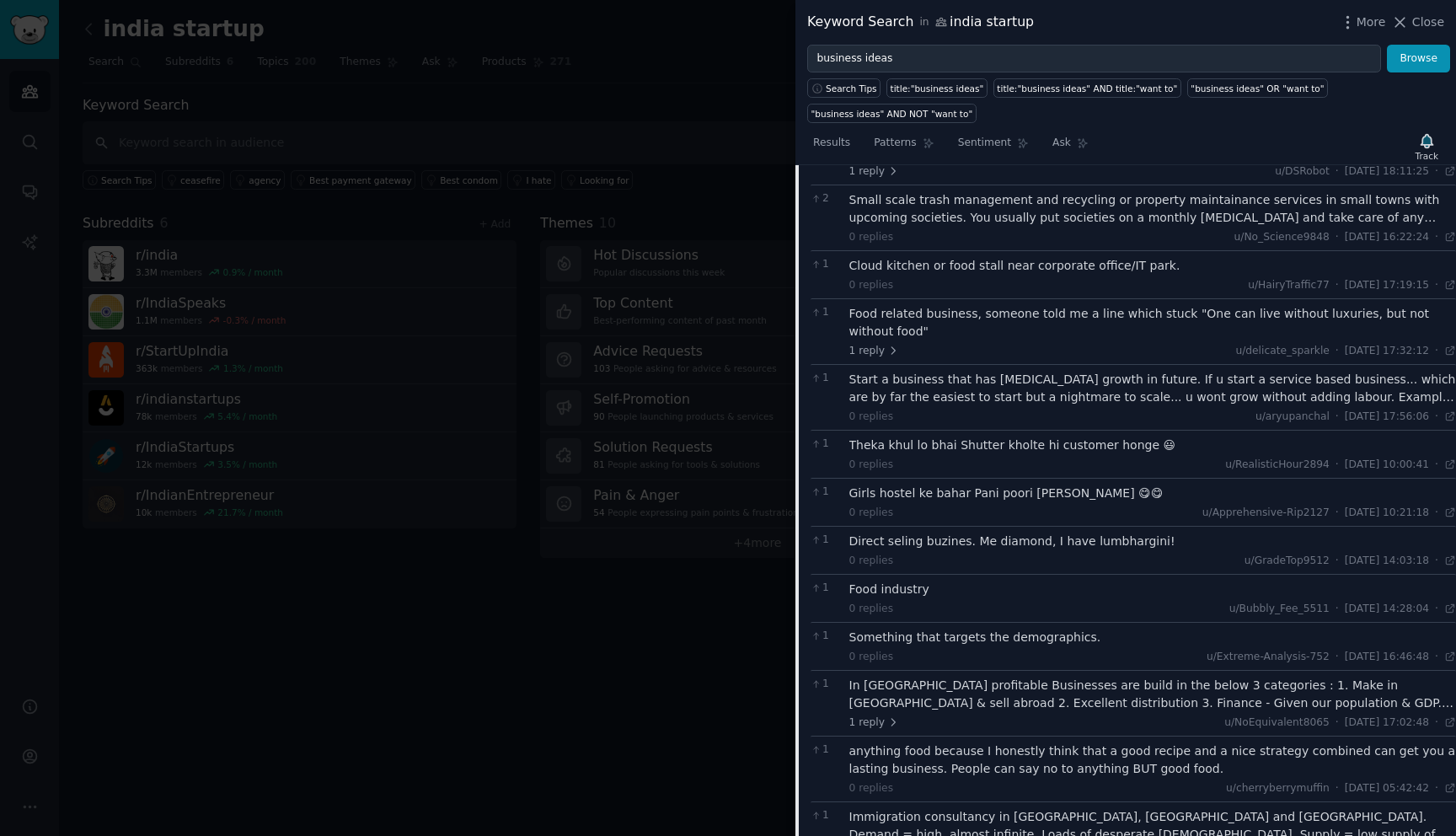
click at [1016, 387] on div "Start a business that has asymmetrical growth in future. If u start a service b…" at bounding box center [1152, 388] width 607 height 35
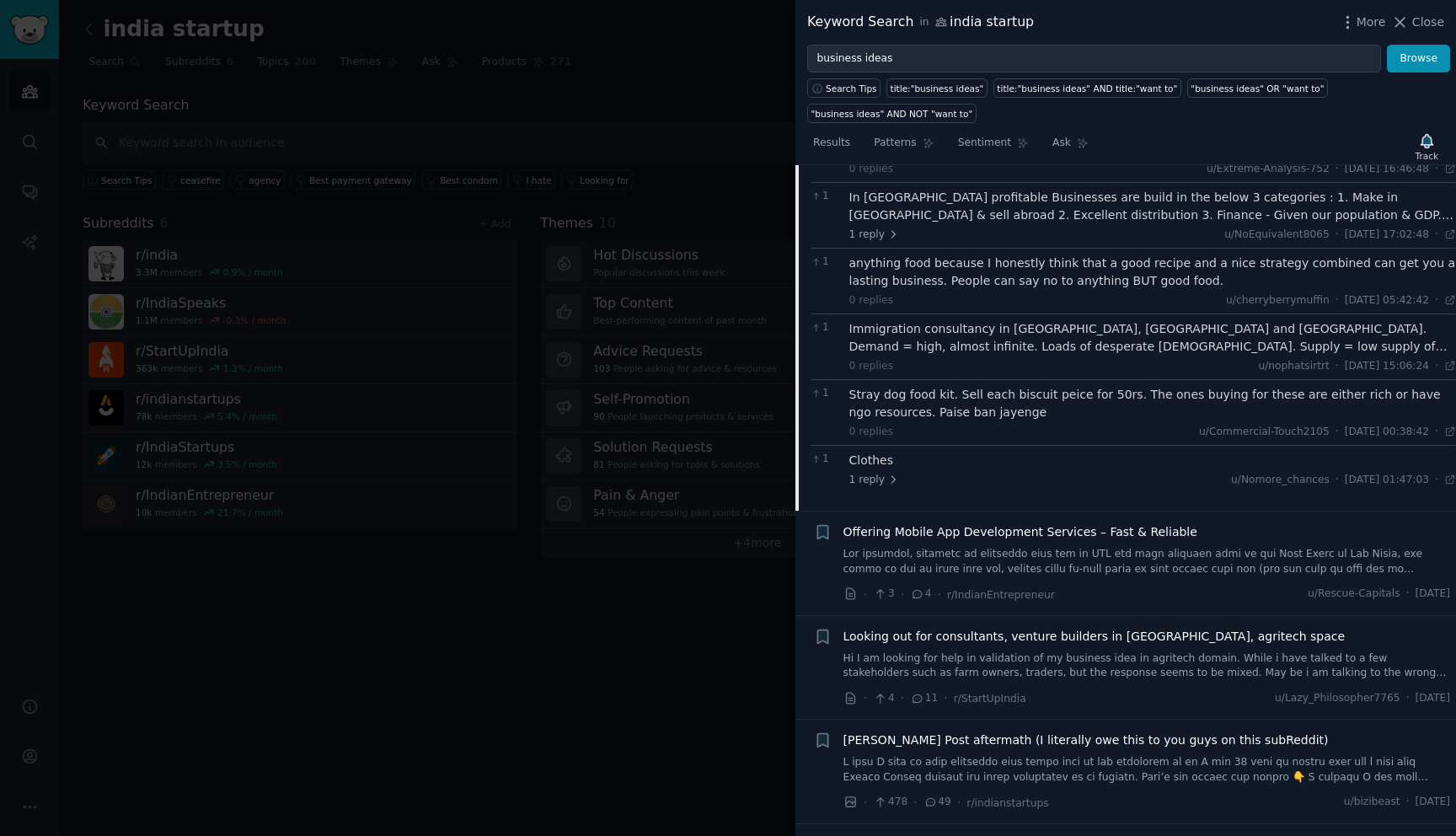
scroll to position [1253, 0]
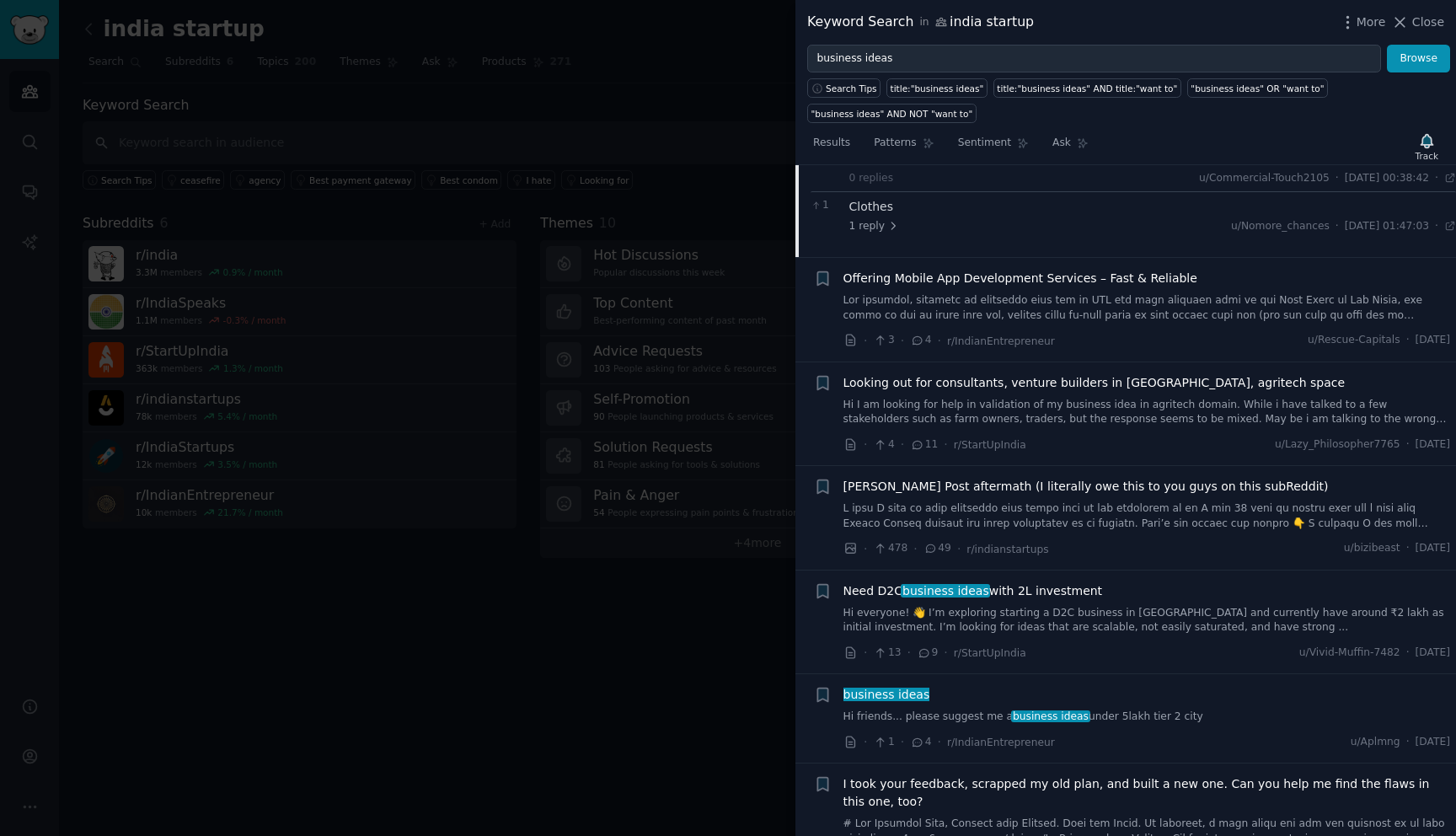
click at [991, 710] on link "Hi friends... please suggest me a business ideas under 5lakh tier 2 city" at bounding box center [1147, 717] width 607 height 15
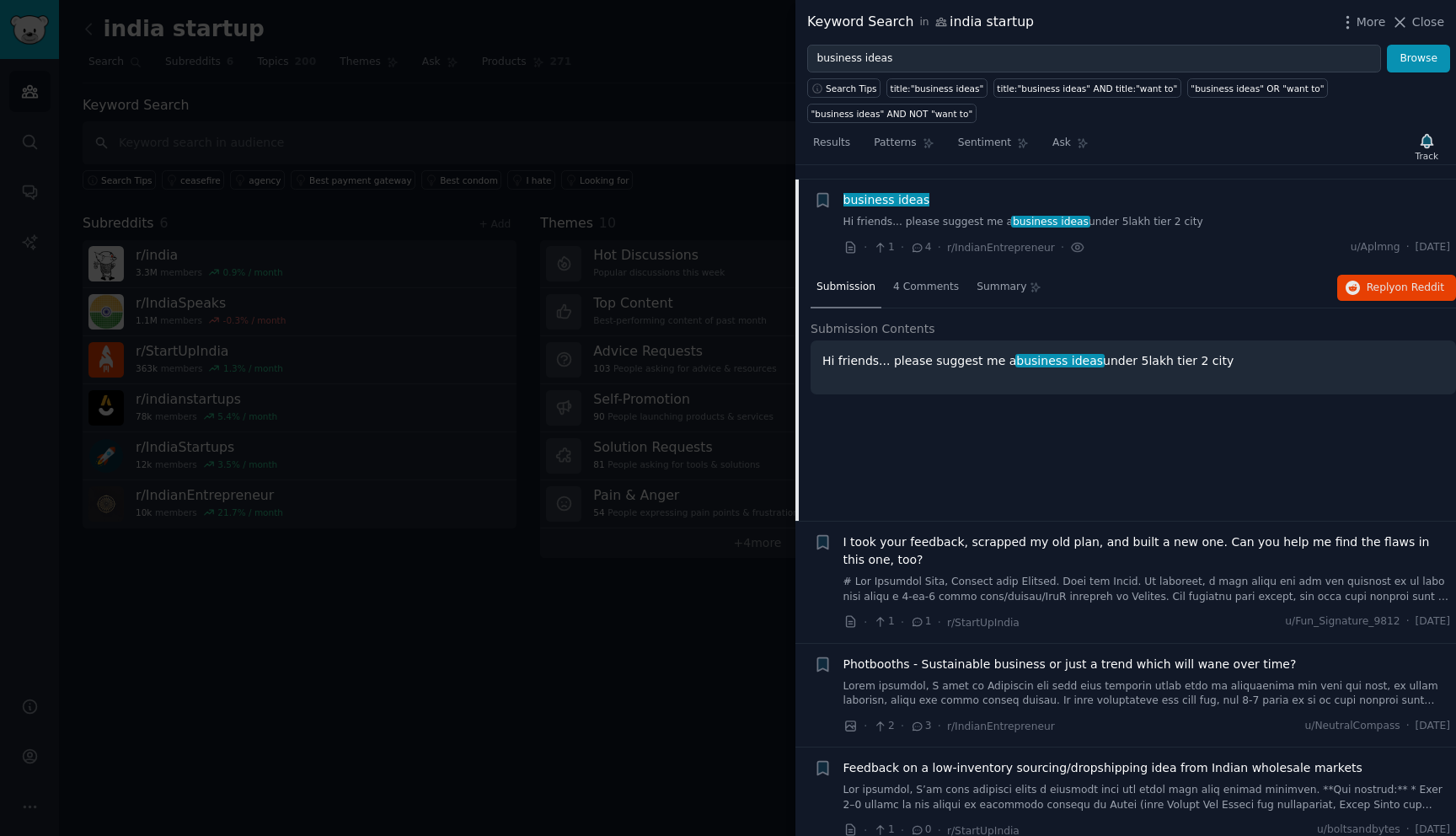
scroll to position [531, 0]
click at [922, 281] on span "4 Comments" at bounding box center [925, 288] width 65 height 15
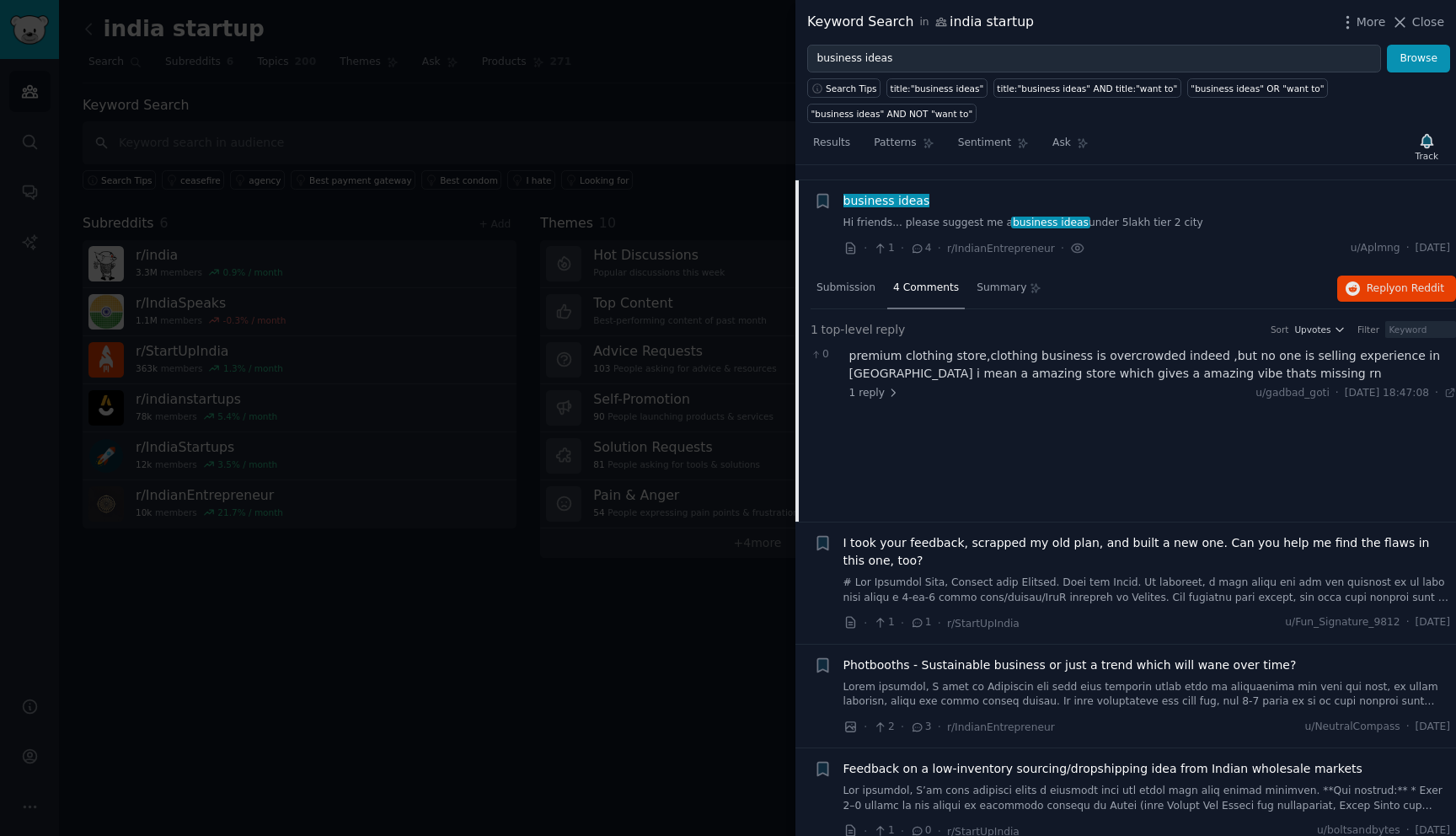
click at [887, 388] on div "0 premium clothing store,clothing business is overcrowded indeed ,but no one is…" at bounding box center [1133, 374] width 645 height 65
click at [875, 386] on span "1 reply" at bounding box center [874, 394] width 50 height 15
click at [896, 434] on span "1 reply" at bounding box center [912, 441] width 50 height 15
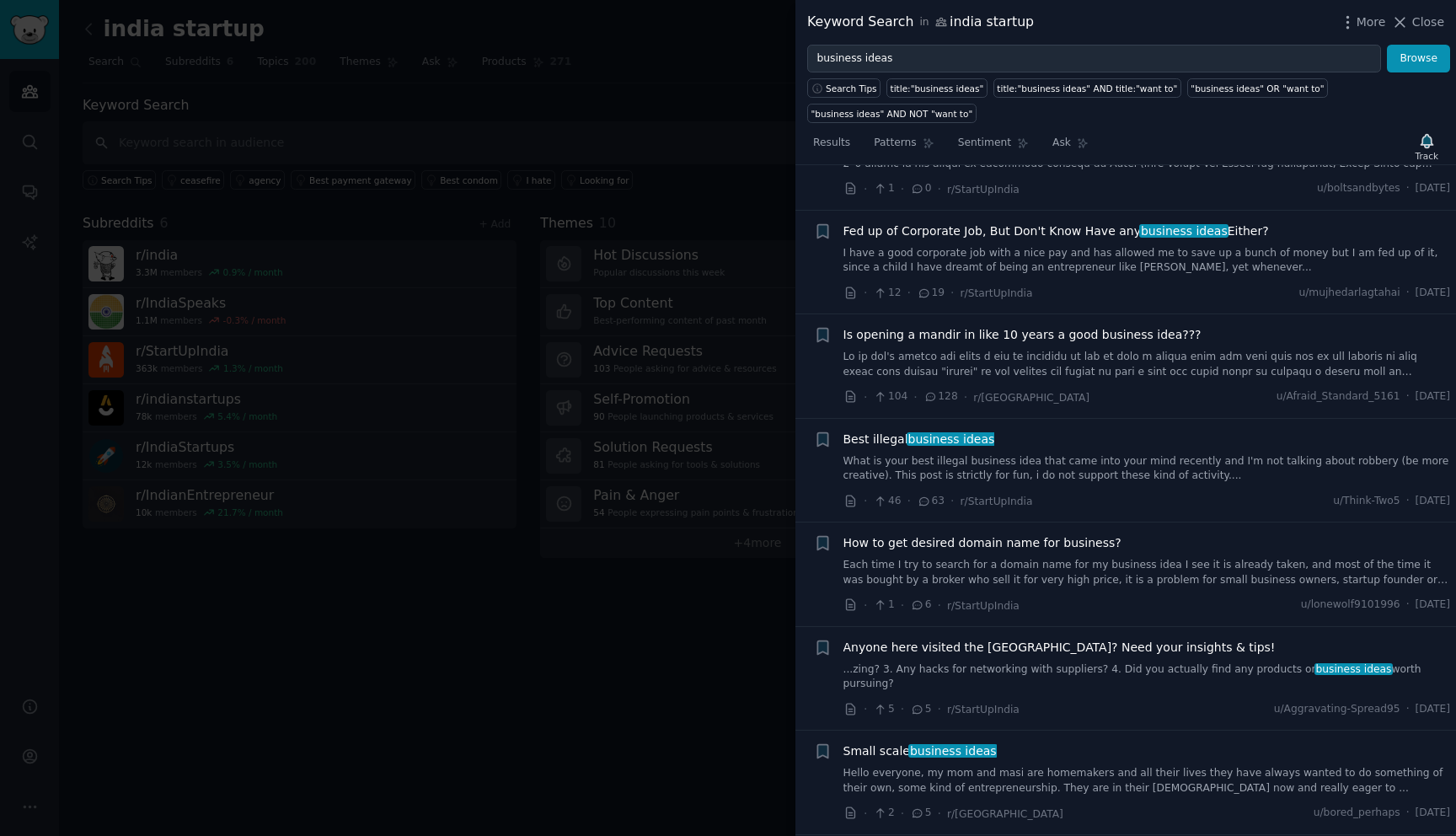
scroll to position [1543, 0]
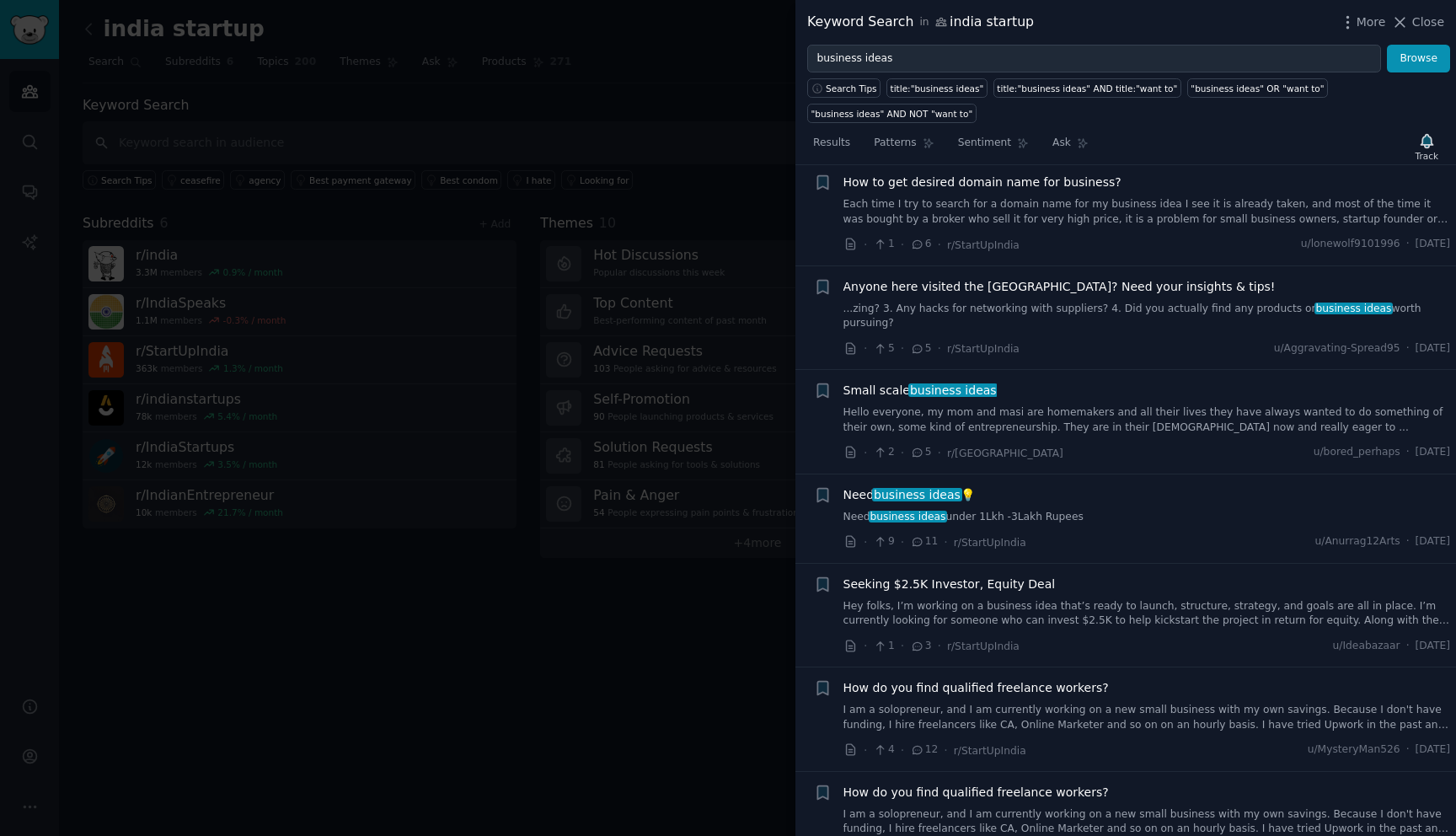
click at [989, 510] on link "Need business ideas under 1Lkh -3Lakh Rupees" at bounding box center [1147, 517] width 607 height 15
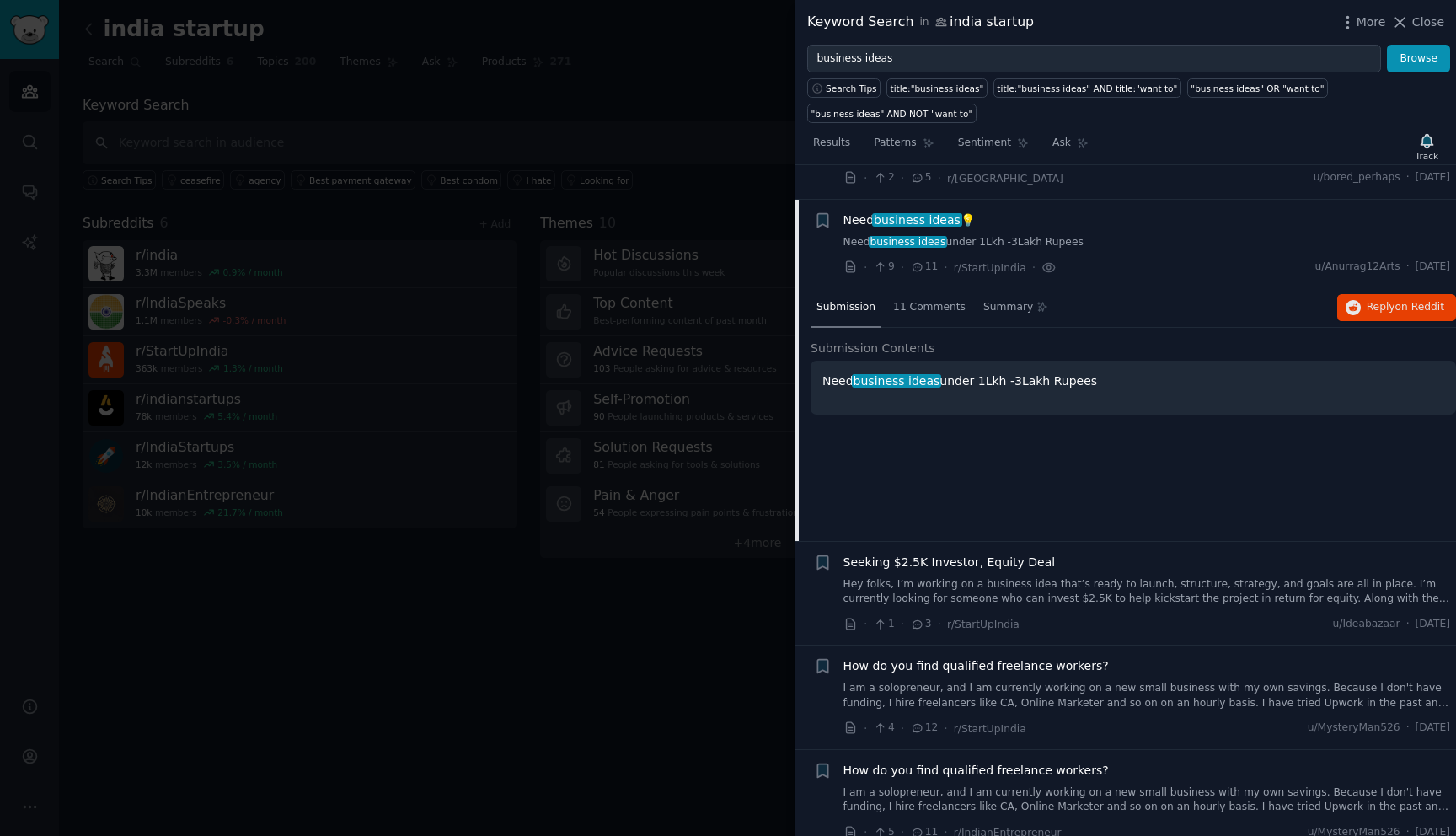
scroll to position [1561, 0]
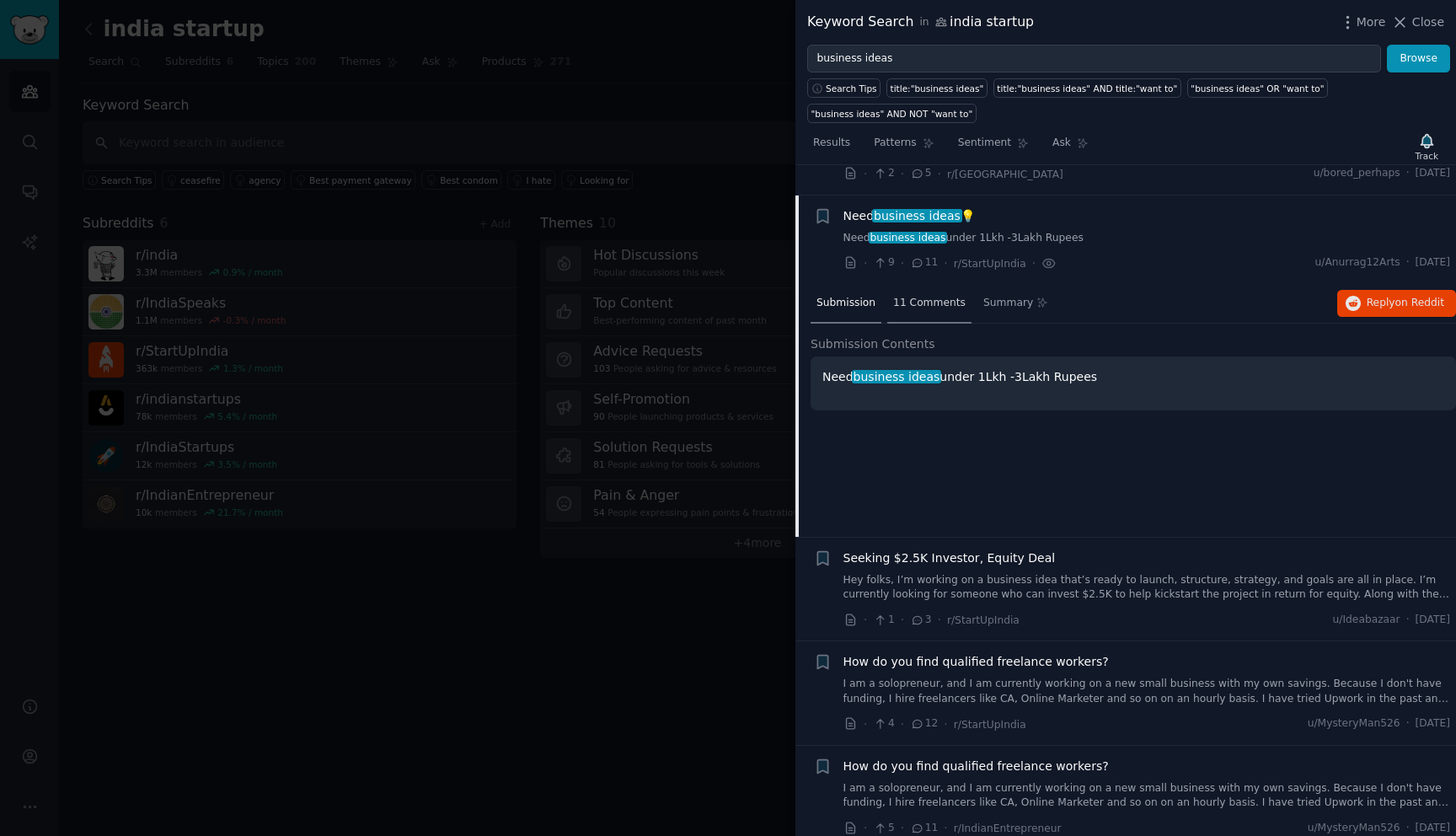
click at [924, 284] on div "11 Comments" at bounding box center [929, 304] width 84 height 41
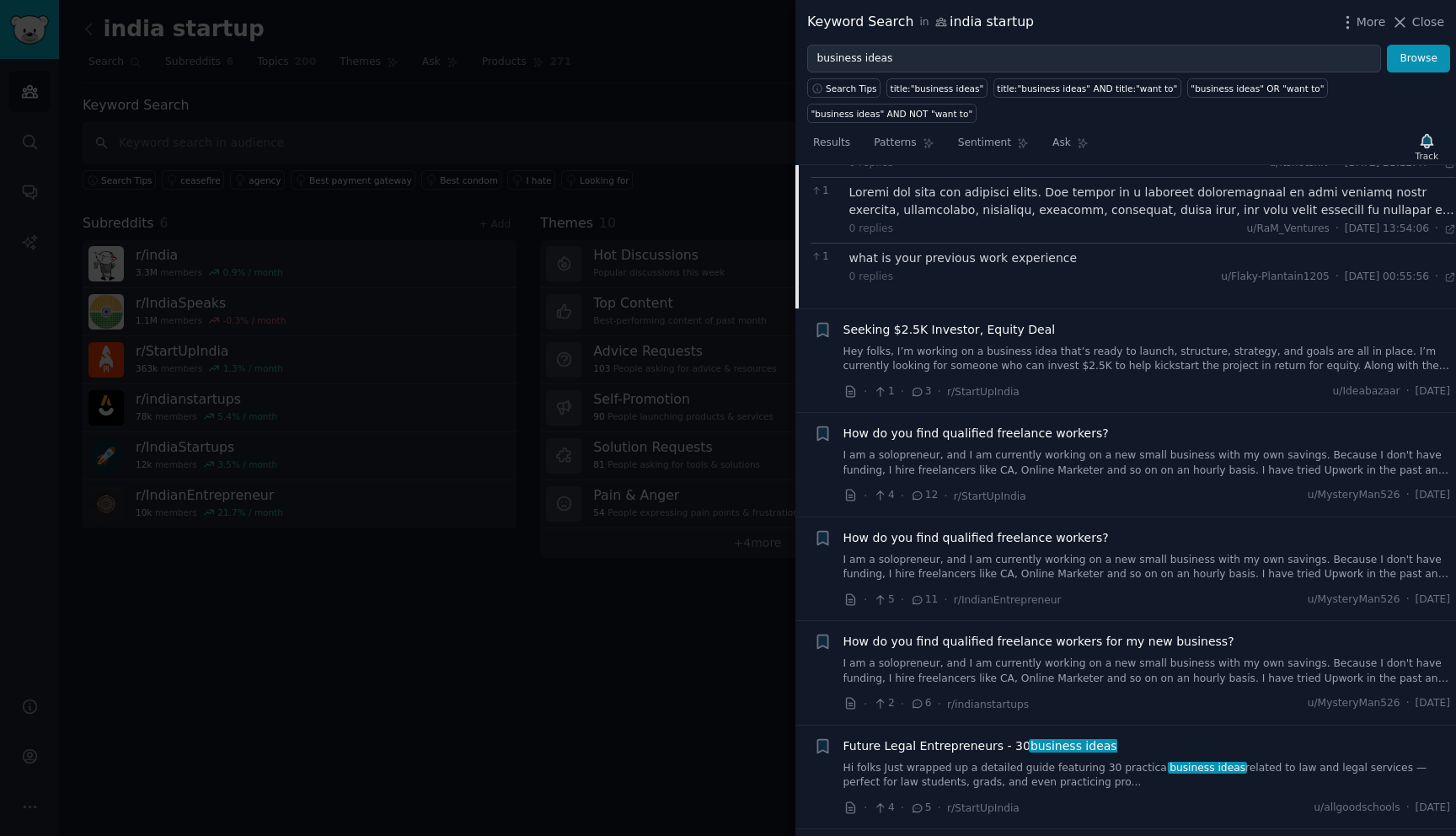
scroll to position [2313, 0]
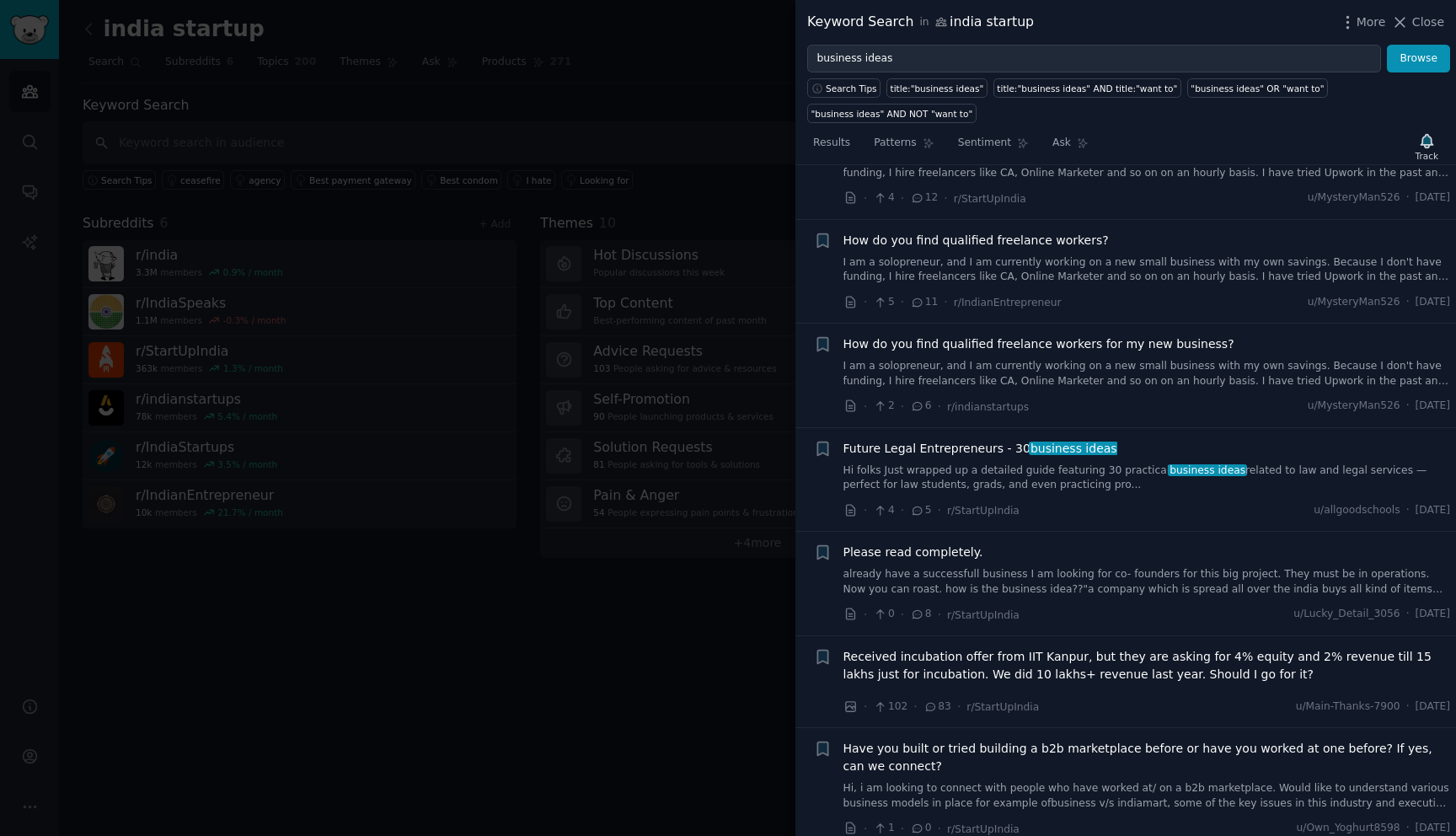
click at [880, 464] on link "Hi folks Just wrapped up a detailed guide featuring 30 practical business ideas…" at bounding box center [1147, 478] width 607 height 29
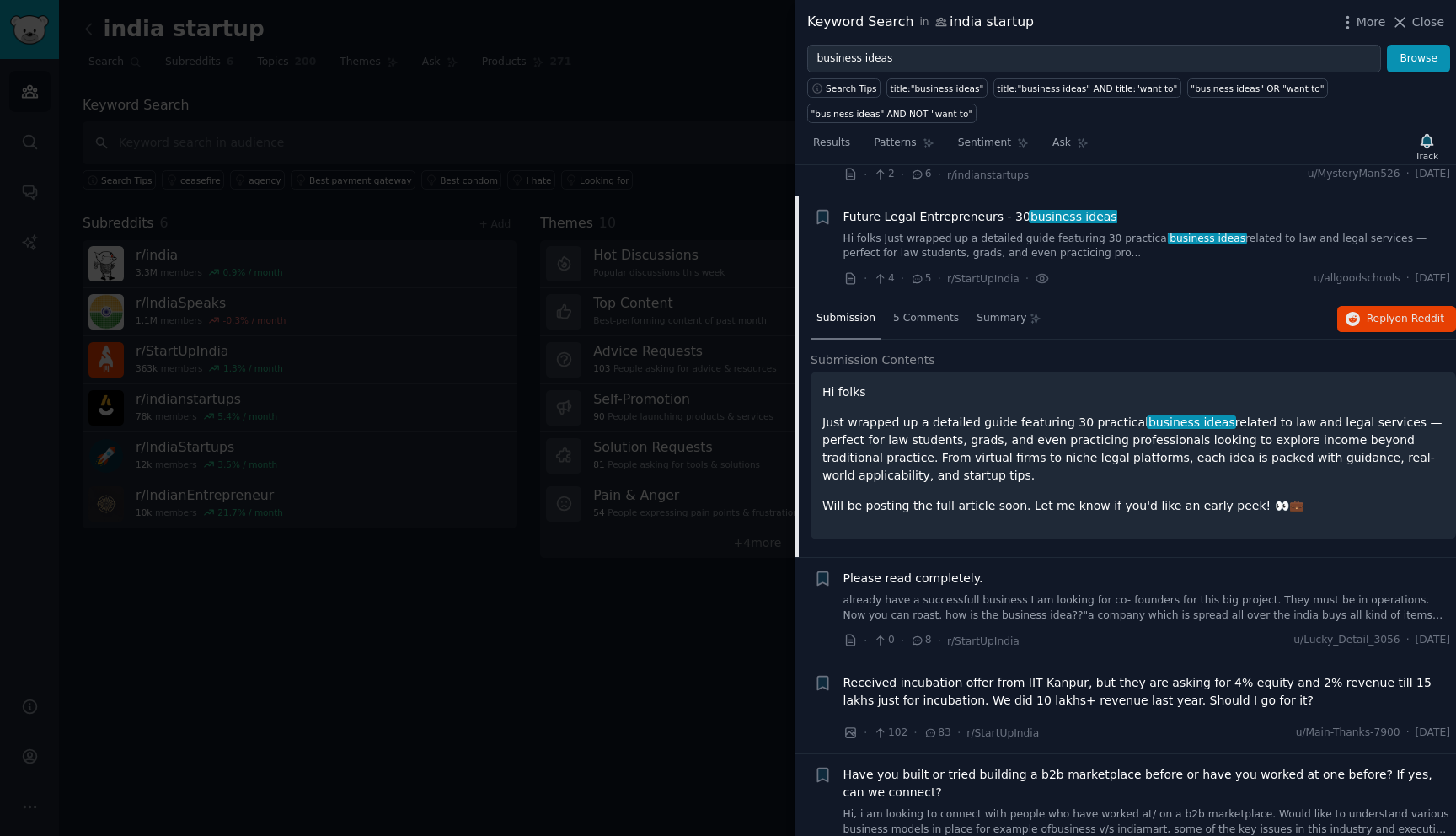
scroll to position [2067, 0]
click at [923, 310] on span "5 Comments" at bounding box center [925, 318] width 65 height 15
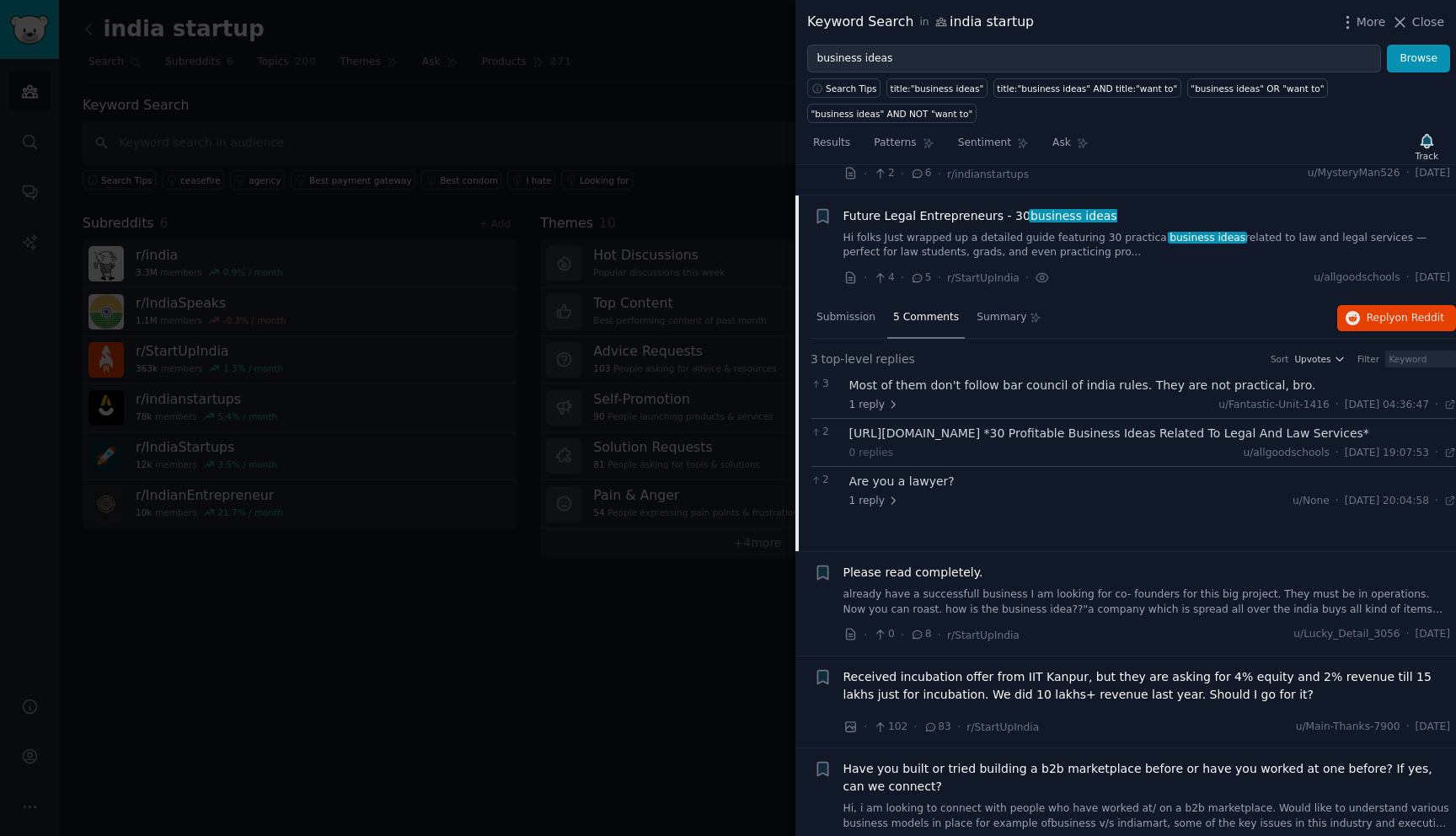
click at [738, 610] on div at bounding box center [728, 418] width 1456 height 836
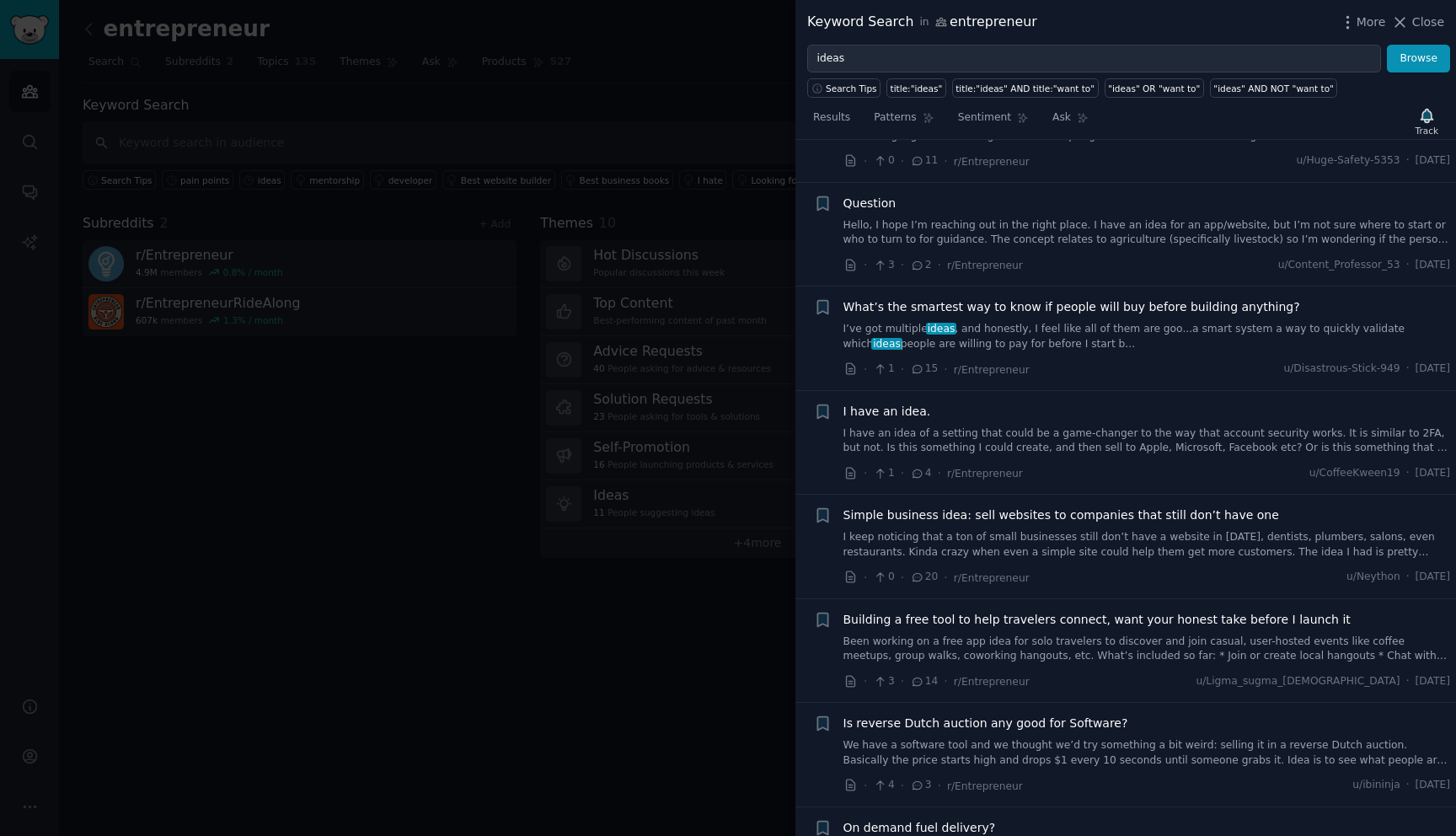
scroll to position [1471, 0]
